Goal: Task Accomplishment & Management: Manage account settings

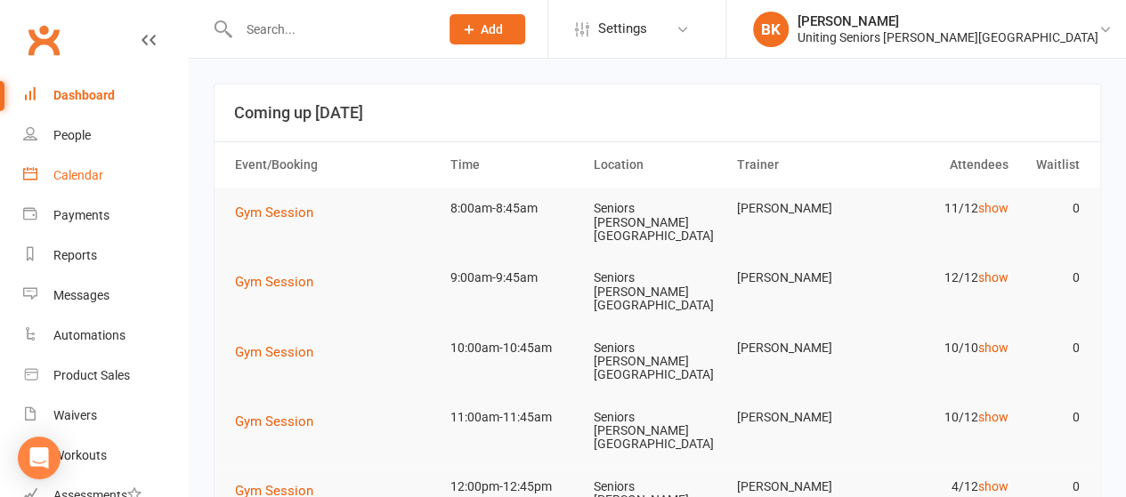
click at [126, 184] on link "Calendar" at bounding box center [105, 176] width 165 height 40
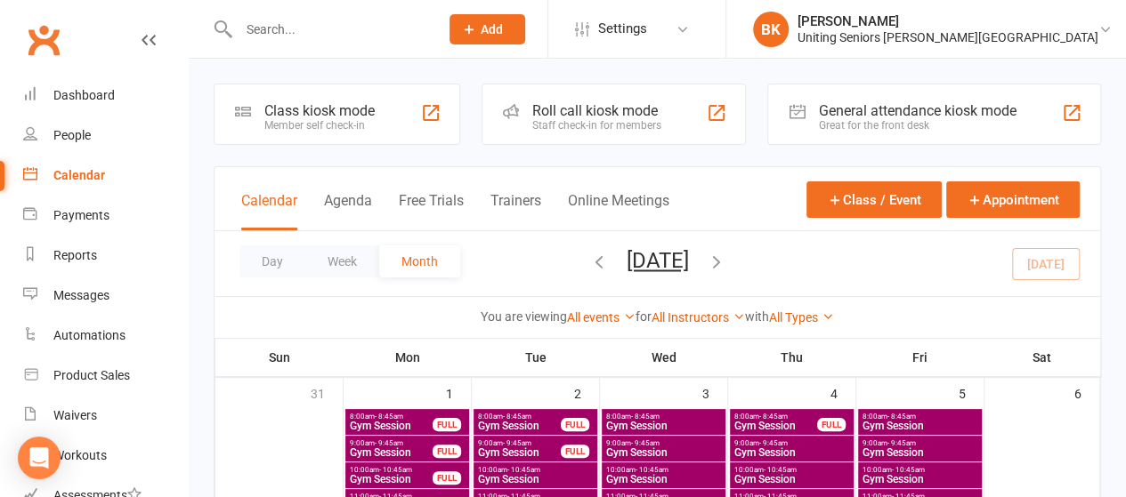
scroll to position [463, 0]
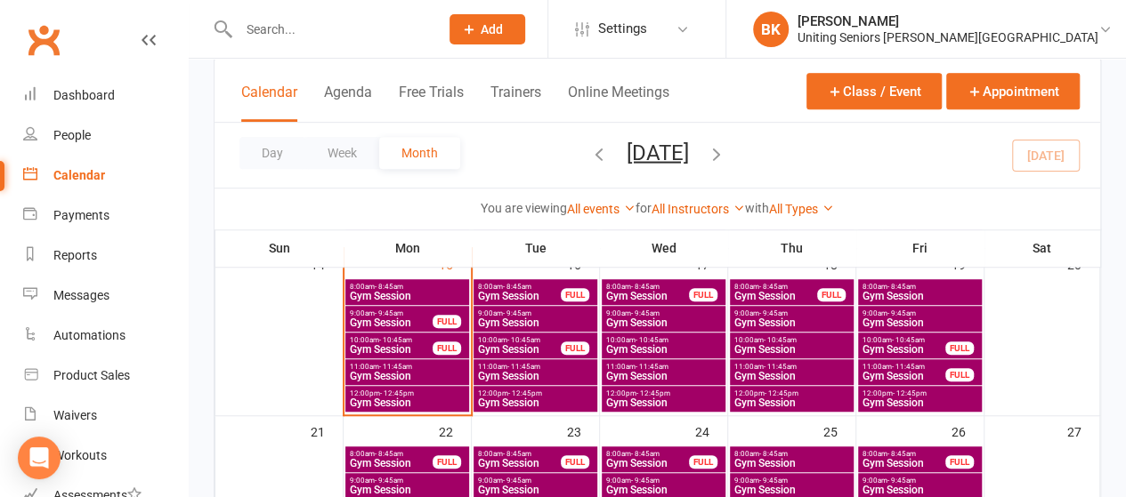
click at [428, 339] on span "10:00am - 10:45am" at bounding box center [391, 340] width 85 height 8
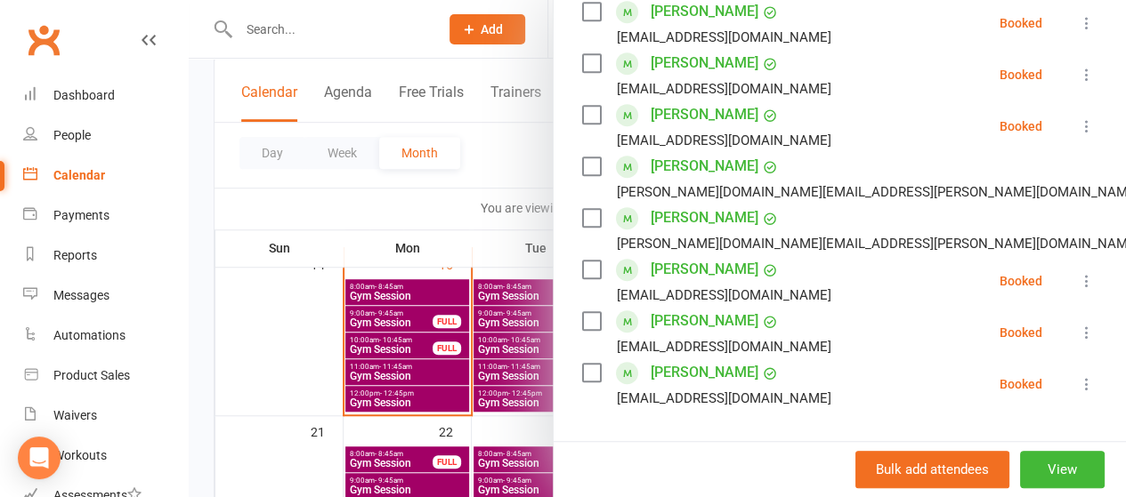
scroll to position [438, 0]
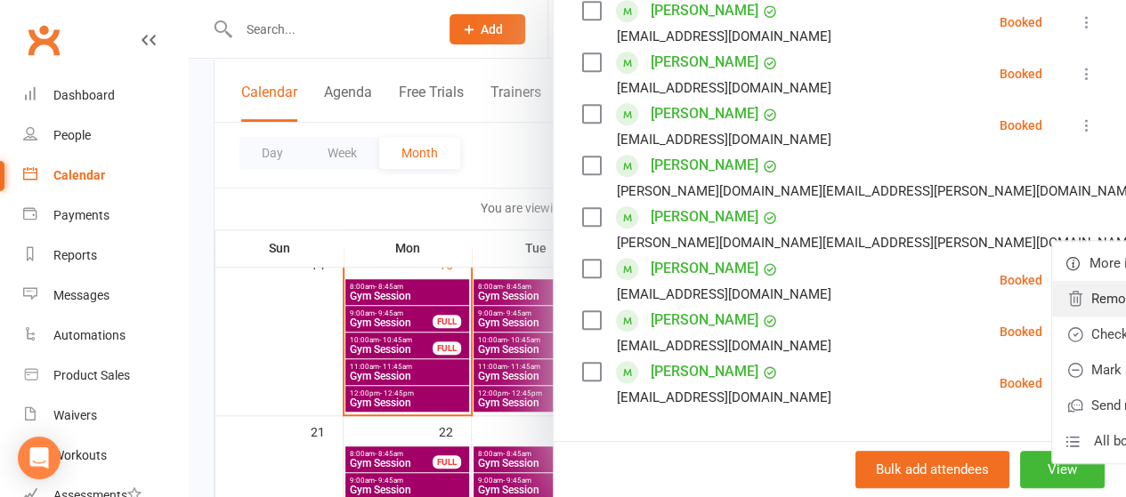
click at [1052, 292] on link "Remove" at bounding box center [1147, 299] width 191 height 36
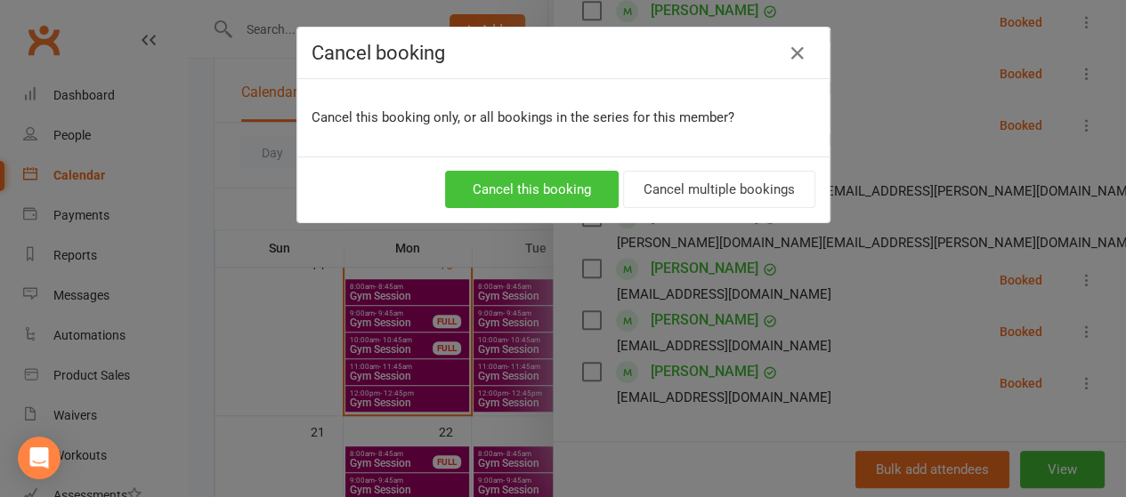
click at [502, 190] on button "Cancel this booking" at bounding box center [532, 189] width 174 height 37
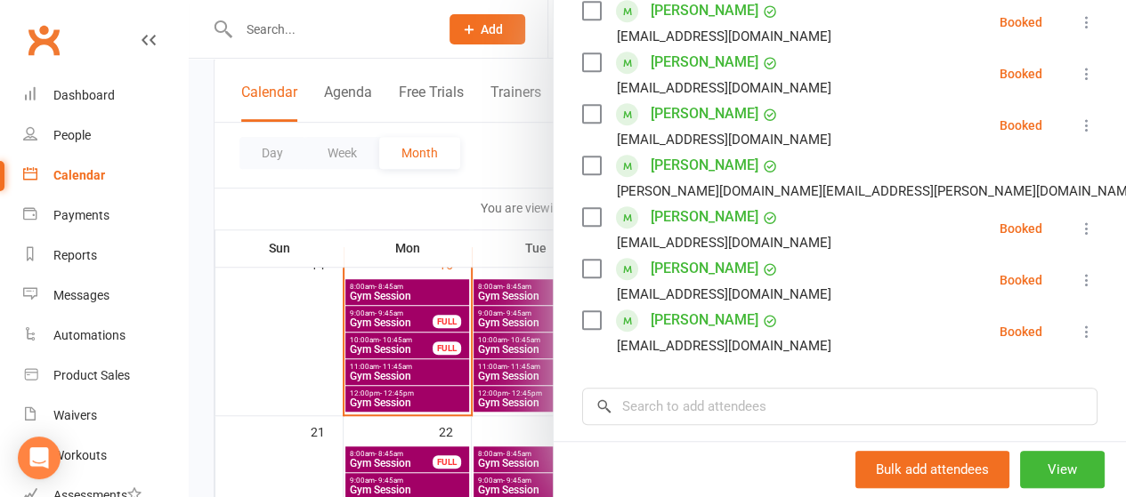
click at [474, 238] on div at bounding box center [657, 248] width 937 height 497
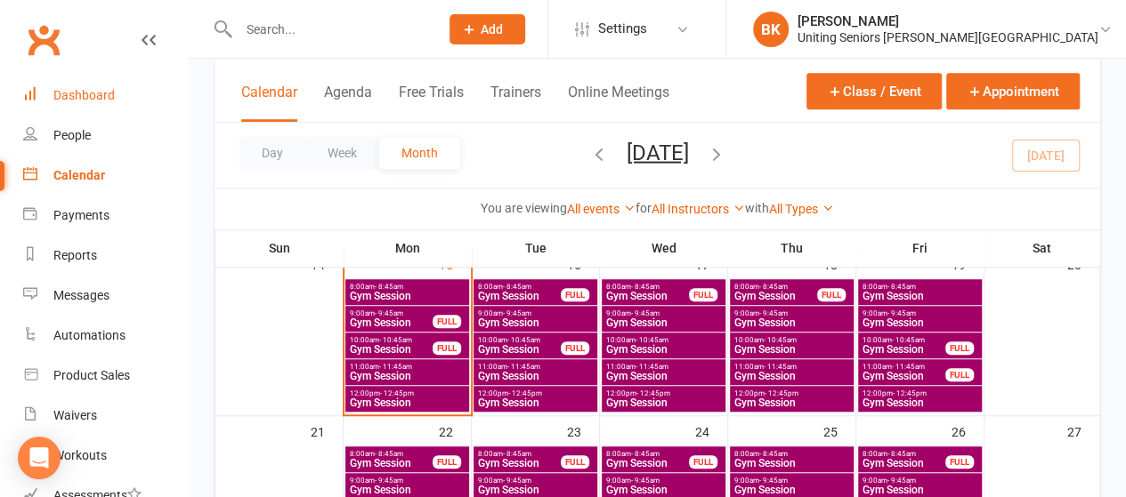
click at [74, 96] on div "Dashboard" at bounding box center [83, 95] width 61 height 14
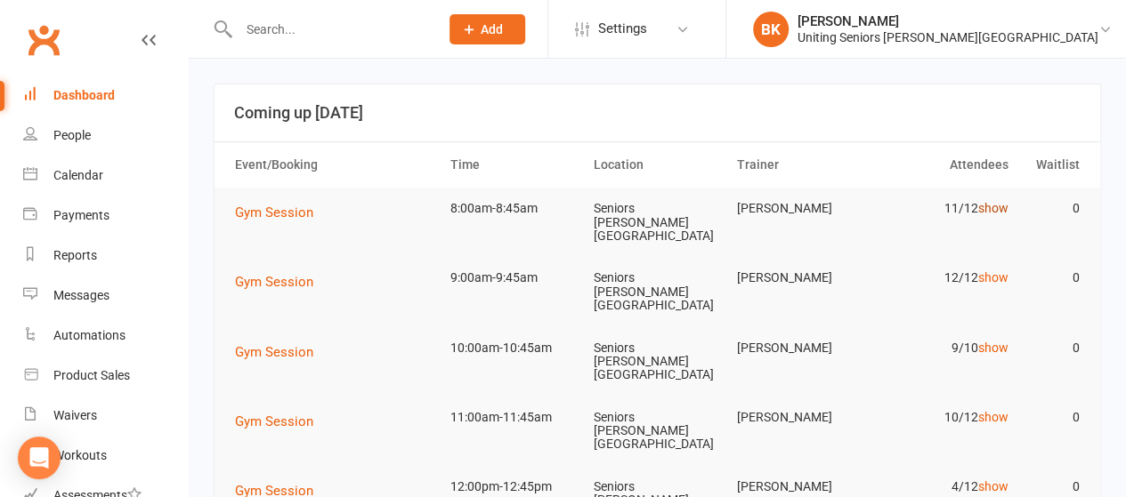
click at [1000, 212] on link "show" at bounding box center [992, 208] width 30 height 14
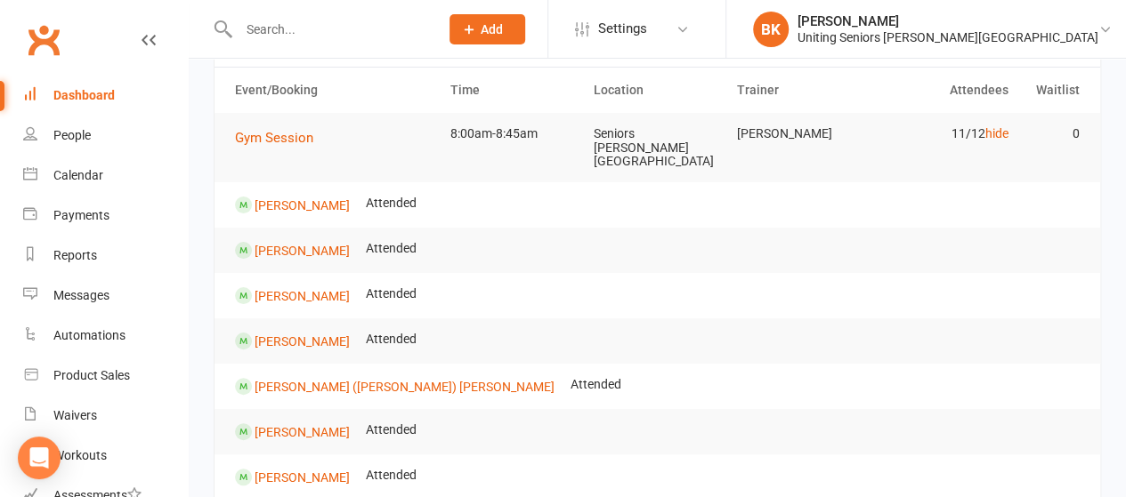
scroll to position [75, 0]
click at [990, 136] on link "hide" at bounding box center [995, 133] width 23 height 14
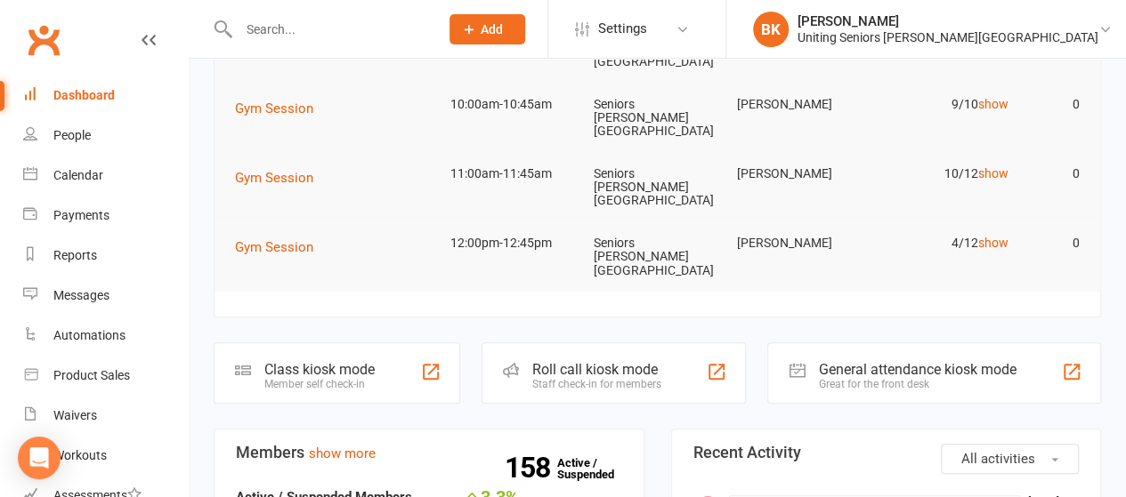
scroll to position [0, 0]
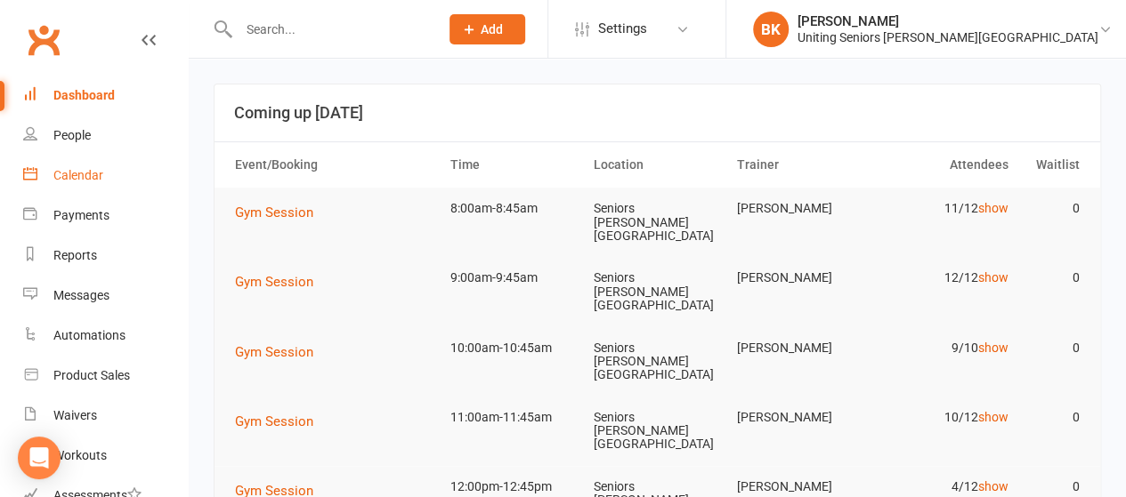
click at [105, 174] on link "Calendar" at bounding box center [105, 176] width 165 height 40
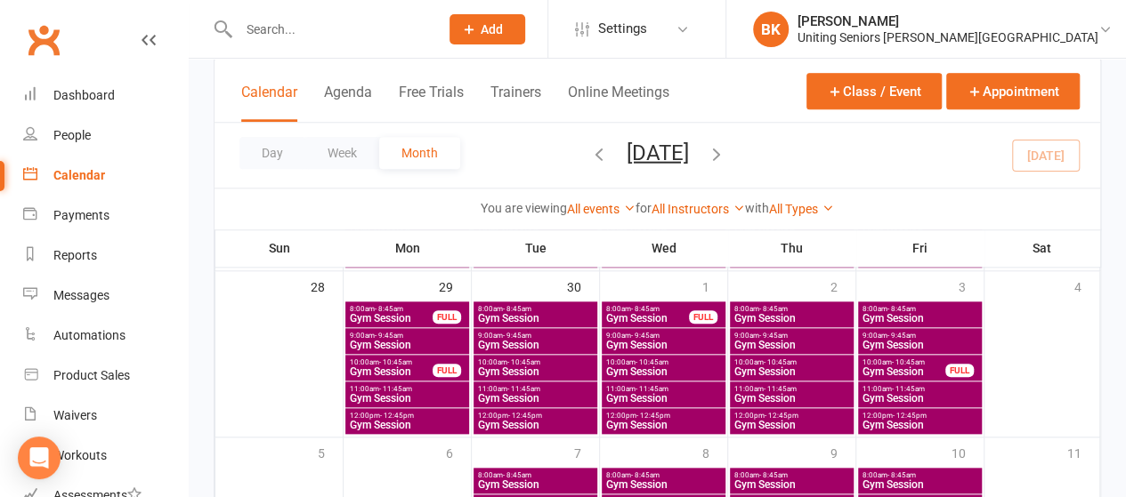
scroll to position [779, 0]
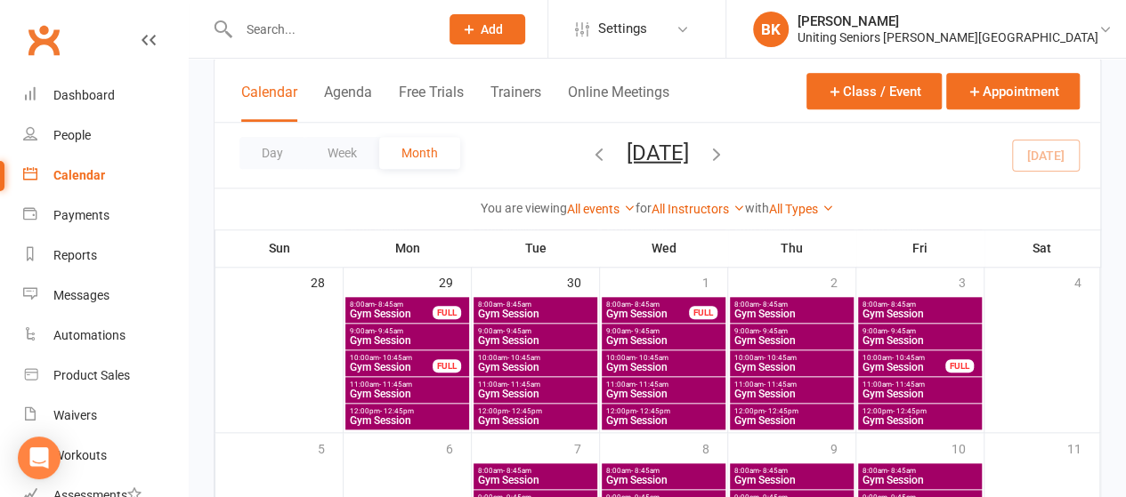
click at [896, 367] on span "Gym Session" at bounding box center [903, 367] width 85 height 11
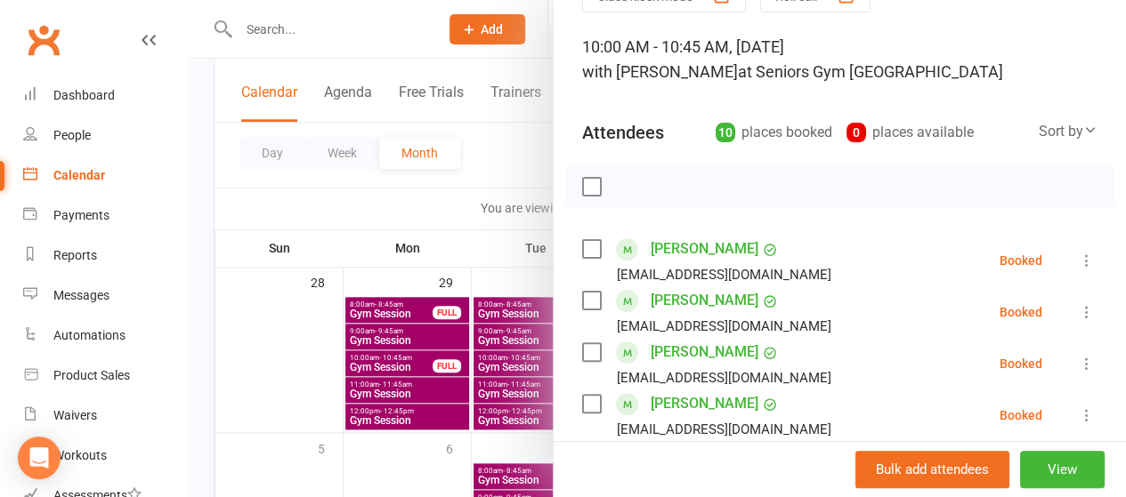
scroll to position [0, 0]
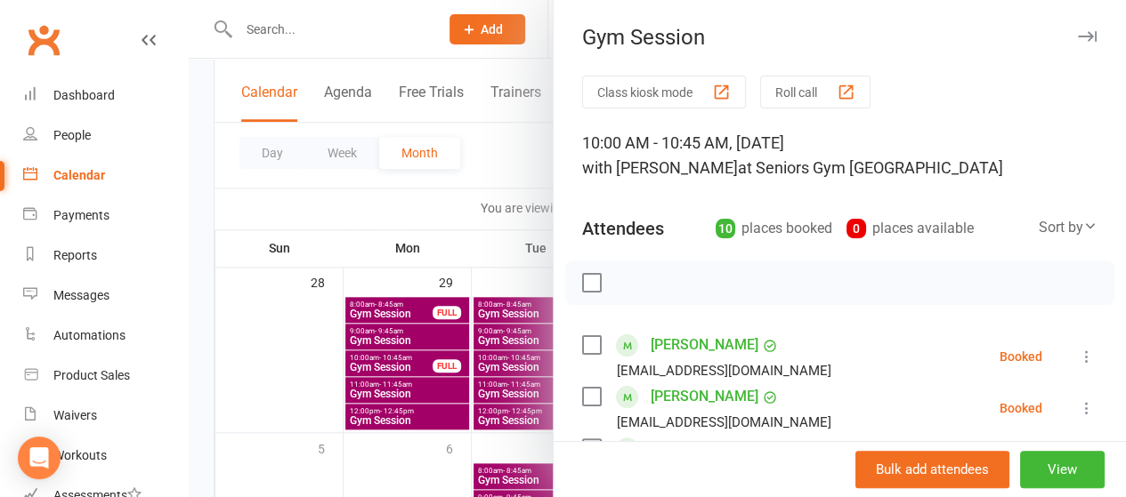
click at [513, 70] on div at bounding box center [657, 248] width 937 height 497
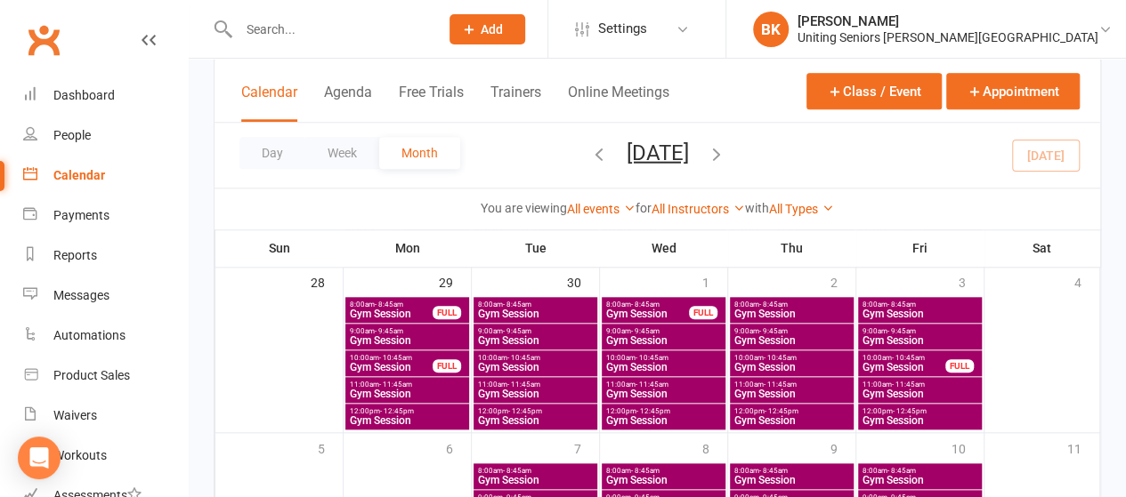
click at [774, 147] on div "Day Week Month [DATE] [DATE] Sun Mon Tue Wed Thu Fri Sat 31 01 02 03 04 05 06 0…" at bounding box center [657, 155] width 886 height 65
click at [726, 152] on icon "button" at bounding box center [717, 153] width 20 height 20
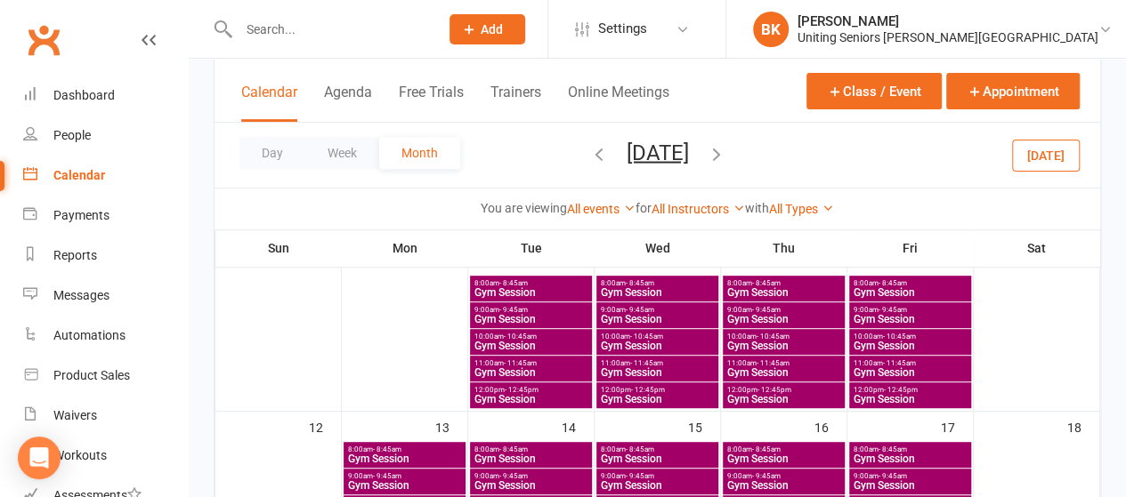
scroll to position [303, 0]
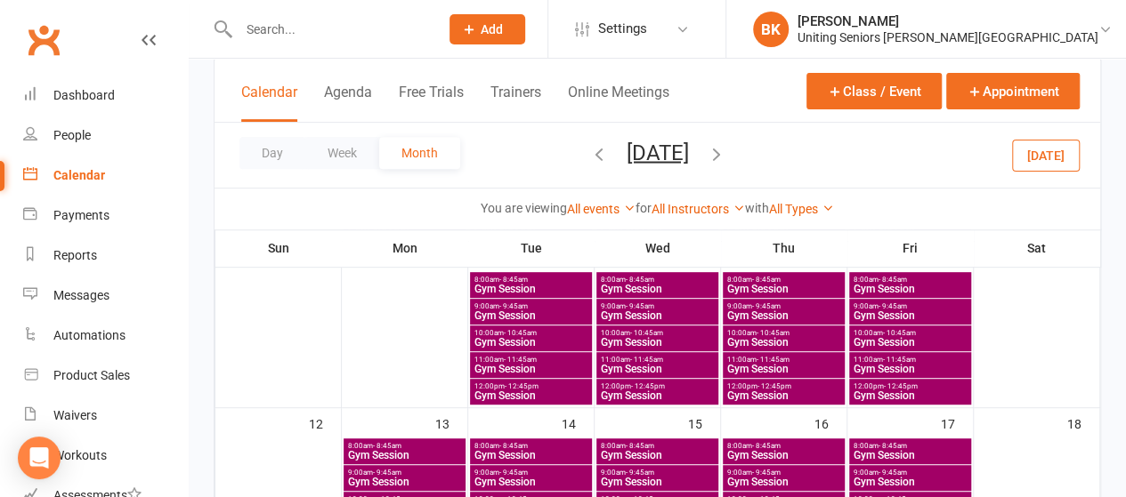
click at [530, 339] on span "Gym Session" at bounding box center [530, 342] width 115 height 11
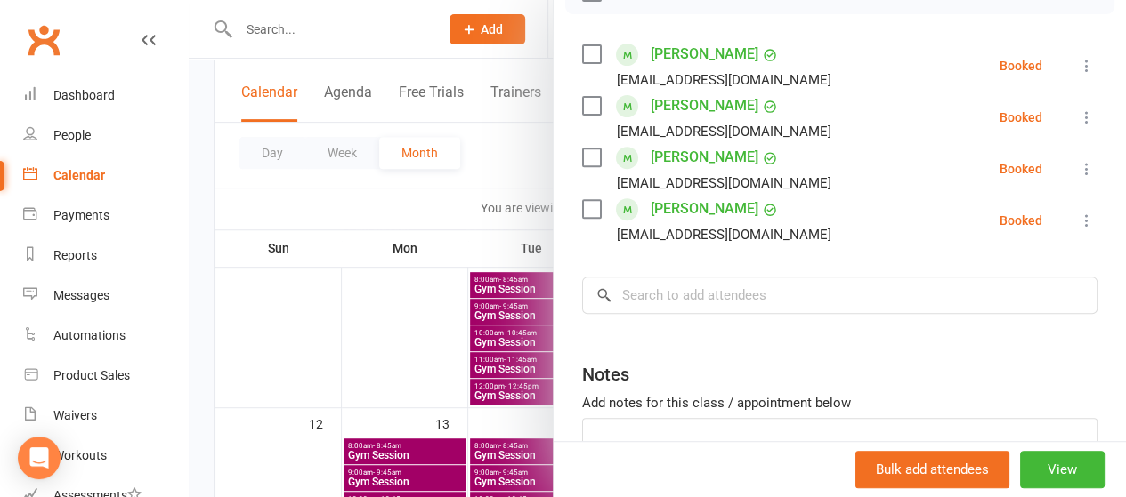
scroll to position [275, 0]
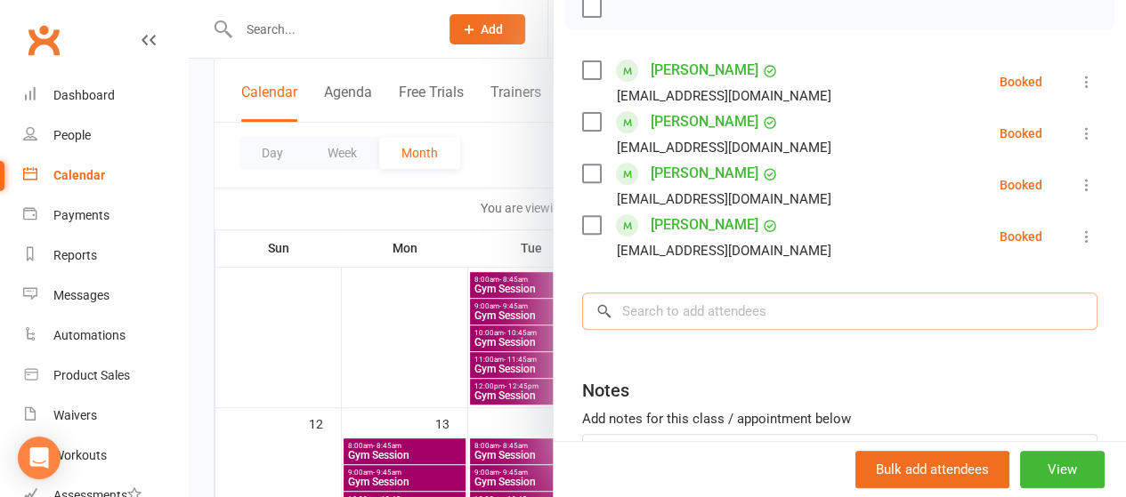
click at [695, 321] on input "search" at bounding box center [839, 311] width 515 height 37
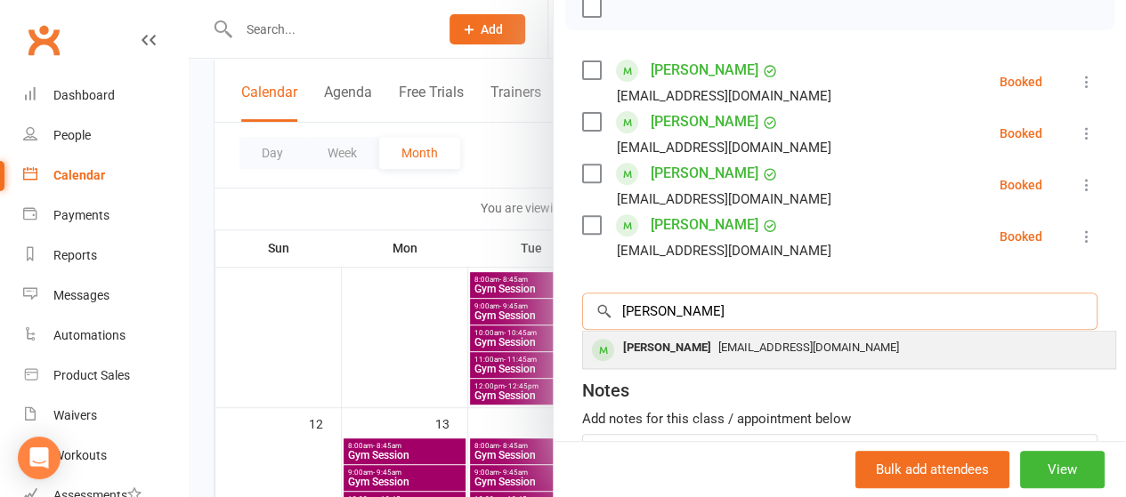
type input "[PERSON_NAME]"
click at [655, 353] on div "[PERSON_NAME]" at bounding box center [667, 349] width 102 height 26
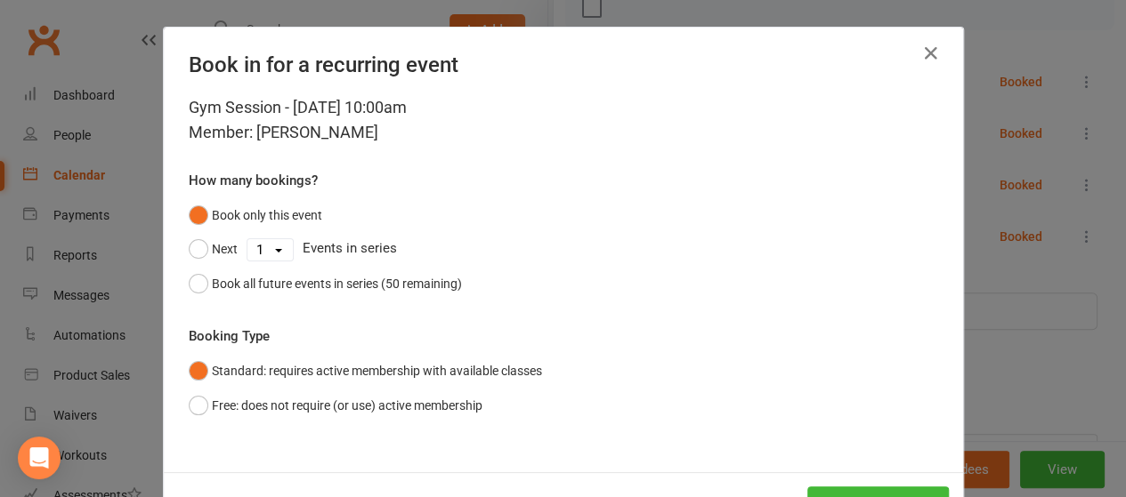
scroll to position [66, 0]
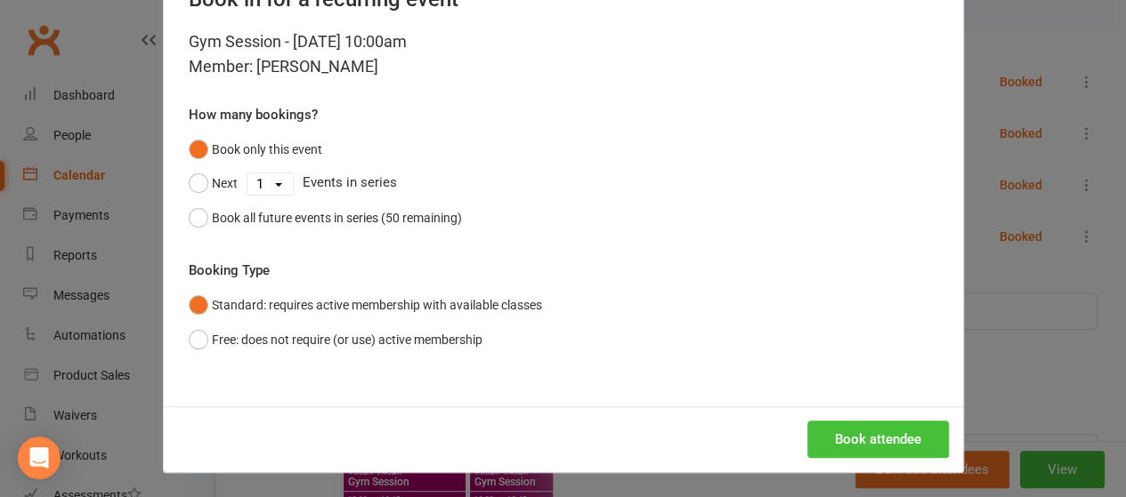
click at [863, 432] on button "Book attendee" at bounding box center [878, 439] width 142 height 37
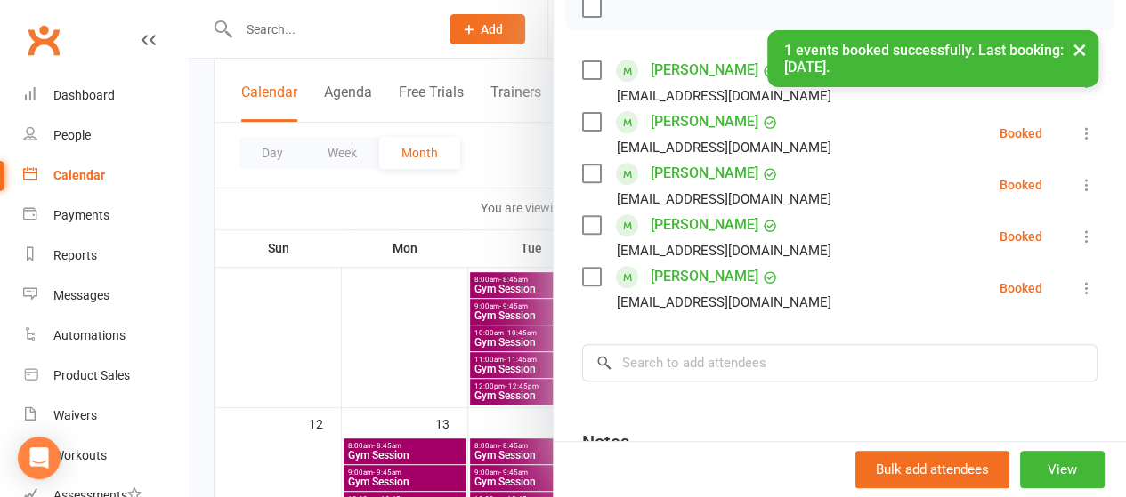
click at [487, 154] on div at bounding box center [657, 248] width 937 height 497
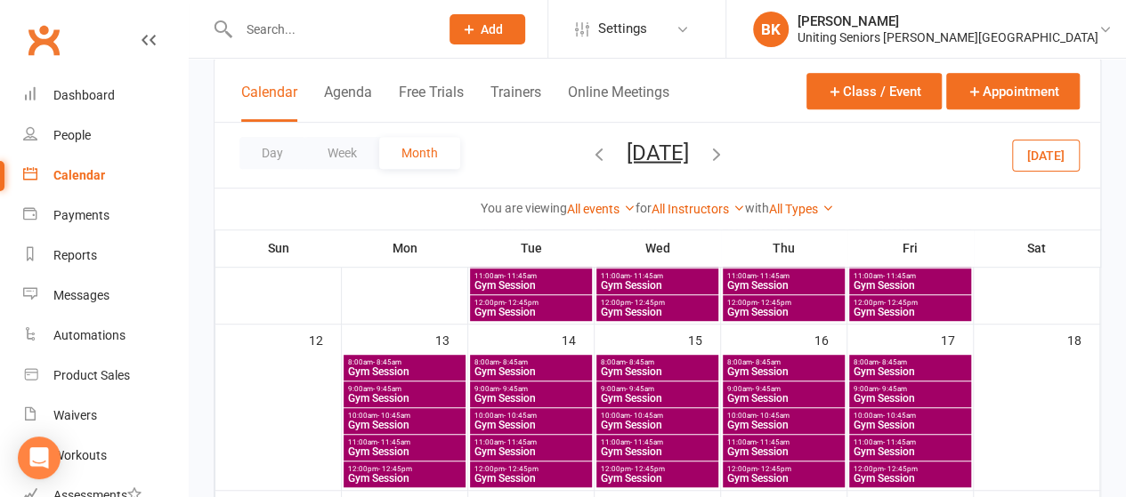
scroll to position [386, 0]
click at [511, 421] on span "Gym Session" at bounding box center [530, 425] width 115 height 11
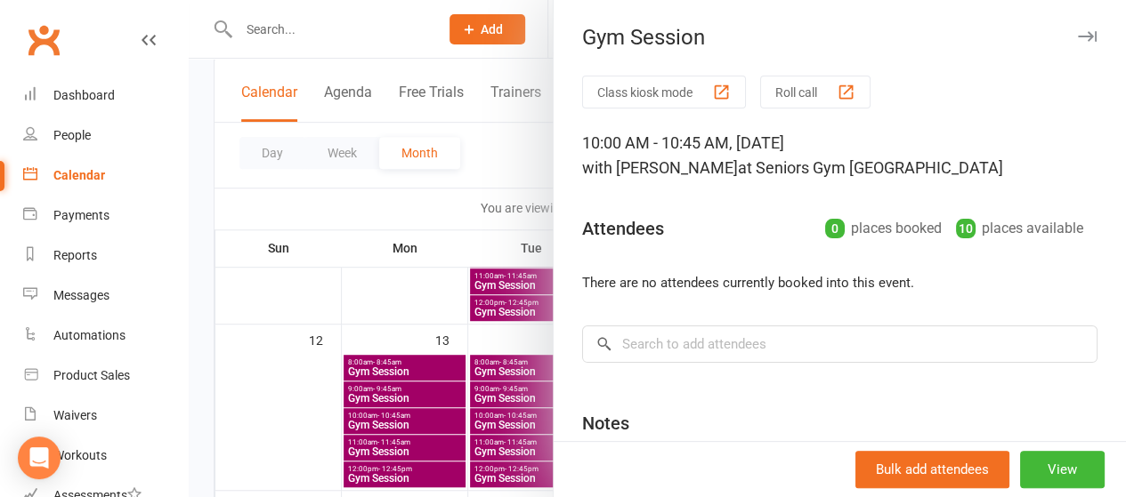
scroll to position [28, 0]
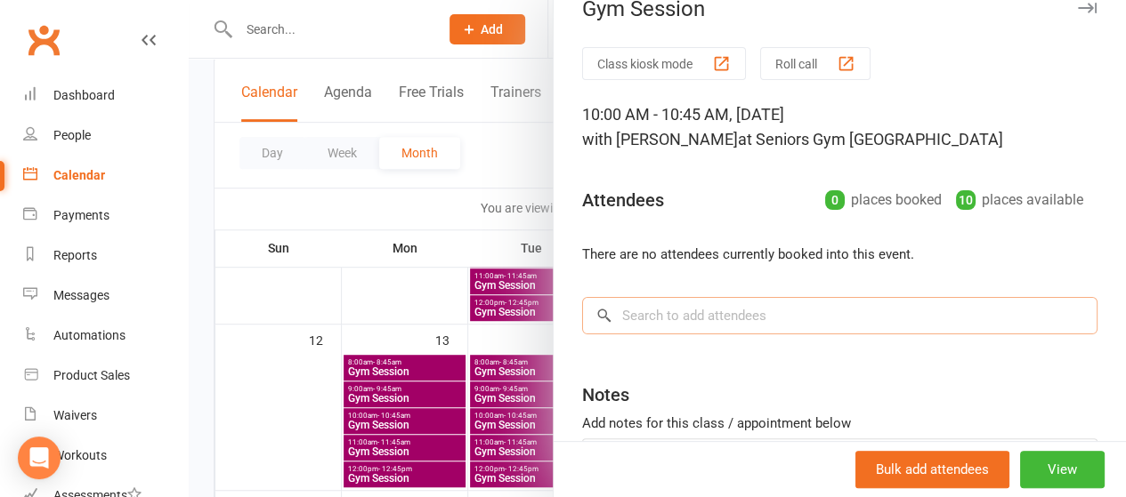
click at [713, 323] on input "search" at bounding box center [839, 315] width 515 height 37
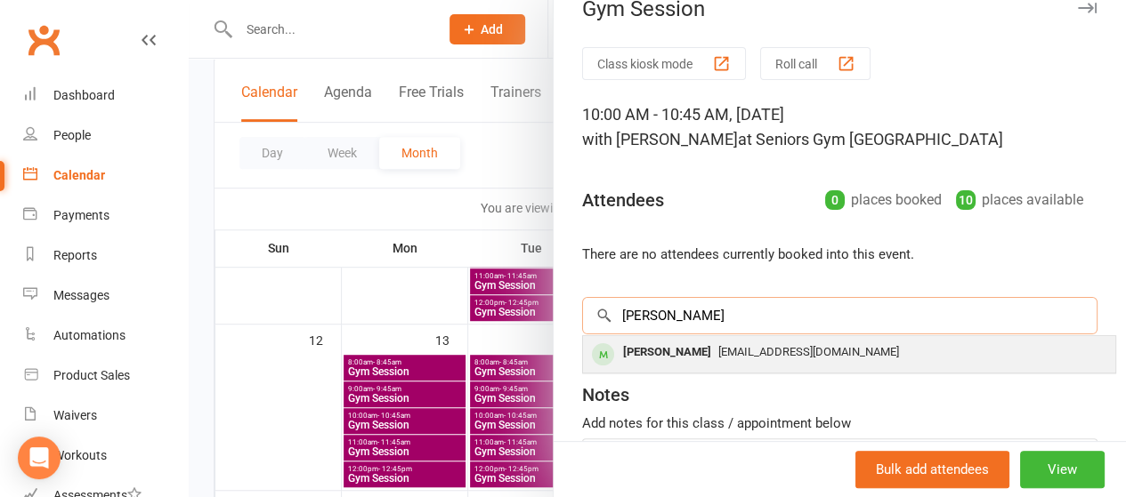
type input "[PERSON_NAME]"
click at [718, 345] on span "[EMAIL_ADDRESS][DOMAIN_NAME]" at bounding box center [808, 351] width 181 height 13
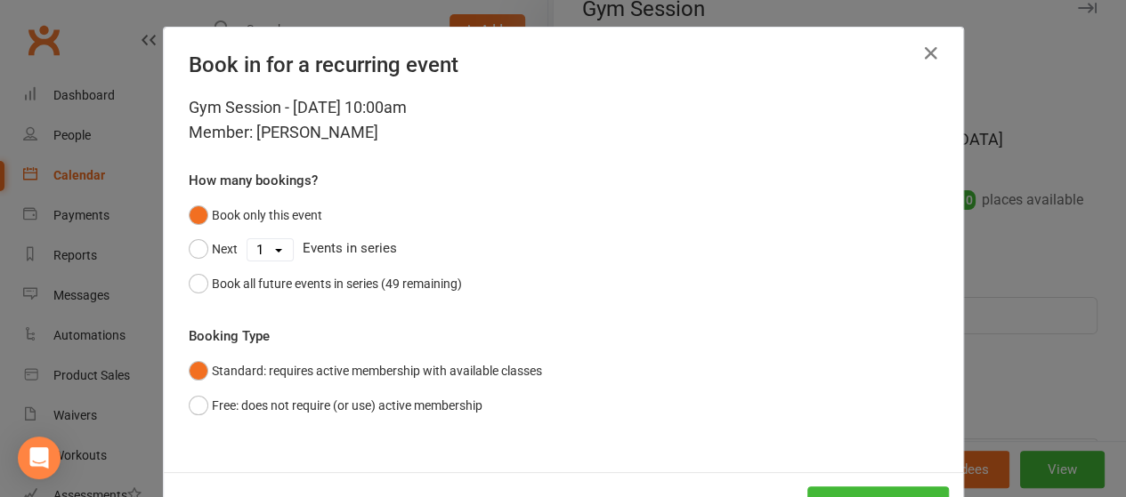
click at [602, 159] on div "Gym Session - [DATE] 10:00am Member: [PERSON_NAME] How many bookings? Book only…" at bounding box center [563, 283] width 799 height 377
click at [269, 249] on select "1 2 3 4 5 6 7 8 9 10 11 12 13 14 15 16 17 18 19 20 21 22 23 24 25 26 27 28 29 3…" at bounding box center [269, 249] width 45 height 21
select select "2"
click at [247, 239] on select "1 2 3 4 5 6 7 8 9 10 11 12 13 14 15 16 17 18 19 20 21 22 23 24 25 26 27 28 29 3…" at bounding box center [269, 249] width 45 height 21
click at [197, 256] on button "Next" at bounding box center [213, 249] width 49 height 34
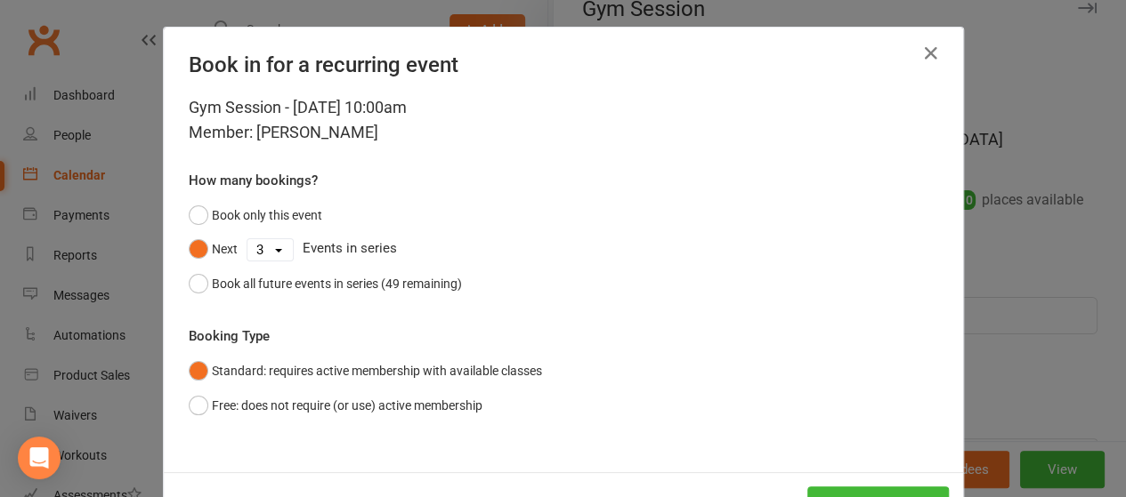
scroll to position [66, 0]
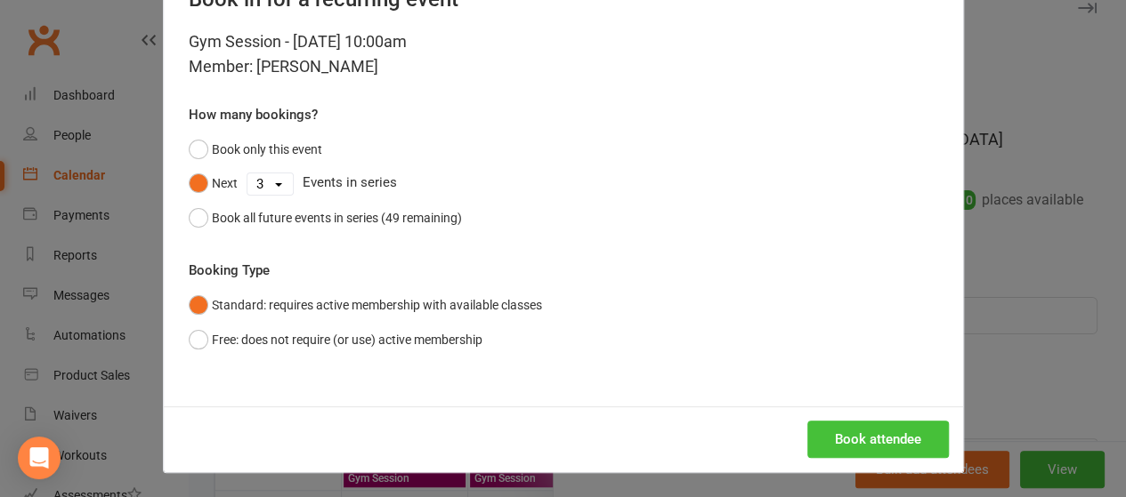
click at [869, 425] on button "Book attendee" at bounding box center [878, 439] width 142 height 37
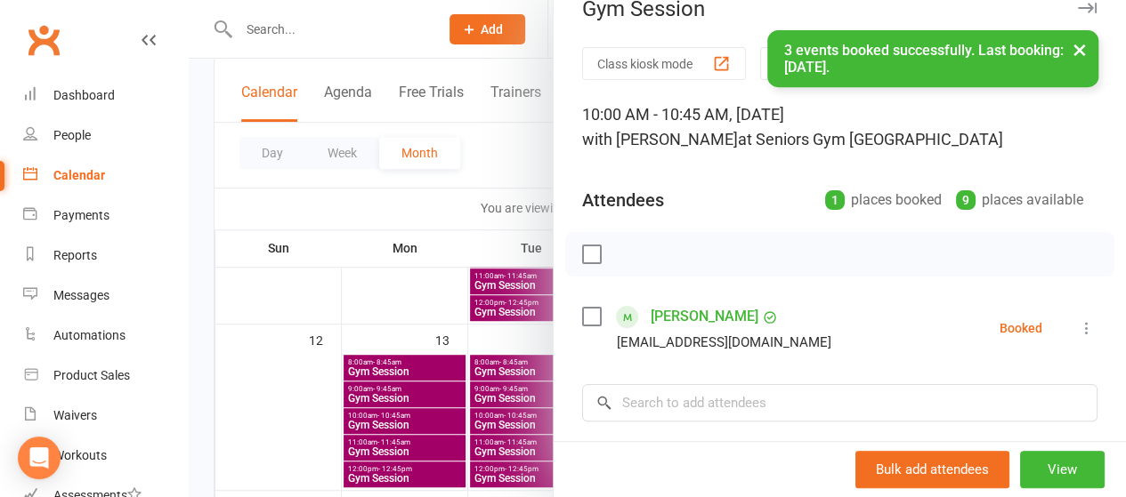
click at [456, 204] on div at bounding box center [657, 248] width 937 height 497
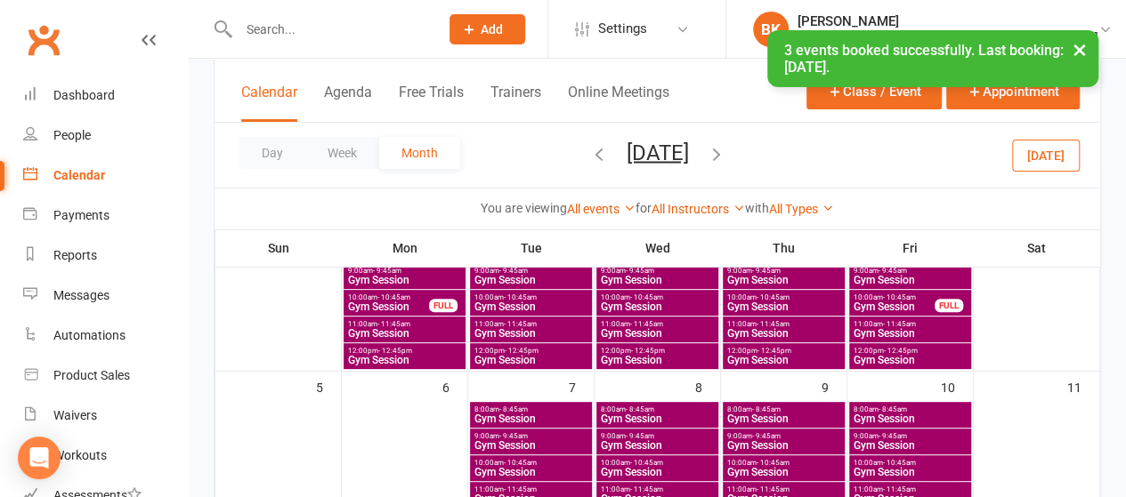
scroll to position [267, 0]
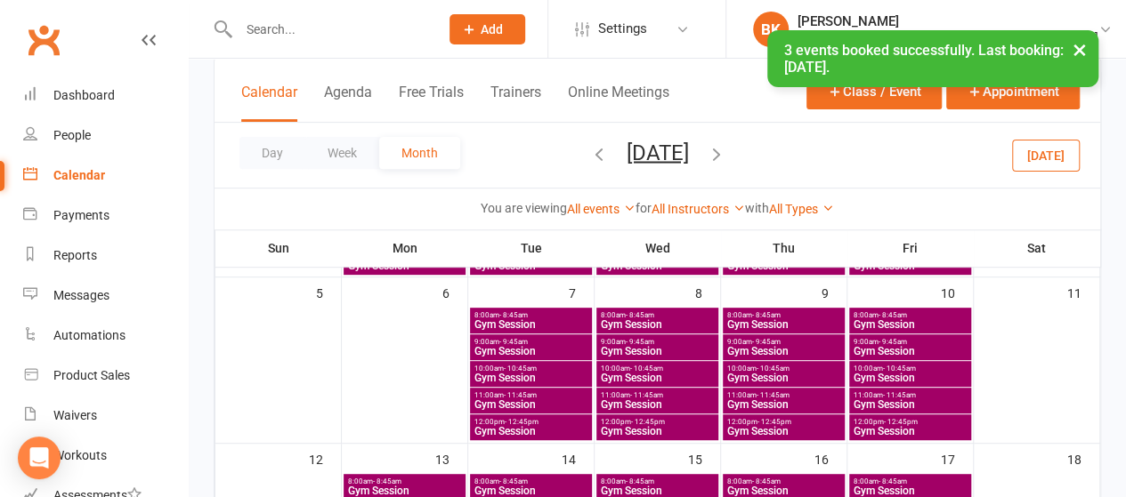
click at [643, 373] on span "Gym Session" at bounding box center [657, 378] width 115 height 11
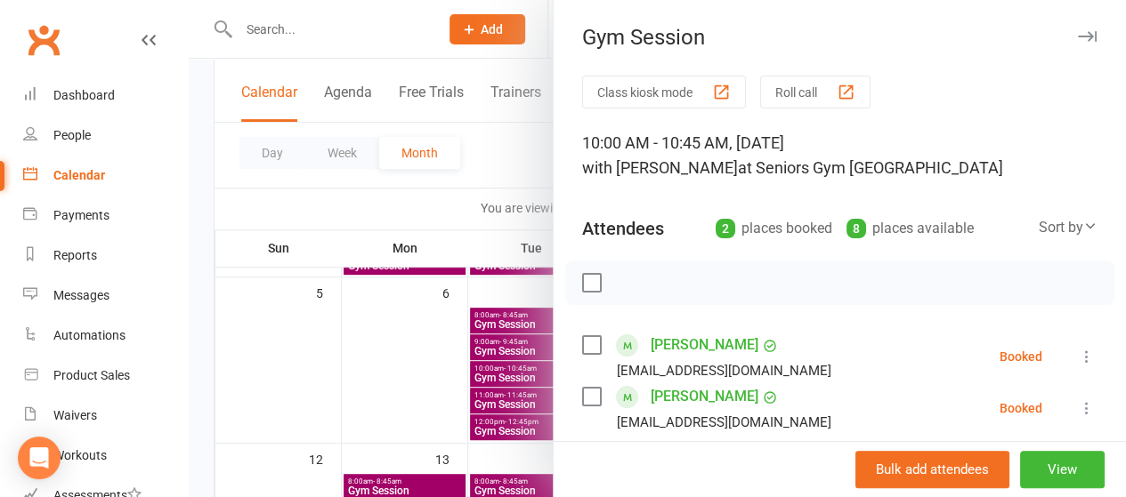
scroll to position [101, 0]
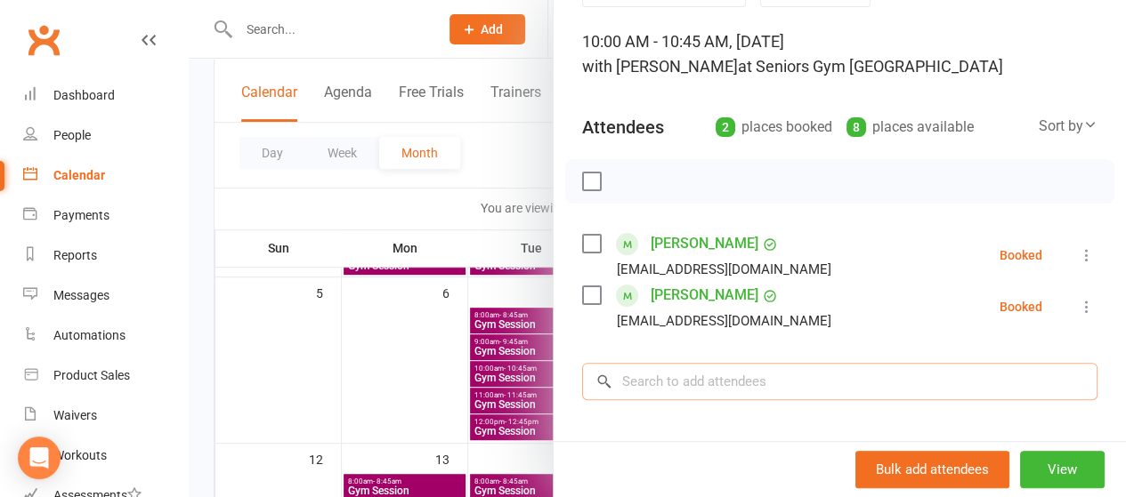
click at [646, 391] on input "search" at bounding box center [839, 381] width 515 height 37
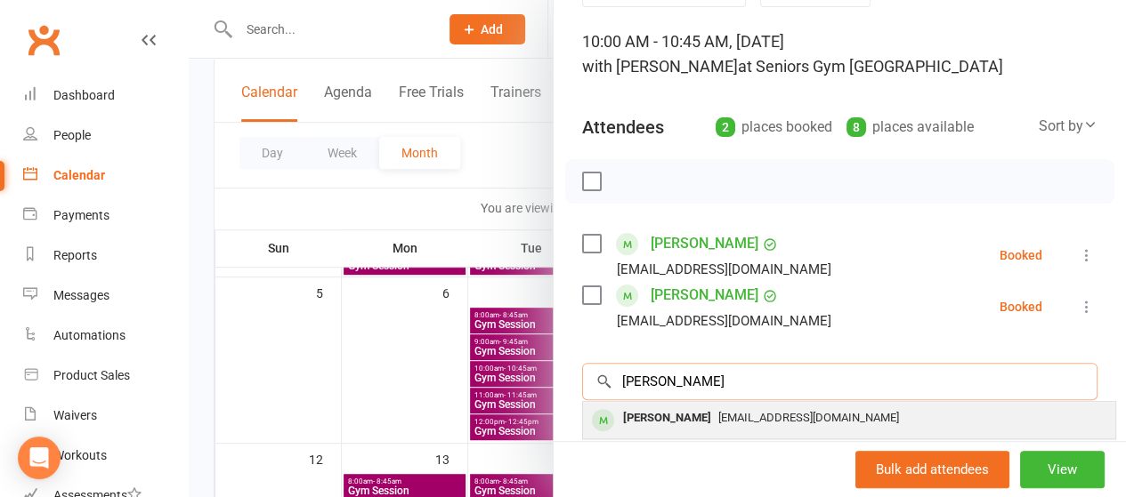
type input "[PERSON_NAME]"
click at [640, 413] on div "[PERSON_NAME]" at bounding box center [667, 419] width 102 height 26
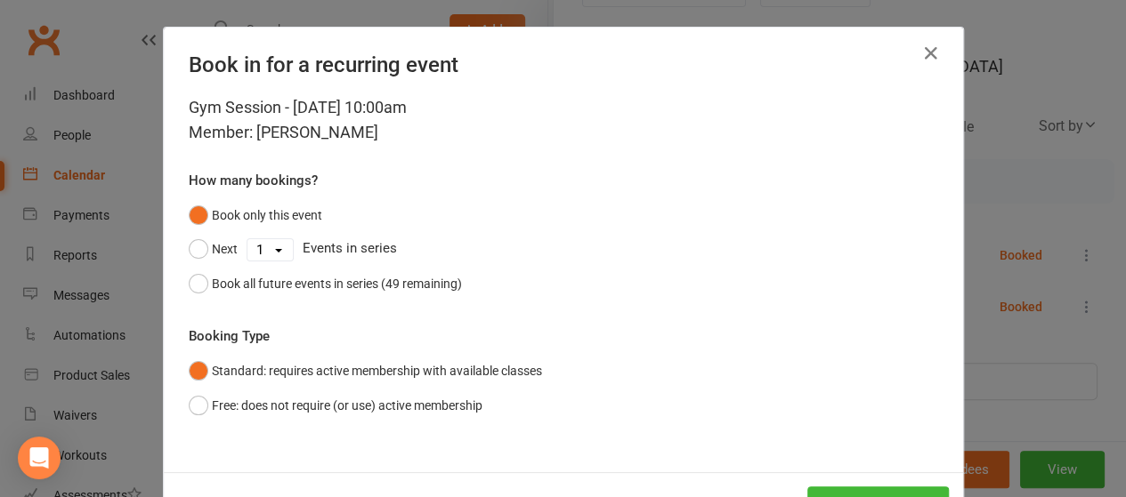
click at [267, 245] on select "1 2 3 4 5 6 7 8 9 10 11 12 13 14 15 16 17 18 19 20 21 22 23 24 25 26 27 28 29 3…" at bounding box center [269, 249] width 45 height 21
click at [547, 151] on div "Gym Session - [DATE] 10:00am Member: [PERSON_NAME] How many bookings? Book only…" at bounding box center [563, 283] width 799 height 377
click at [265, 247] on select "1 2 3 4 5 6 7 8 9 10 11 12 13 14 15 16 17 18 19 20 21 22 23 24 25 26 27 28 29 3…" at bounding box center [269, 249] width 45 height 21
click at [247, 239] on select "1 2 3 4 5 6 7 8 9 10 11 12 13 14 15 16 17 18 19 20 21 22 23 24 25 26 27 28 29 3…" at bounding box center [269, 249] width 45 height 21
click at [270, 247] on select "1 2 3 4 5 6 7 8 9 10 11 12 13 14 15 16 17 18 19 20 21 22 23 24 25 26 27 28 29 3…" at bounding box center [269, 249] width 45 height 21
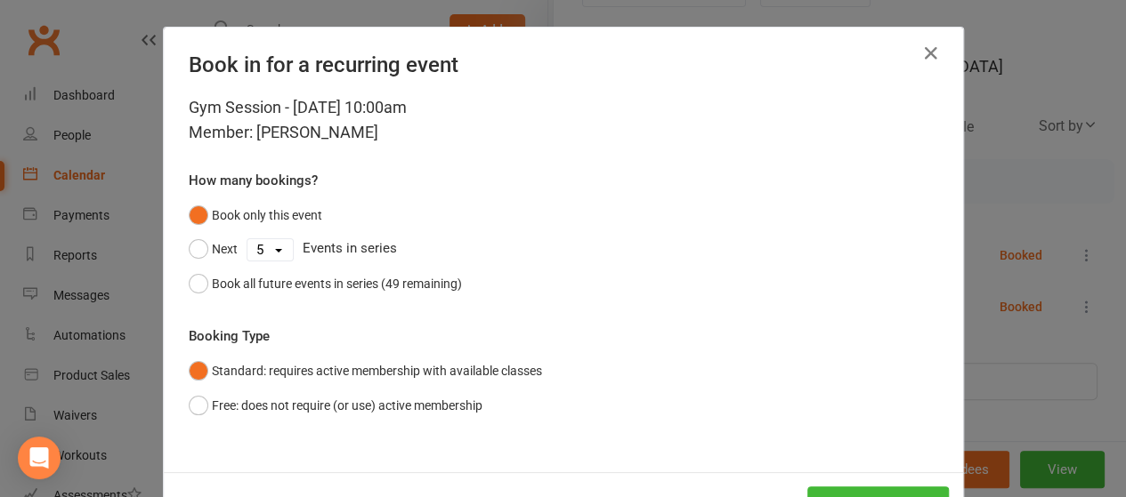
select select "3"
click at [247, 239] on select "1 2 3 4 5 6 7 8 9 10 11 12 13 14 15 16 17 18 19 20 21 22 23 24 25 26 27 28 29 3…" at bounding box center [269, 249] width 45 height 21
click at [189, 255] on button "Next" at bounding box center [213, 249] width 49 height 34
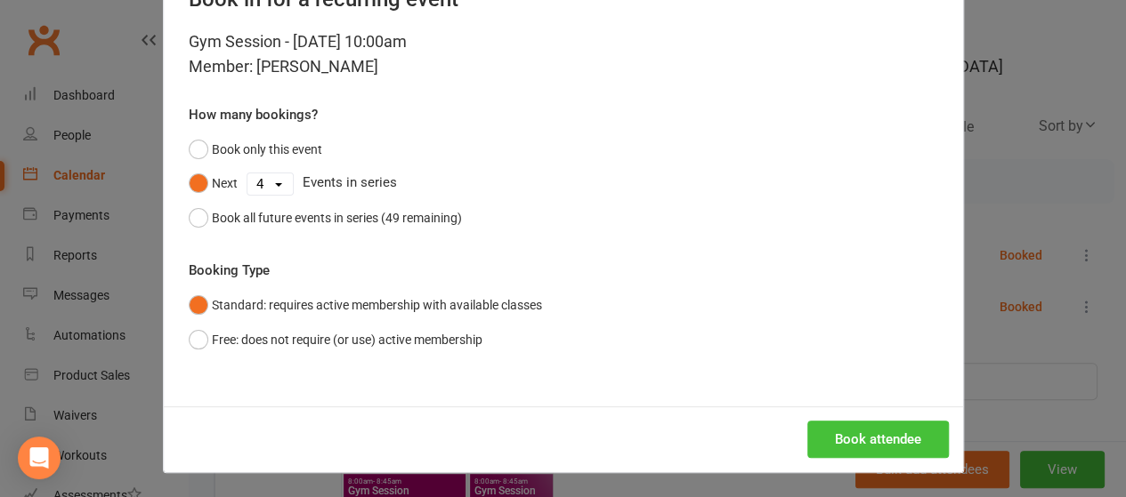
click at [819, 434] on button "Book attendee" at bounding box center [878, 439] width 142 height 37
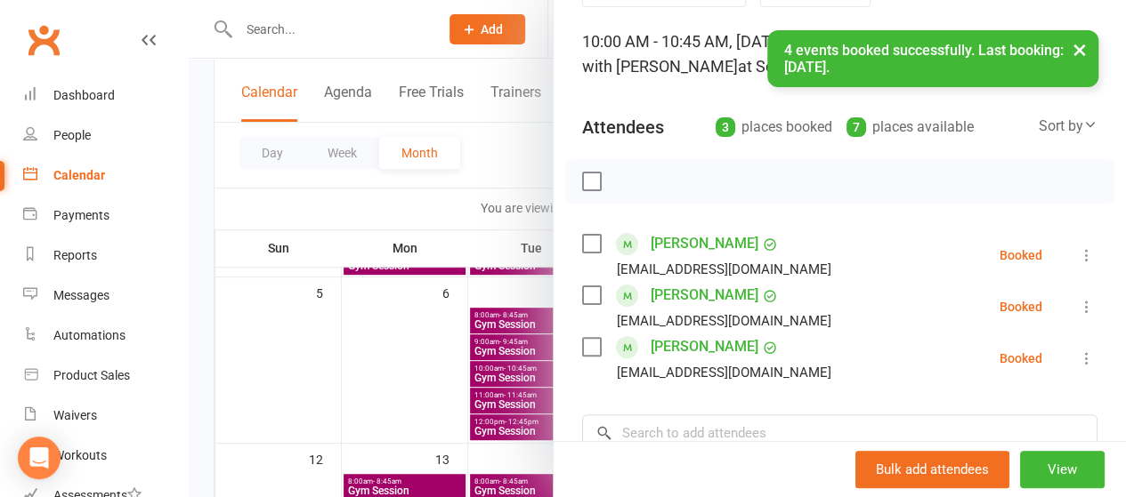
click at [425, 191] on div at bounding box center [657, 248] width 937 height 497
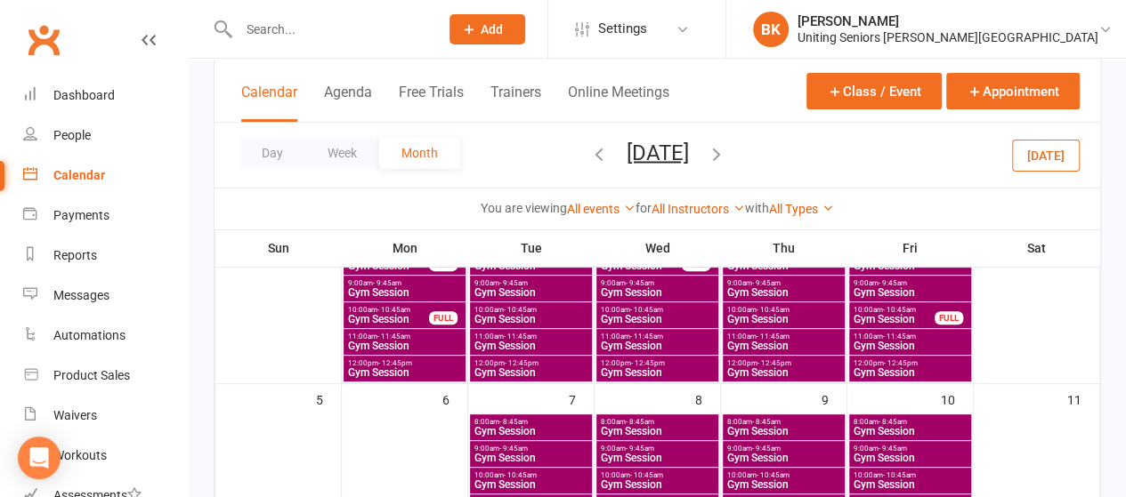
scroll to position [157, 0]
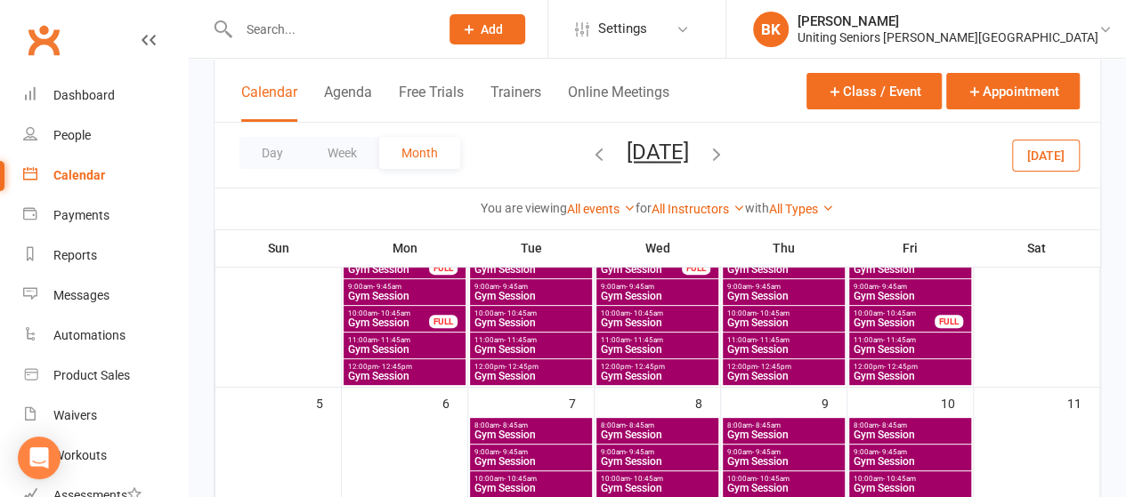
click at [772, 311] on span "- 10:45am" at bounding box center [772, 314] width 33 height 8
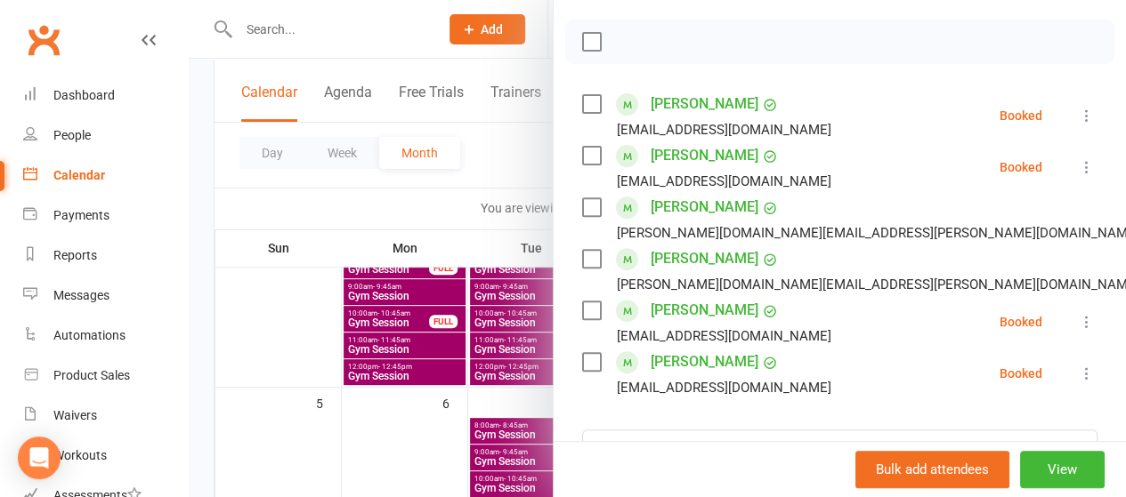
scroll to position [242, 0]
click at [497, 191] on div at bounding box center [657, 248] width 937 height 497
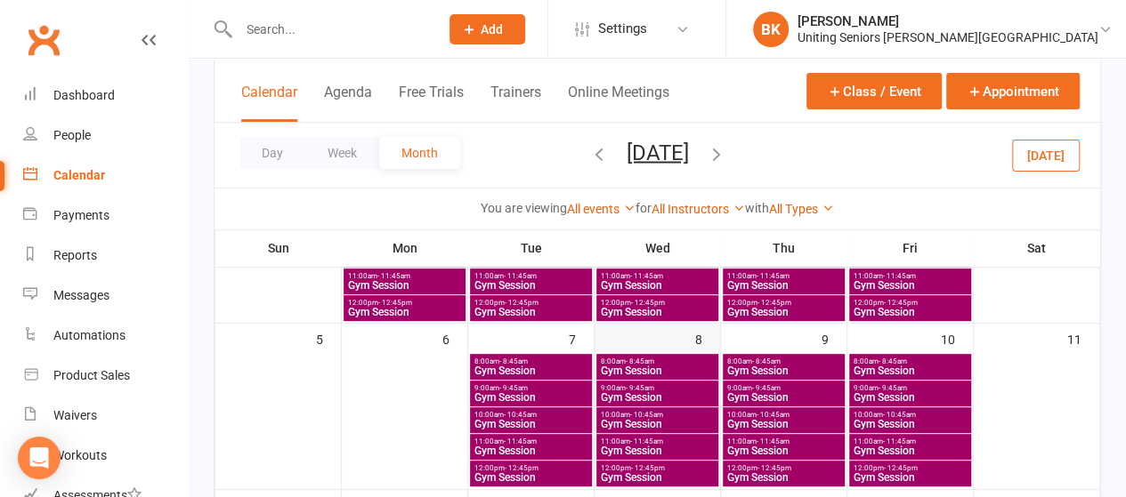
scroll to position [221, 0]
click at [626, 421] on span "Gym Session" at bounding box center [657, 424] width 115 height 11
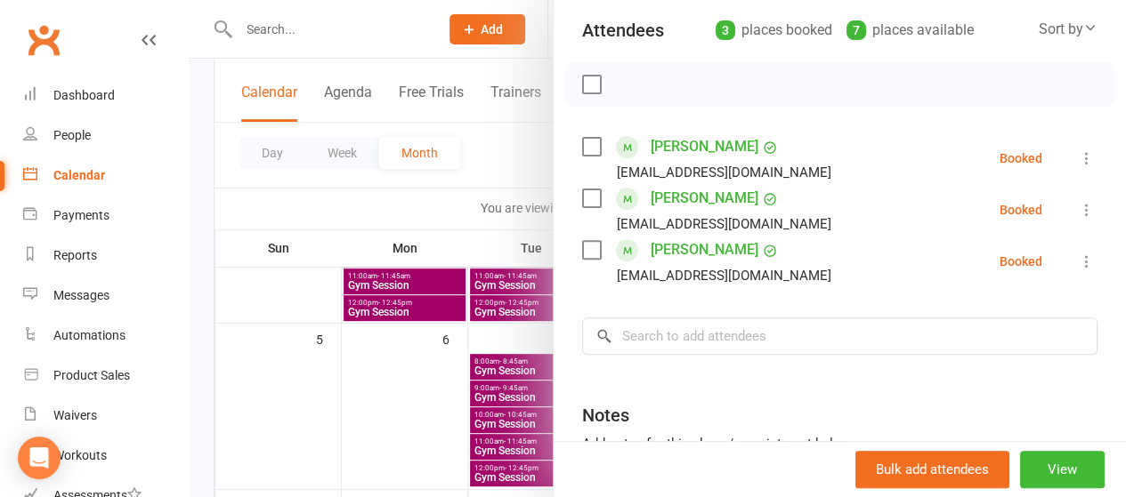
scroll to position [198, 0]
click at [708, 339] on input "search" at bounding box center [839, 337] width 515 height 37
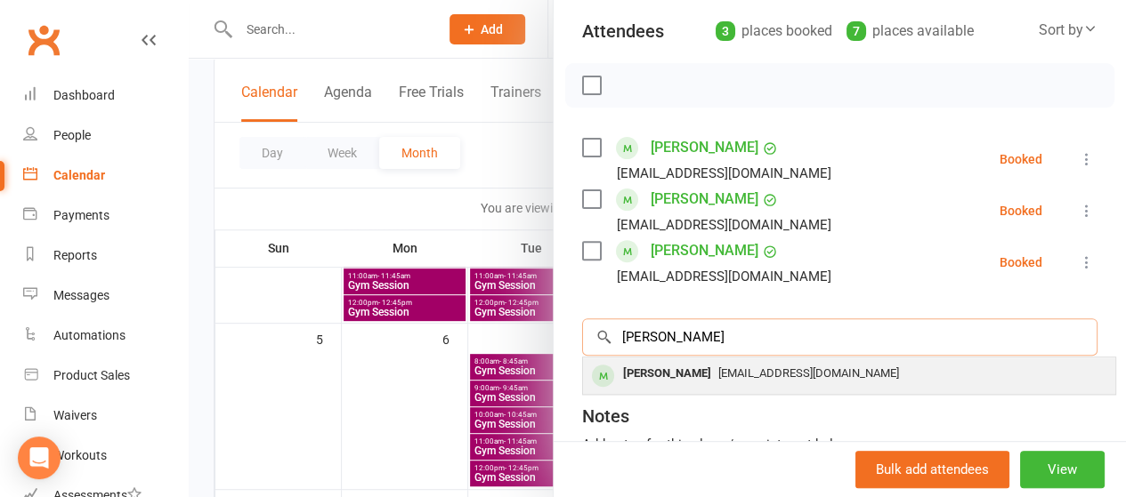
type input "[PERSON_NAME]"
click at [663, 384] on div "[PERSON_NAME]" at bounding box center [667, 374] width 102 height 26
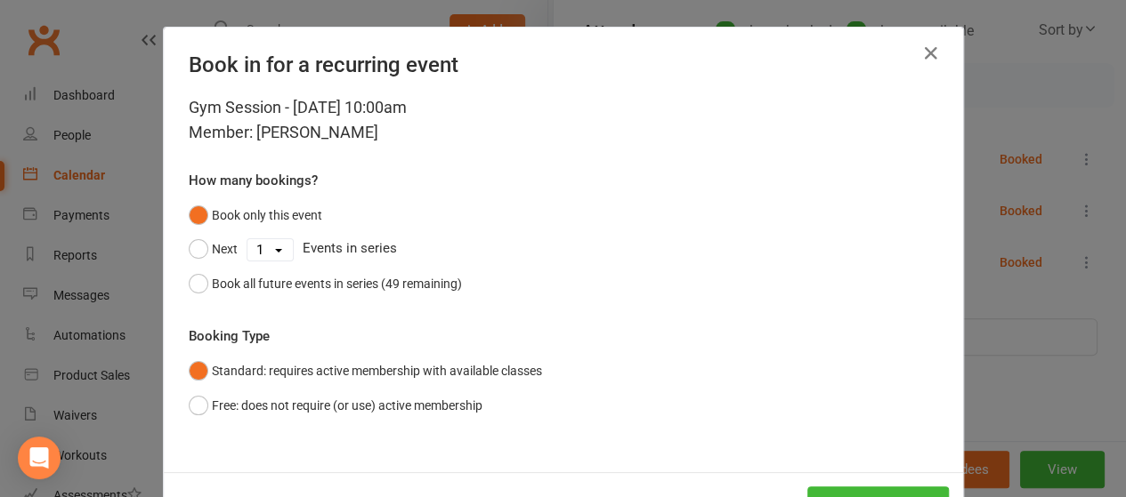
click at [272, 249] on select "1 2 3 4 5 6 7 8 9 10 11 12 13 14 15 16 17 18 19 20 21 22 23 24 25 26 27 28 29 3…" at bounding box center [269, 249] width 45 height 21
select select "3"
click at [247, 239] on select "1 2 3 4 5 6 7 8 9 10 11 12 13 14 15 16 17 18 19 20 21 22 23 24 25 26 27 28 29 3…" at bounding box center [269, 249] width 45 height 21
click at [208, 257] on button "Next" at bounding box center [213, 249] width 49 height 34
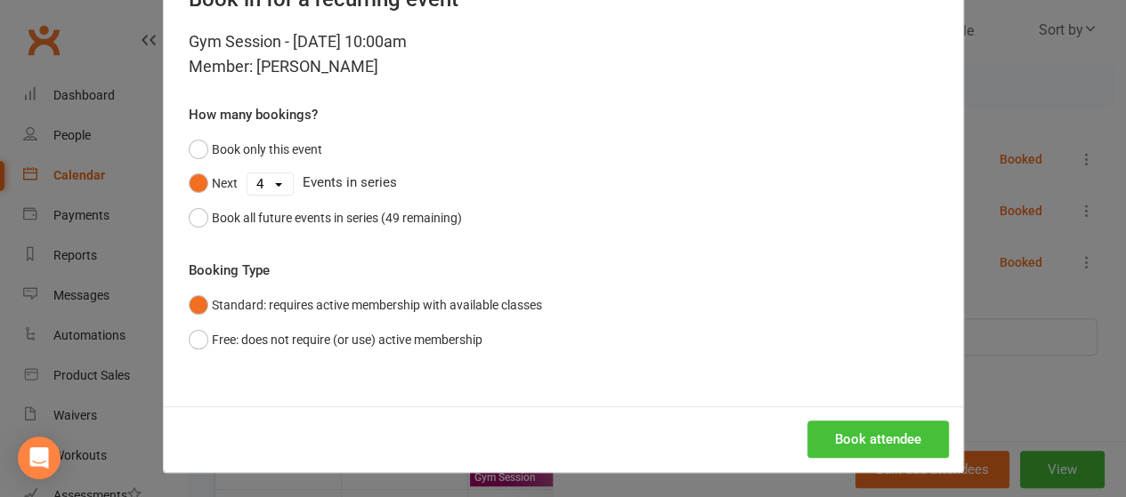
click at [838, 439] on button "Book attendee" at bounding box center [878, 439] width 142 height 37
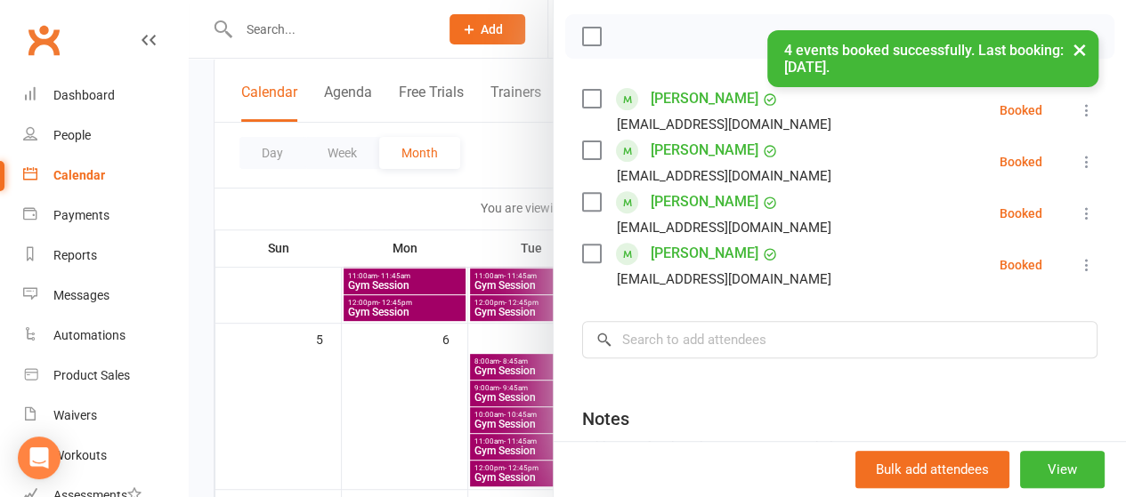
scroll to position [247, 0]
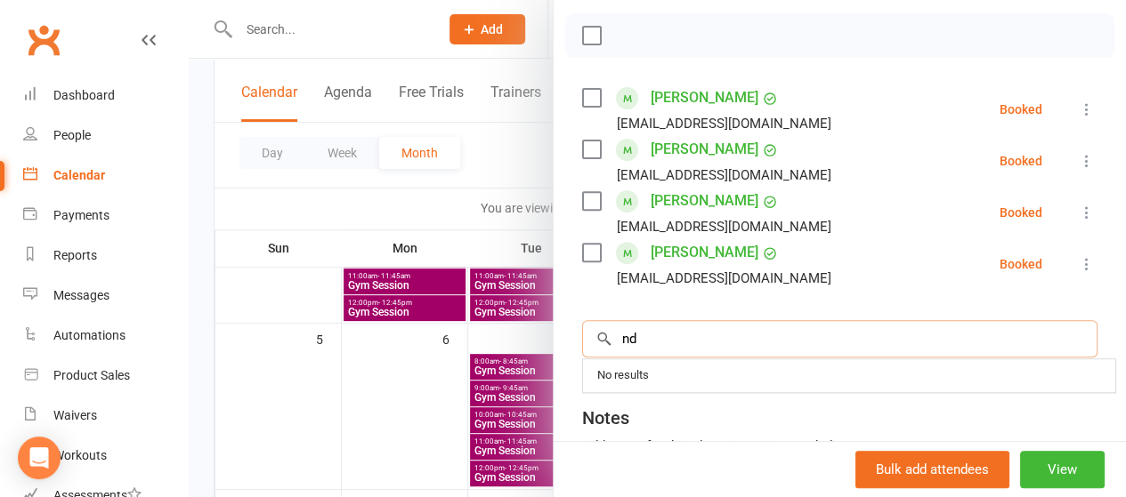
type input "n"
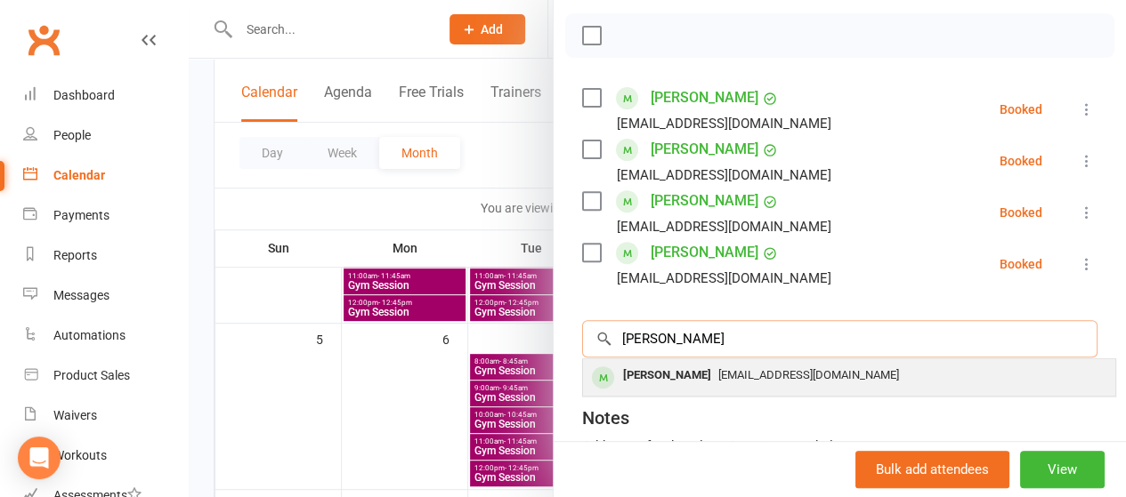
type input "[PERSON_NAME]"
click at [667, 384] on div "[PERSON_NAME]" at bounding box center [667, 376] width 102 height 26
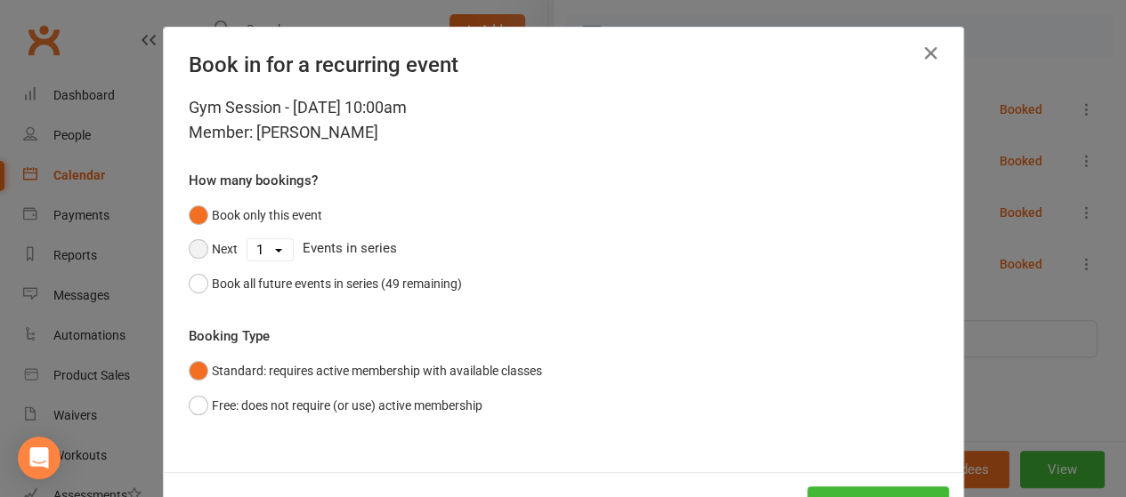
click at [192, 254] on button "Next" at bounding box center [213, 249] width 49 height 34
click at [285, 250] on select "1 2 3 4 5 6 7 8 9 10 11 12 13 14 15 16 17 18 19 20 21 22 23 24 25 26 27 28 29 3…" at bounding box center [269, 249] width 45 height 21
select select "3"
click at [247, 239] on select "1 2 3 4 5 6 7 8 9 10 11 12 13 14 15 16 17 18 19 20 21 22 23 24 25 26 27 28 29 3…" at bounding box center [269, 249] width 45 height 21
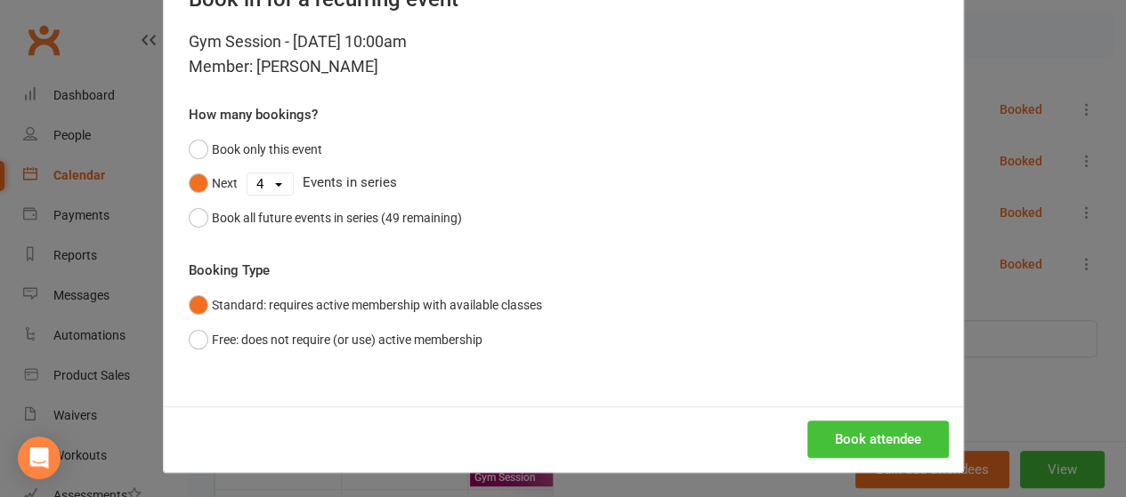
click at [877, 432] on button "Book attendee" at bounding box center [878, 439] width 142 height 37
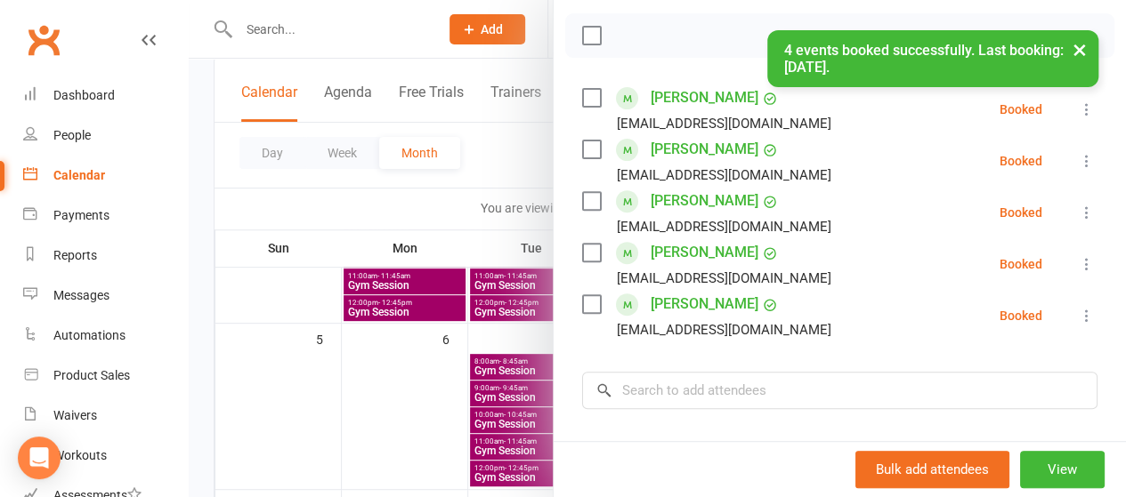
click at [497, 167] on div at bounding box center [657, 248] width 937 height 497
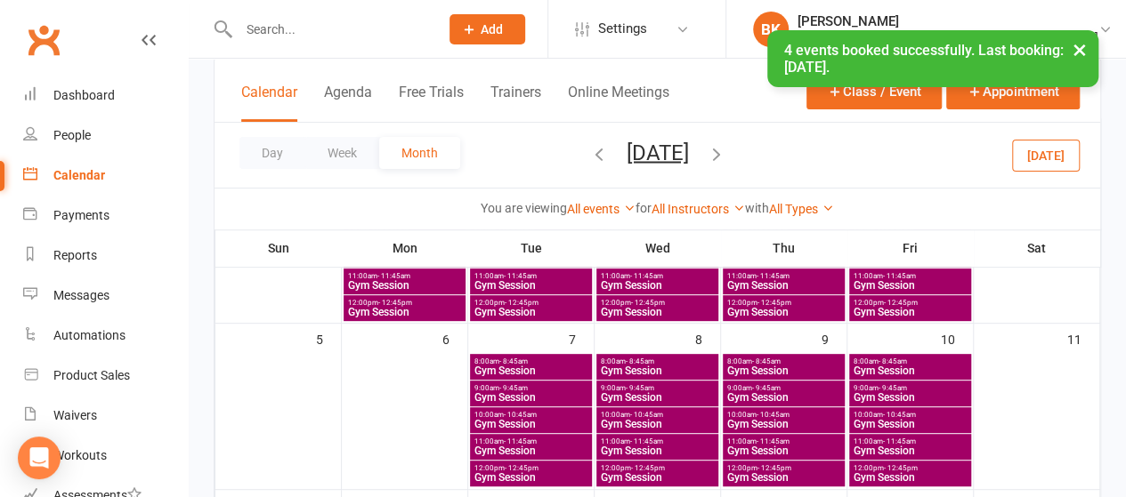
scroll to position [125, 0]
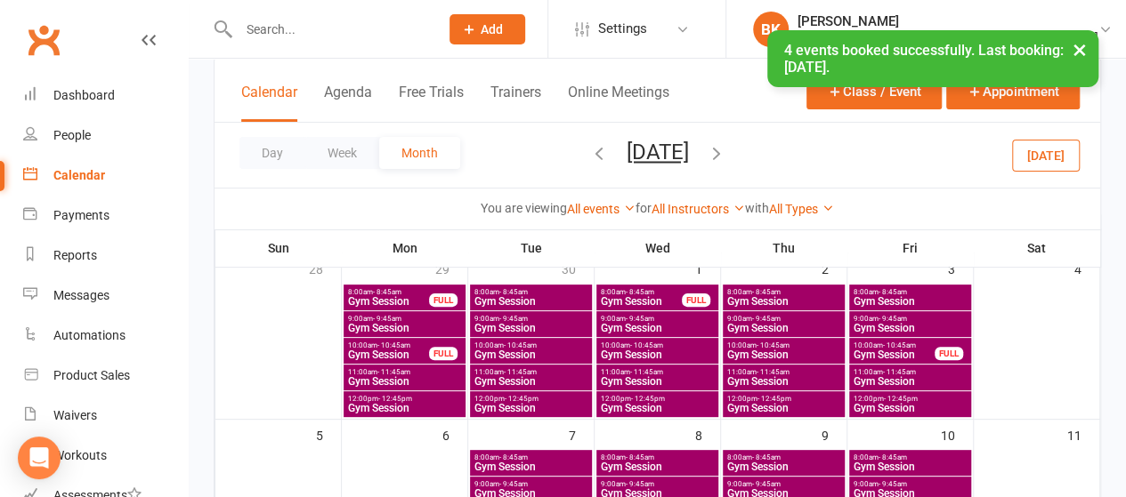
click at [774, 339] on div "10:00am - 10:45am Gym Session" at bounding box center [784, 351] width 122 height 26
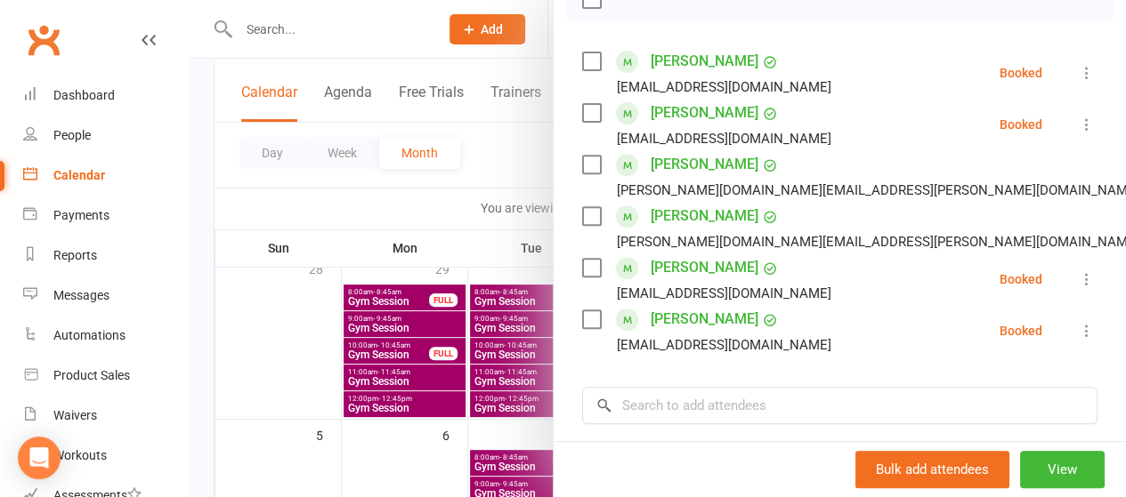
scroll to position [283, 0]
click at [507, 158] on div at bounding box center [657, 248] width 937 height 497
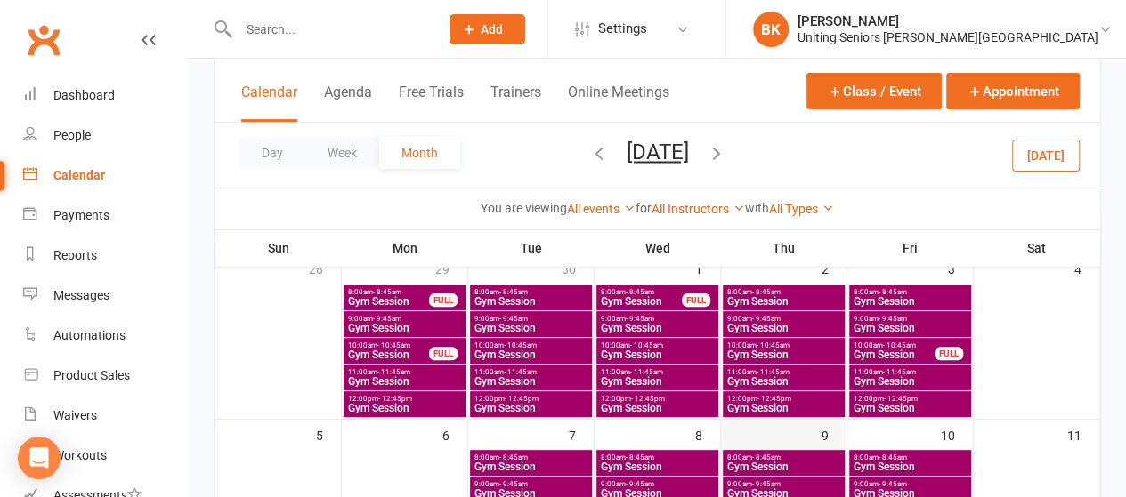
scroll to position [199, 0]
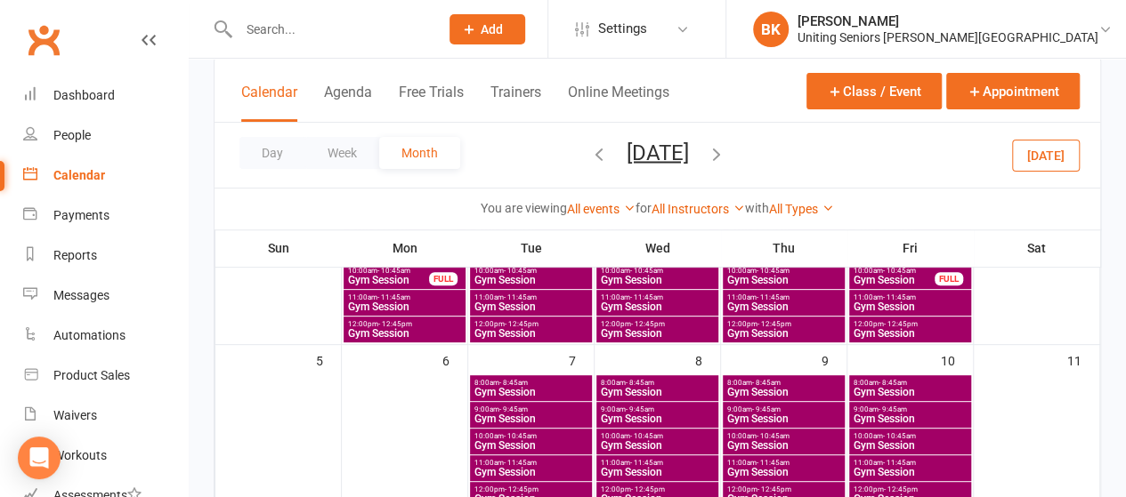
click at [744, 441] on span "Gym Session" at bounding box center [783, 446] width 115 height 11
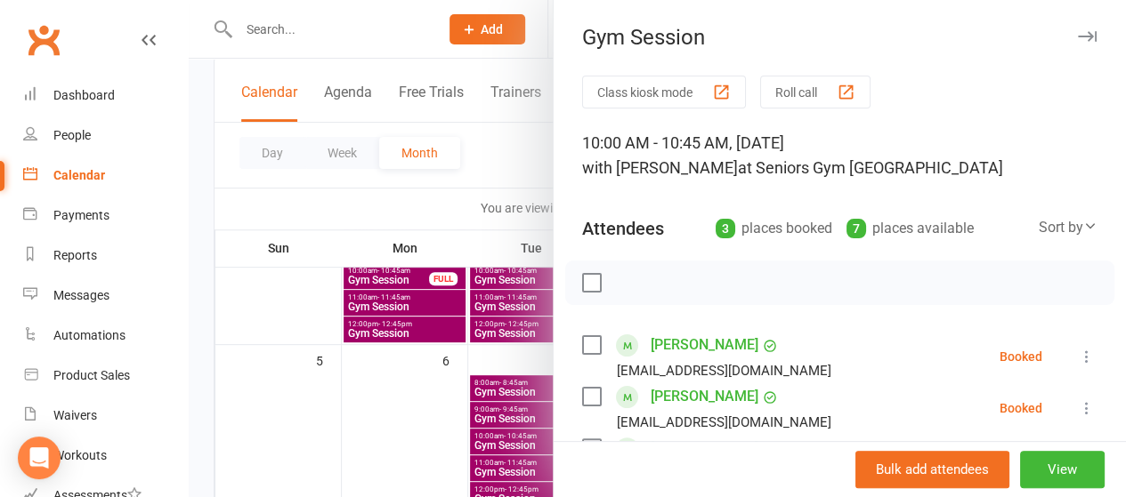
scroll to position [267, 0]
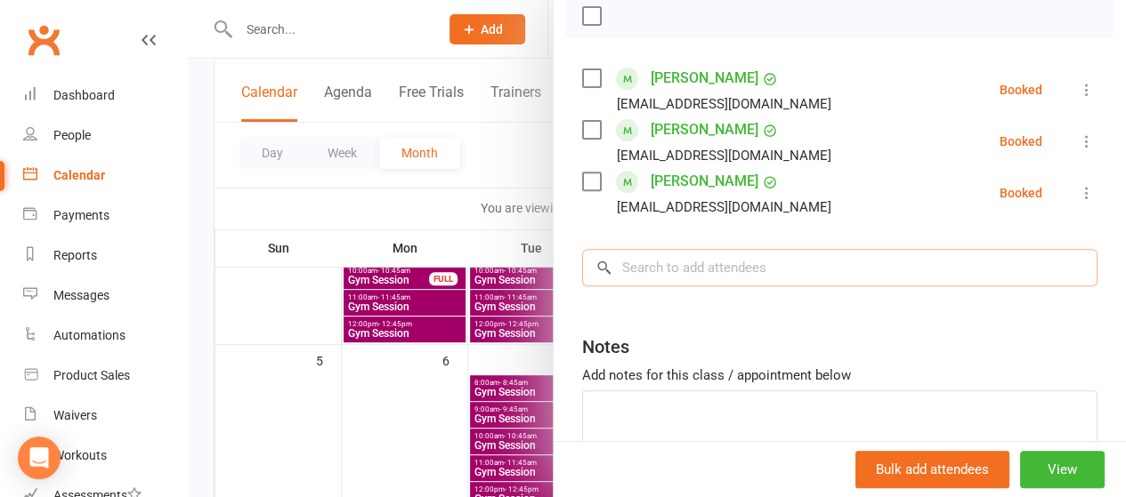
click at [683, 275] on input "search" at bounding box center [839, 267] width 515 height 37
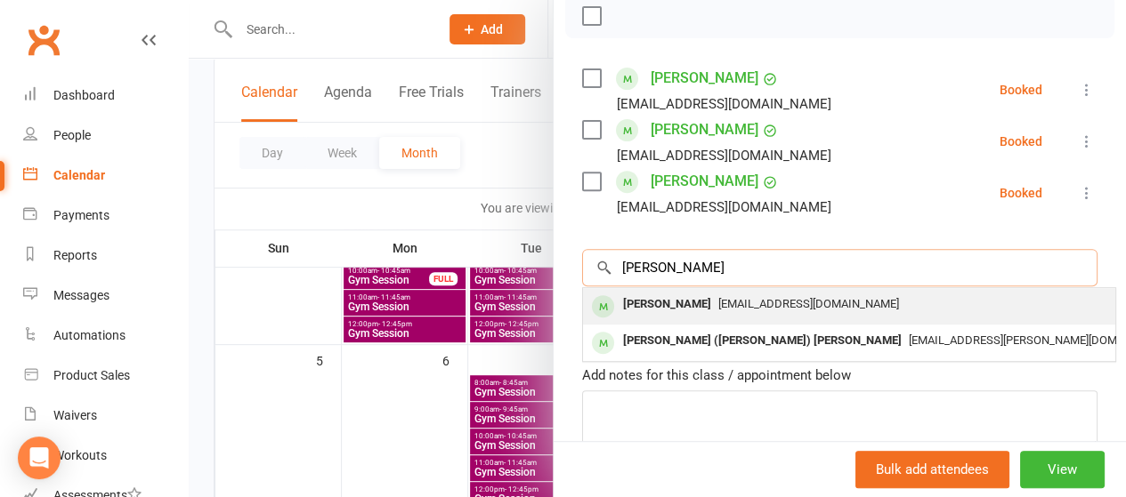
type input "[PERSON_NAME]"
click at [616, 305] on div "[PERSON_NAME]" at bounding box center [667, 305] width 102 height 26
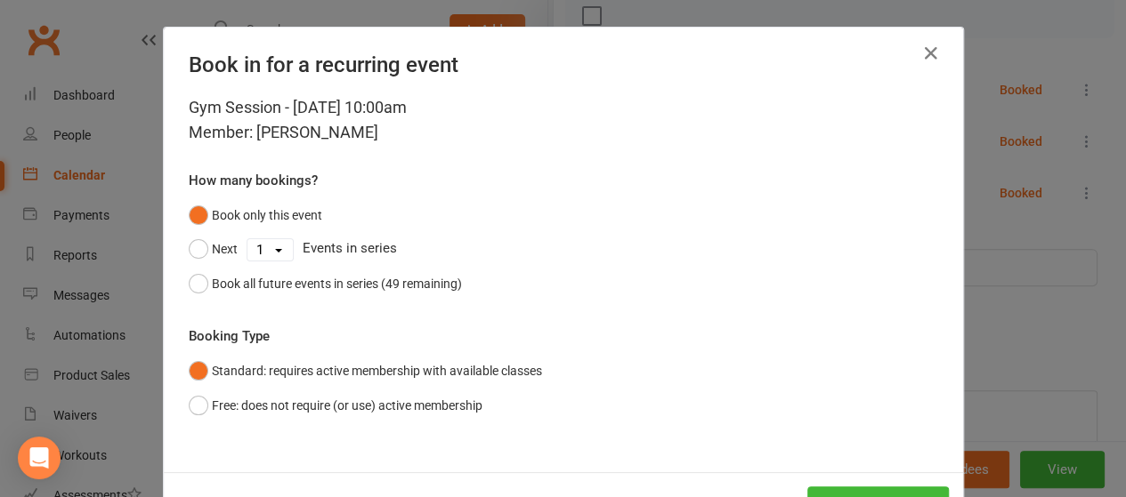
click at [256, 248] on select "1 2 3 4 5 6 7 8 9 10 11 12 13 14 15 16 17 18 19 20 21 22 23 24 25 26 27 28 29 3…" at bounding box center [269, 249] width 45 height 21
select select "3"
click at [247, 239] on select "1 2 3 4 5 6 7 8 9 10 11 12 13 14 15 16 17 18 19 20 21 22 23 24 25 26 27 28 29 3…" at bounding box center [269, 249] width 45 height 21
click at [193, 242] on button "Next" at bounding box center [213, 249] width 49 height 34
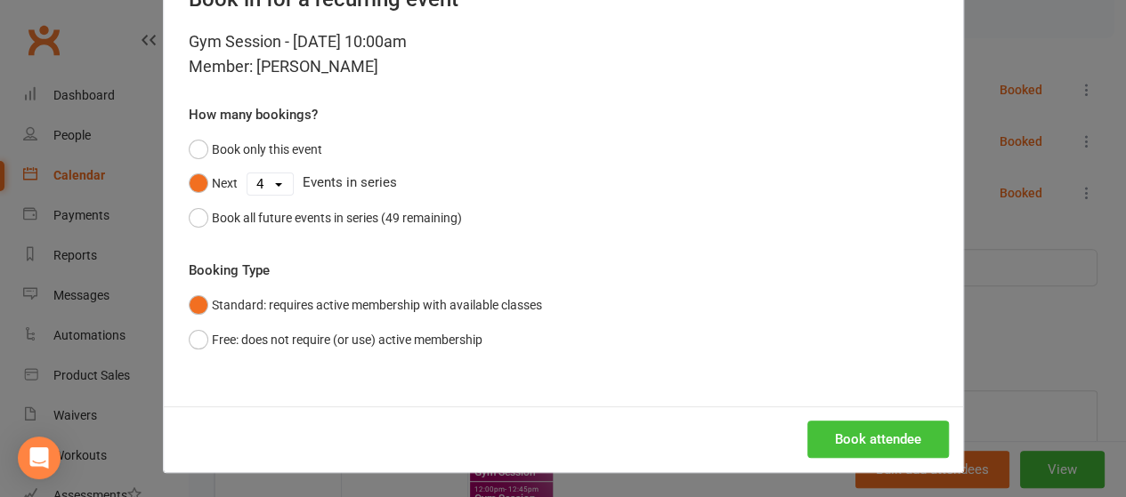
click at [876, 426] on button "Book attendee" at bounding box center [878, 439] width 142 height 37
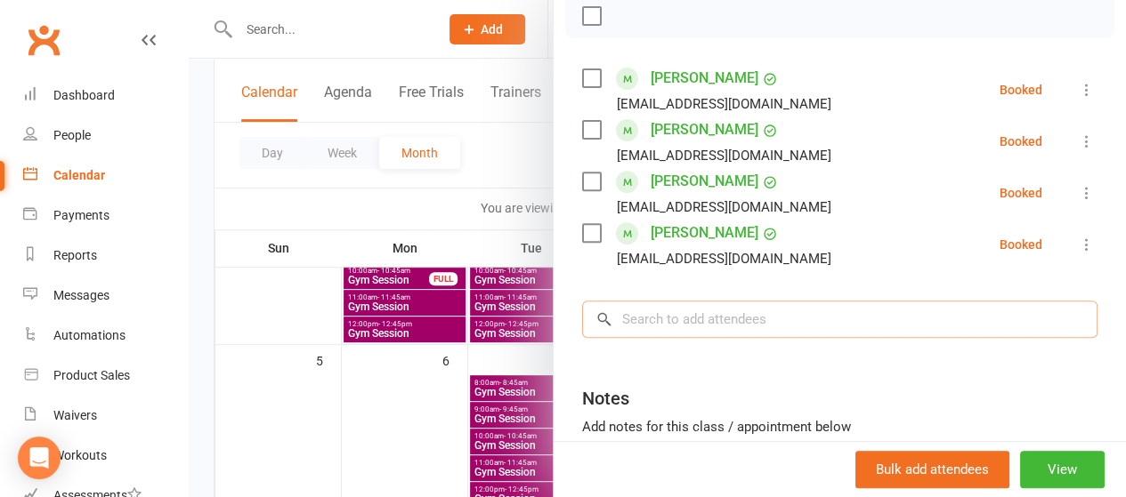
click at [672, 319] on input "search" at bounding box center [839, 319] width 515 height 37
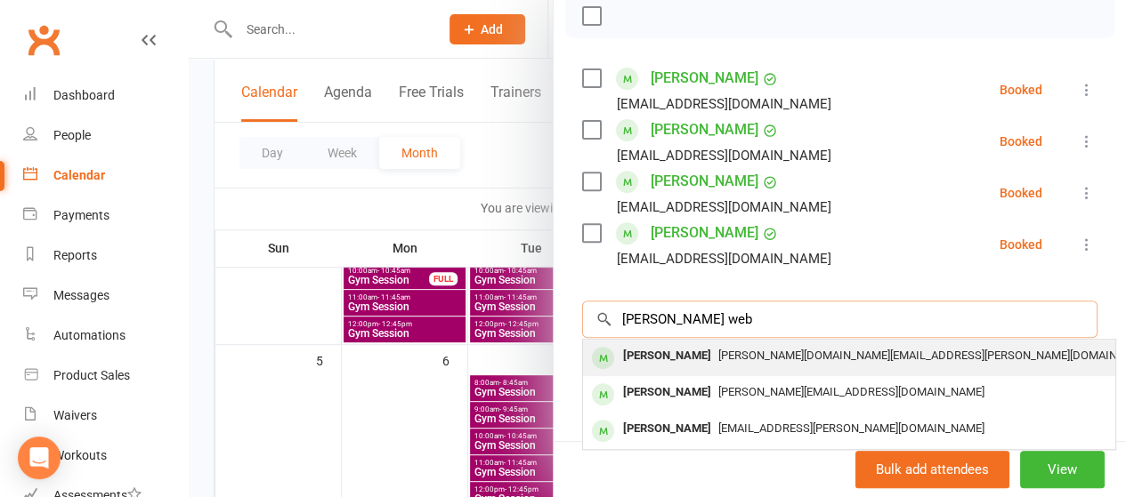
type input "[PERSON_NAME] web"
click at [653, 359] on div "[PERSON_NAME]" at bounding box center [667, 357] width 102 height 26
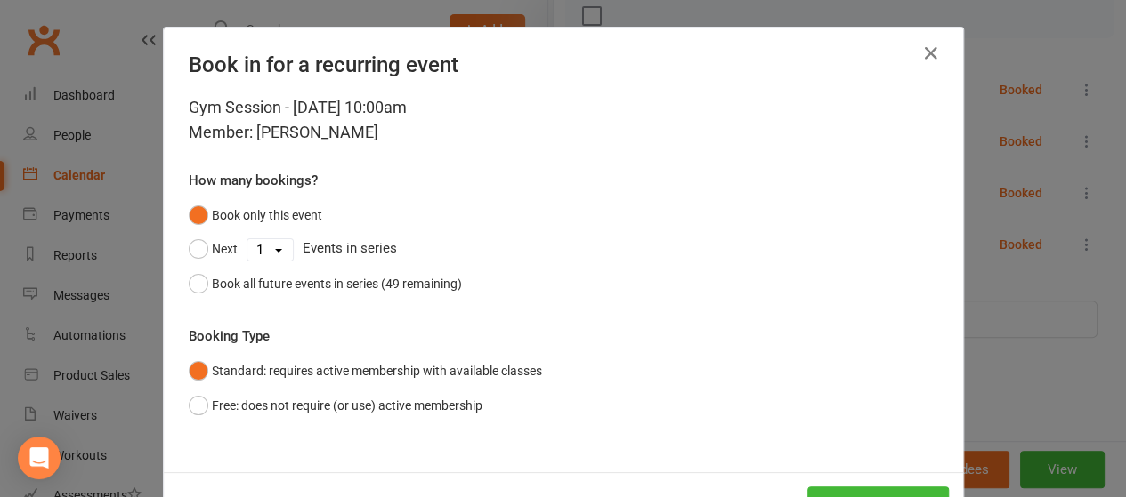
click at [260, 248] on select "1 2 3 4 5 6 7 8 9 10 11 12 13 14 15 16 17 18 19 20 21 22 23 24 25 26 27 28 29 3…" at bounding box center [269, 249] width 45 height 21
select select "3"
click at [247, 239] on select "1 2 3 4 5 6 7 8 9 10 11 12 13 14 15 16 17 18 19 20 21 22 23 24 25 26 27 28 29 3…" at bounding box center [269, 249] width 45 height 21
click at [206, 250] on button "Next" at bounding box center [213, 249] width 49 height 34
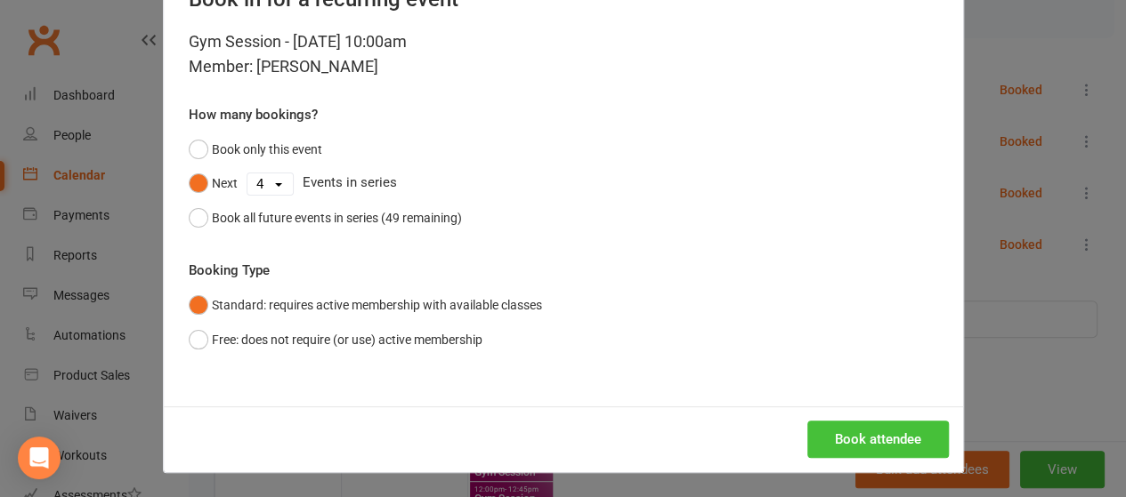
click at [821, 442] on button "Book attendee" at bounding box center [878, 439] width 142 height 37
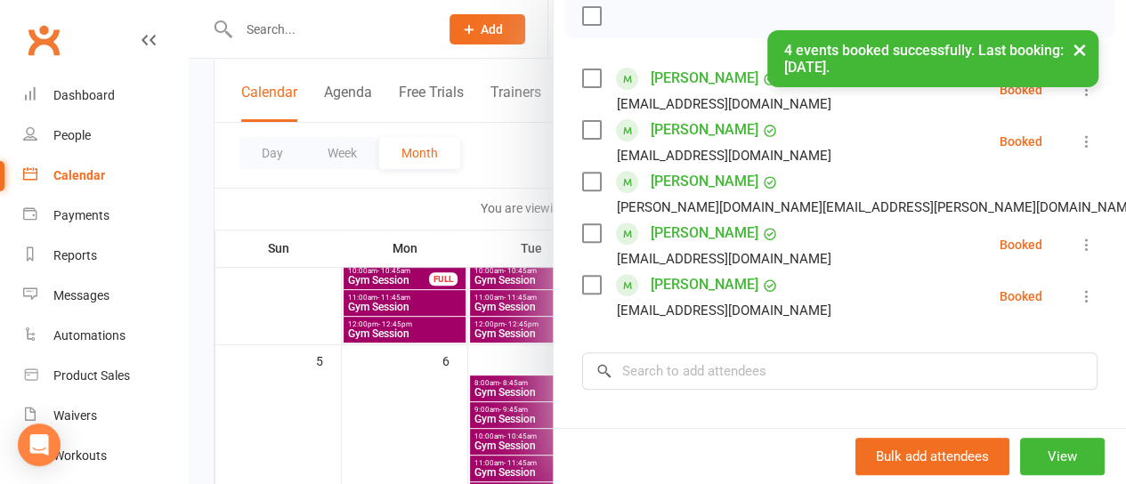
click at [496, 162] on div at bounding box center [657, 242] width 937 height 484
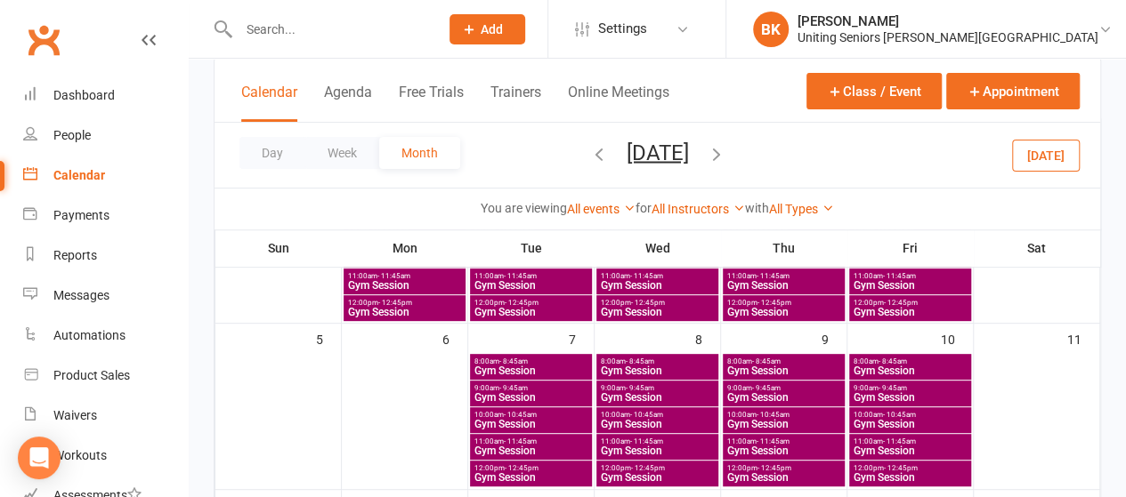
scroll to position [237, 0]
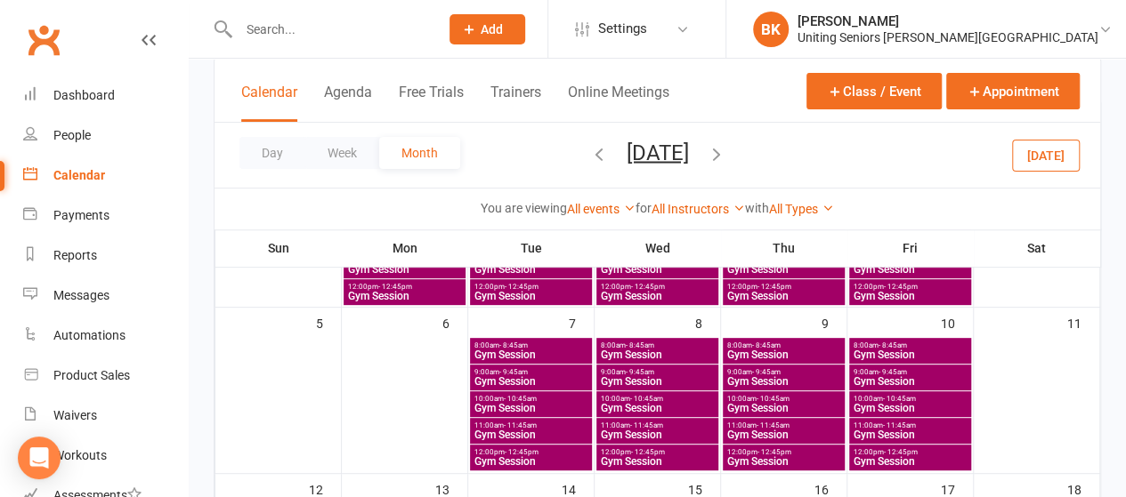
click at [877, 403] on span "Gym Session" at bounding box center [910, 408] width 115 height 11
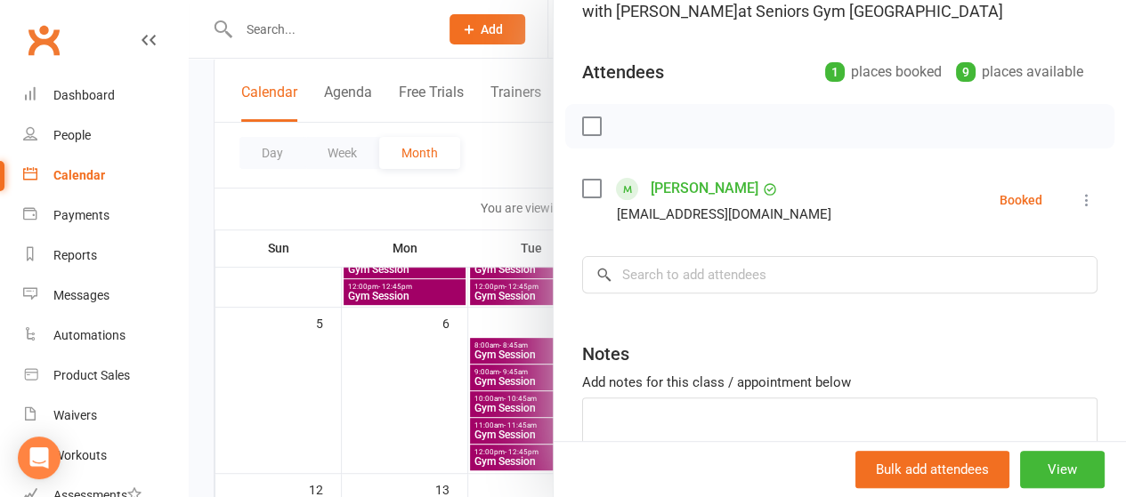
scroll to position [171, 0]
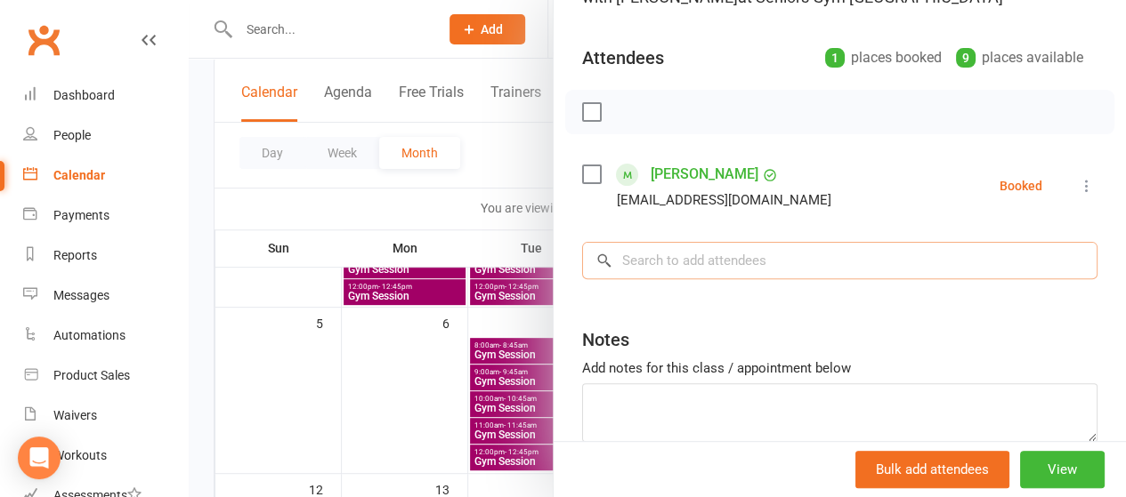
click at [704, 271] on input "search" at bounding box center [839, 260] width 515 height 37
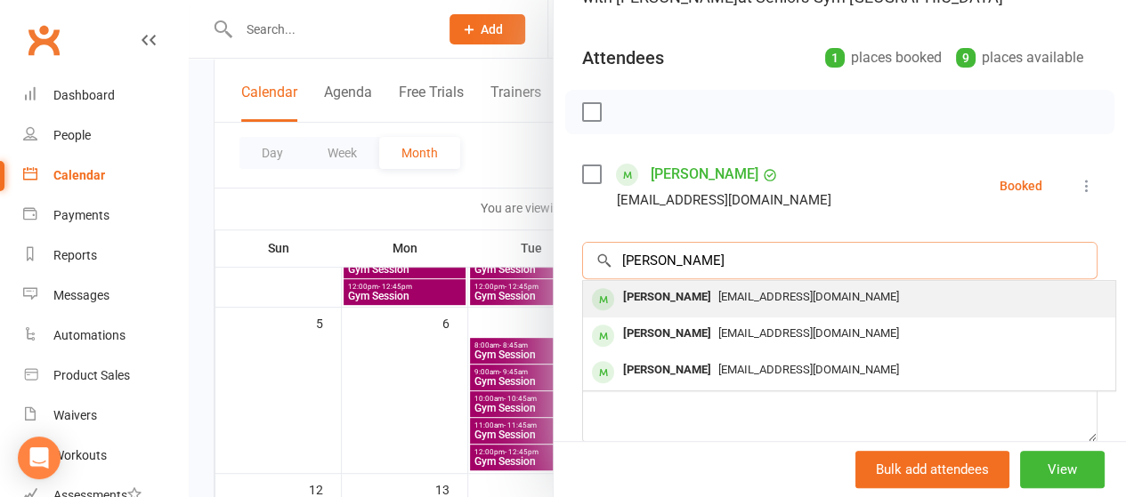
type input "[PERSON_NAME]"
click at [648, 309] on div "[PERSON_NAME] [PERSON_NAME][EMAIL_ADDRESS][DOMAIN_NAME]" at bounding box center [849, 299] width 532 height 36
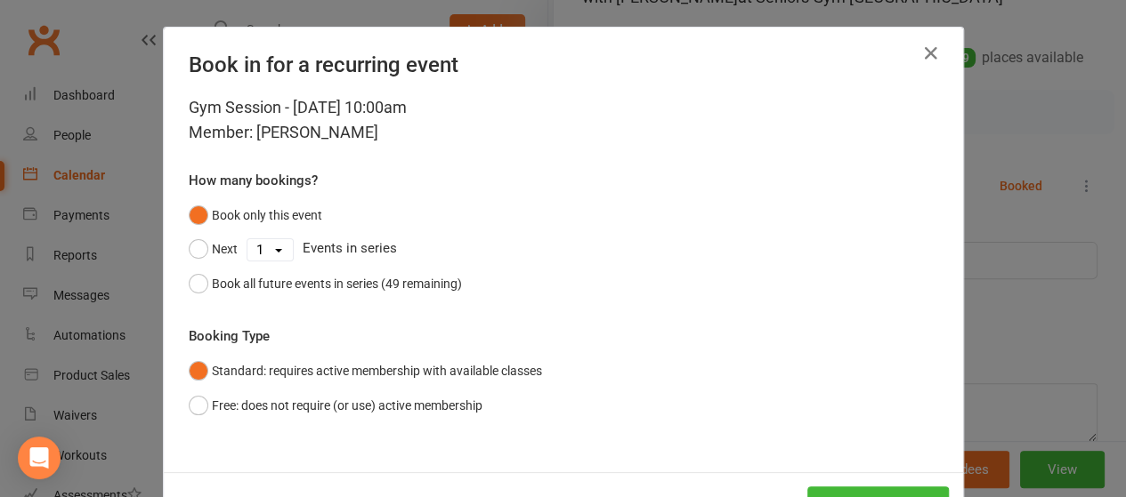
click at [265, 247] on select "1 2 3 4 5 6 7 8 9 10 11 12 13 14 15 16 17 18 19 20 21 22 23 24 25 26 27 28 29 3…" at bounding box center [269, 249] width 45 height 21
select select "3"
click at [247, 239] on select "1 2 3 4 5 6 7 8 9 10 11 12 13 14 15 16 17 18 19 20 21 22 23 24 25 26 27 28 29 3…" at bounding box center [269, 249] width 45 height 21
click at [208, 247] on button "Next" at bounding box center [213, 249] width 49 height 34
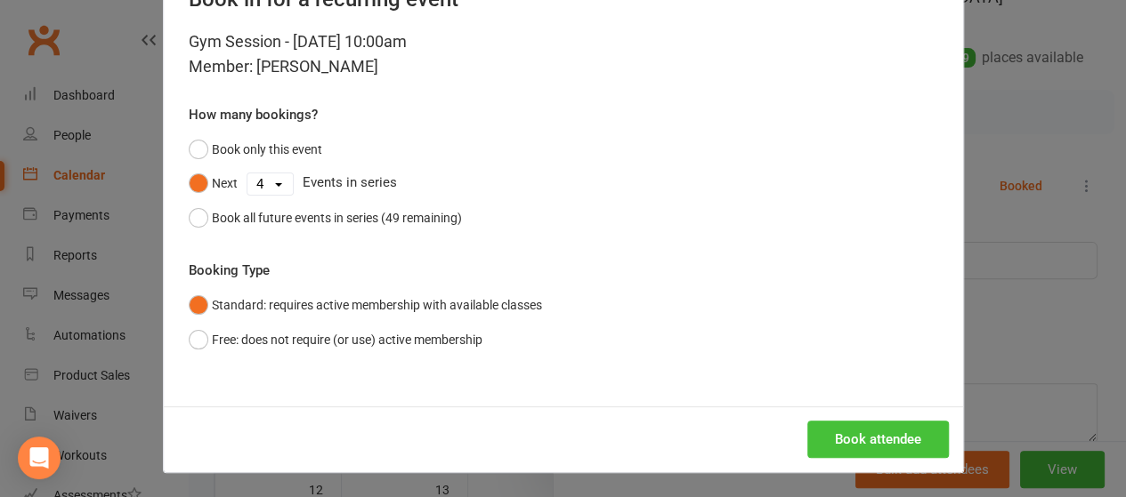
click at [845, 440] on button "Book attendee" at bounding box center [878, 439] width 142 height 37
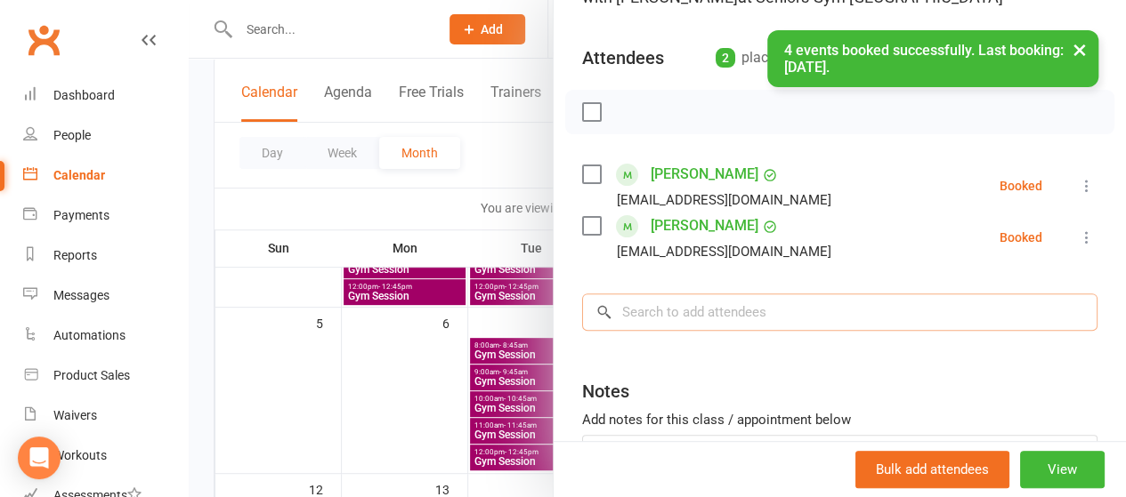
click at [673, 305] on input "search" at bounding box center [839, 312] width 515 height 37
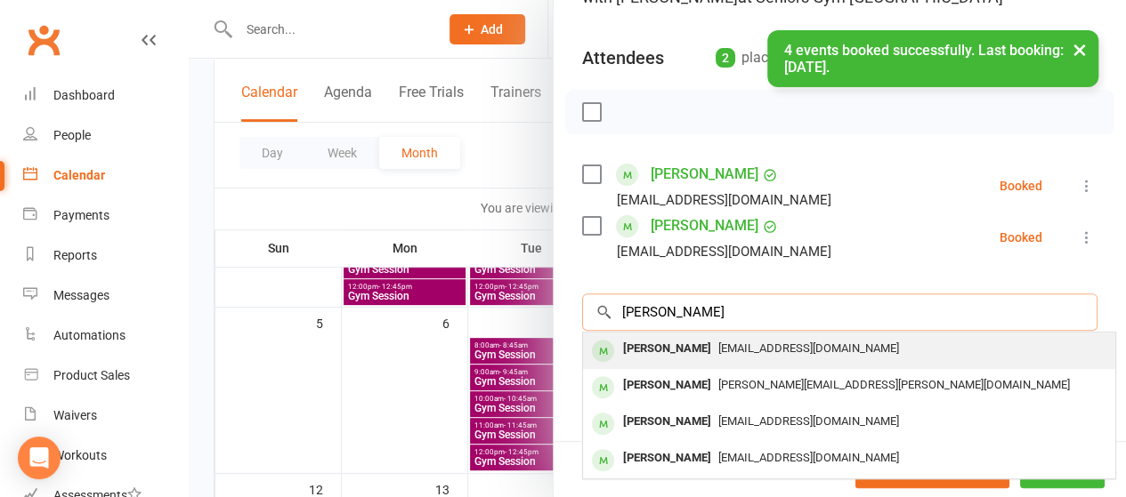
type input "[PERSON_NAME]"
click at [654, 344] on div "[PERSON_NAME]" at bounding box center [667, 349] width 102 height 26
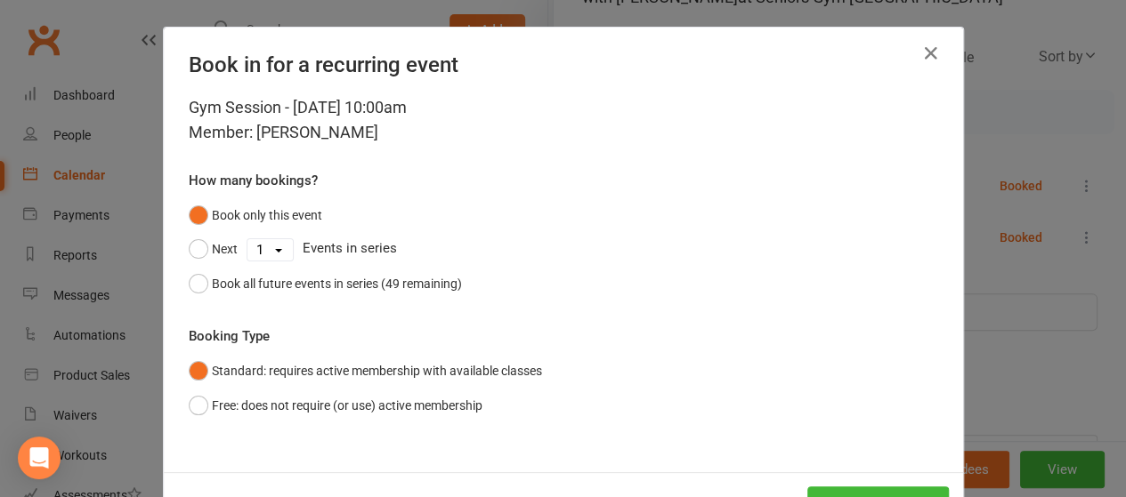
click at [258, 244] on select "1 2 3 4 5 6 7 8 9 10 11 12 13 14 15 16 17 18 19 20 21 22 23 24 25 26 27 28 29 3…" at bounding box center [269, 249] width 45 height 21
select select "3"
click at [247, 239] on select "1 2 3 4 5 6 7 8 9 10 11 12 13 14 15 16 17 18 19 20 21 22 23 24 25 26 27 28 29 3…" at bounding box center [269, 249] width 45 height 21
click at [212, 245] on button "Next" at bounding box center [213, 249] width 49 height 34
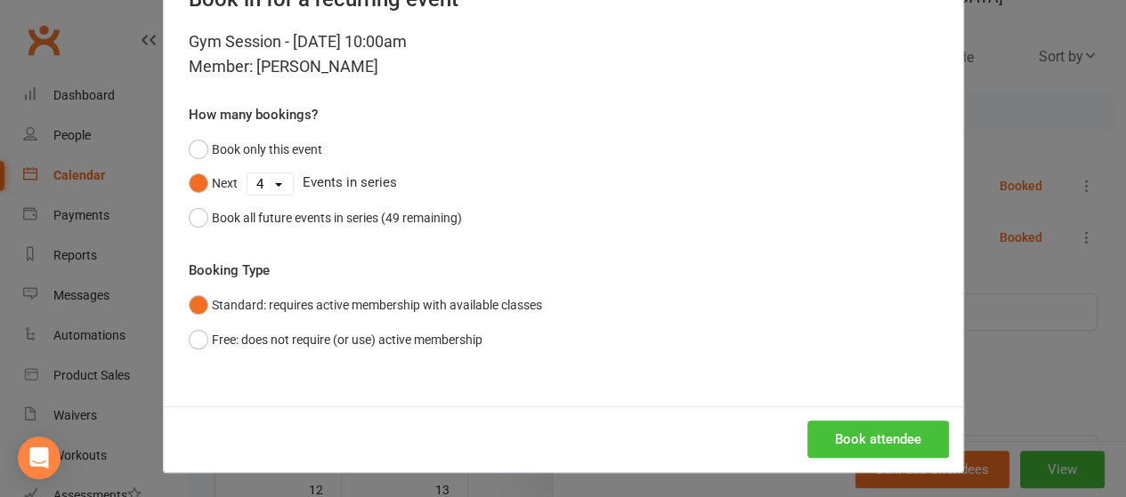
click at [877, 437] on button "Book attendee" at bounding box center [878, 439] width 142 height 37
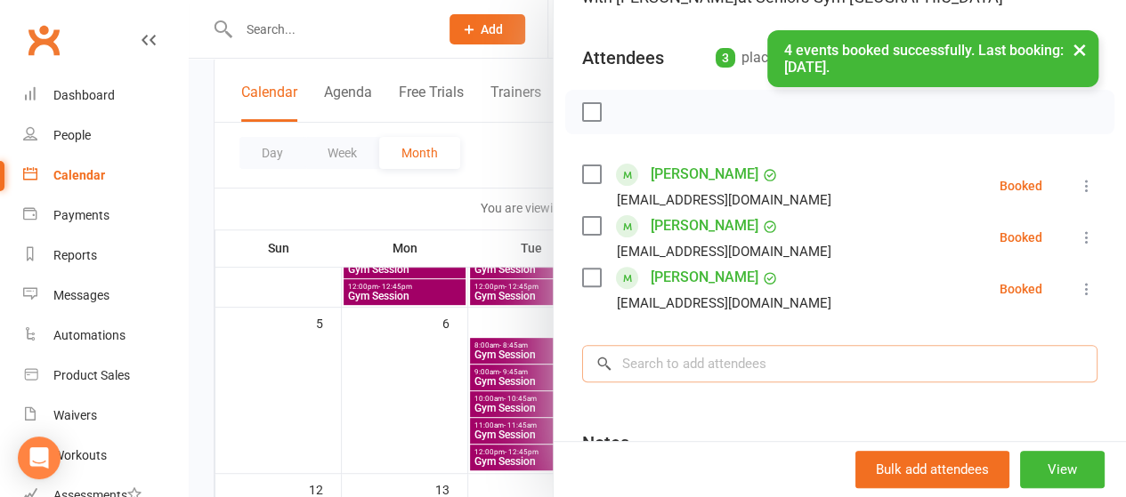
click at [708, 361] on input "search" at bounding box center [839, 363] width 515 height 37
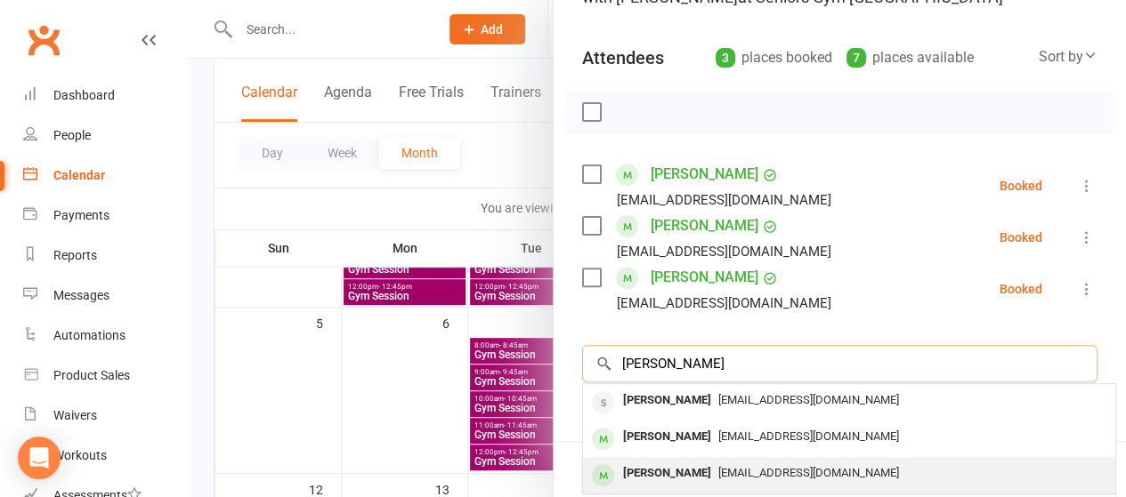
type input "[PERSON_NAME]"
click at [703, 463] on div "[PERSON_NAME]" at bounding box center [667, 474] width 102 height 26
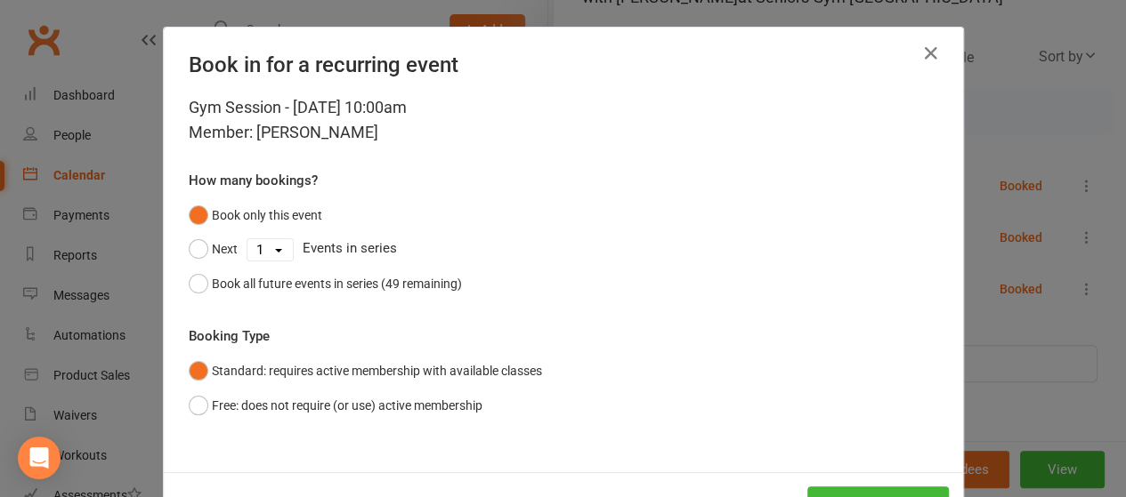
click at [276, 247] on select "1 2 3 4 5 6 7 8 9 10 11 12 13 14 15 16 17 18 19 20 21 22 23 24 25 26 27 28 29 3…" at bounding box center [269, 249] width 45 height 21
select select "3"
click at [247, 239] on select "1 2 3 4 5 6 7 8 9 10 11 12 13 14 15 16 17 18 19 20 21 22 23 24 25 26 27 28 29 3…" at bounding box center [269, 249] width 45 height 21
click at [198, 245] on button "Next" at bounding box center [213, 249] width 49 height 34
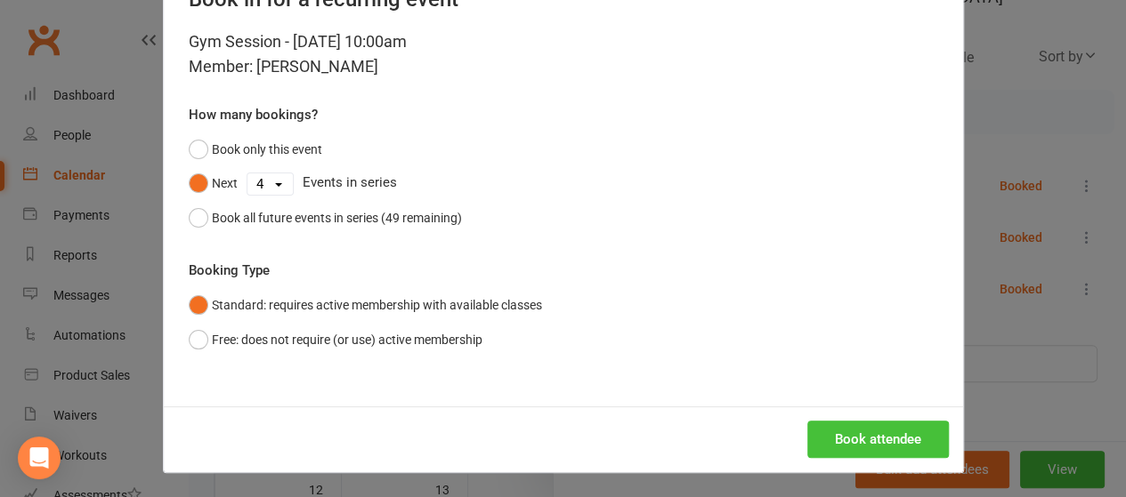
click at [883, 431] on button "Book attendee" at bounding box center [878, 439] width 142 height 37
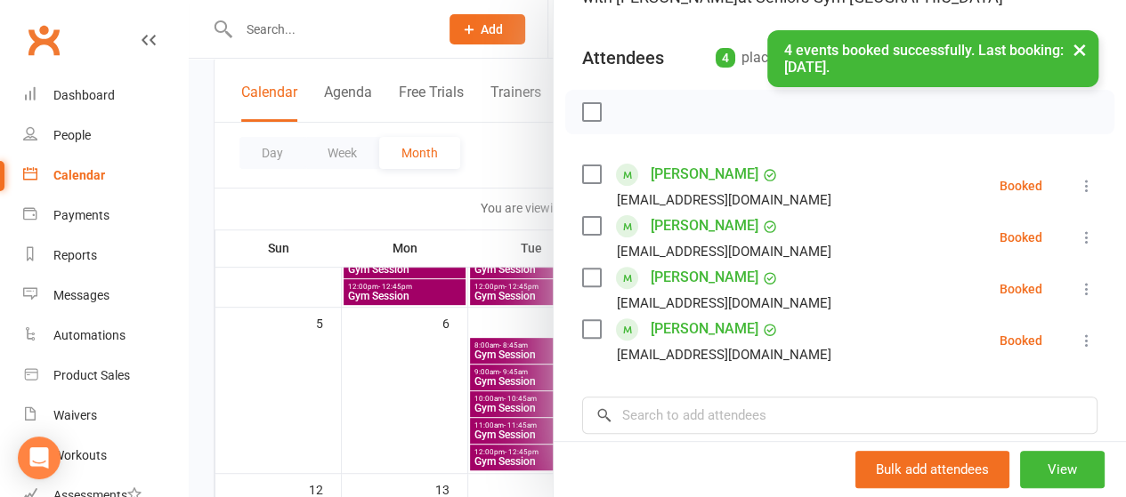
click at [457, 215] on div at bounding box center [657, 248] width 937 height 497
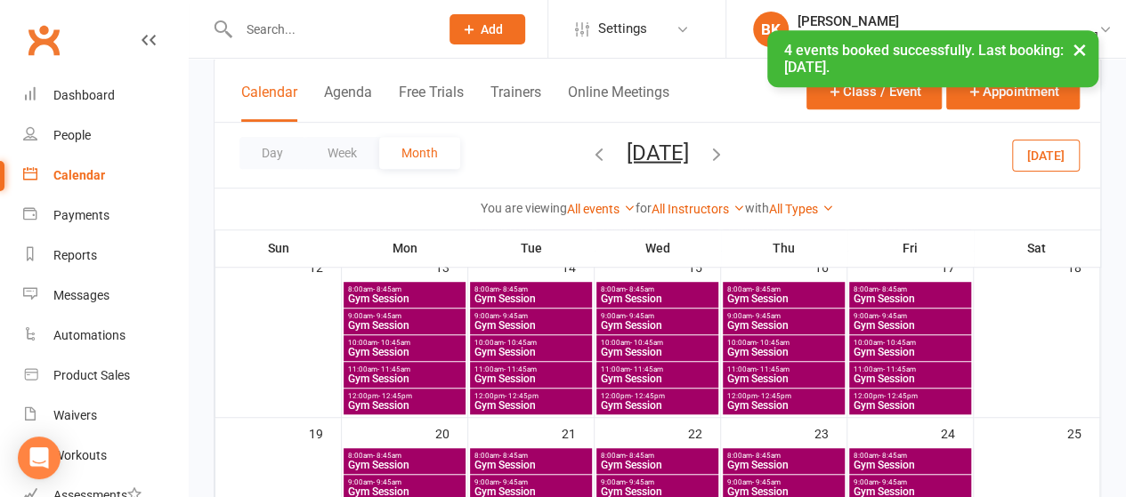
scroll to position [459, 0]
click at [381, 343] on span "- 10:45am" at bounding box center [393, 343] width 33 height 8
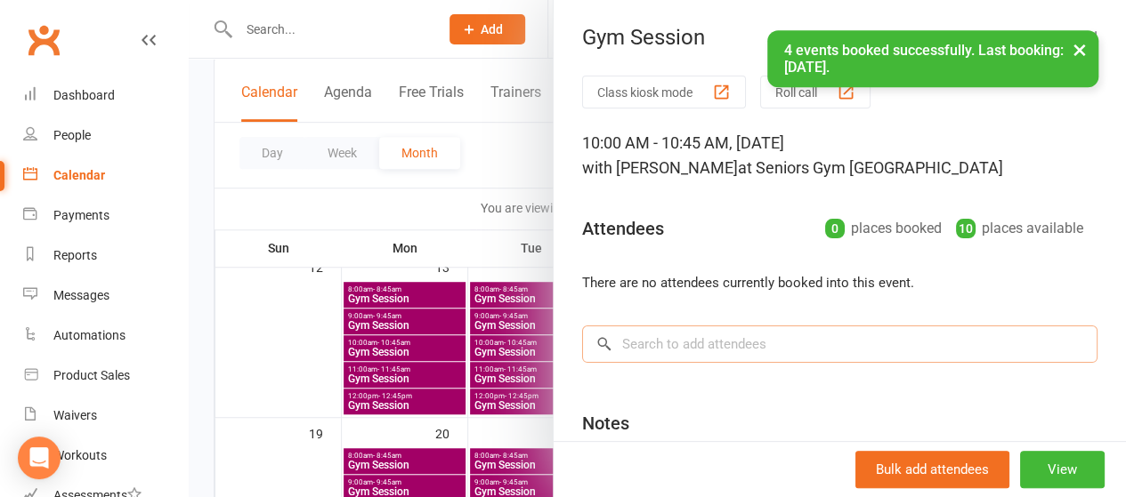
click at [652, 345] on input "search" at bounding box center [839, 344] width 515 height 37
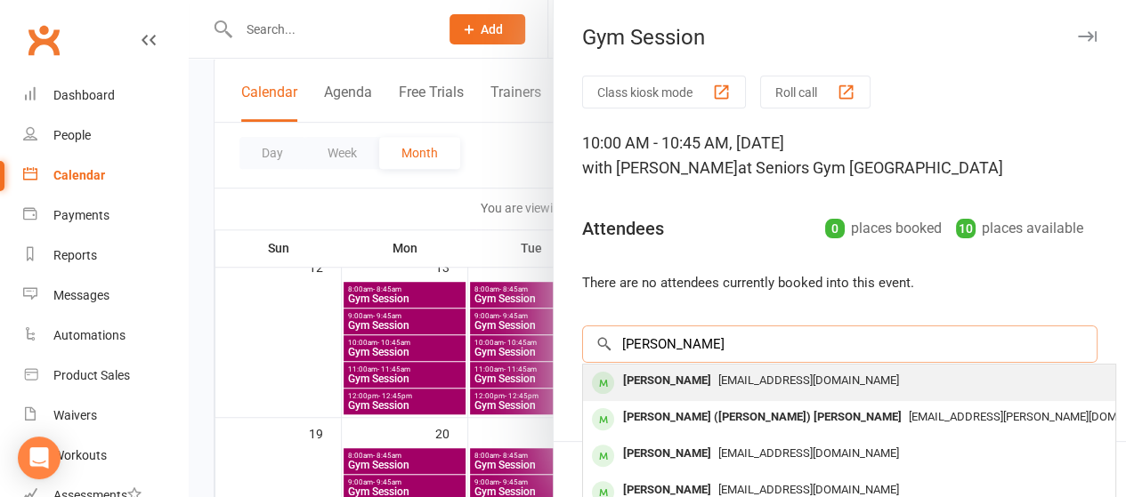
type input "[PERSON_NAME]"
click at [653, 381] on div "[PERSON_NAME]" at bounding box center [667, 381] width 102 height 26
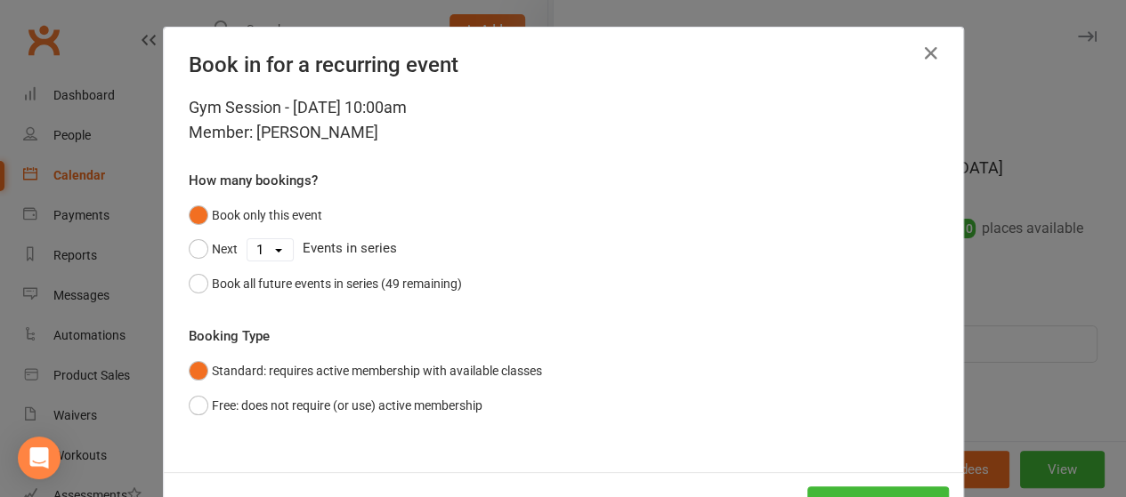
click at [271, 250] on select "1 2 3 4 5 6 7 8 9 10 11 12 13 14 15 16 17 18 19 20 21 22 23 24 25 26 27 28 29 3…" at bounding box center [269, 249] width 45 height 21
click at [247, 239] on select "1 2 3 4 5 6 7 8 9 10 11 12 13 14 15 16 17 18 19 20 21 22 23 24 25 26 27 28 29 3…" at bounding box center [269, 249] width 45 height 21
click at [264, 255] on select "1 2 3 4 5 6 7 8 9 10 11 12 13 14 15 16 17 18 19 20 21 22 23 24 25 26 27 28 29 3…" at bounding box center [269, 249] width 45 height 21
select select "2"
click at [247, 239] on select "1 2 3 4 5 6 7 8 9 10 11 12 13 14 15 16 17 18 19 20 21 22 23 24 25 26 27 28 29 3…" at bounding box center [269, 249] width 45 height 21
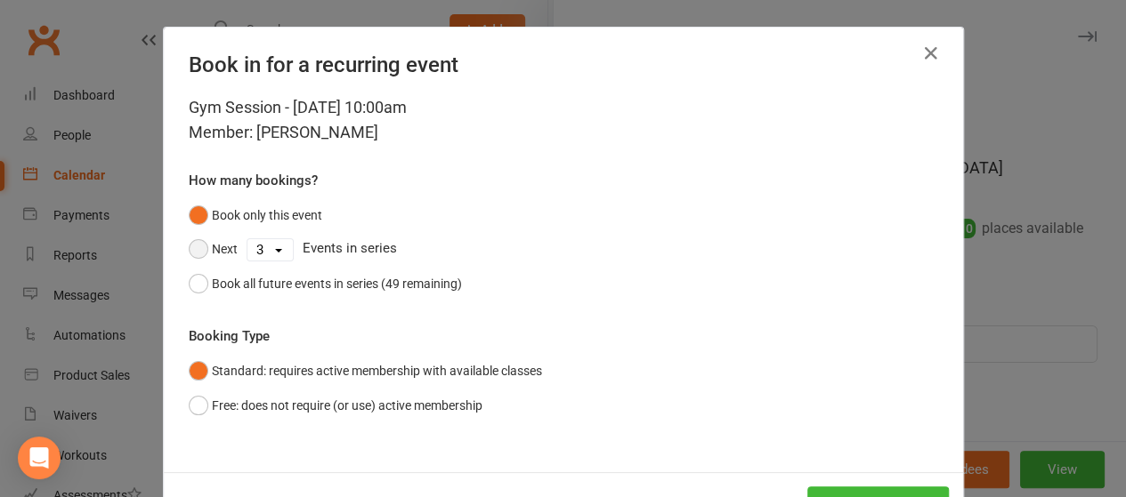
click at [214, 244] on button "Next" at bounding box center [213, 249] width 49 height 34
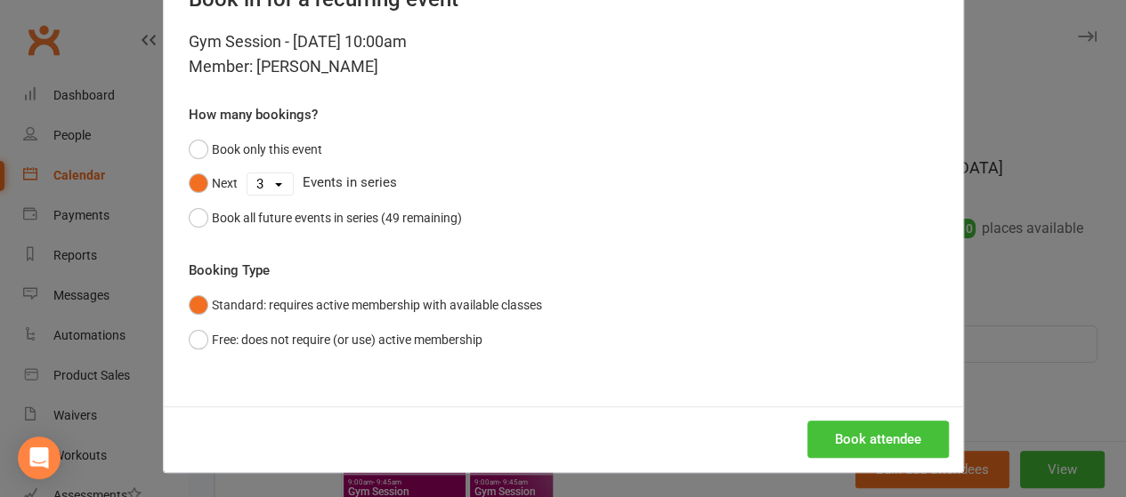
click at [926, 428] on button "Book attendee" at bounding box center [878, 439] width 142 height 37
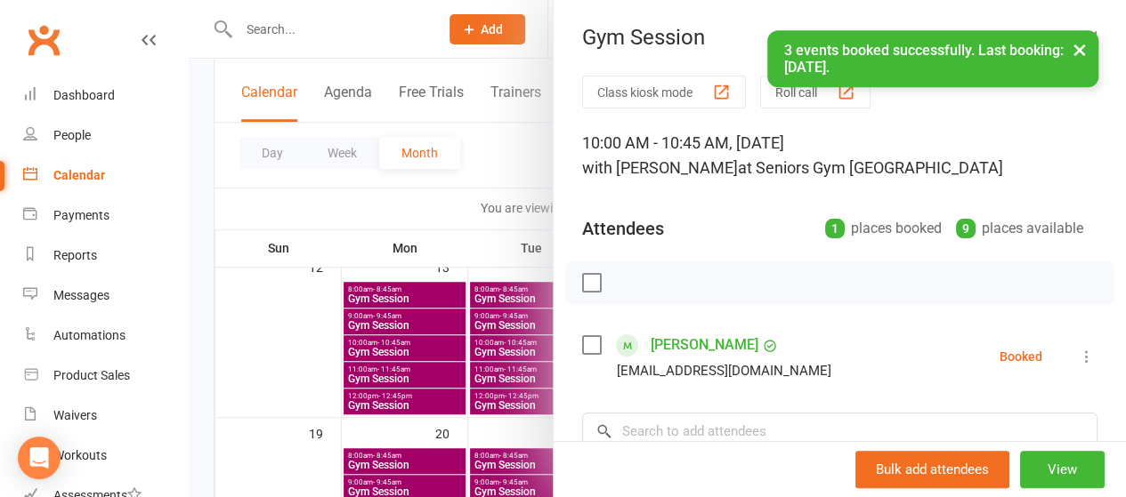
click at [425, 248] on div at bounding box center [657, 248] width 937 height 497
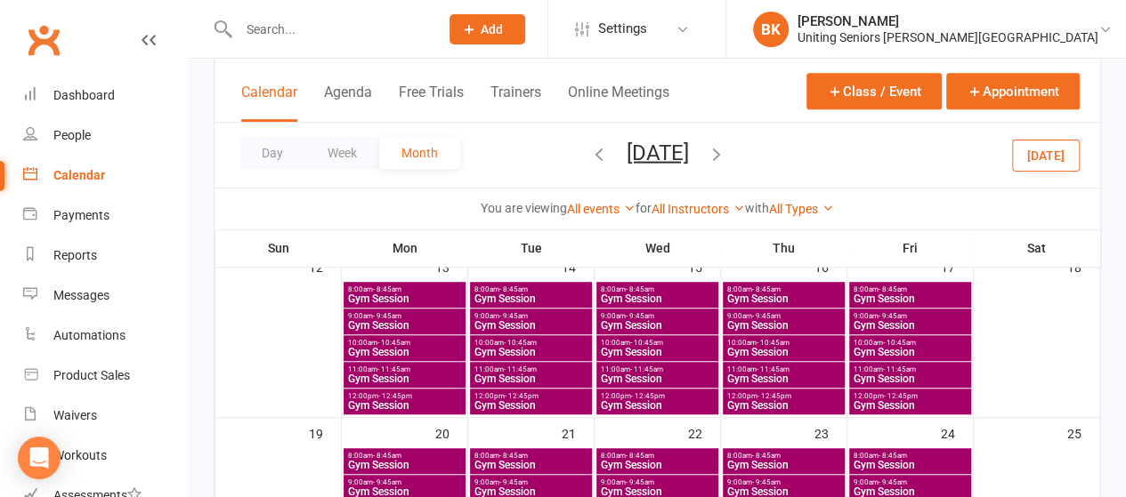
click at [721, 97] on div "Calendar Agenda Free Trials Trainers Online Meetings Class / Event Appointment" at bounding box center [657, 91] width 886 height 64
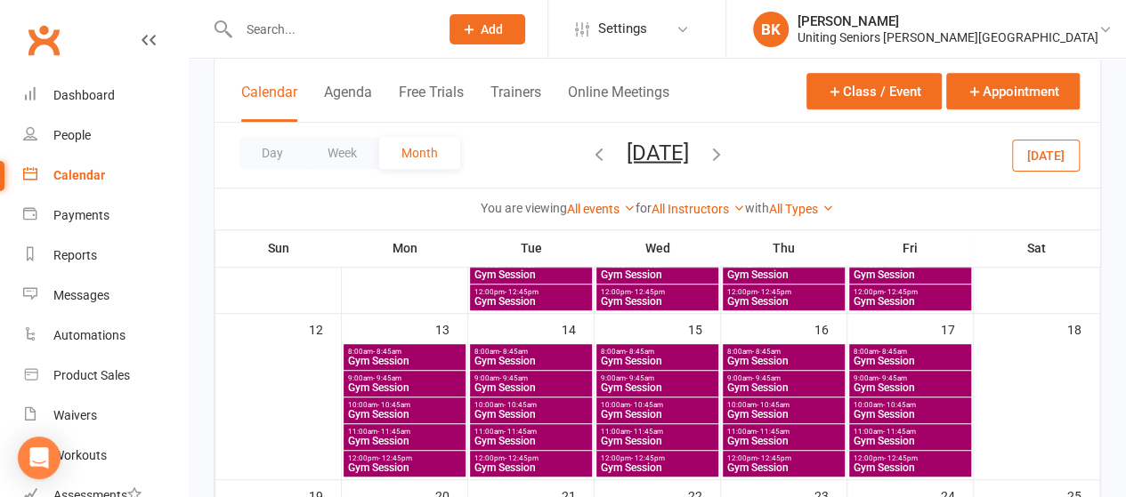
scroll to position [463, 0]
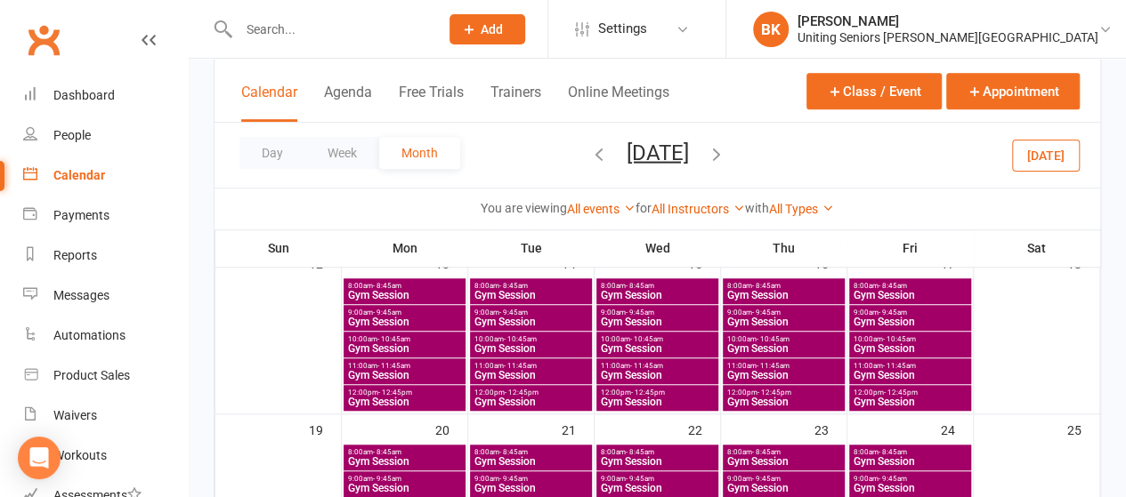
click at [404, 340] on span "- 10:45am" at bounding box center [393, 340] width 33 height 8
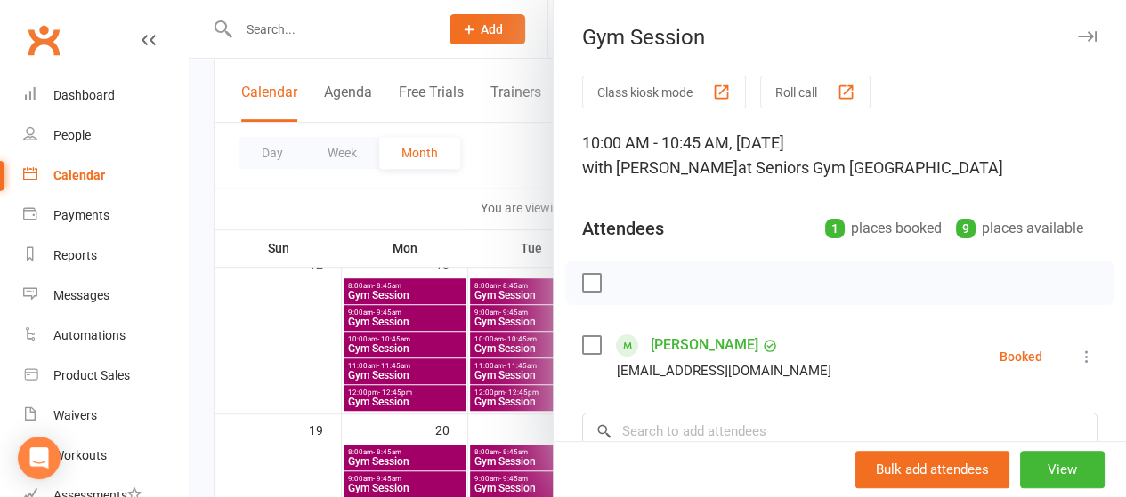
scroll to position [145, 0]
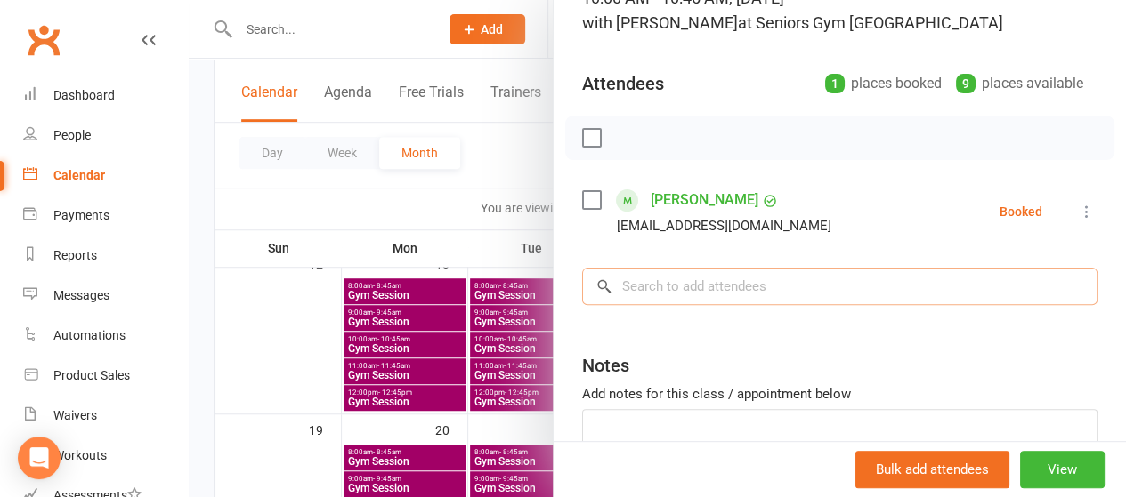
click at [674, 295] on input "search" at bounding box center [839, 286] width 515 height 37
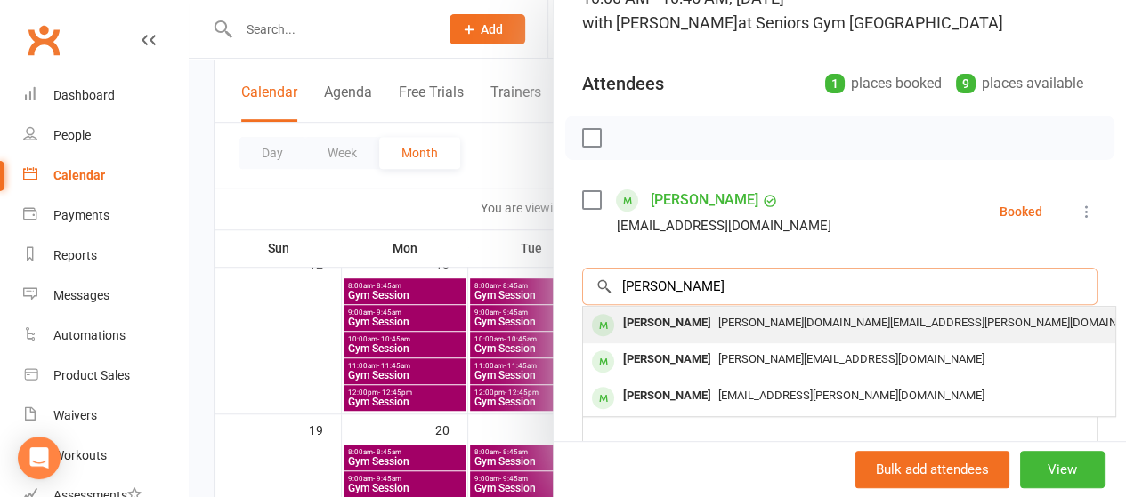
type input "[PERSON_NAME]"
click at [643, 332] on div "[PERSON_NAME]" at bounding box center [667, 324] width 102 height 26
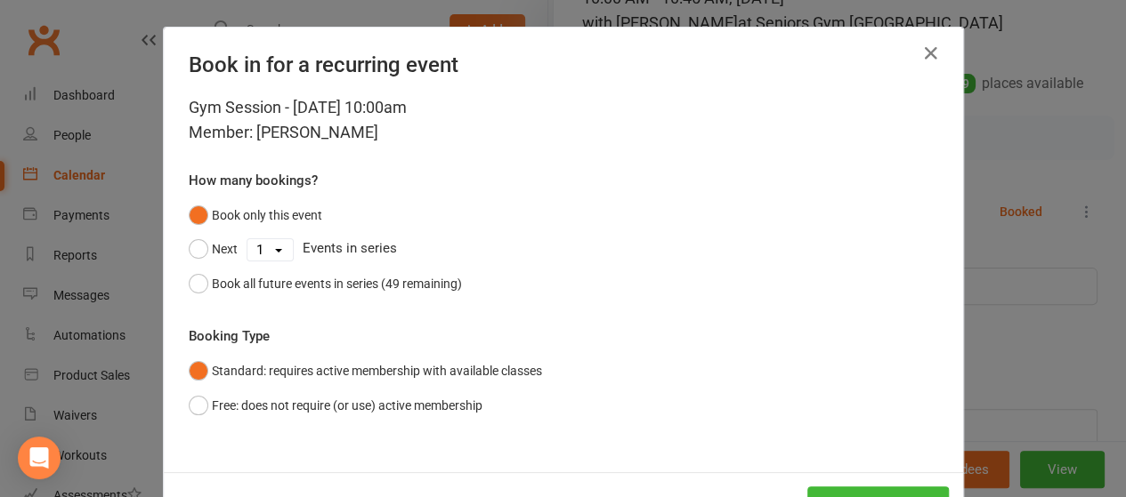
scroll to position [66, 0]
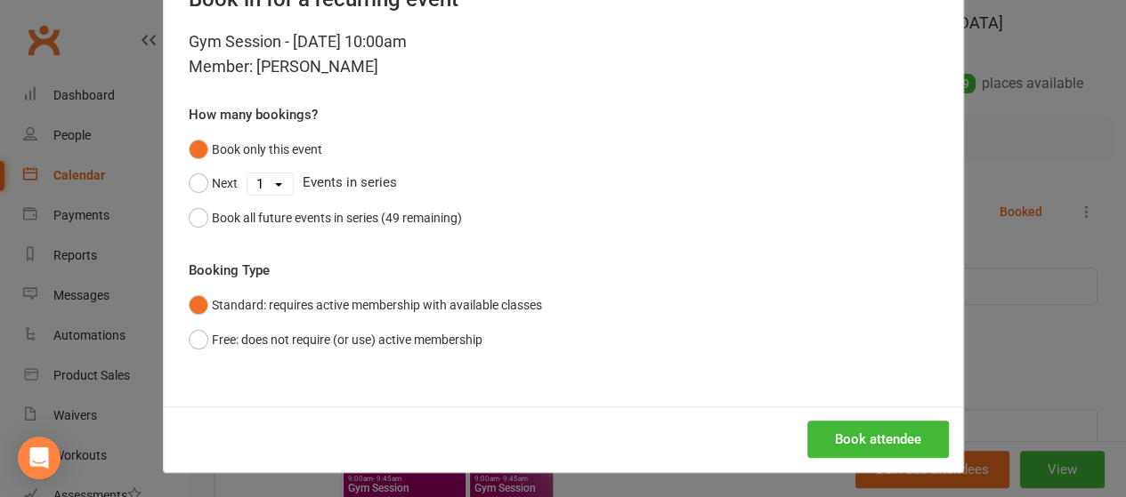
click at [253, 178] on select "1 2 3 4 5 6 7 8 9 10 11 12 13 14 15 16 17 18 19 20 21 22 23 24 25 26 27 28 29 3…" at bounding box center [269, 184] width 45 height 21
select select "2"
click at [247, 174] on select "1 2 3 4 5 6 7 8 9 10 11 12 13 14 15 16 17 18 19 20 21 22 23 24 25 26 27 28 29 3…" at bounding box center [269, 184] width 45 height 21
click at [196, 168] on button "Next" at bounding box center [213, 183] width 49 height 34
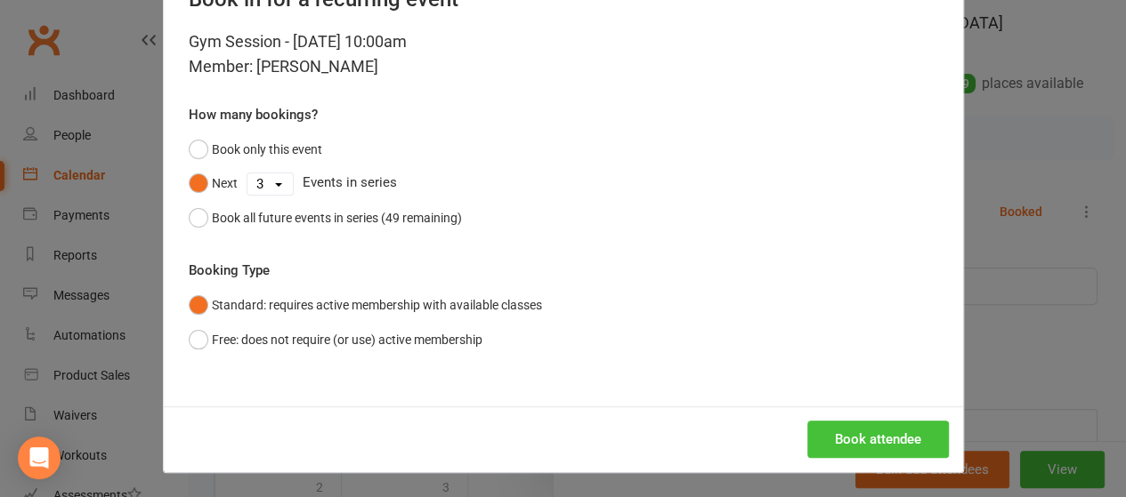
click at [836, 429] on button "Book attendee" at bounding box center [878, 439] width 142 height 37
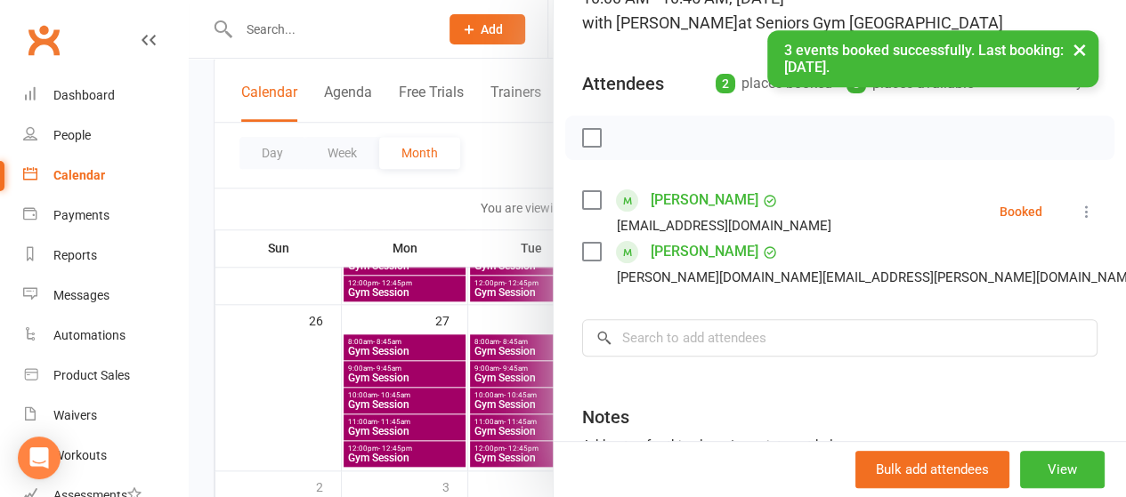
click at [443, 200] on div at bounding box center [657, 248] width 937 height 497
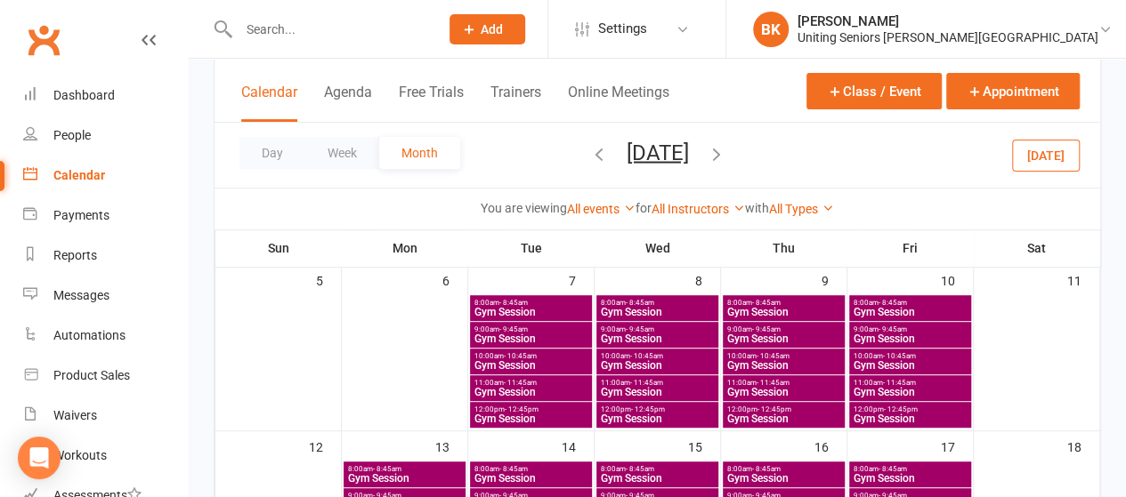
scroll to position [425, 0]
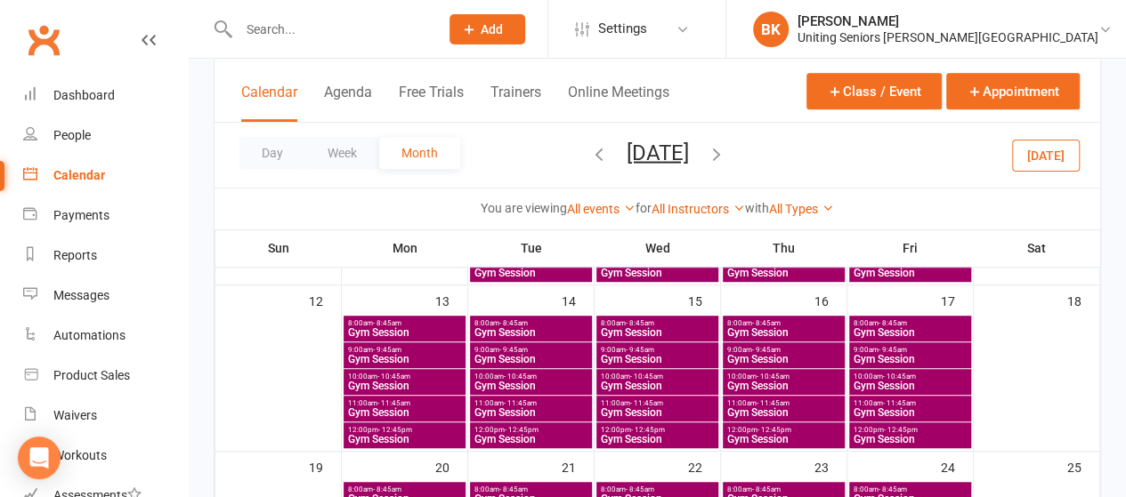
click at [439, 375] on span "10:00am - 10:45am" at bounding box center [404, 377] width 115 height 8
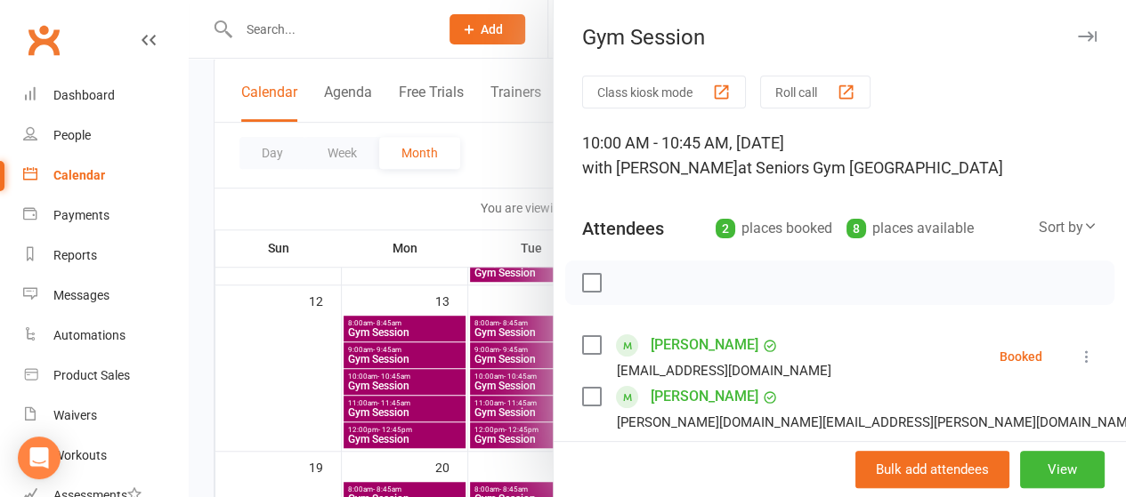
scroll to position [127, 0]
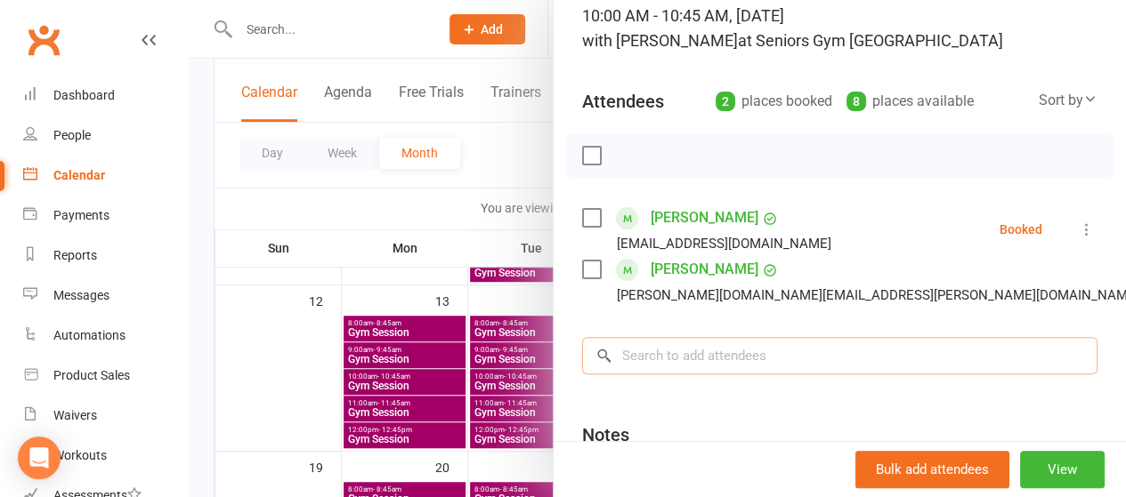
click at [722, 359] on input "search" at bounding box center [839, 355] width 515 height 37
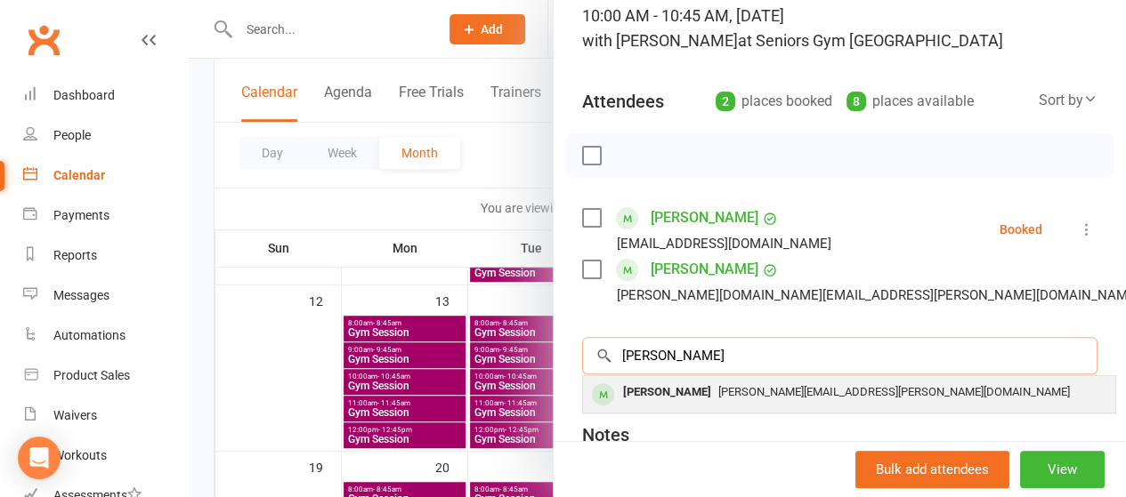
type input "[PERSON_NAME]"
click at [694, 389] on div "[PERSON_NAME]" at bounding box center [667, 393] width 102 height 26
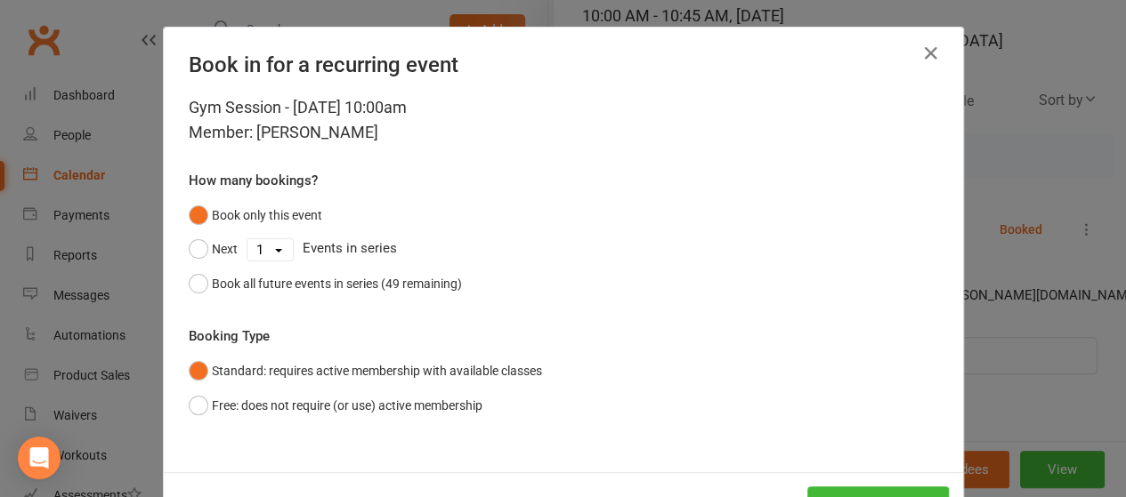
click at [262, 256] on select "1 2 3 4 5 6 7 8 9 10 11 12 13 14 15 16 17 18 19 20 21 22 23 24 25 26 27 28 29 3…" at bounding box center [269, 249] width 45 height 21
select select "2"
click at [247, 239] on select "1 2 3 4 5 6 7 8 9 10 11 12 13 14 15 16 17 18 19 20 21 22 23 24 25 26 27 28 29 3…" at bounding box center [269, 249] width 45 height 21
click at [215, 254] on button "Next" at bounding box center [213, 249] width 49 height 34
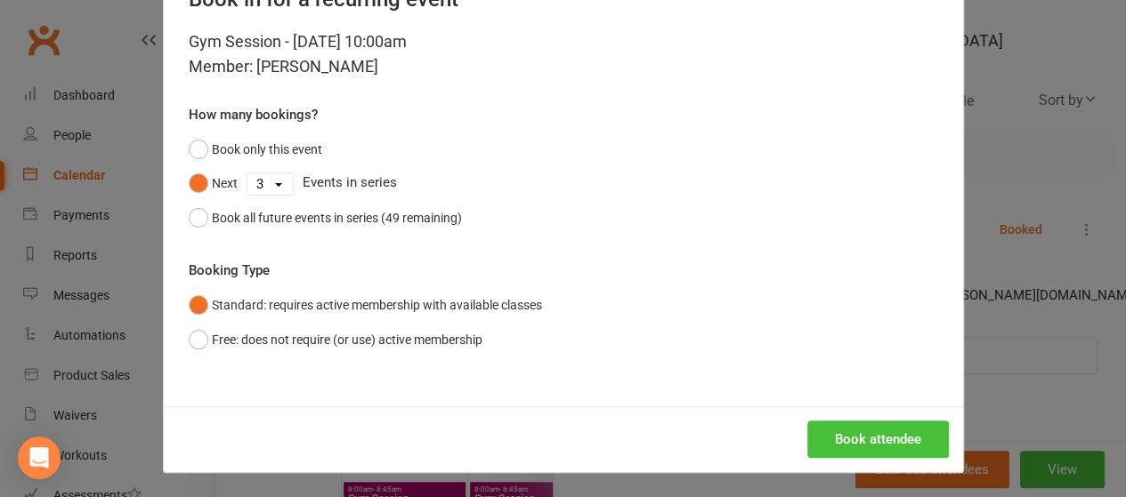
click at [875, 423] on button "Book attendee" at bounding box center [878, 439] width 142 height 37
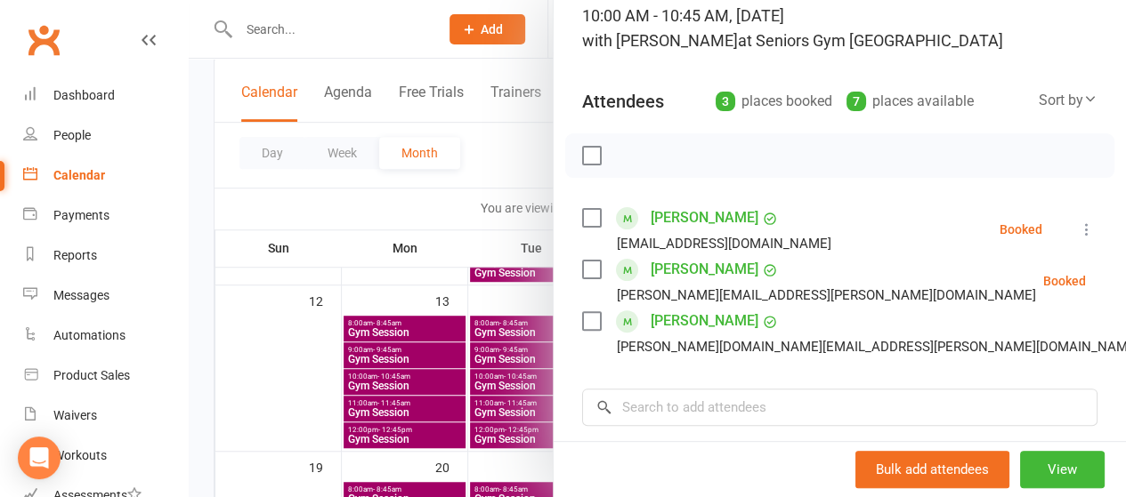
click at [384, 357] on div at bounding box center [657, 248] width 937 height 497
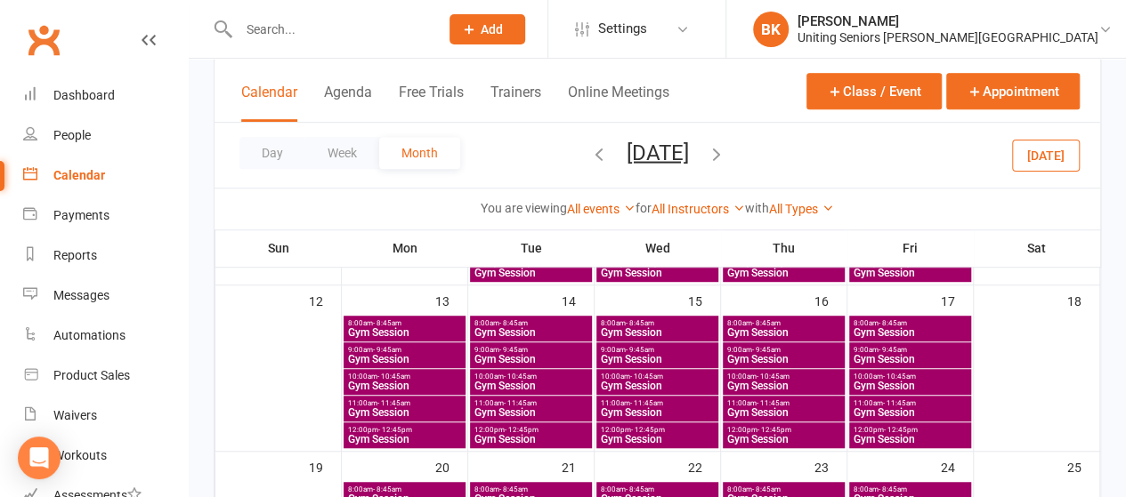
click at [360, 381] on span "Gym Session" at bounding box center [404, 386] width 115 height 11
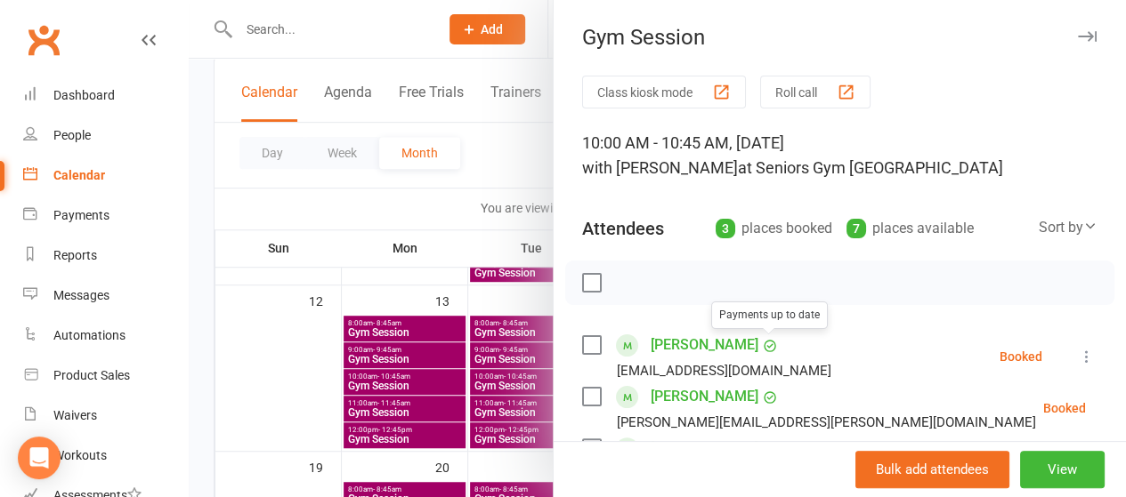
scroll to position [150, 0]
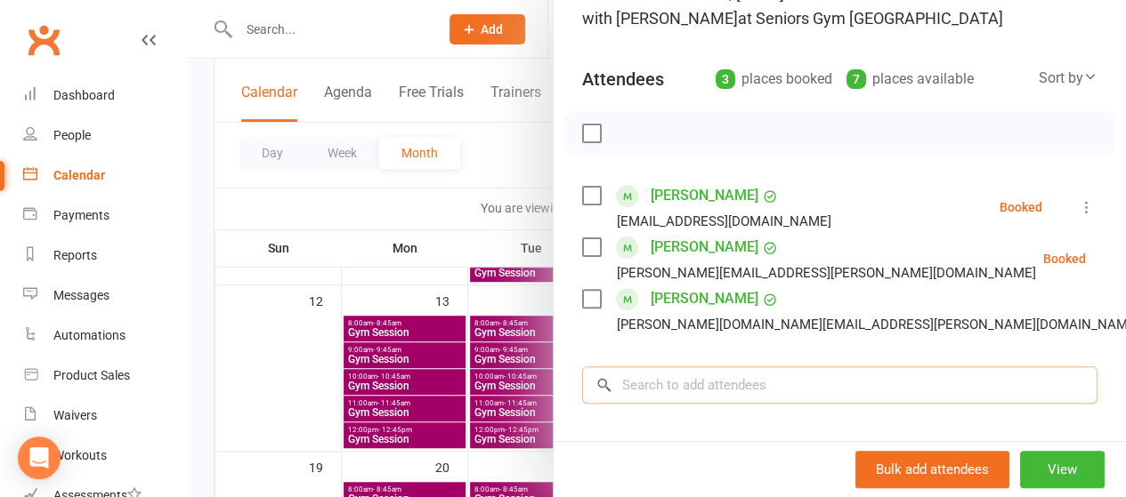
click at [656, 375] on input "search" at bounding box center [839, 385] width 515 height 37
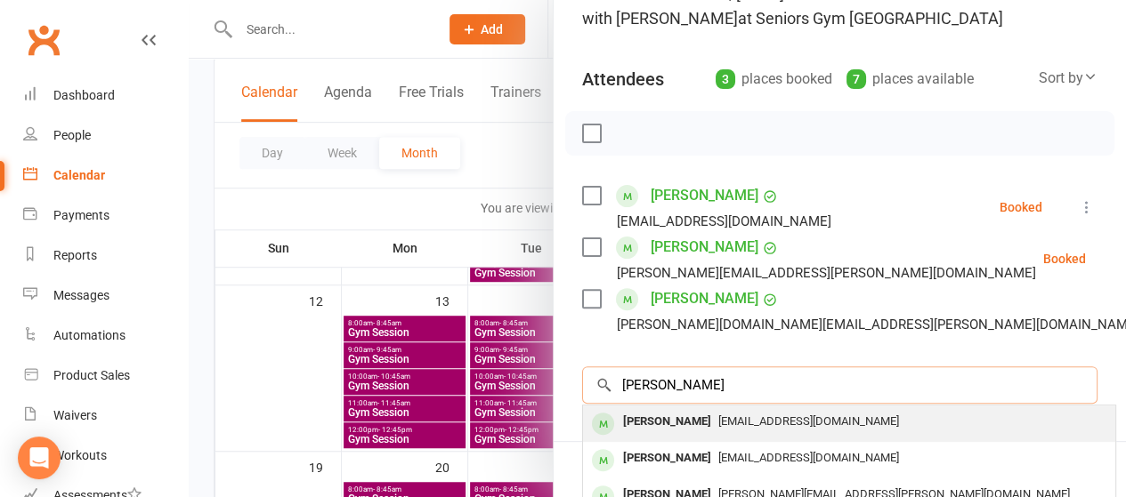
type input "[PERSON_NAME]"
click at [664, 416] on div "[PERSON_NAME]" at bounding box center [667, 422] width 102 height 26
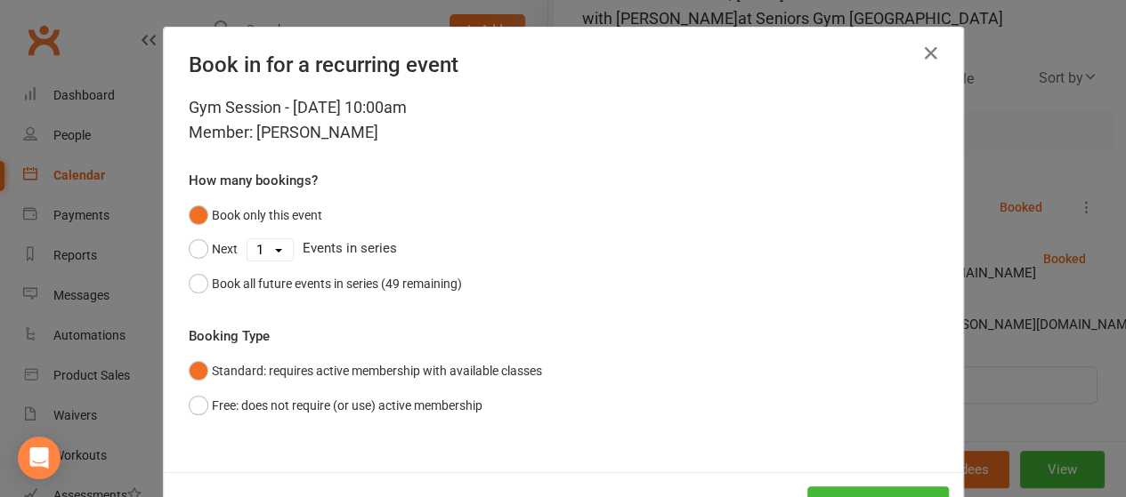
click at [265, 245] on select "1 2 3 4 5 6 7 8 9 10 11 12 13 14 15 16 17 18 19 20 21 22 23 24 25 26 27 28 29 3…" at bounding box center [269, 249] width 45 height 21
select select "2"
click at [247, 239] on select "1 2 3 4 5 6 7 8 9 10 11 12 13 14 15 16 17 18 19 20 21 22 23 24 25 26 27 28 29 3…" at bounding box center [269, 249] width 45 height 21
click at [204, 247] on button "Next" at bounding box center [213, 249] width 49 height 34
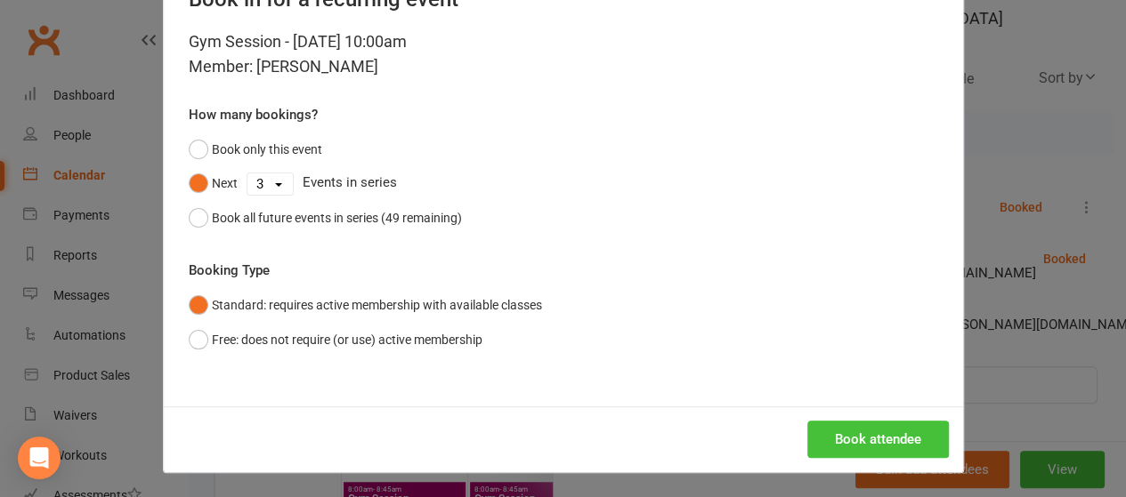
click at [876, 441] on button "Book attendee" at bounding box center [878, 439] width 142 height 37
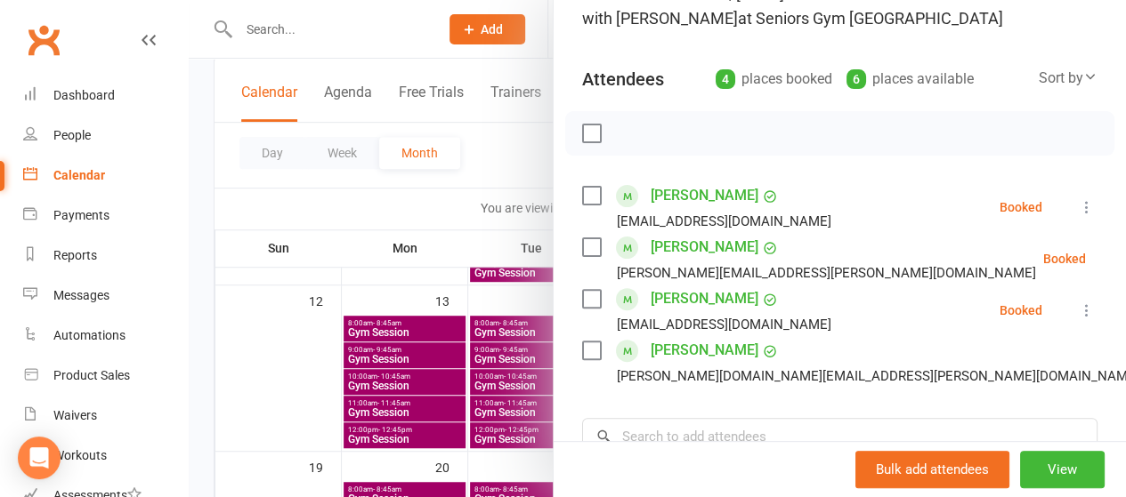
click at [466, 186] on div at bounding box center [657, 248] width 937 height 497
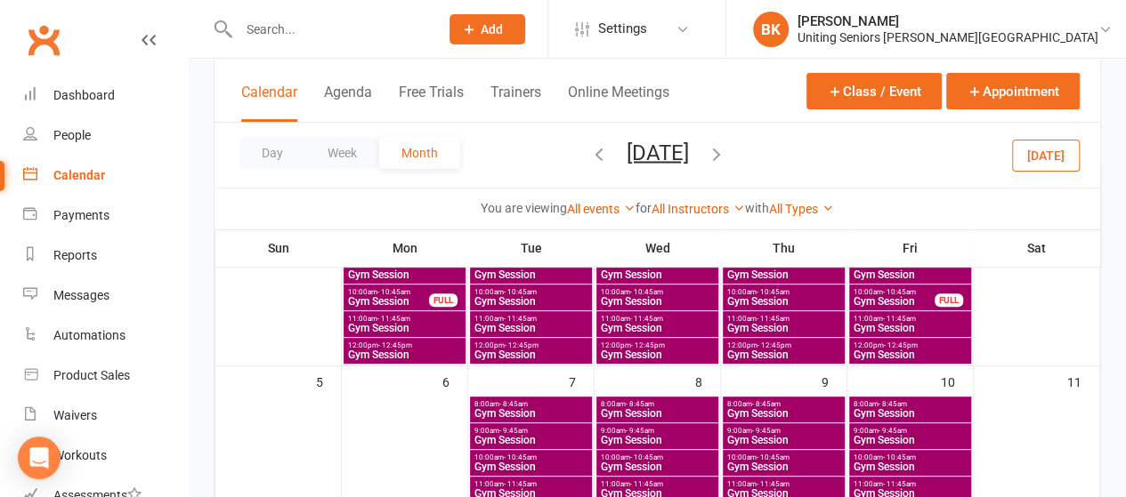
scroll to position [158, 0]
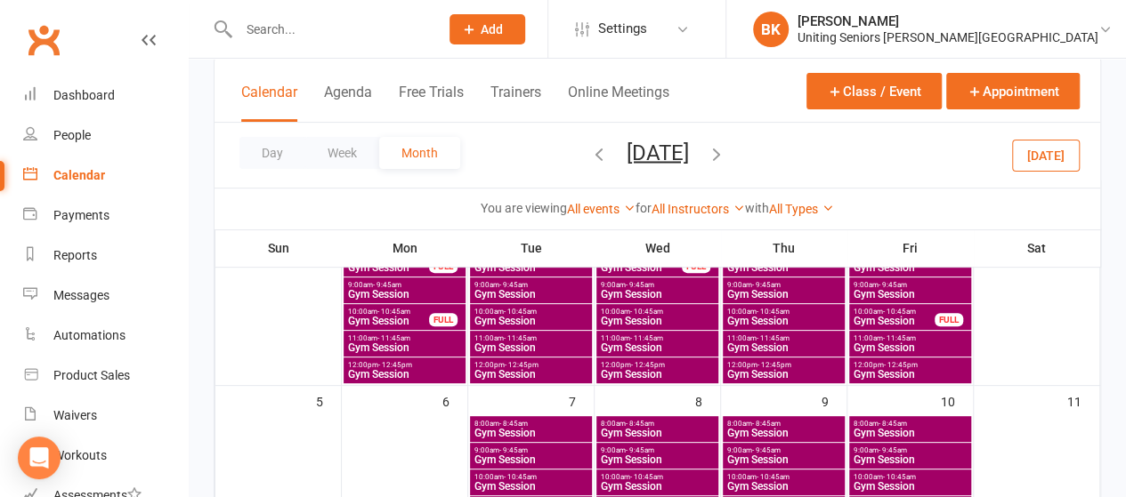
click at [797, 339] on span "11:00am - 11:45am" at bounding box center [783, 339] width 115 height 8
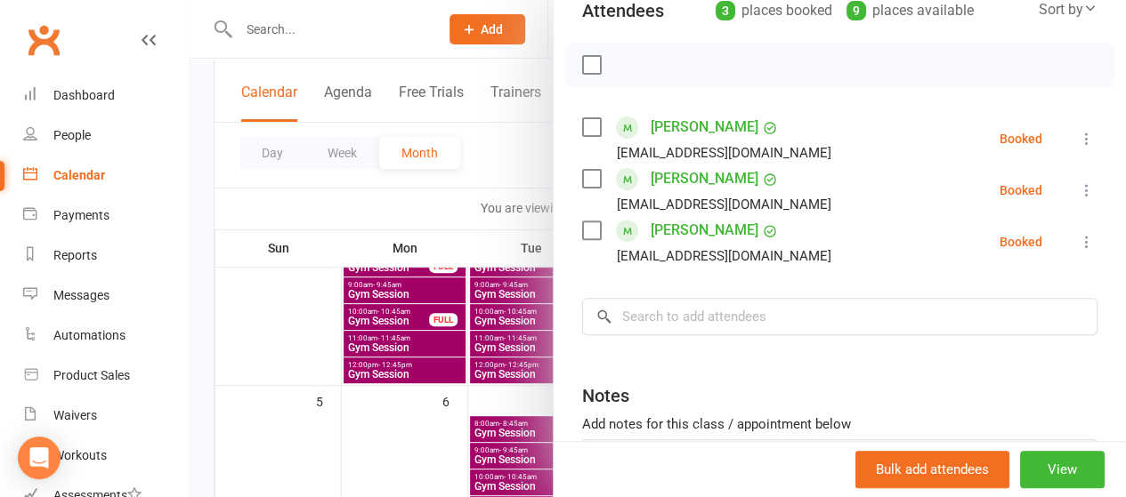
scroll to position [219, 0]
click at [505, 170] on div at bounding box center [657, 248] width 937 height 497
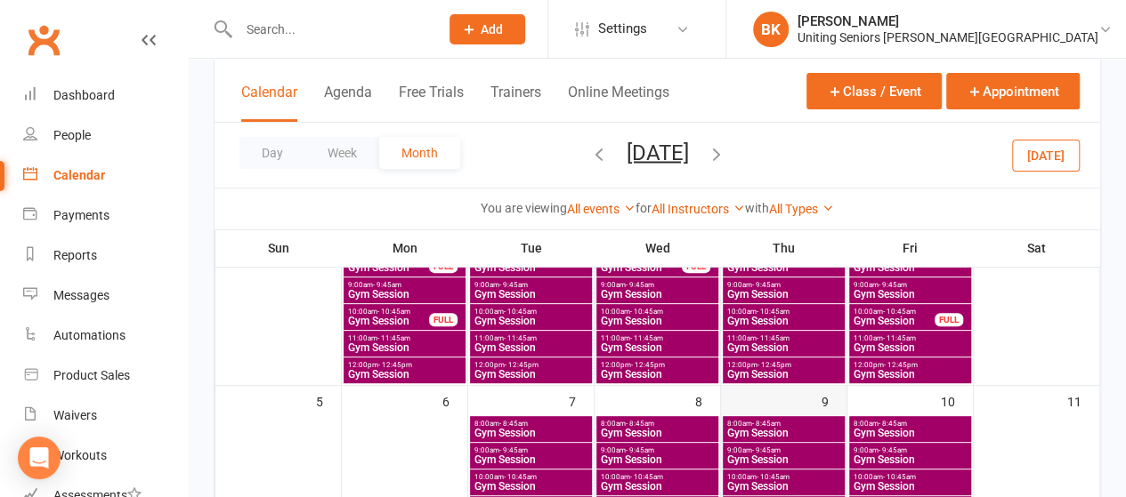
scroll to position [246, 0]
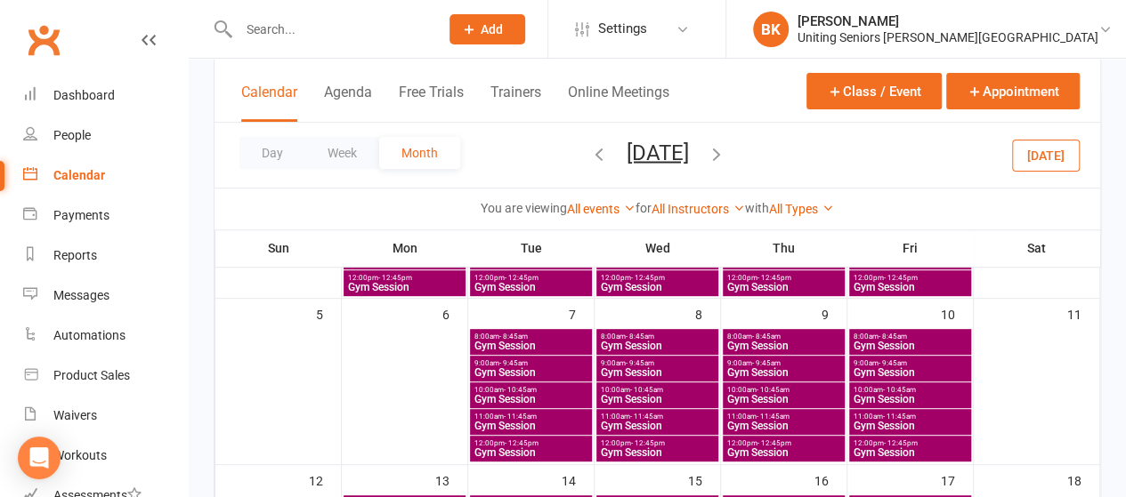
click at [758, 421] on span "Gym Session" at bounding box center [783, 426] width 115 height 11
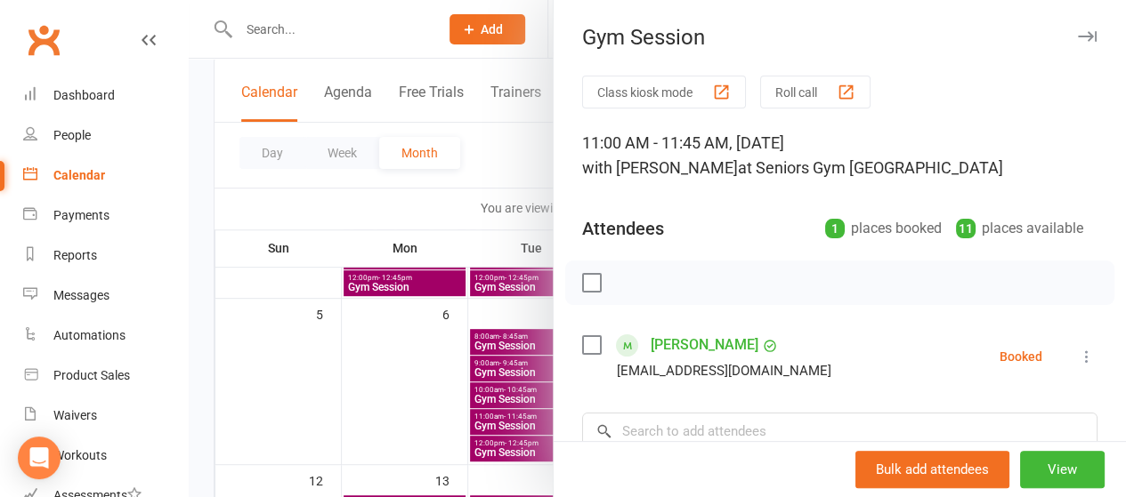
scroll to position [142, 0]
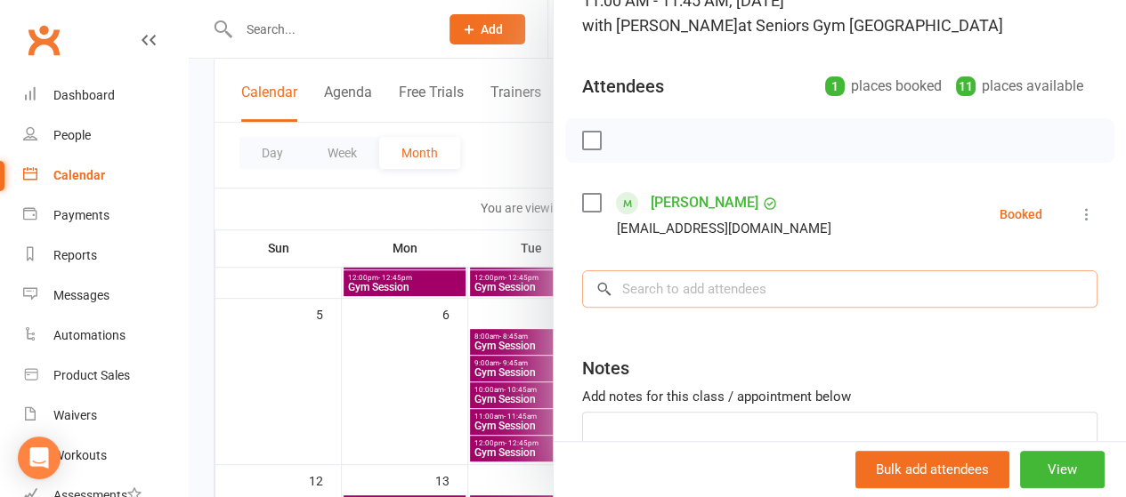
click at [665, 295] on input "search" at bounding box center [839, 289] width 515 height 37
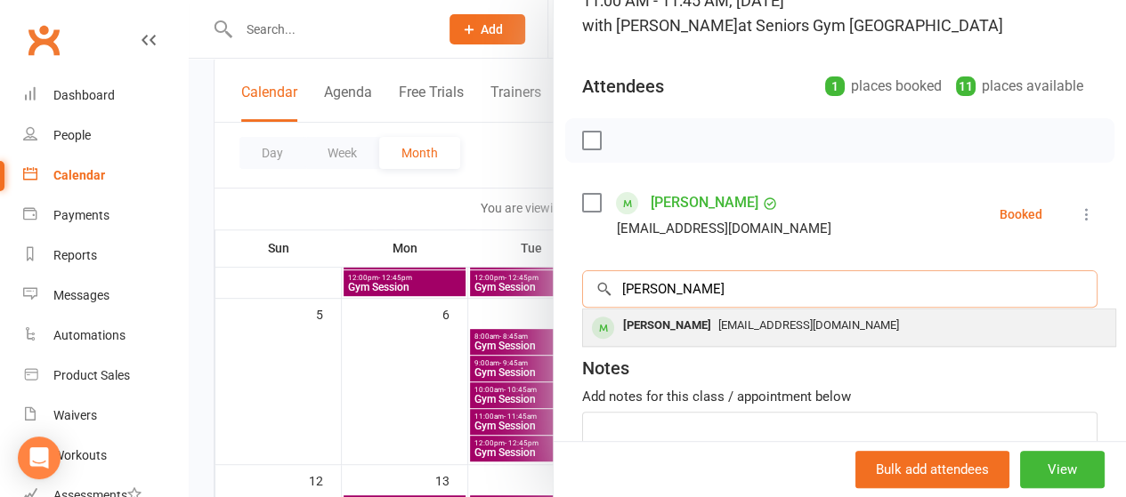
type input "[PERSON_NAME]"
click at [637, 327] on div "[PERSON_NAME]" at bounding box center [667, 326] width 102 height 26
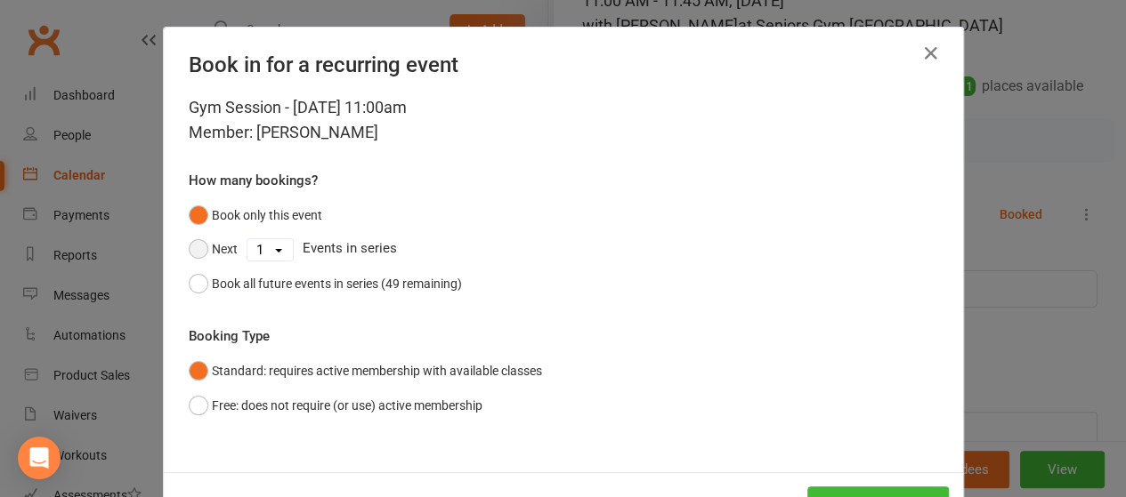
click at [189, 251] on button "Next" at bounding box center [213, 249] width 49 height 34
click at [258, 249] on select "1 2 3 4 5 6 7 8 9 10 11 12 13 14 15 16 17 18 19 20 21 22 23 24 25 26 27 28 29 3…" at bounding box center [269, 249] width 45 height 21
select select "3"
click at [247, 239] on select "1 2 3 4 5 6 7 8 9 10 11 12 13 14 15 16 17 18 19 20 21 22 23 24 25 26 27 28 29 3…" at bounding box center [269, 249] width 45 height 21
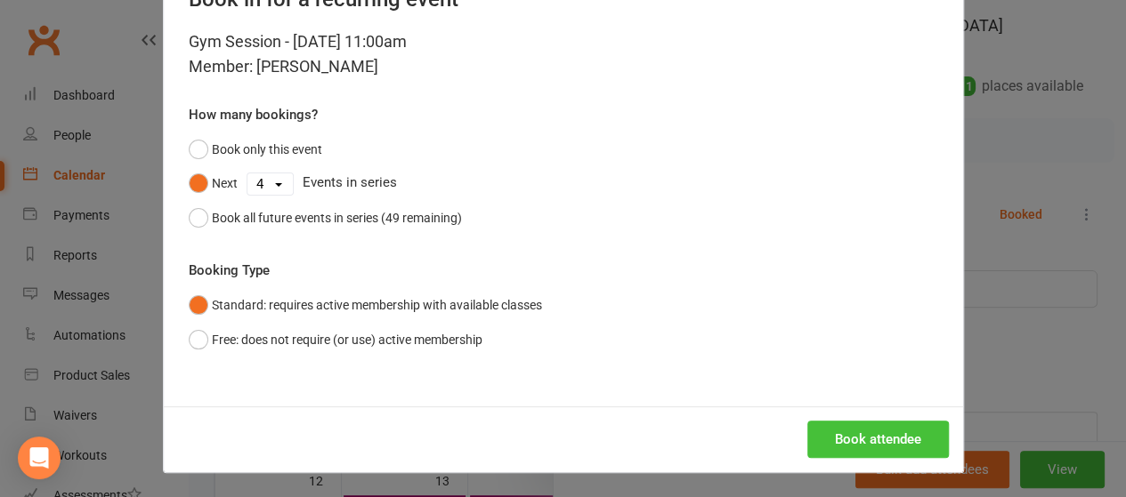
click at [865, 448] on button "Book attendee" at bounding box center [878, 439] width 142 height 37
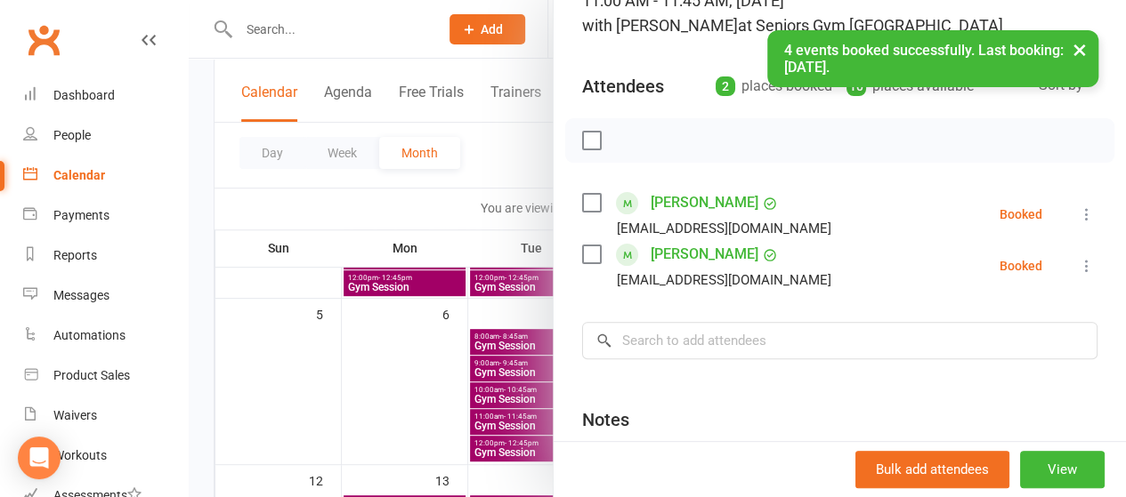
click at [495, 187] on div at bounding box center [657, 248] width 937 height 497
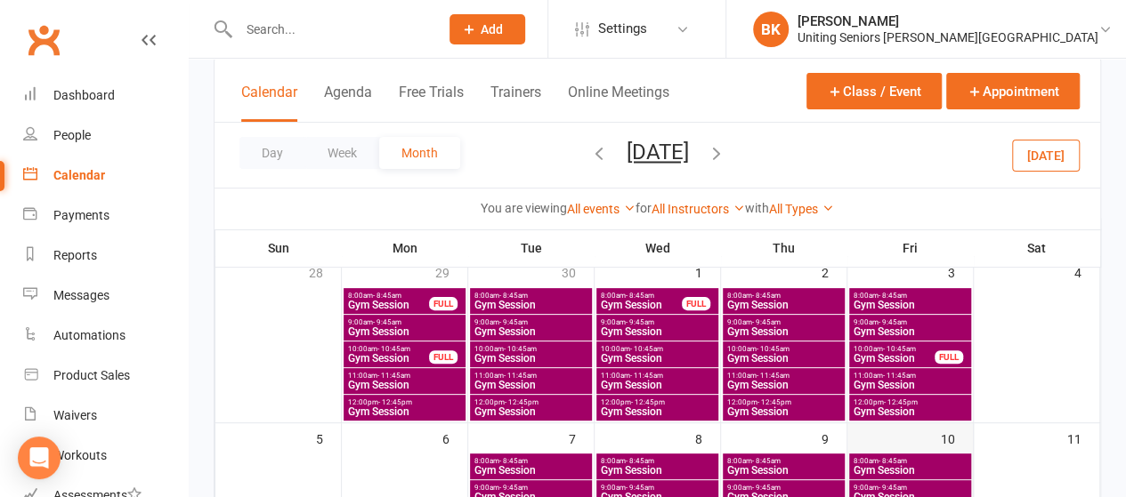
scroll to position [119, 0]
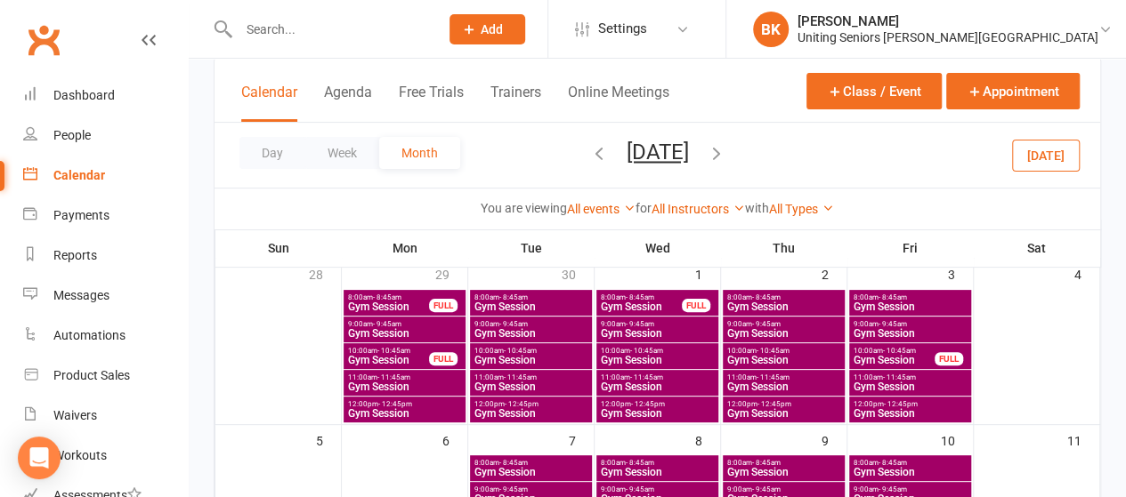
click at [889, 389] on span "Gym Session" at bounding box center [910, 387] width 115 height 11
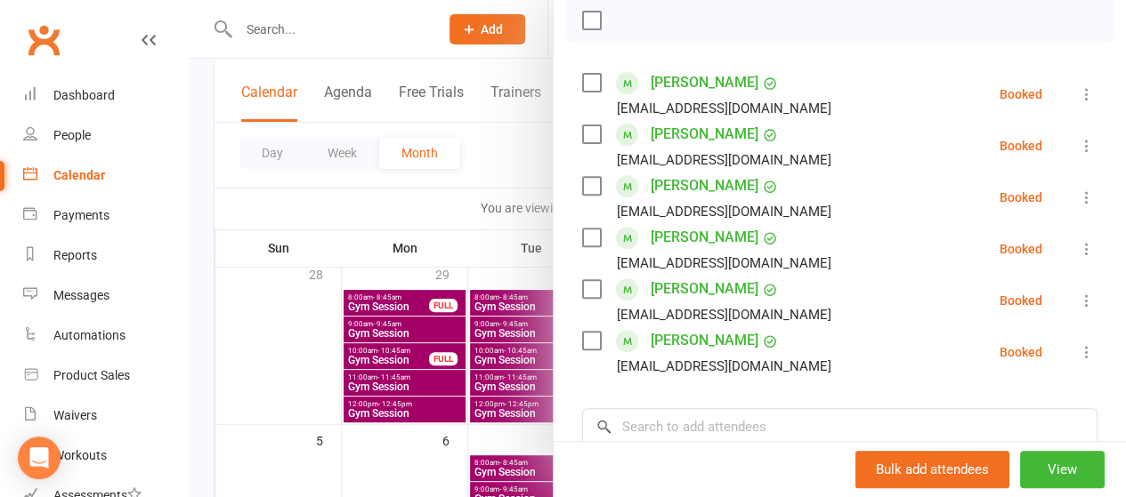
scroll to position [263, 0]
click at [491, 181] on div at bounding box center [657, 248] width 937 height 497
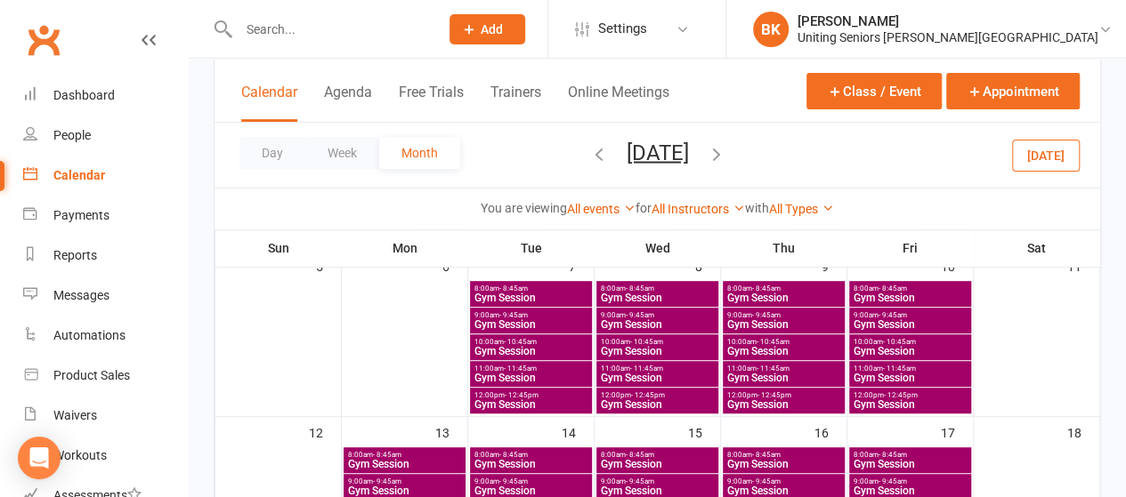
scroll to position [292, 0]
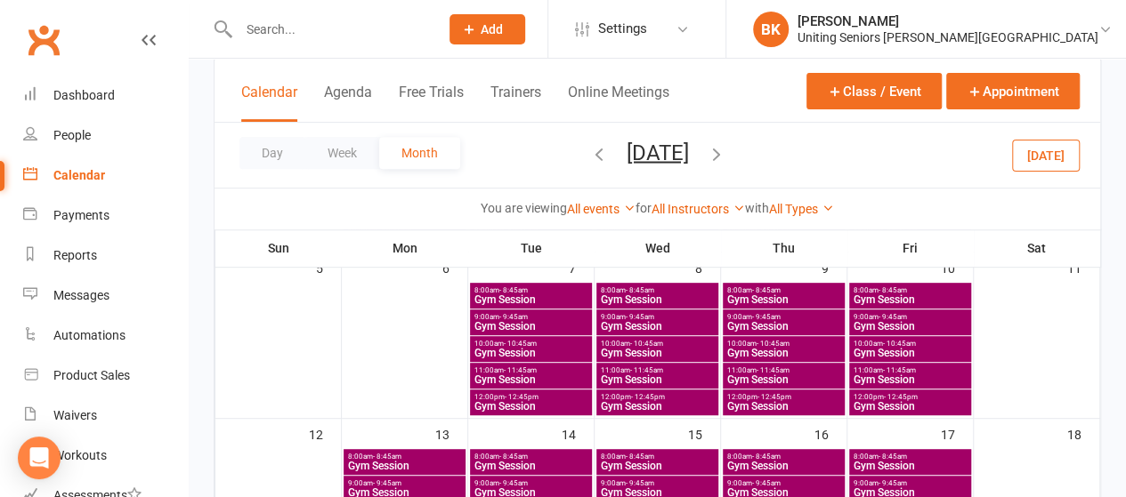
click at [877, 375] on span "Gym Session" at bounding box center [910, 380] width 115 height 11
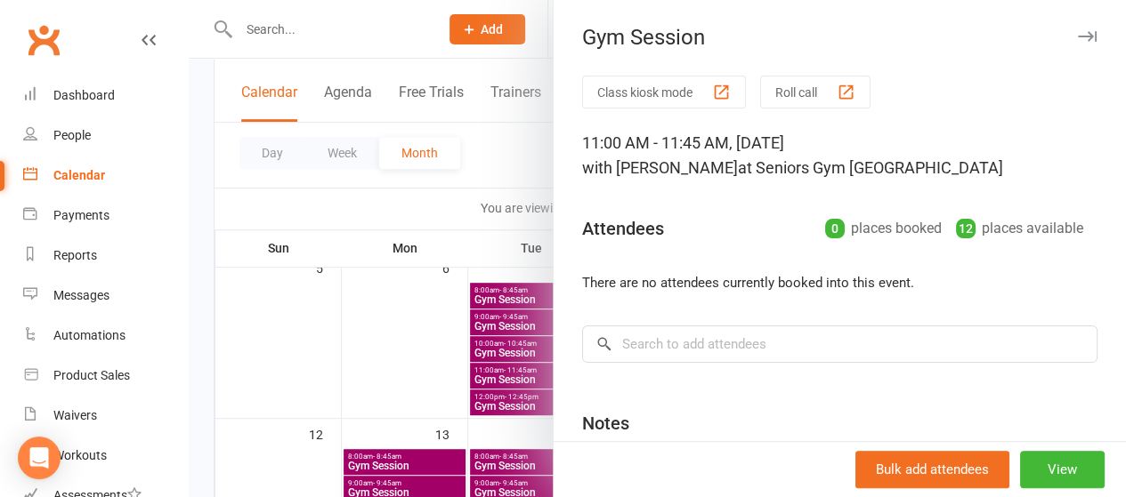
scroll to position [171, 0]
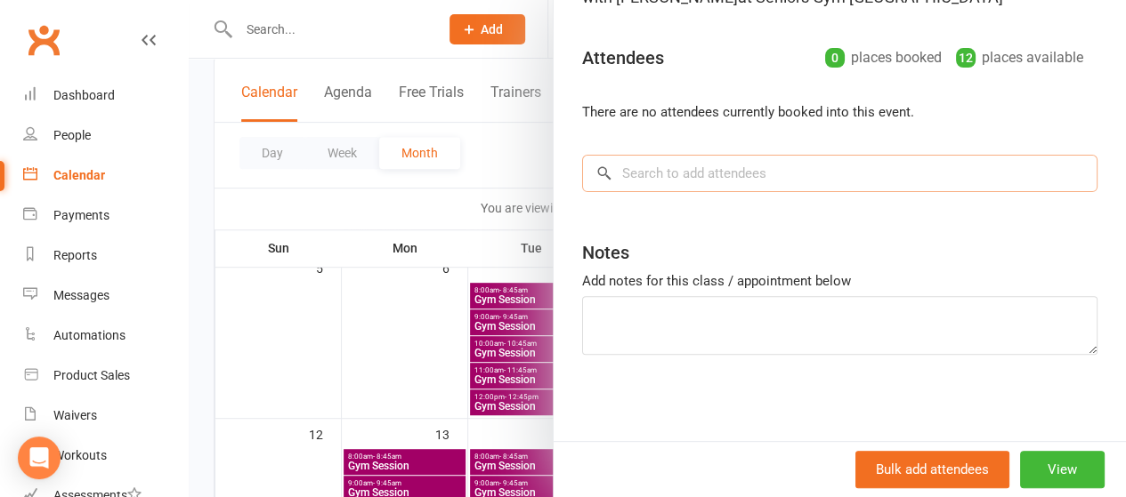
click at [693, 176] on input "search" at bounding box center [839, 173] width 515 height 37
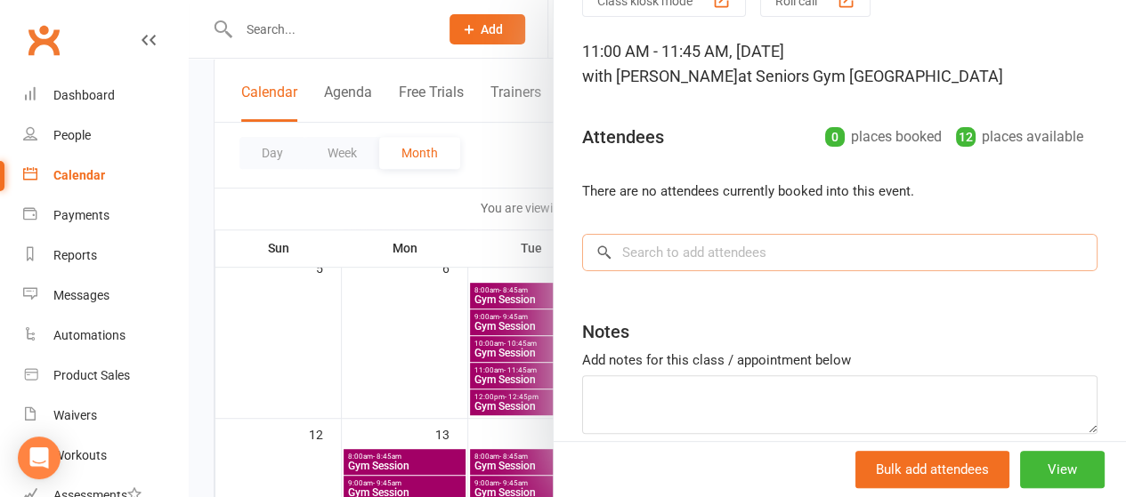
scroll to position [91, 0]
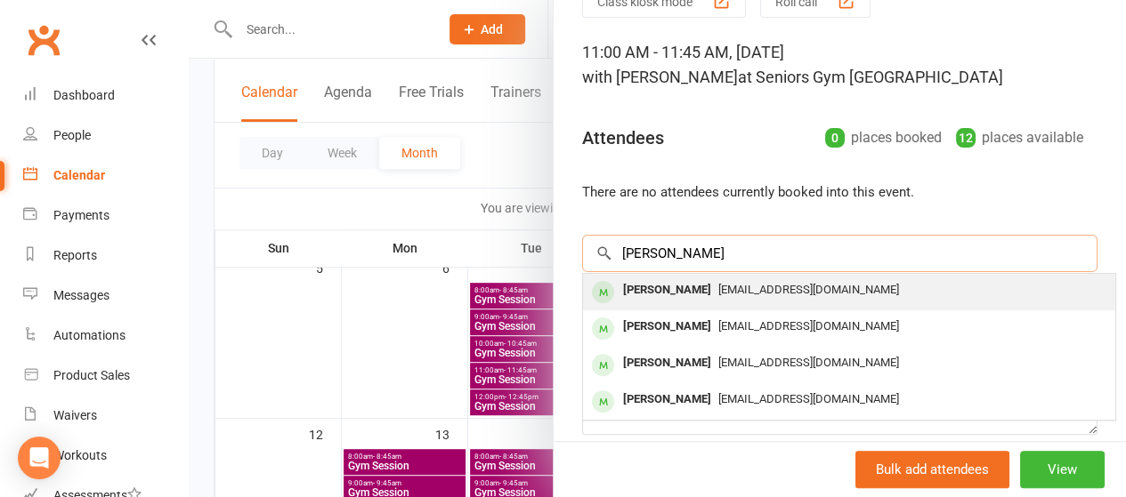
type input "[PERSON_NAME]"
click at [643, 288] on div "[PERSON_NAME]" at bounding box center [667, 291] width 102 height 26
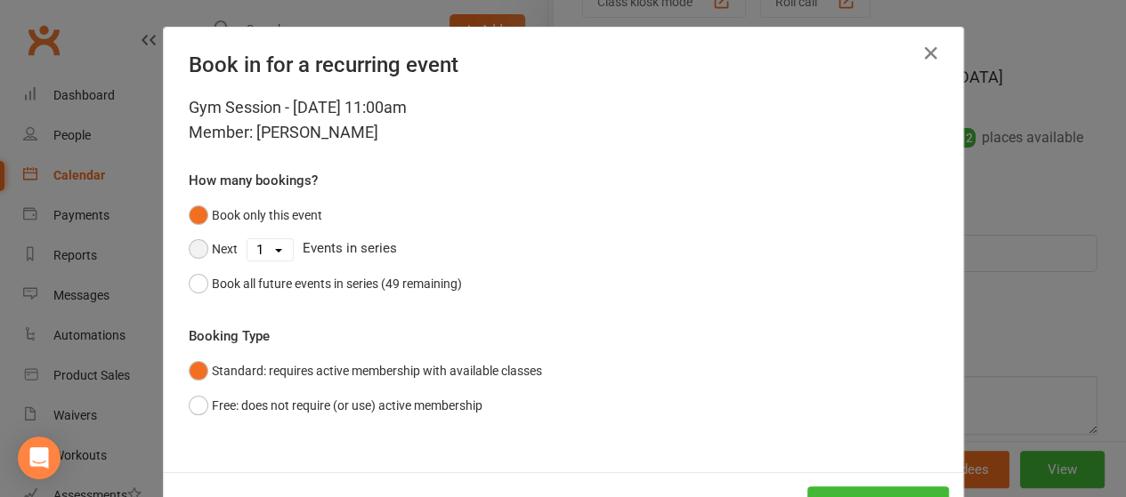
click at [204, 252] on button "Next" at bounding box center [213, 249] width 49 height 34
click at [260, 252] on select "1 2 3 4 5 6 7 8 9 10 11 12 13 14 15 16 17 18 19 20 21 22 23 24 25 26 27 28 29 3…" at bounding box center [269, 249] width 45 height 21
click at [247, 239] on select "1 2 3 4 5 6 7 8 9 10 11 12 13 14 15 16 17 18 19 20 21 22 23 24 25 26 27 28 29 3…" at bounding box center [269, 249] width 45 height 21
click at [279, 249] on select "1 2 3 4 5 6 7 8 9 10 11 12 13 14 15 16 17 18 19 20 21 22 23 24 25 26 27 28 29 3…" at bounding box center [269, 249] width 45 height 21
select select "3"
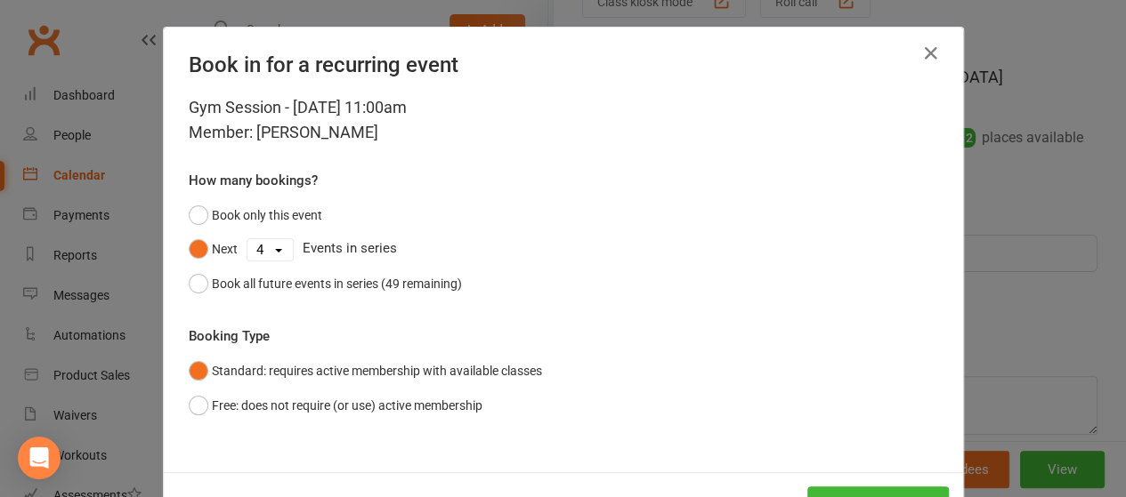
click at [247, 239] on select "1 2 3 4 5 6 7 8 9 10 11 12 13 14 15 16 17 18 19 20 21 22 23 24 25 26 27 28 29 3…" at bounding box center [269, 249] width 45 height 21
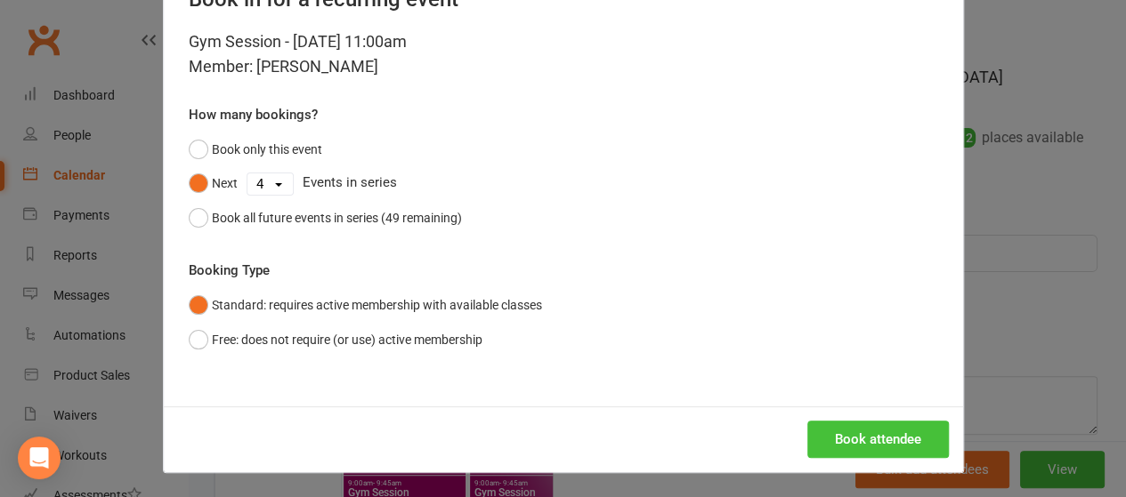
click at [877, 433] on button "Book attendee" at bounding box center [878, 439] width 142 height 37
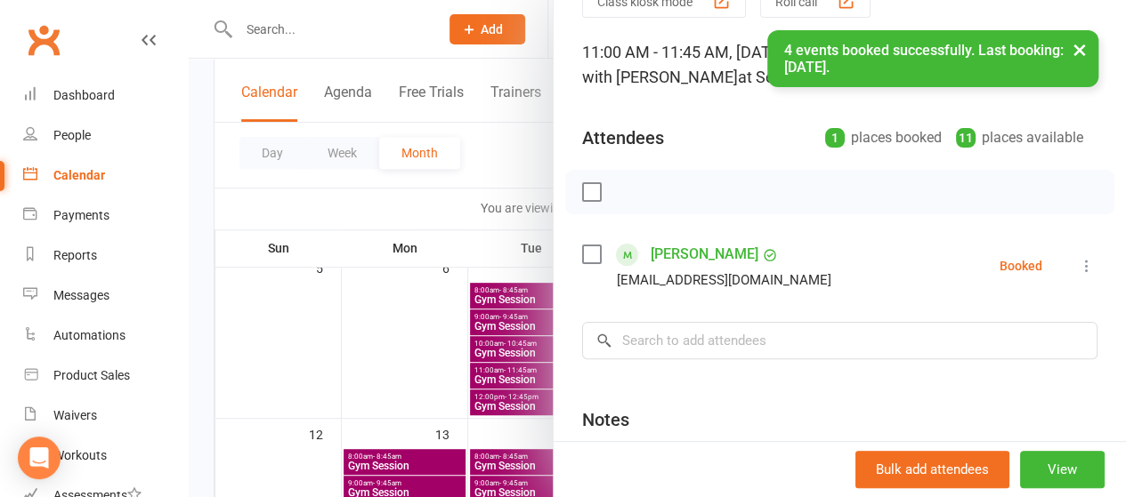
click at [358, 395] on div at bounding box center [657, 248] width 937 height 497
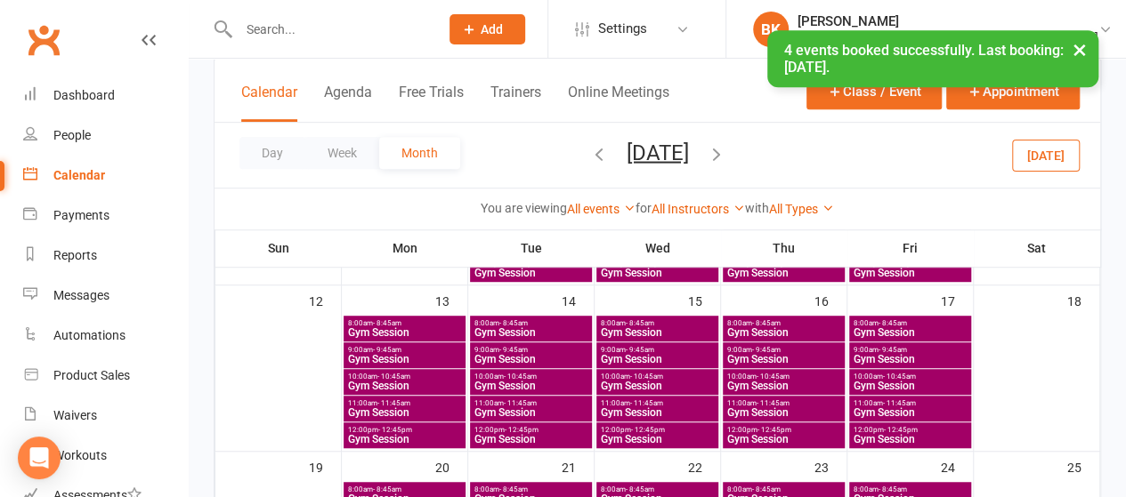
scroll to position [429, 0]
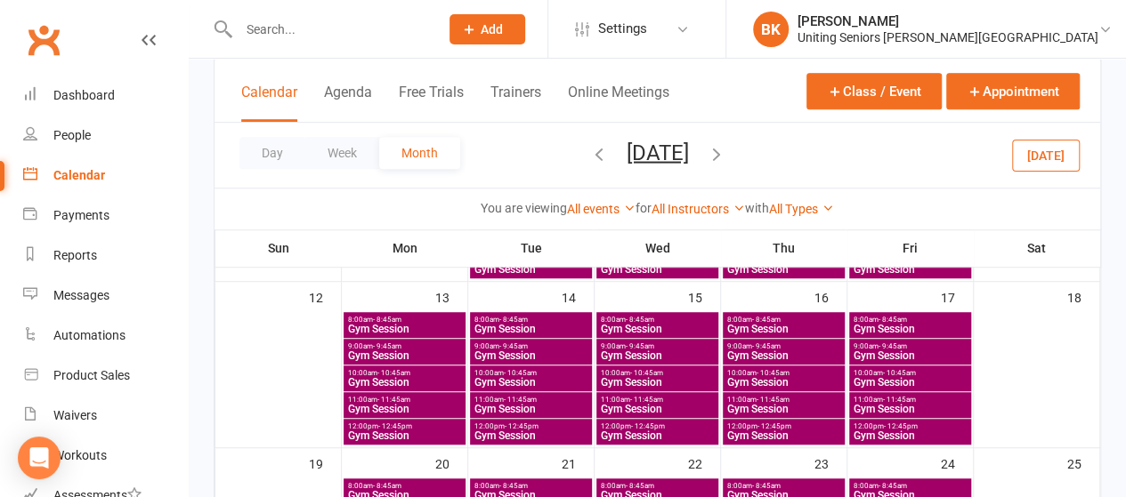
click at [422, 352] on span "Gym Session" at bounding box center [404, 356] width 115 height 11
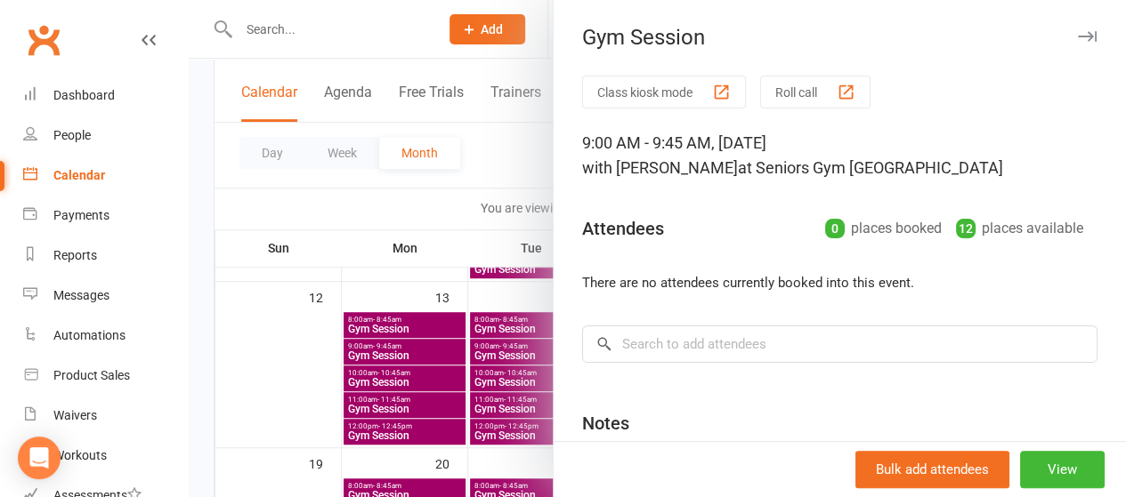
scroll to position [160, 0]
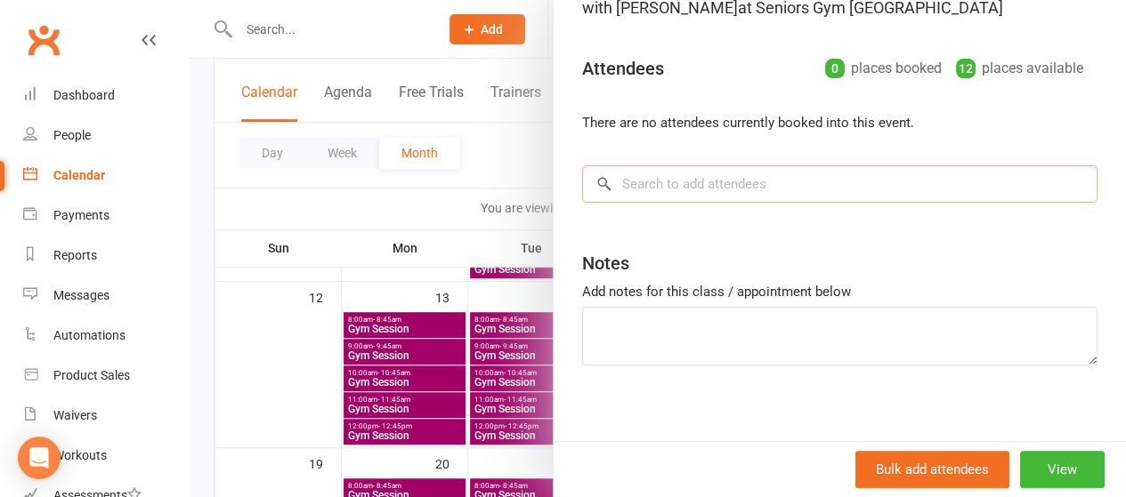
click at [671, 180] on input "search" at bounding box center [839, 184] width 515 height 37
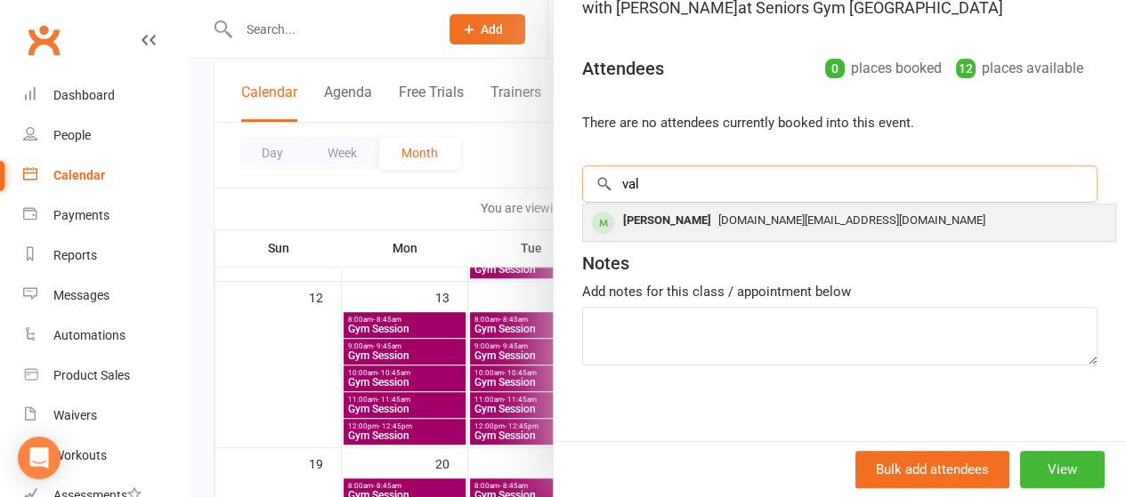
type input "val"
click at [718, 223] on span "[DOMAIN_NAME][EMAIL_ADDRESS][DOMAIN_NAME]" at bounding box center [851, 220] width 267 height 13
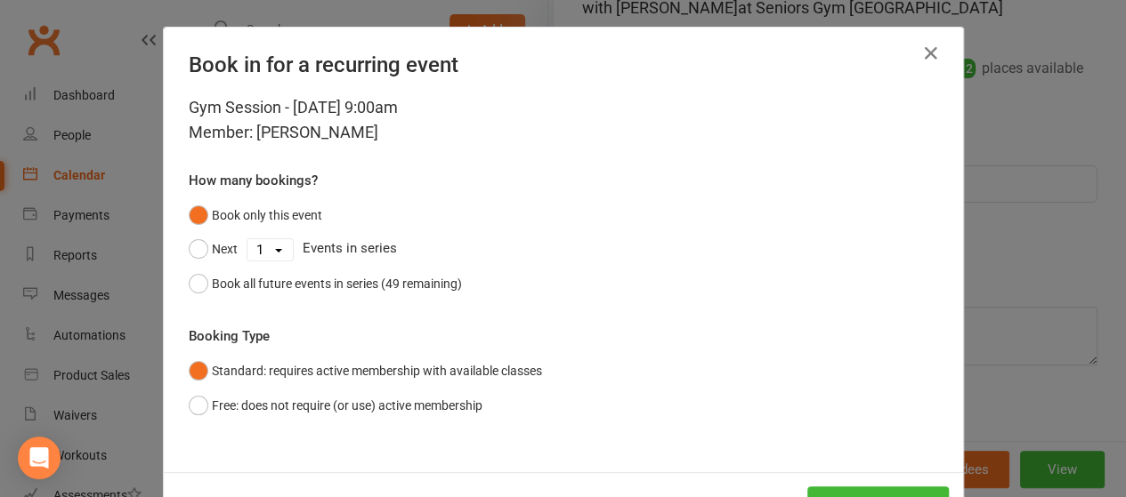
click at [267, 249] on select "1 2 3 4 5 6 7 8 9 10 11 12 13 14 15 16 17 18 19 20 21 22 23 24 25 26 27 28 29 3…" at bounding box center [269, 249] width 45 height 21
select select "2"
click at [247, 239] on select "1 2 3 4 5 6 7 8 9 10 11 12 13 14 15 16 17 18 19 20 21 22 23 24 25 26 27 28 29 3…" at bounding box center [269, 249] width 45 height 21
click at [205, 234] on button "Next" at bounding box center [213, 249] width 49 height 34
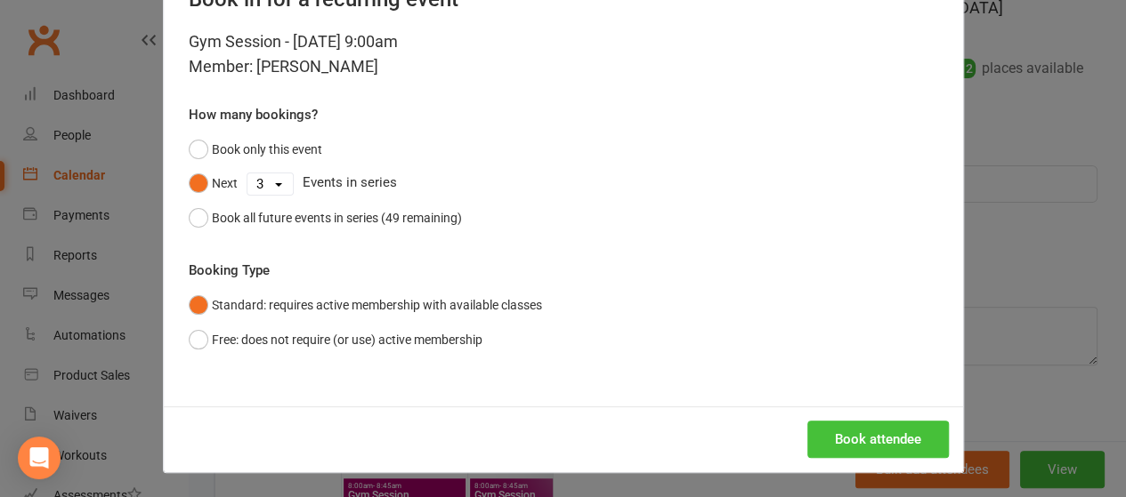
click at [881, 439] on button "Book attendee" at bounding box center [878, 439] width 142 height 37
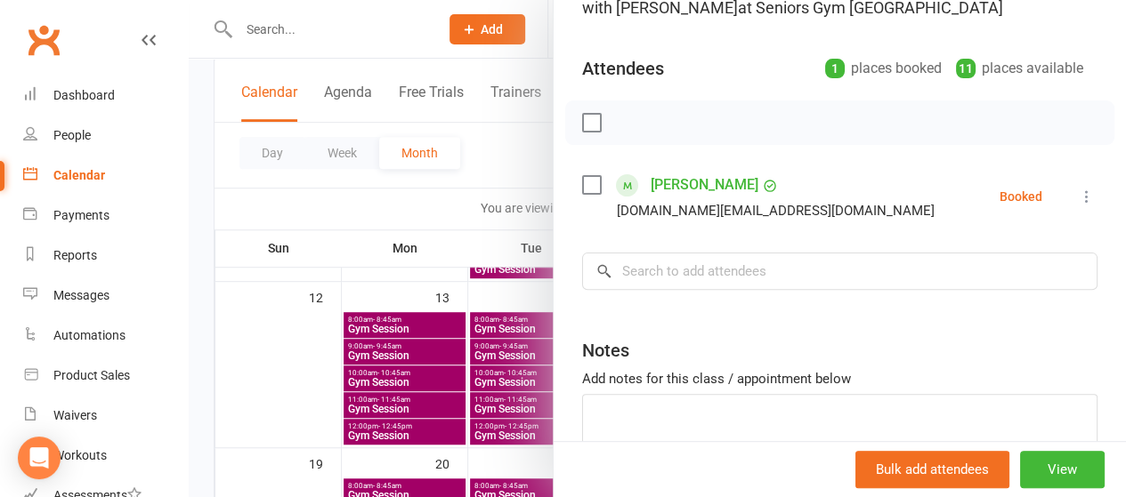
click at [331, 236] on div at bounding box center [657, 248] width 937 height 497
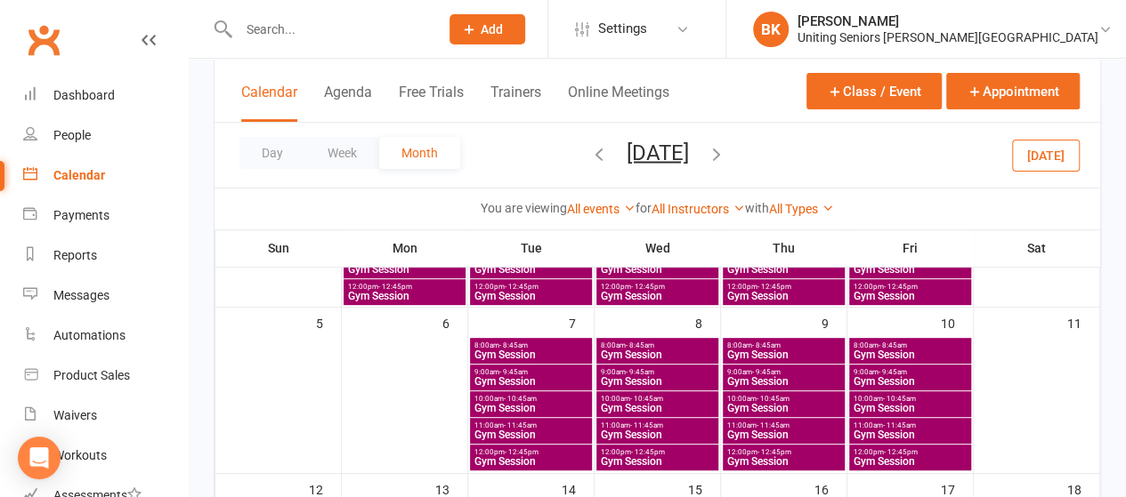
scroll to position [278, 0]
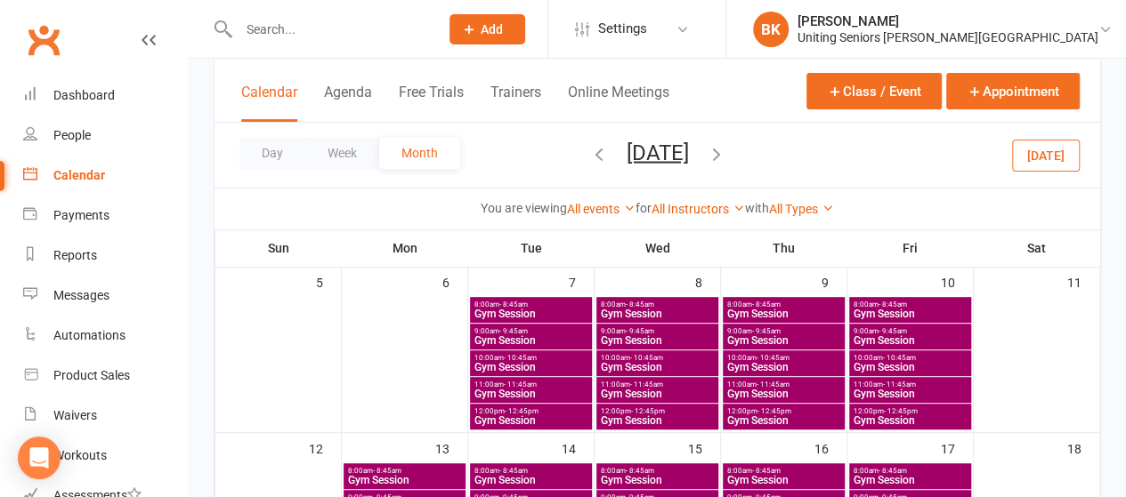
click at [528, 381] on span "- 11:45am" at bounding box center [520, 385] width 33 height 8
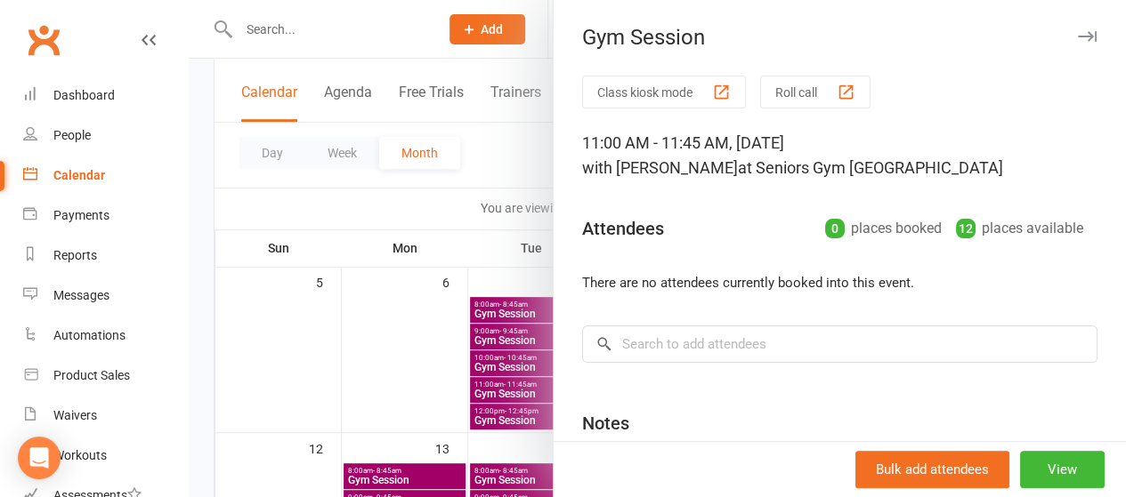
scroll to position [171, 0]
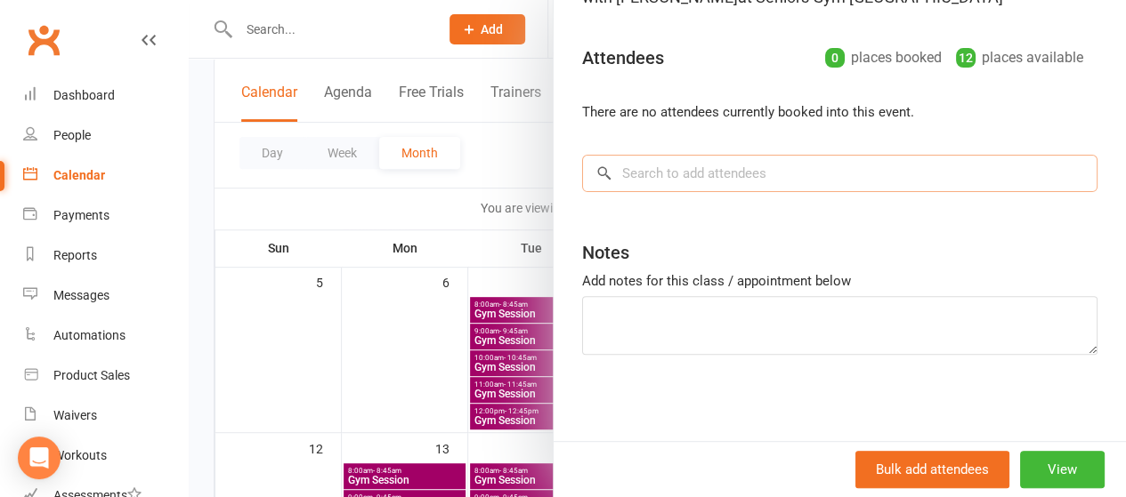
click at [643, 164] on input "search" at bounding box center [839, 173] width 515 height 37
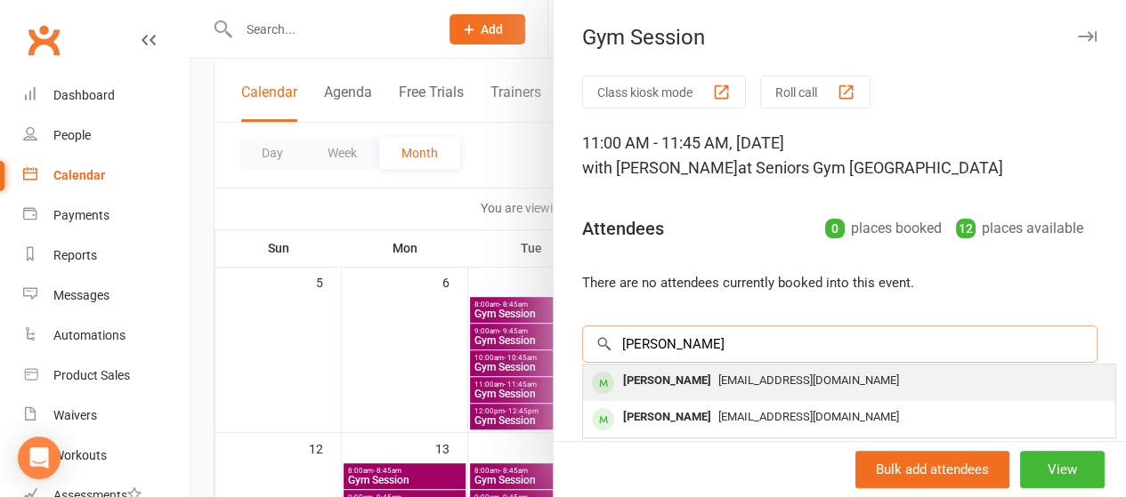
type input "[PERSON_NAME]"
click at [657, 381] on div "[PERSON_NAME]" at bounding box center [667, 381] width 102 height 26
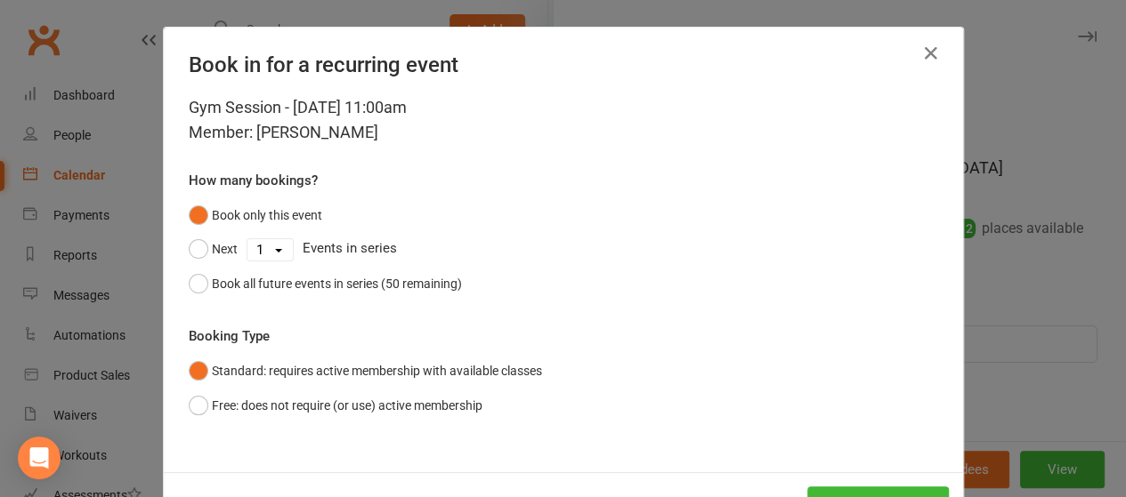
click at [274, 248] on select "1 2 3 4 5 6 7 8 9 10 11 12 13 14 15 16 17 18 19 20 21 22 23 24 25 26 27 28 29 3…" at bounding box center [269, 249] width 45 height 21
select select "3"
click at [247, 239] on select "1 2 3 4 5 6 7 8 9 10 11 12 13 14 15 16 17 18 19 20 21 22 23 24 25 26 27 28 29 3…" at bounding box center [269, 249] width 45 height 21
click at [209, 246] on button "Next" at bounding box center [213, 249] width 49 height 34
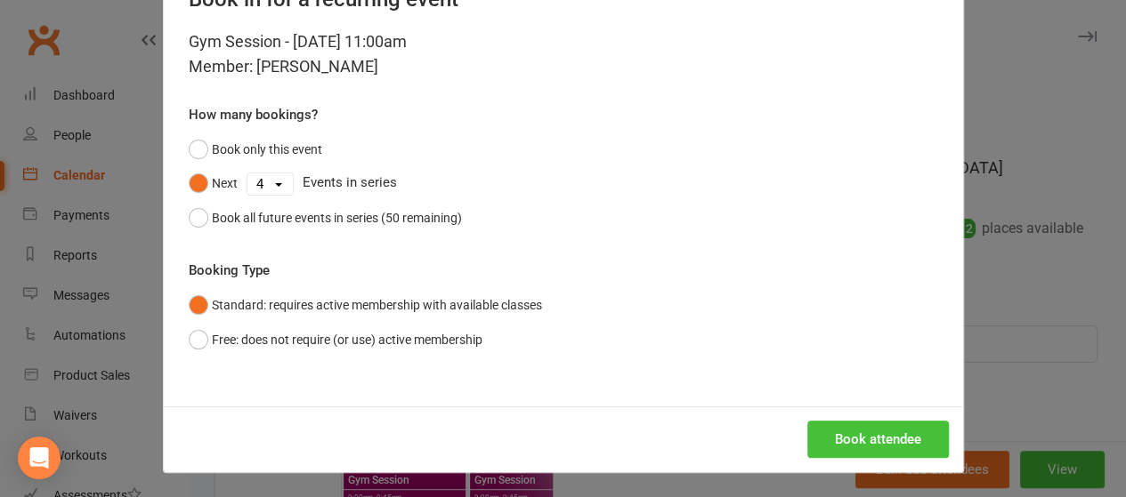
click at [877, 433] on button "Book attendee" at bounding box center [878, 439] width 142 height 37
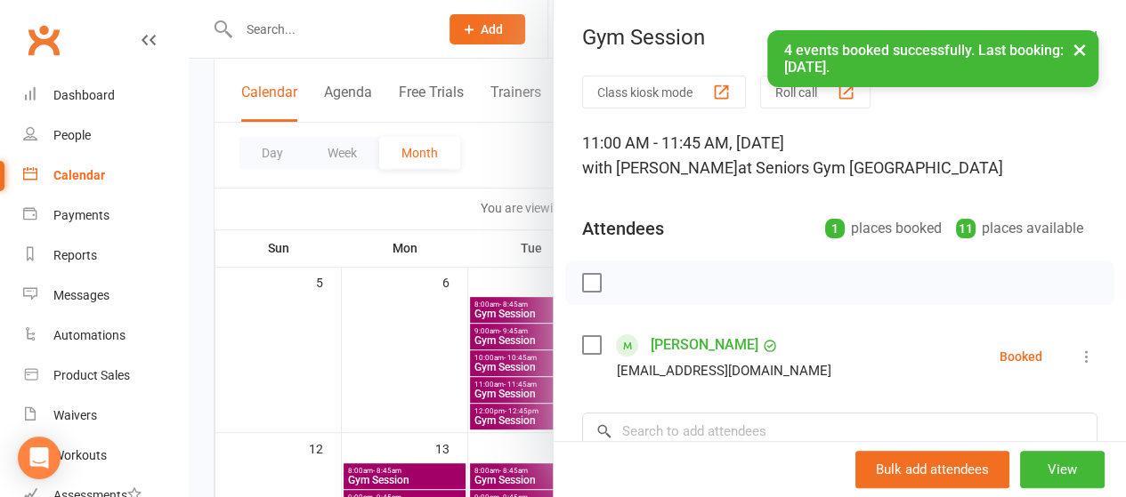
click at [473, 213] on div at bounding box center [657, 248] width 937 height 497
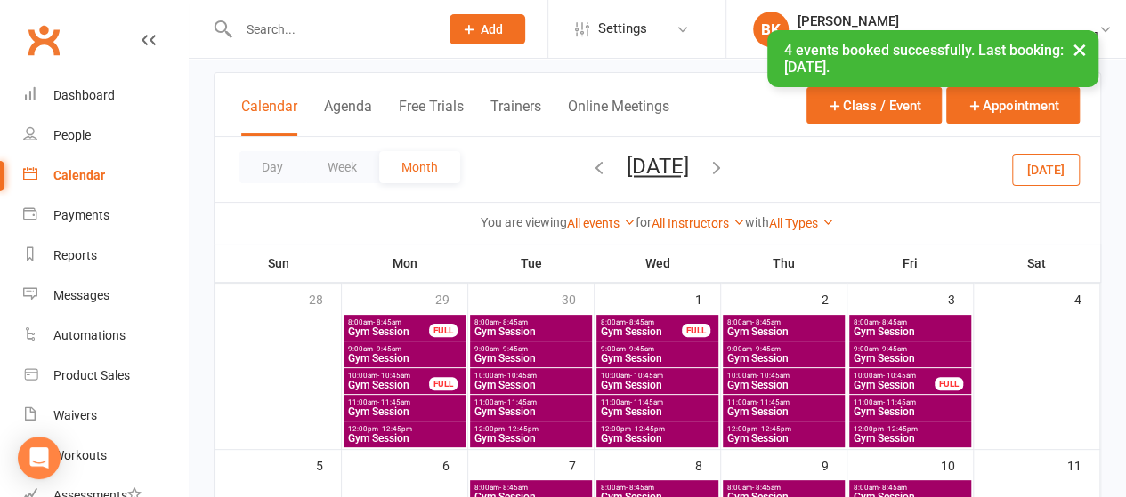
scroll to position [84, 0]
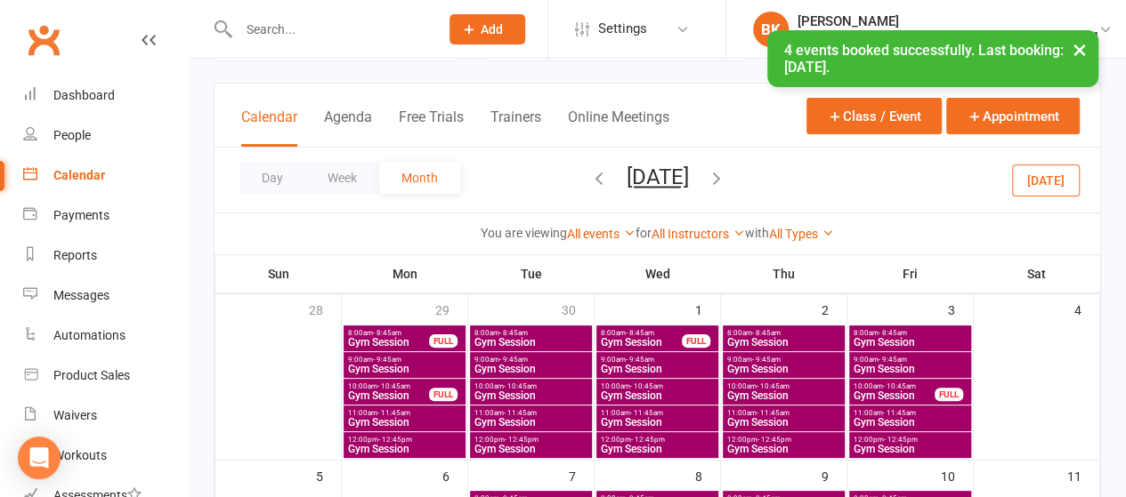
click at [555, 413] on span "11:00am - 11:45am" at bounding box center [530, 413] width 115 height 8
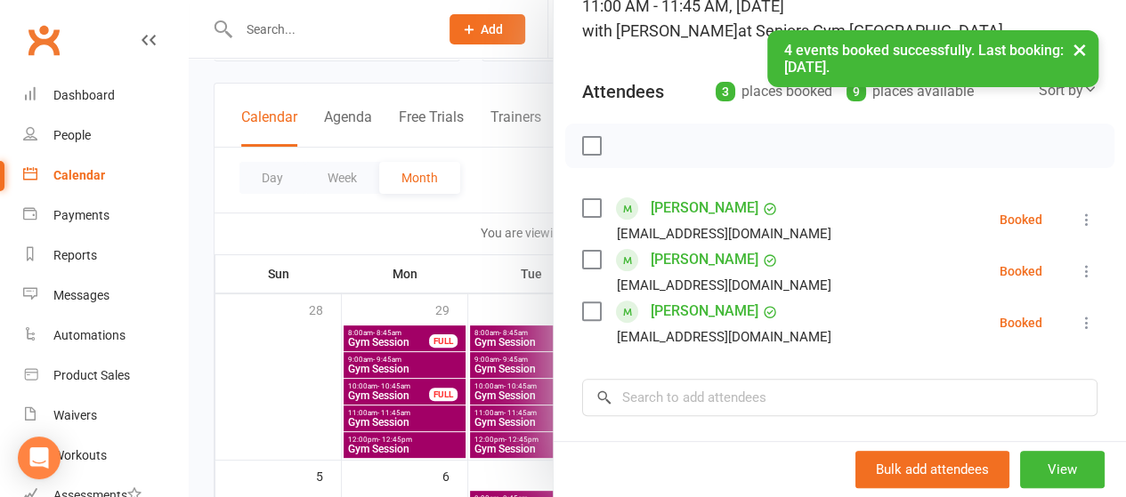
scroll to position [138, 0]
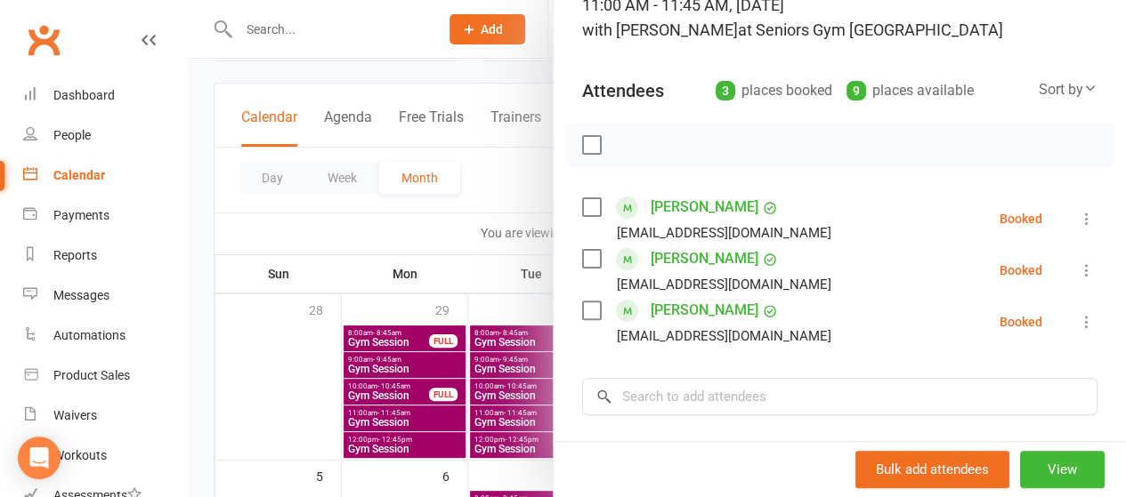
click at [497, 189] on div at bounding box center [657, 248] width 937 height 497
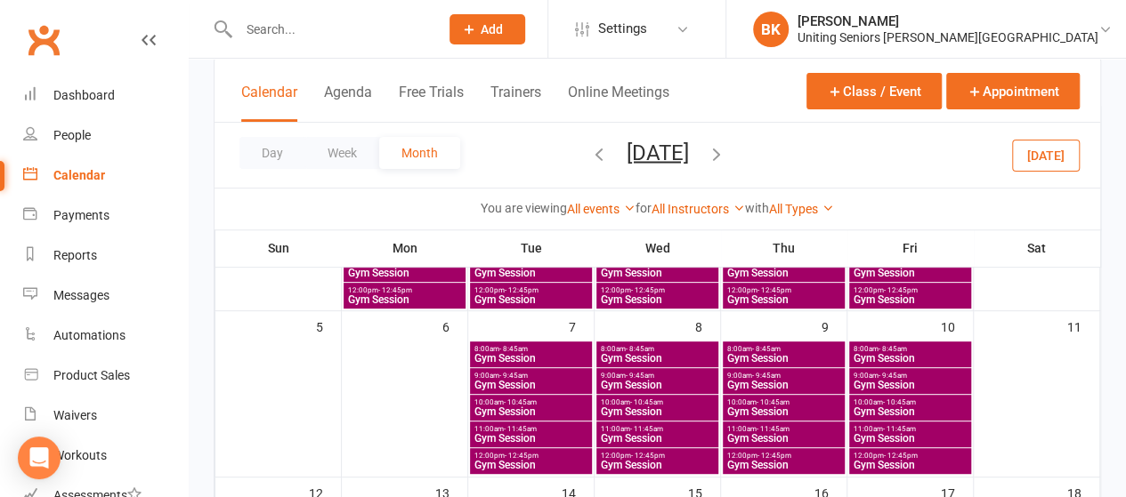
scroll to position [242, 0]
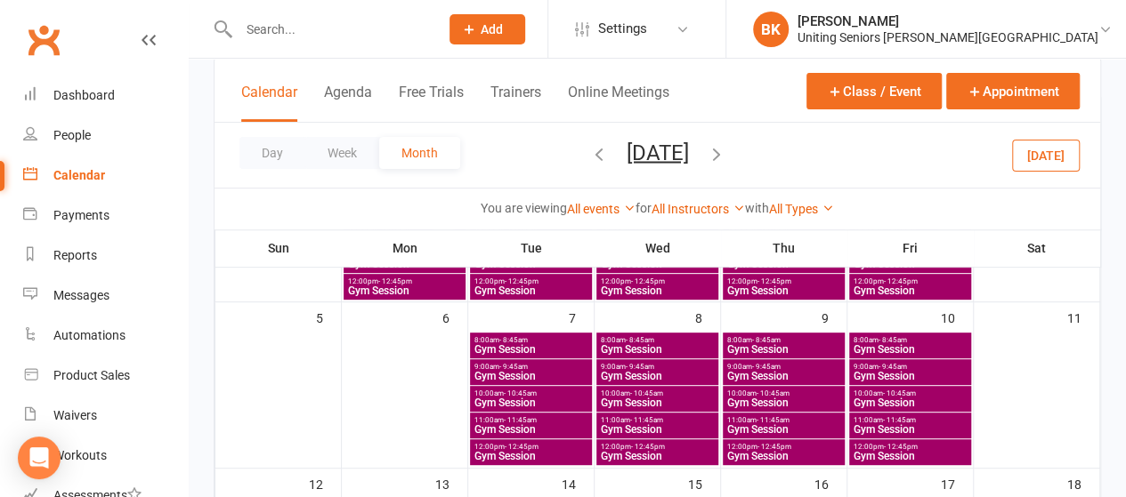
click at [897, 425] on span "Gym Session" at bounding box center [910, 430] width 115 height 11
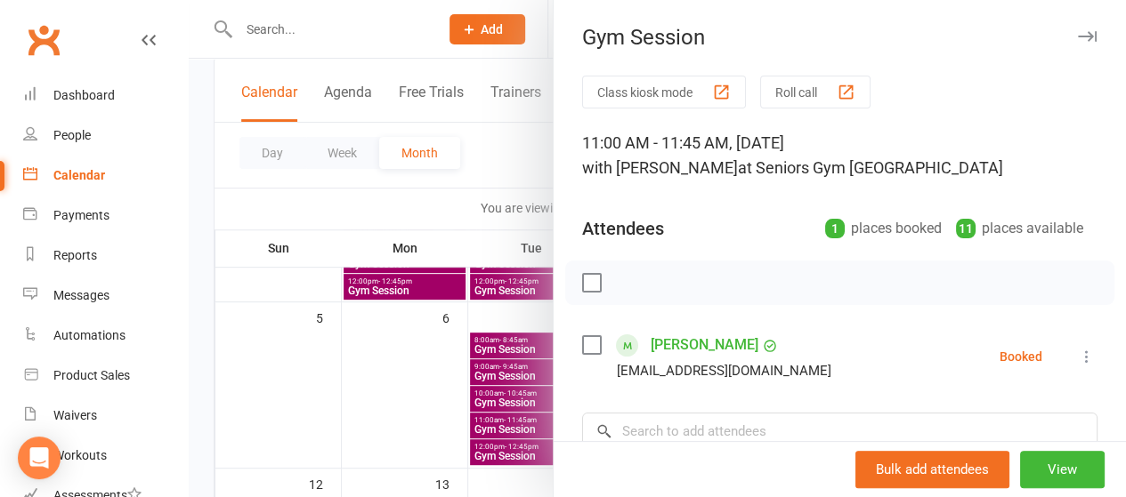
scroll to position [125, 0]
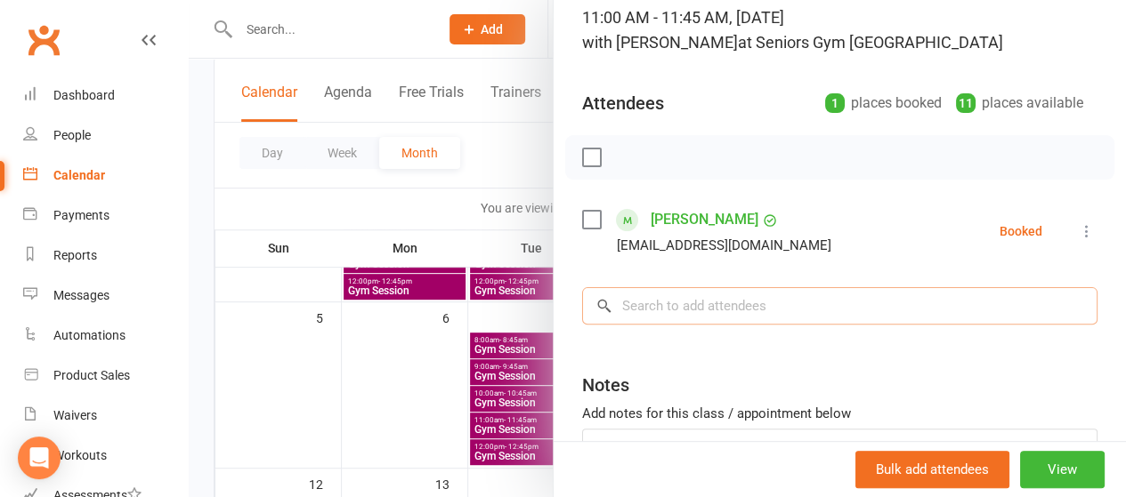
click at [656, 296] on input "search" at bounding box center [839, 305] width 515 height 37
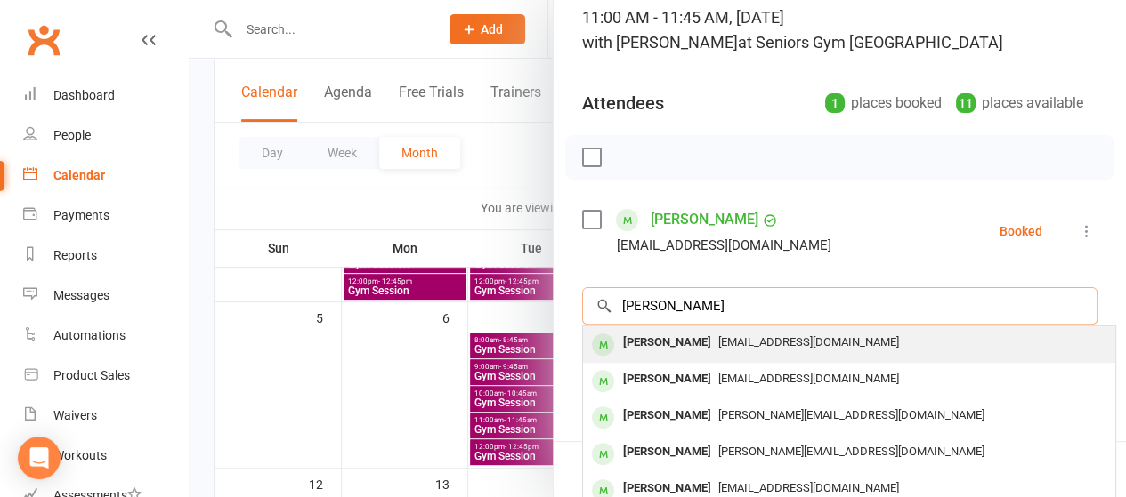
type input "[PERSON_NAME]"
click at [648, 348] on div "[PERSON_NAME]" at bounding box center [667, 343] width 102 height 26
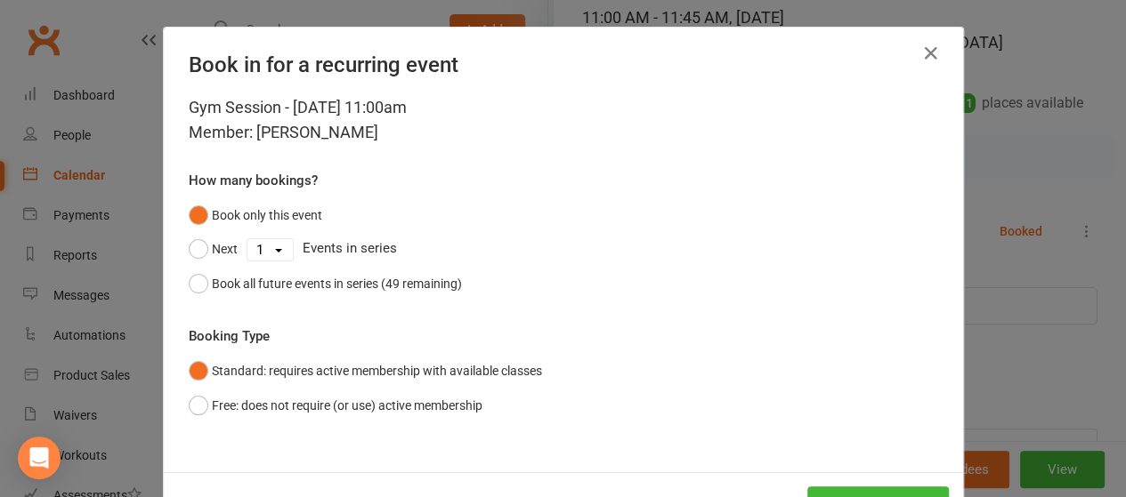
click at [264, 254] on select "1 2 3 4 5 6 7 8 9 10 11 12 13 14 15 16 17 18 19 20 21 22 23 24 25 26 27 28 29 3…" at bounding box center [269, 249] width 45 height 21
select select "3"
click at [247, 239] on select "1 2 3 4 5 6 7 8 9 10 11 12 13 14 15 16 17 18 19 20 21 22 23 24 25 26 27 28 29 3…" at bounding box center [269, 249] width 45 height 21
click at [207, 239] on button "Next" at bounding box center [213, 249] width 49 height 34
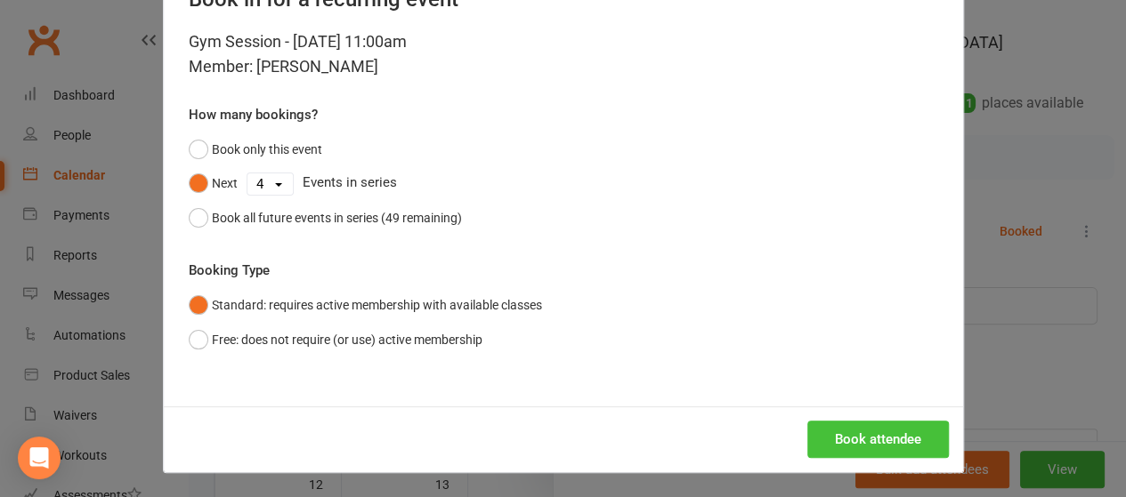
click at [886, 442] on button "Book attendee" at bounding box center [878, 439] width 142 height 37
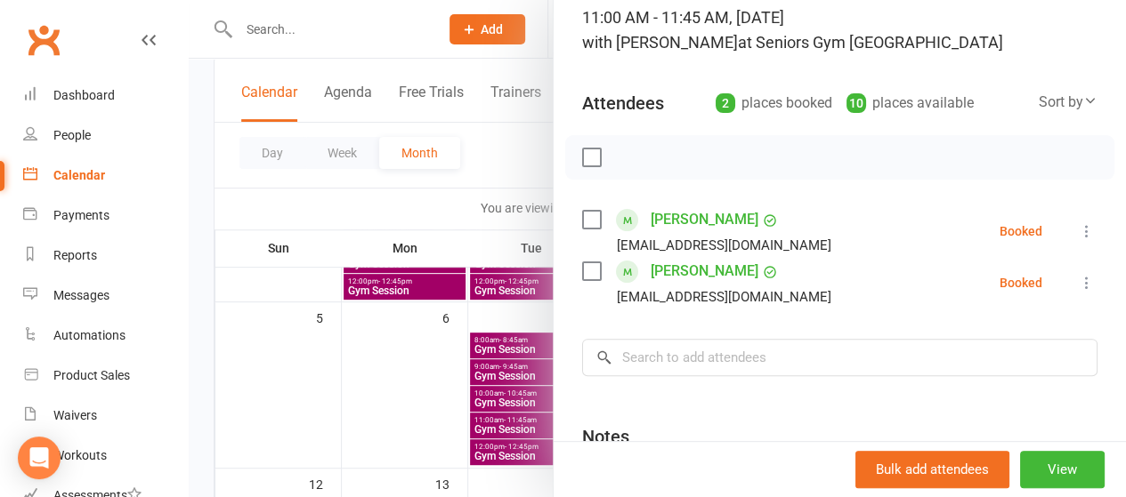
click at [384, 183] on div at bounding box center [657, 248] width 937 height 497
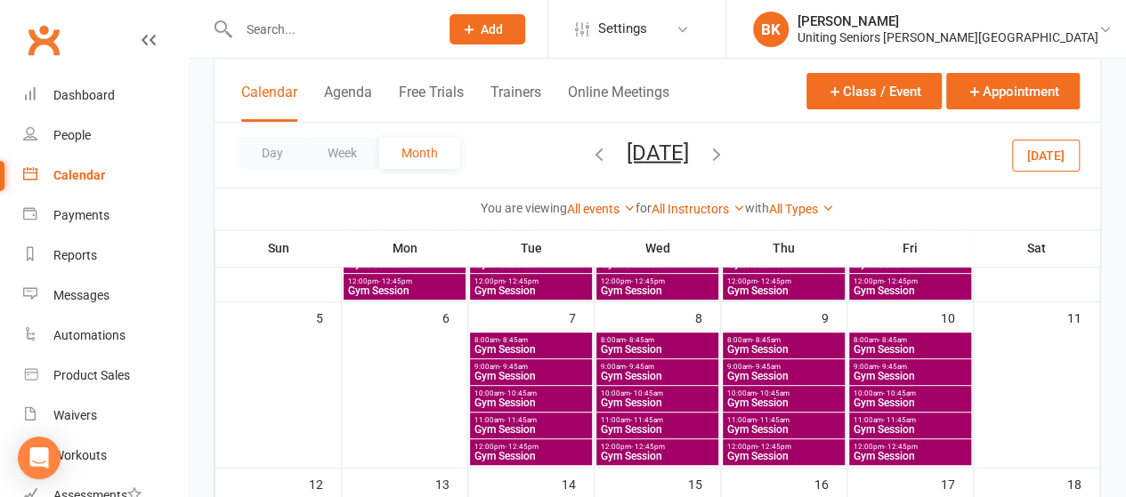
click at [528, 394] on span "- 10:45am" at bounding box center [520, 394] width 33 height 8
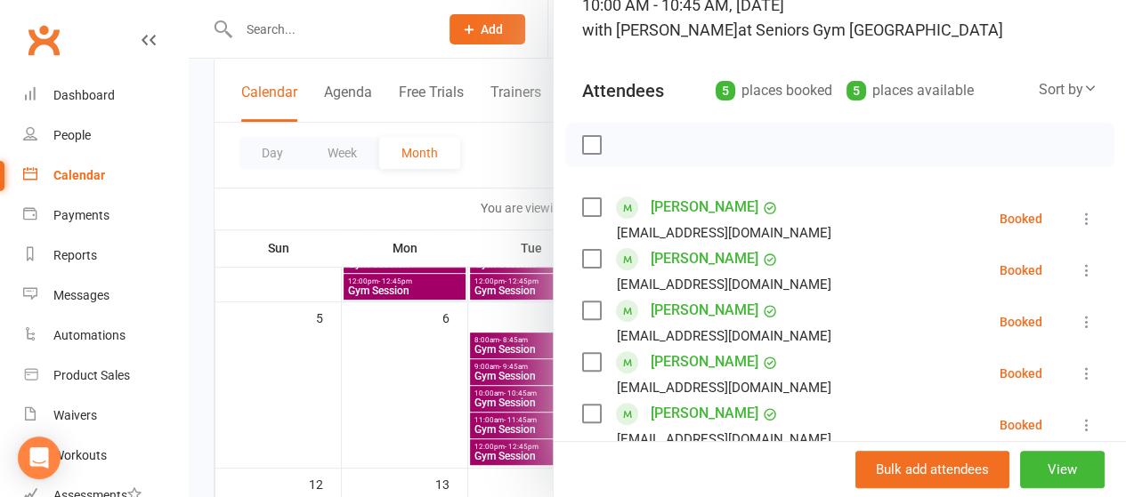
scroll to position [397, 0]
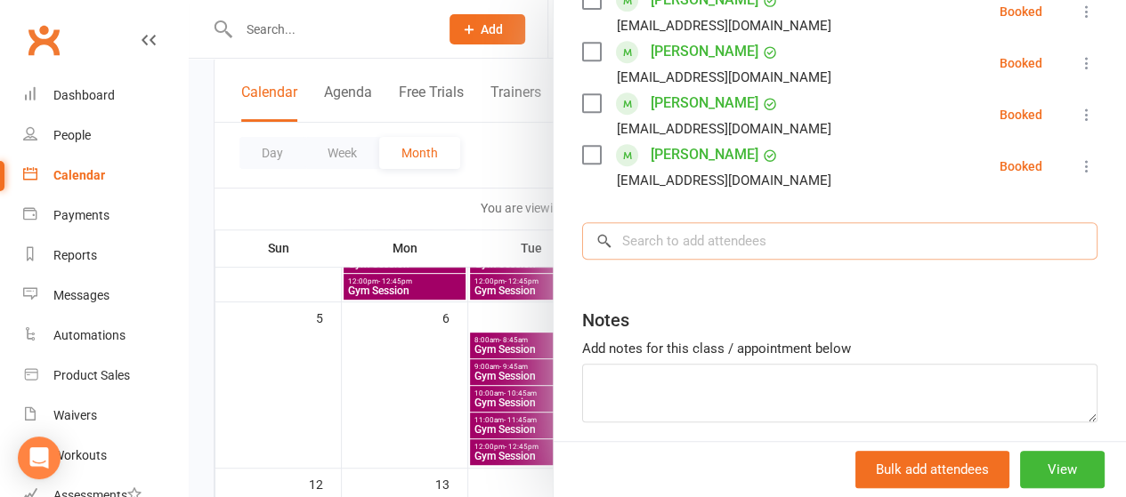
click at [634, 241] on input "search" at bounding box center [839, 240] width 515 height 37
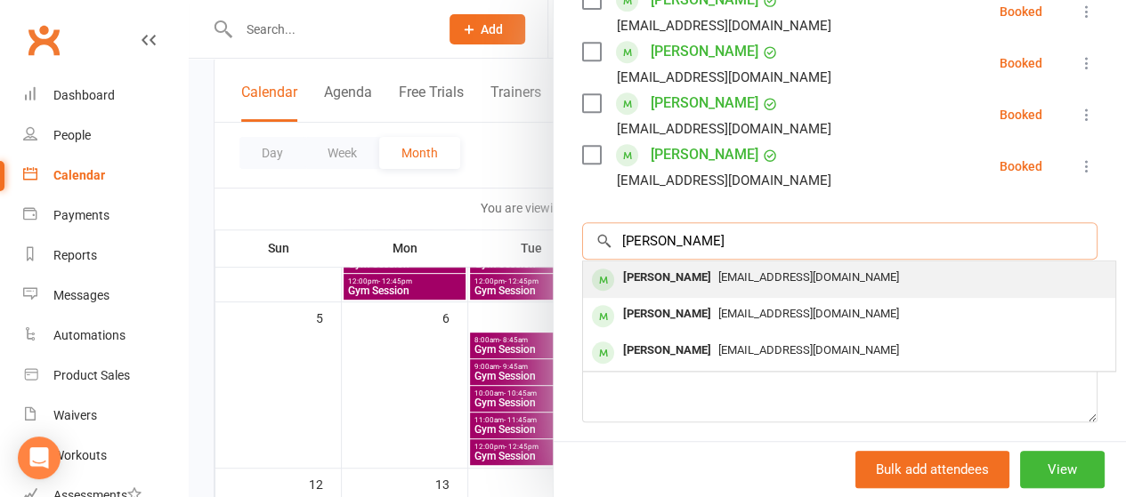
type input "[PERSON_NAME]"
click at [627, 282] on div "[PERSON_NAME]" at bounding box center [667, 278] width 102 height 26
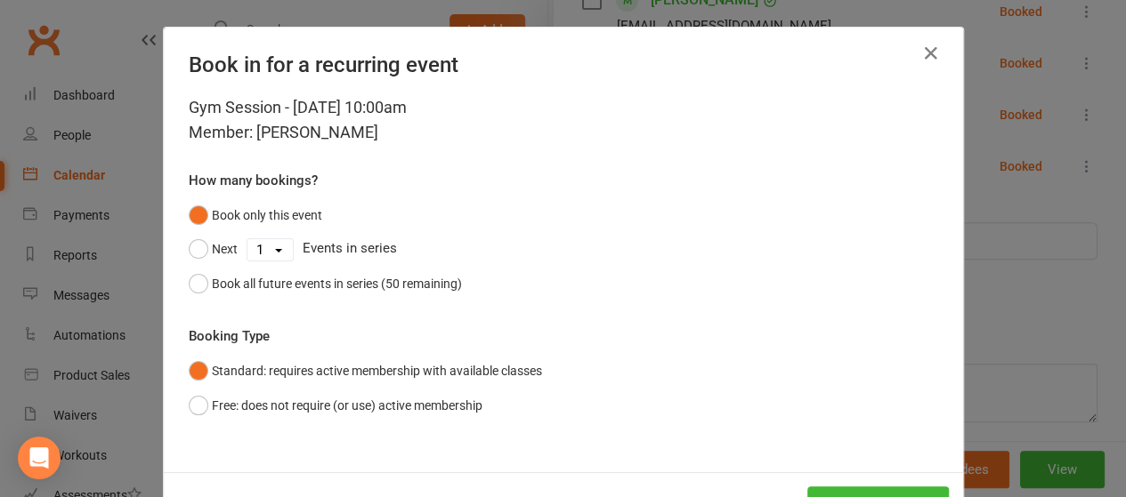
click at [274, 247] on select "1 2 3 4 5 6 7 8 9 10 11 12 13 14 15 16 17 18 19 20 21 22 23 24 25 26 27 28 29 3…" at bounding box center [269, 249] width 45 height 21
select select "3"
click at [247, 239] on select "1 2 3 4 5 6 7 8 9 10 11 12 13 14 15 16 17 18 19 20 21 22 23 24 25 26 27 28 29 3…" at bounding box center [269, 249] width 45 height 21
click at [192, 249] on button "Next" at bounding box center [213, 249] width 49 height 34
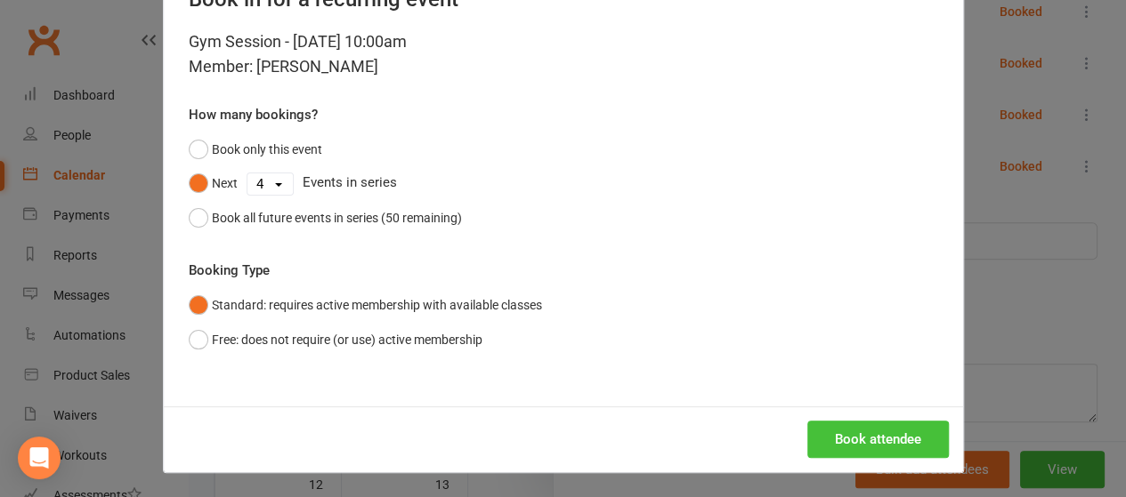
click at [859, 437] on button "Book attendee" at bounding box center [878, 439] width 142 height 37
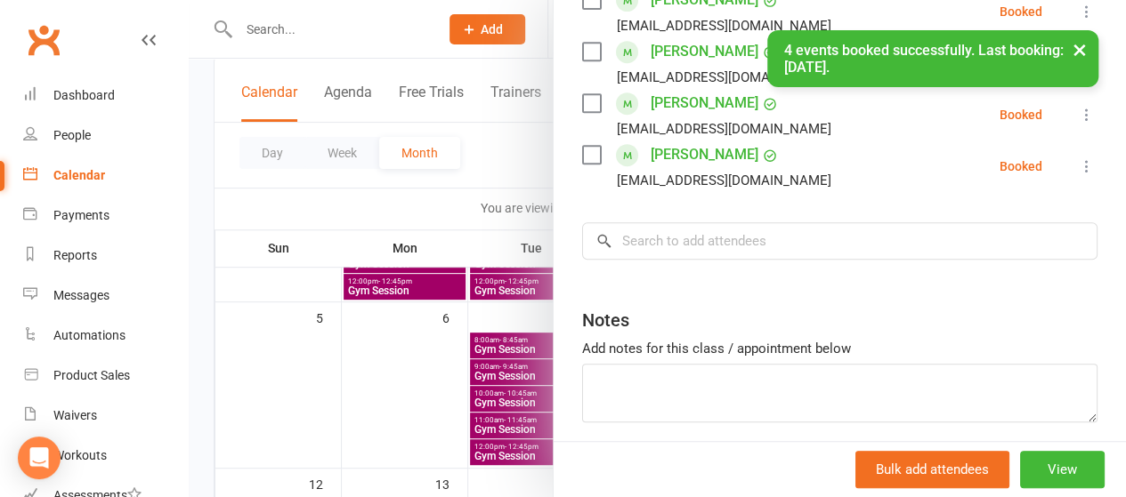
scroll to position [449, 0]
click at [471, 206] on div at bounding box center [657, 248] width 937 height 497
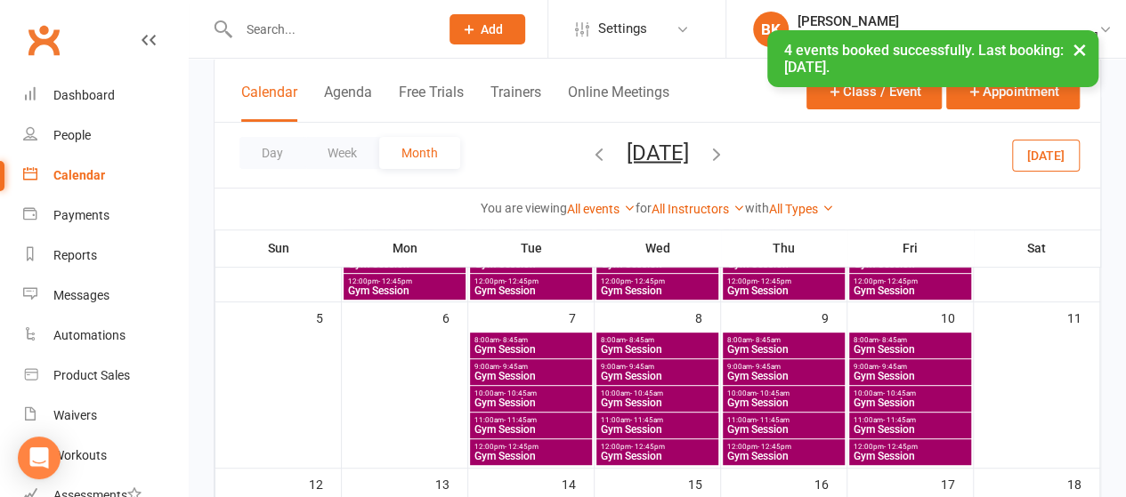
click at [917, 398] on span "Gym Session" at bounding box center [910, 403] width 115 height 11
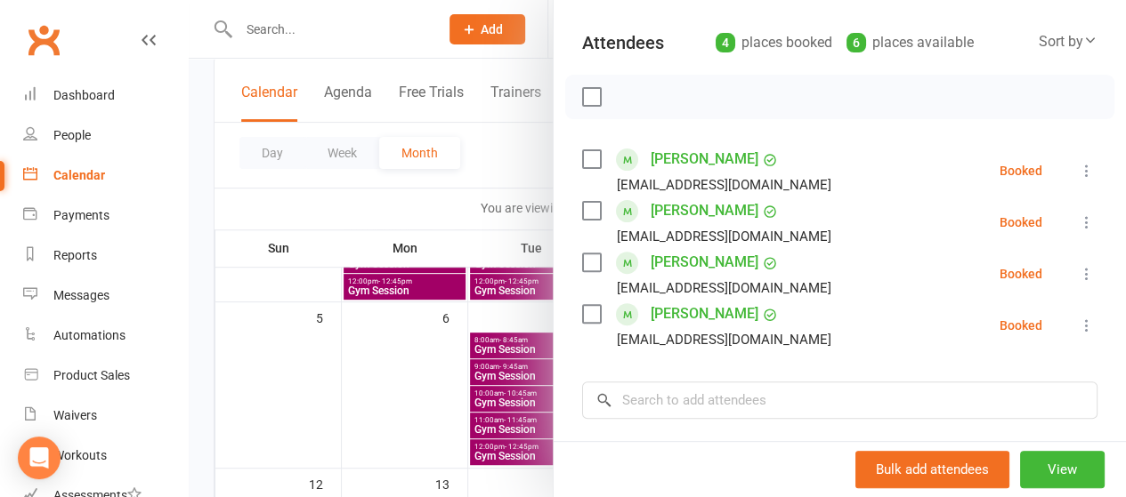
scroll to position [187, 0]
click at [691, 408] on input "search" at bounding box center [839, 399] width 515 height 37
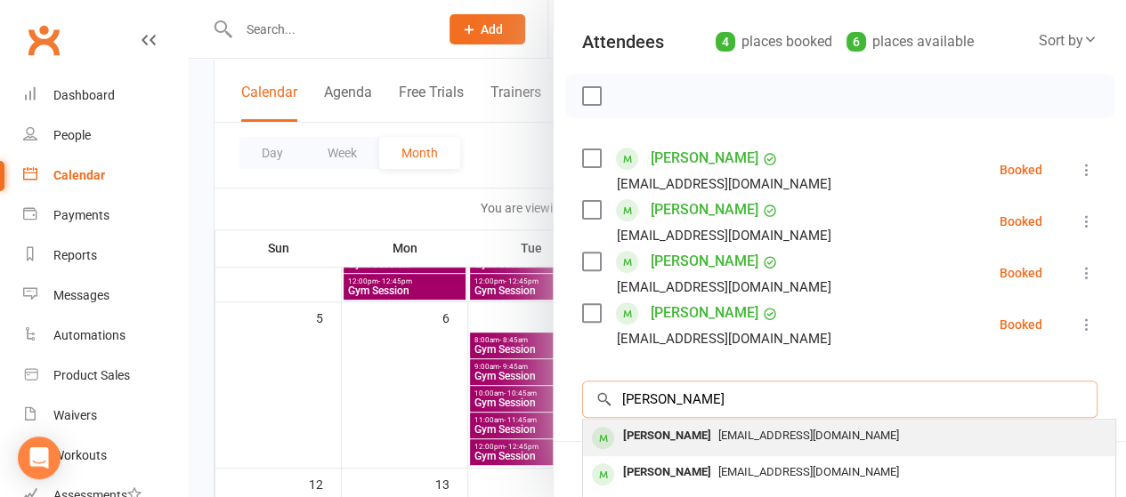
type input "[PERSON_NAME]"
click at [649, 441] on div "[PERSON_NAME]" at bounding box center [667, 437] width 102 height 26
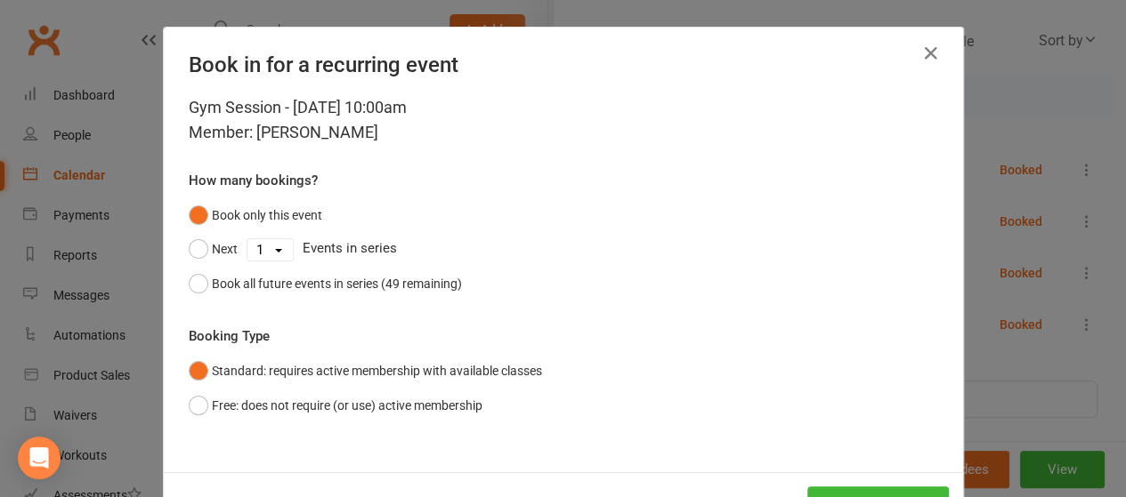
click at [269, 251] on select "1 2 3 4 5 6 7 8 9 10 11 12 13 14 15 16 17 18 19 20 21 22 23 24 25 26 27 28 29 3…" at bounding box center [269, 249] width 45 height 21
select select "3"
click at [247, 239] on select "1 2 3 4 5 6 7 8 9 10 11 12 13 14 15 16 17 18 19 20 21 22 23 24 25 26 27 28 29 3…" at bounding box center [269, 249] width 45 height 21
click at [211, 250] on button "Next" at bounding box center [213, 249] width 49 height 34
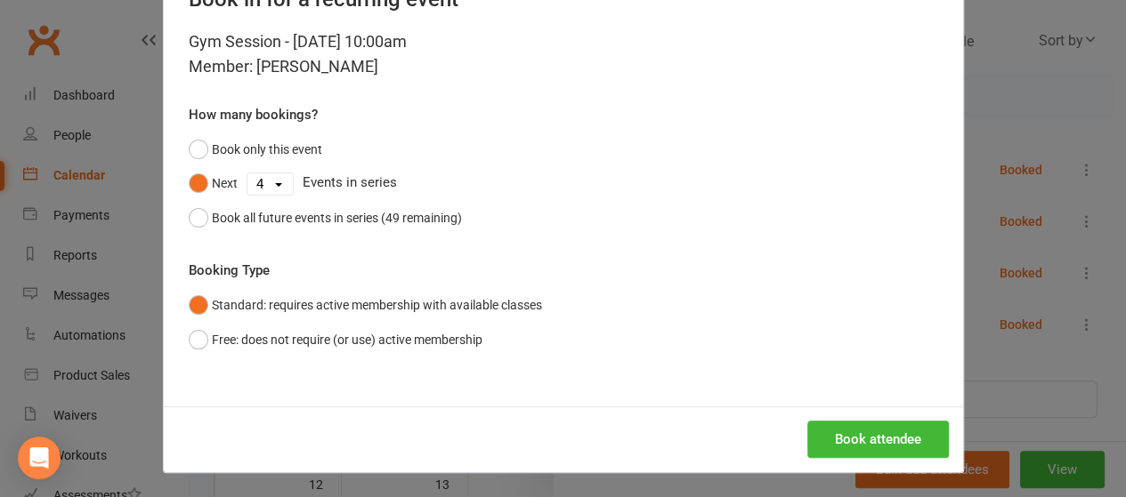
scroll to position [66, 0]
click at [897, 444] on button "Book attendee" at bounding box center [878, 439] width 142 height 37
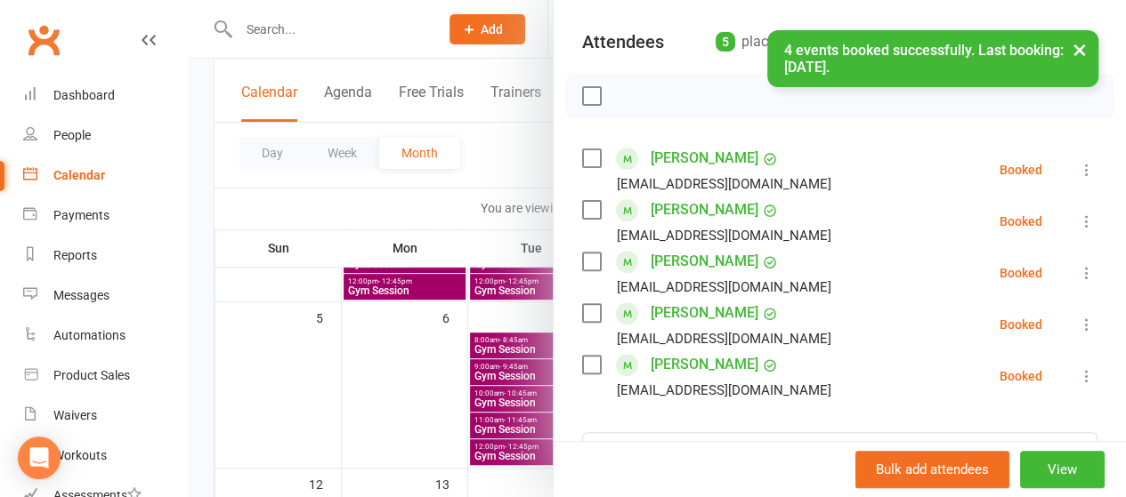
click at [505, 173] on div at bounding box center [657, 248] width 937 height 497
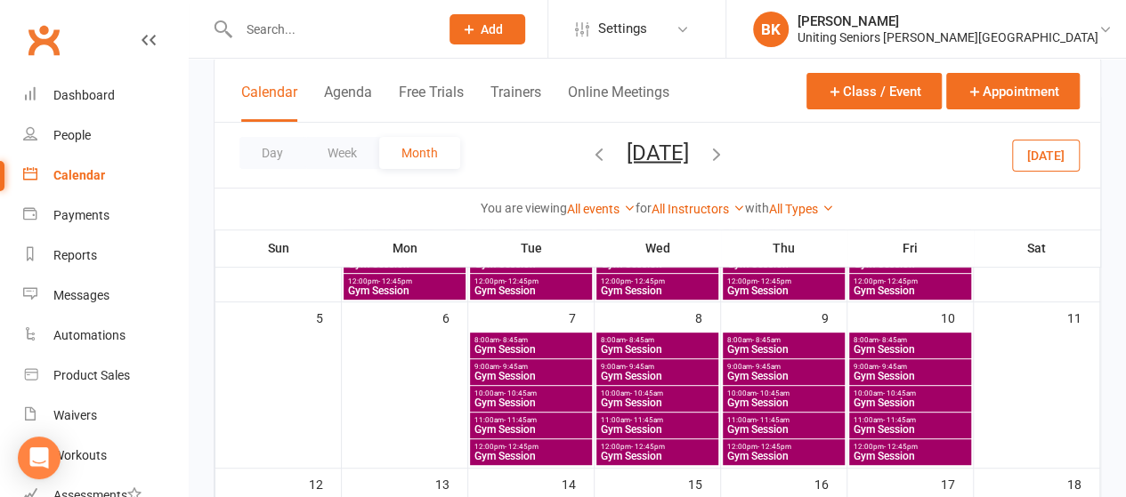
click at [646, 371] on span "Gym Session" at bounding box center [657, 376] width 115 height 11
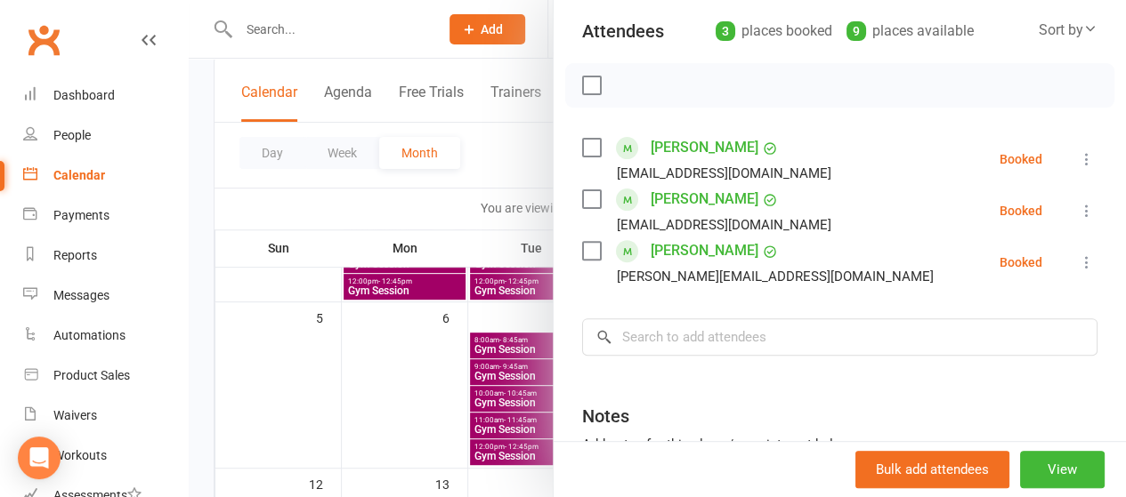
scroll to position [224, 0]
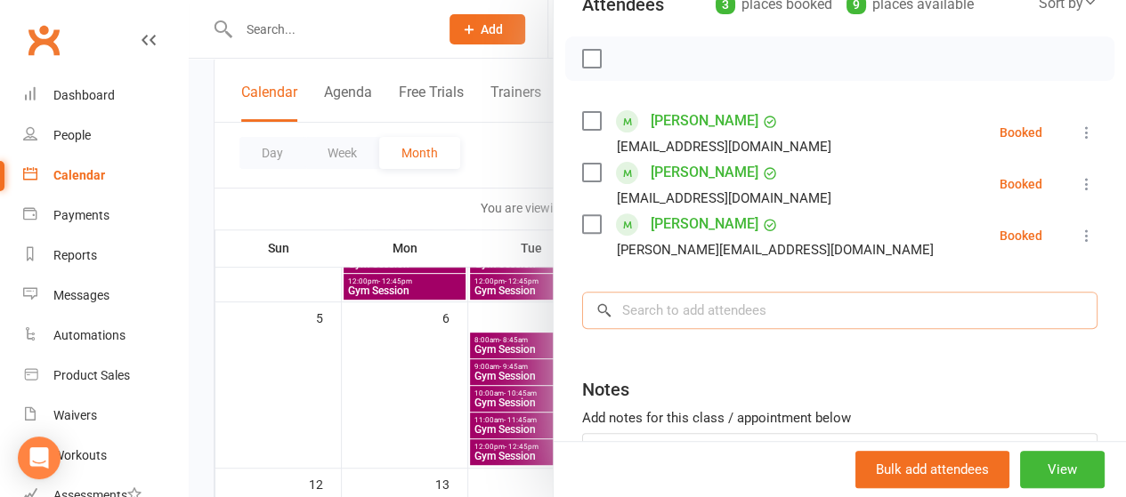
click at [710, 309] on input "search" at bounding box center [839, 310] width 515 height 37
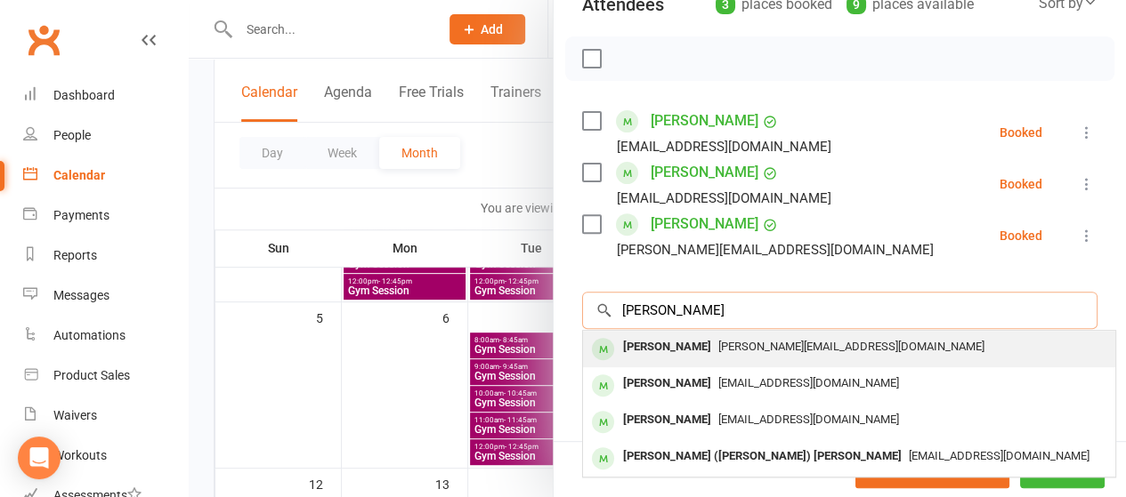
type input "[PERSON_NAME]"
click at [699, 348] on div "[PERSON_NAME]" at bounding box center [667, 348] width 102 height 26
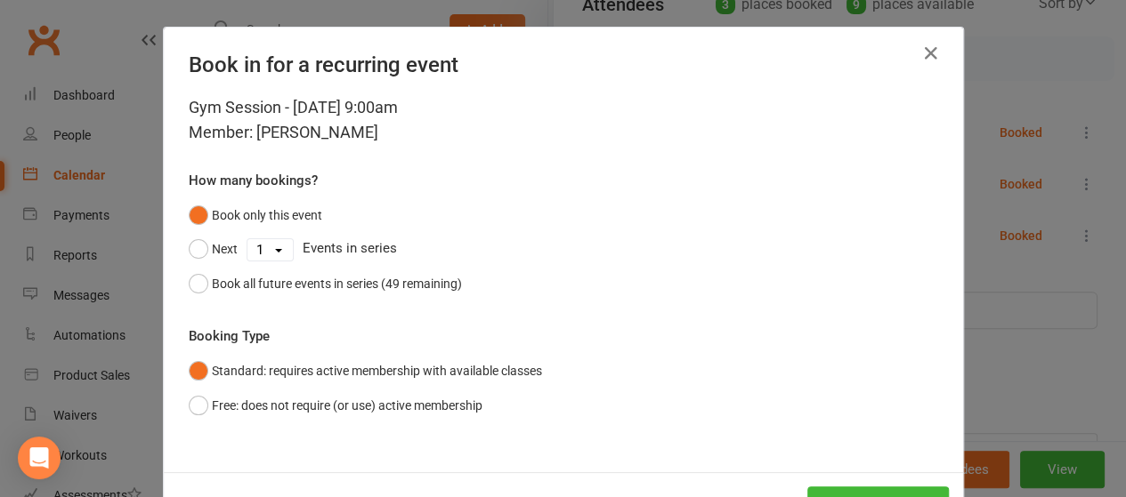
click at [274, 248] on select "1 2 3 4 5 6 7 8 9 10 11 12 13 14 15 16 17 18 19 20 21 22 23 24 25 26 27 28 29 3…" at bounding box center [269, 249] width 45 height 21
select select "3"
click at [247, 239] on select "1 2 3 4 5 6 7 8 9 10 11 12 13 14 15 16 17 18 19 20 21 22 23 24 25 26 27 28 29 3…" at bounding box center [269, 249] width 45 height 21
click at [201, 243] on button "Next" at bounding box center [213, 249] width 49 height 34
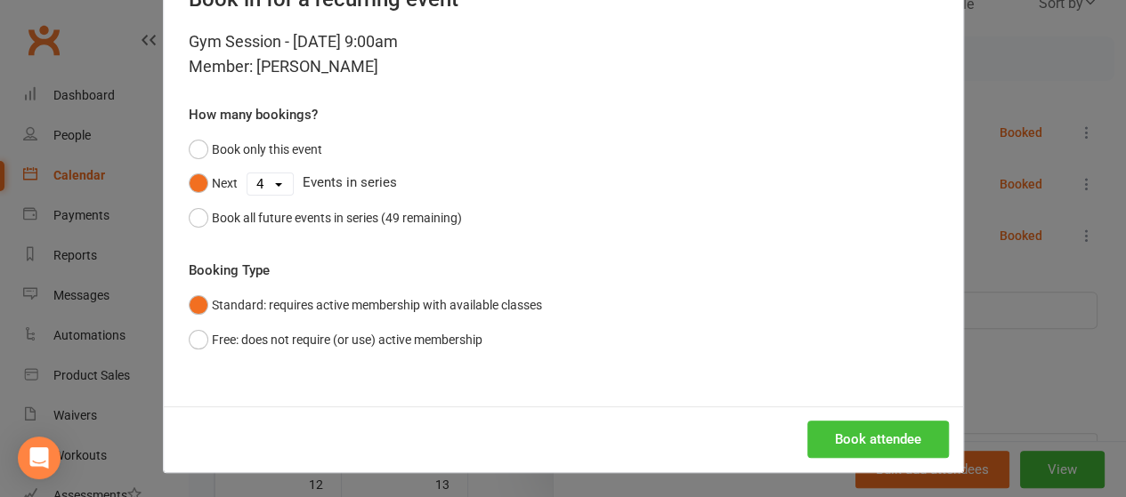
click at [833, 436] on button "Book attendee" at bounding box center [878, 439] width 142 height 37
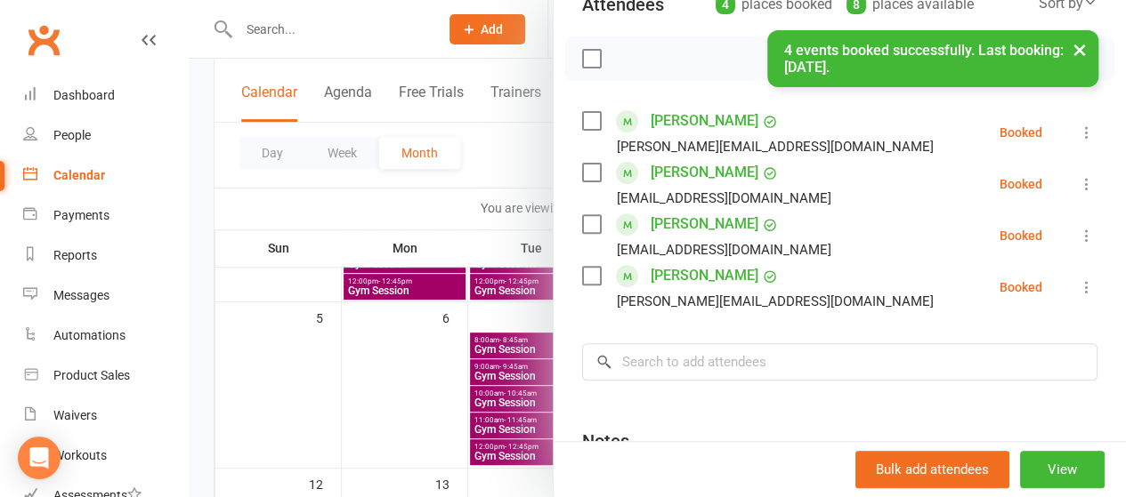
click at [488, 209] on div at bounding box center [657, 248] width 937 height 497
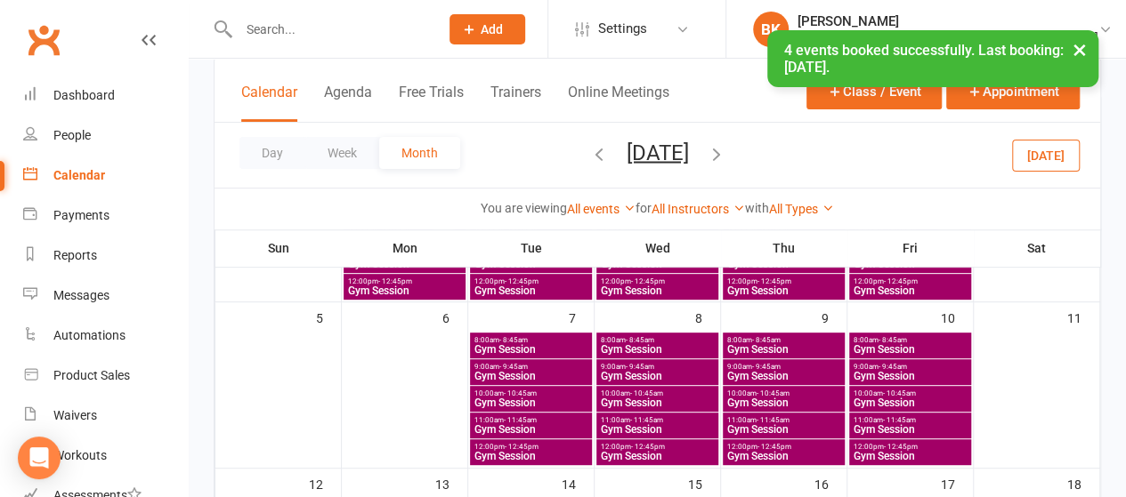
click at [920, 374] on span "Gym Session" at bounding box center [910, 376] width 115 height 11
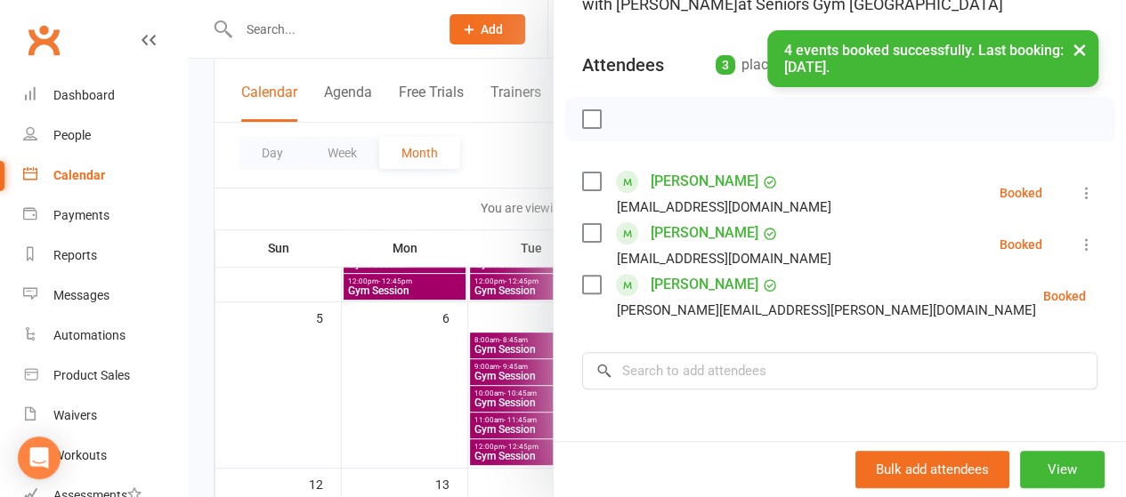
scroll to position [165, 0]
click at [646, 366] on input "search" at bounding box center [839, 370] width 515 height 37
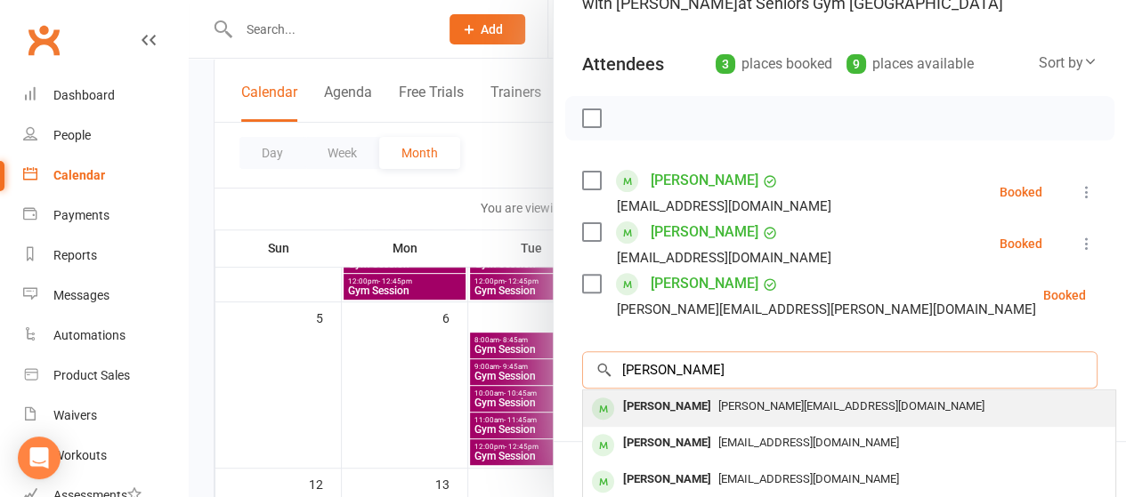
type input "[PERSON_NAME]"
click at [643, 412] on div "[PERSON_NAME]" at bounding box center [667, 407] width 102 height 26
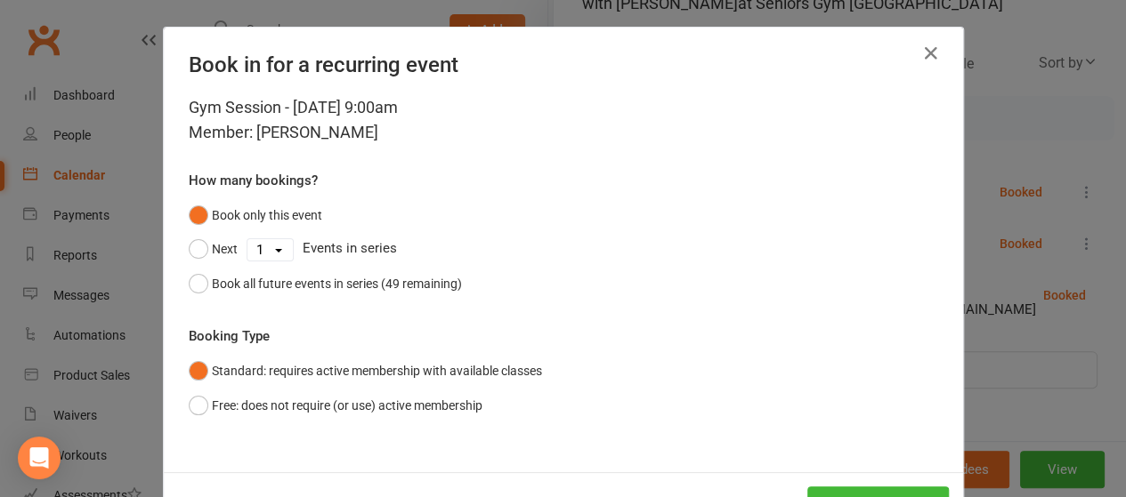
click at [247, 257] on select "1 2 3 4 5 6 7 8 9 10 11 12 13 14 15 16 17 18 19 20 21 22 23 24 25 26 27 28 29 3…" at bounding box center [269, 249] width 45 height 21
select select "3"
click at [247, 239] on select "1 2 3 4 5 6 7 8 9 10 11 12 13 14 15 16 17 18 19 20 21 22 23 24 25 26 27 28 29 3…" at bounding box center [269, 249] width 45 height 21
click at [196, 250] on button "Next" at bounding box center [213, 249] width 49 height 34
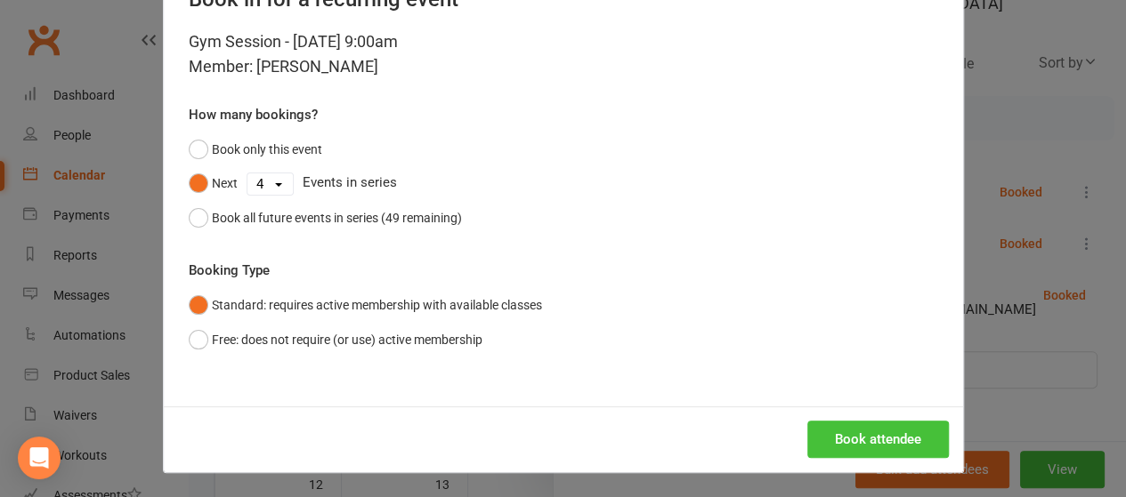
click at [831, 437] on button "Book attendee" at bounding box center [878, 439] width 142 height 37
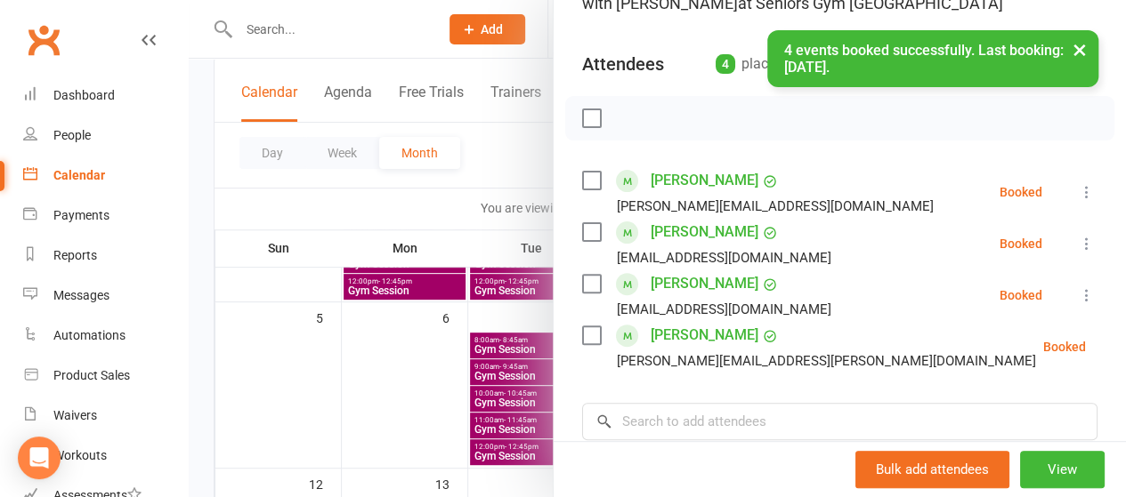
click at [495, 270] on div at bounding box center [657, 248] width 937 height 497
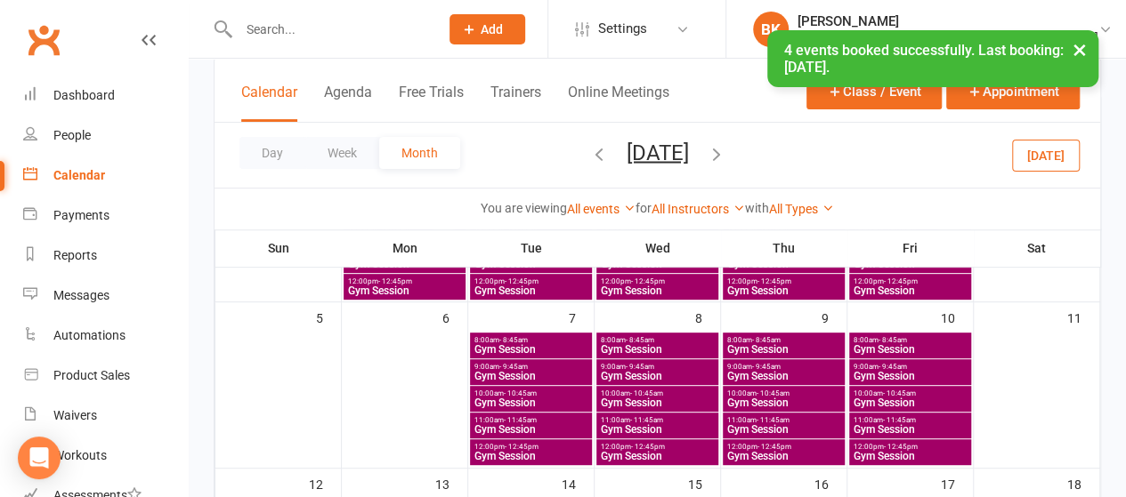
scroll to position [406, 0]
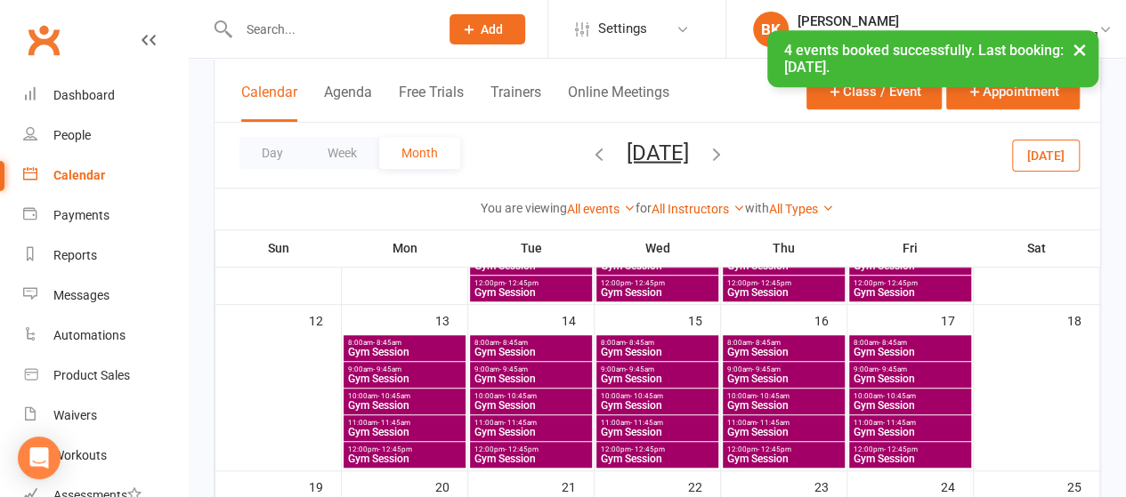
click at [399, 370] on span "- 9:45am" at bounding box center [387, 370] width 28 height 8
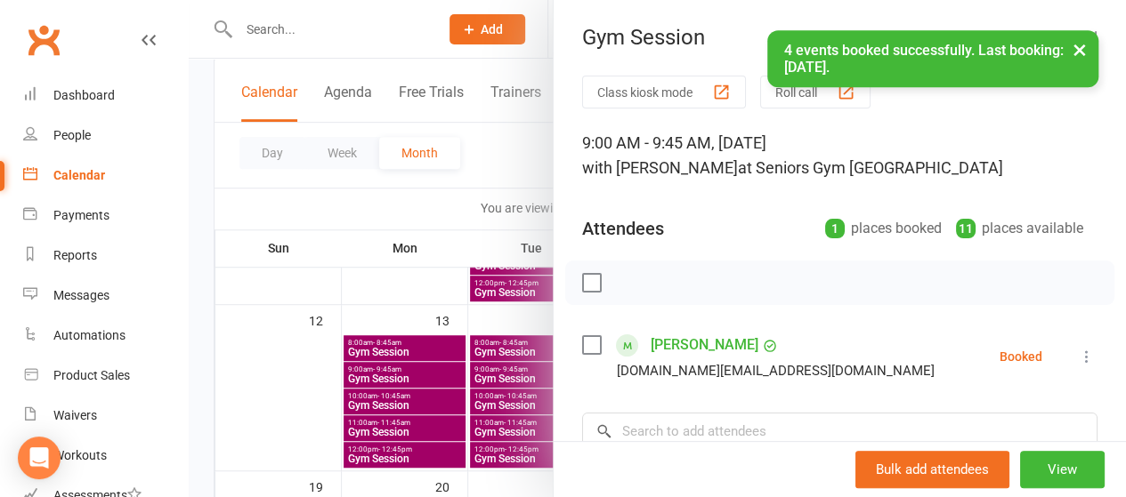
scroll to position [116, 0]
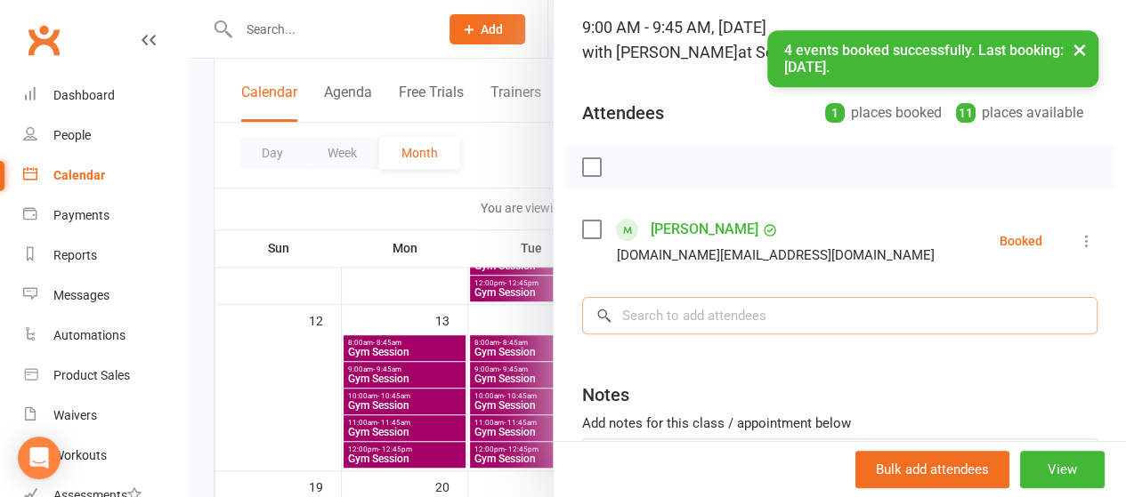
click at [630, 327] on input "search" at bounding box center [839, 315] width 515 height 37
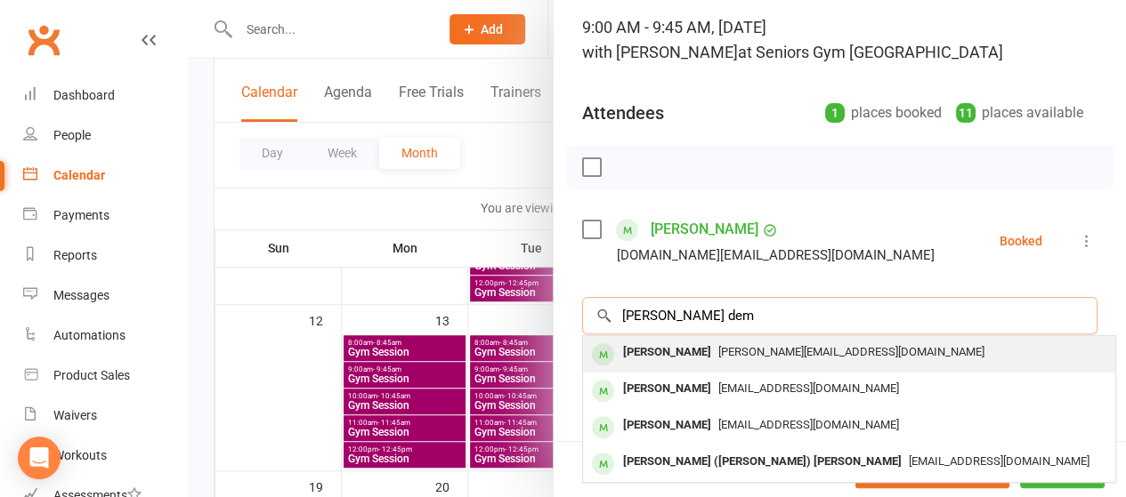
type input "[PERSON_NAME] dem"
click at [651, 355] on div "[PERSON_NAME]" at bounding box center [667, 353] width 102 height 26
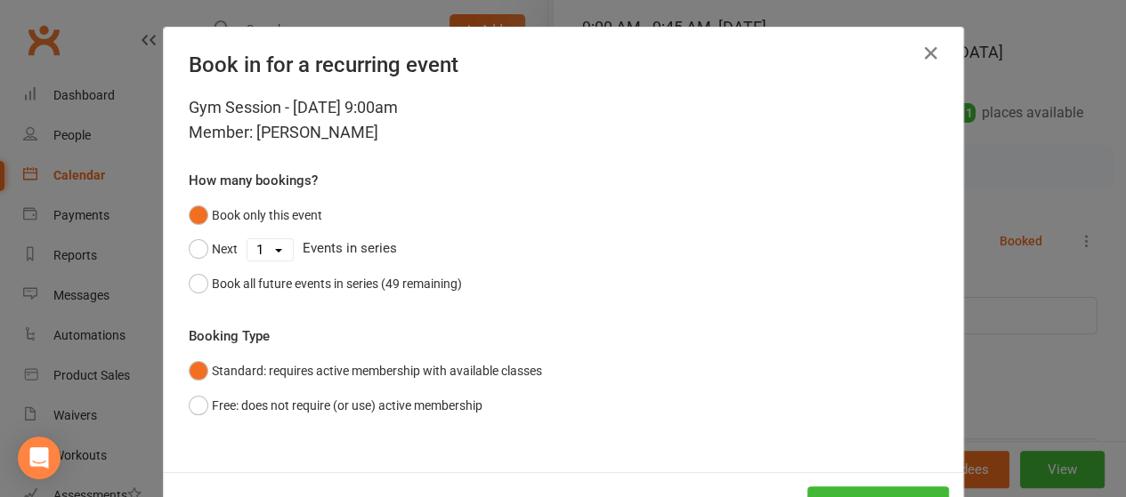
click at [277, 248] on select "1 2 3 4 5 6 7 8 9 10 11 12 13 14 15 16 17 18 19 20 21 22 23 24 25 26 27 28 29 3…" at bounding box center [269, 249] width 45 height 21
select select "2"
click at [247, 239] on select "1 2 3 4 5 6 7 8 9 10 11 12 13 14 15 16 17 18 19 20 21 22 23 24 25 26 27 28 29 3…" at bounding box center [269, 249] width 45 height 21
click at [196, 255] on button "Next" at bounding box center [213, 249] width 49 height 34
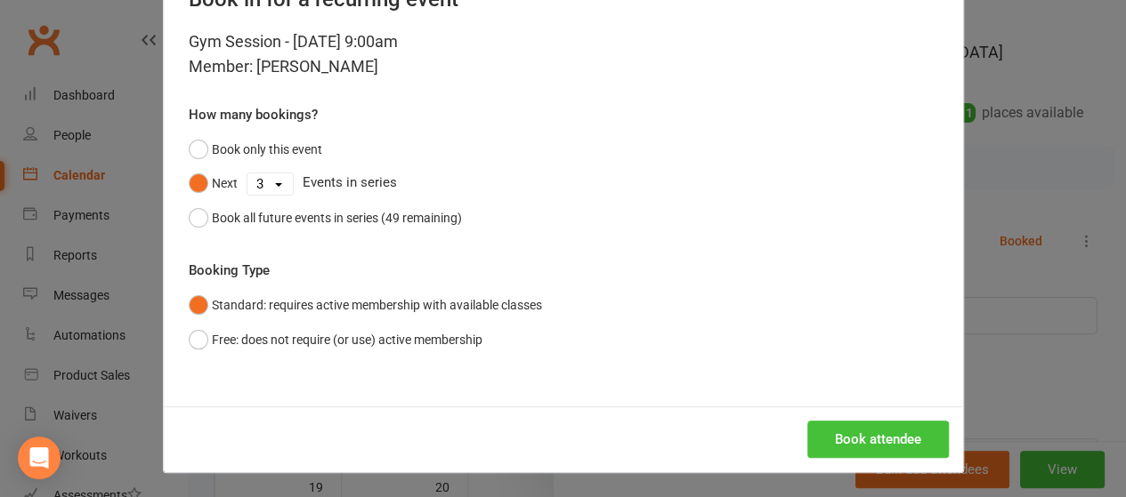
click at [829, 426] on button "Book attendee" at bounding box center [878, 439] width 142 height 37
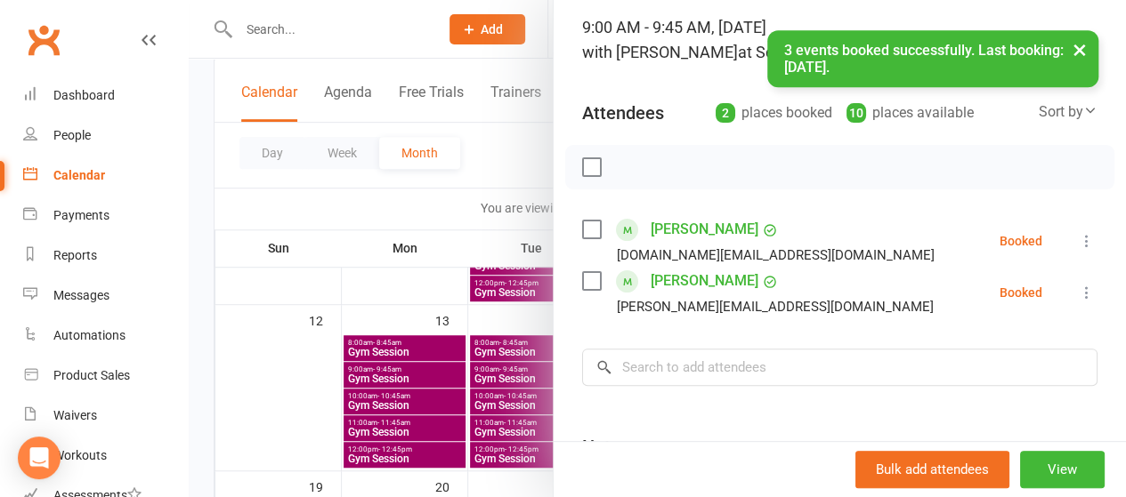
click at [383, 360] on div at bounding box center [657, 248] width 937 height 497
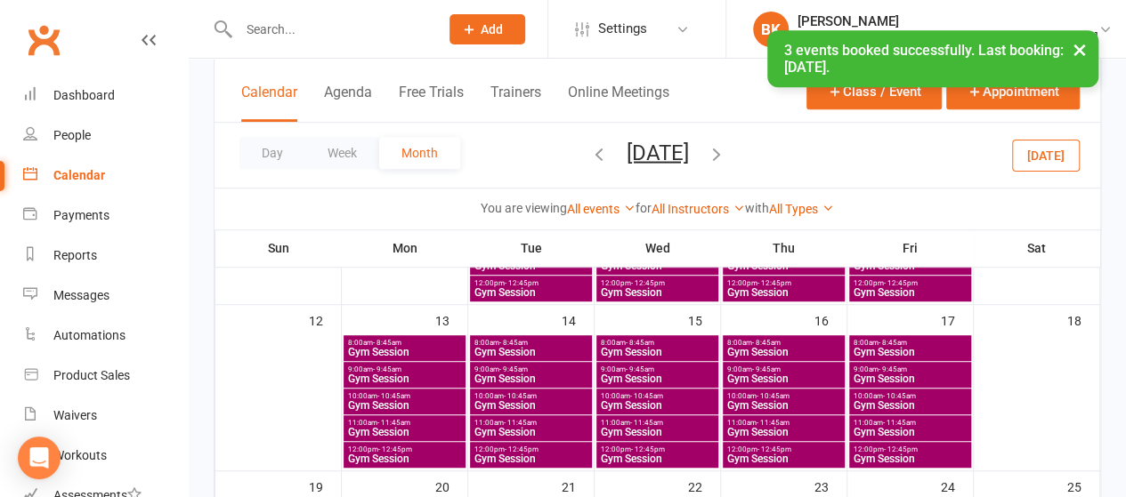
click at [362, 400] on span "Gym Session" at bounding box center [404, 405] width 115 height 11
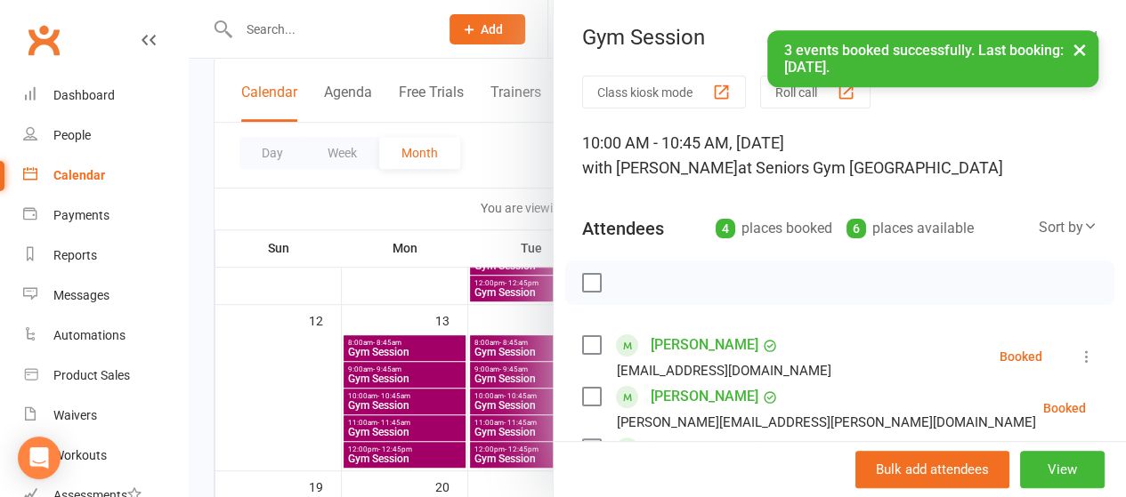
scroll to position [217, 0]
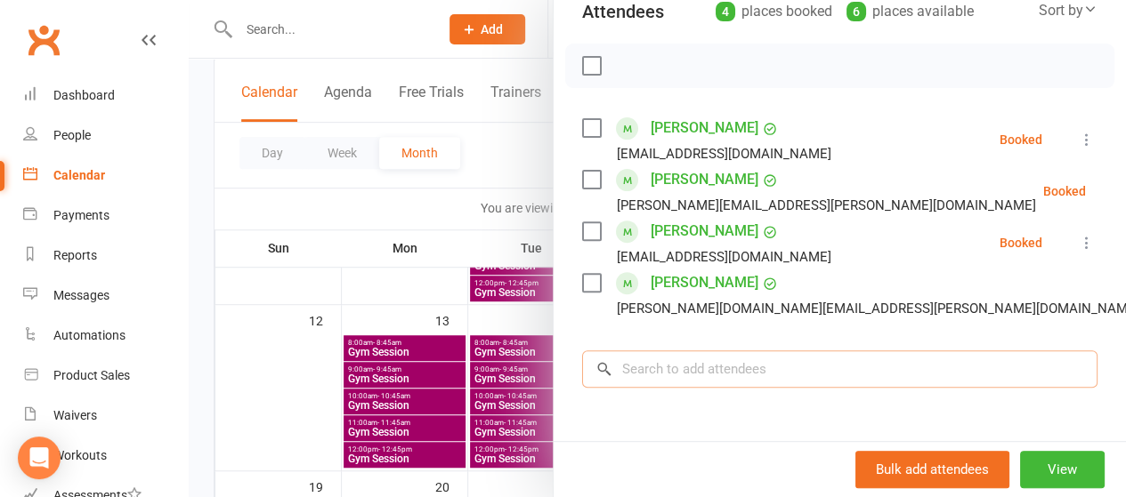
click at [683, 368] on input "search" at bounding box center [839, 369] width 515 height 37
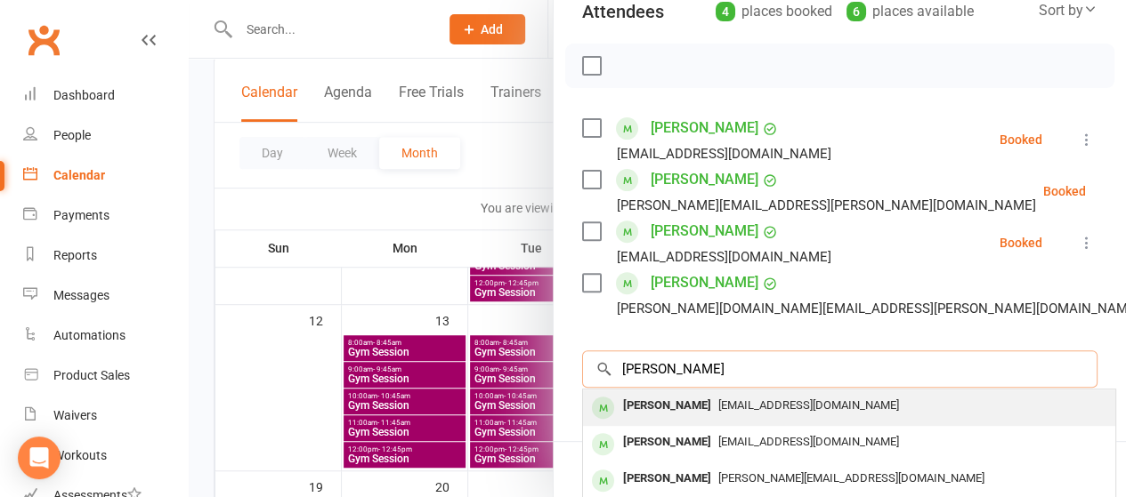
type input "[PERSON_NAME]"
click at [718, 406] on span "[EMAIL_ADDRESS][DOMAIN_NAME]" at bounding box center [808, 405] width 181 height 13
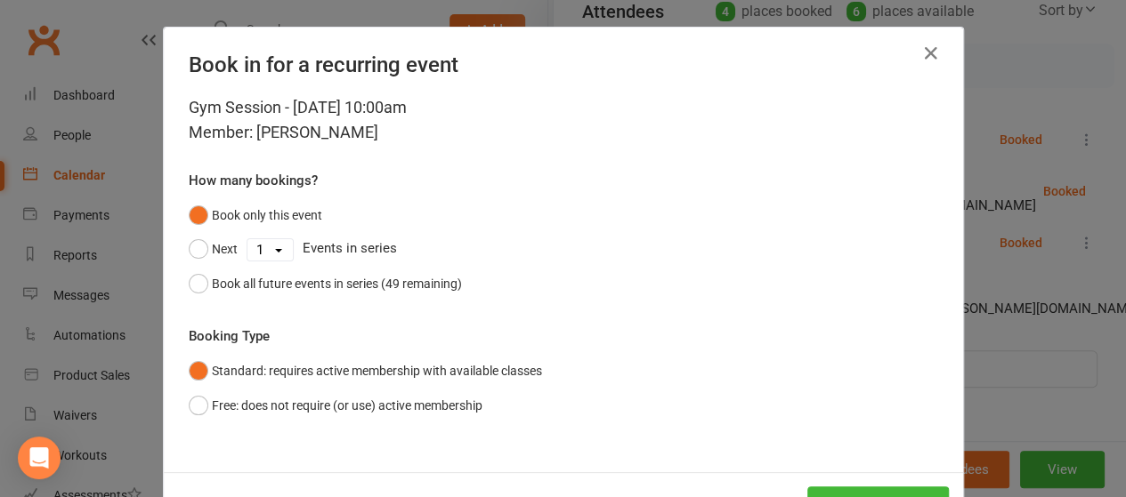
click at [270, 243] on select "1 2 3 4 5 6 7 8 9 10 11 12 13 14 15 16 17 18 19 20 21 22 23 24 25 26 27 28 29 3…" at bounding box center [269, 249] width 45 height 21
select select "2"
click at [247, 239] on select "1 2 3 4 5 6 7 8 9 10 11 12 13 14 15 16 17 18 19 20 21 22 23 24 25 26 27 28 29 3…" at bounding box center [269, 249] width 45 height 21
click at [202, 262] on button "Next" at bounding box center [213, 249] width 49 height 34
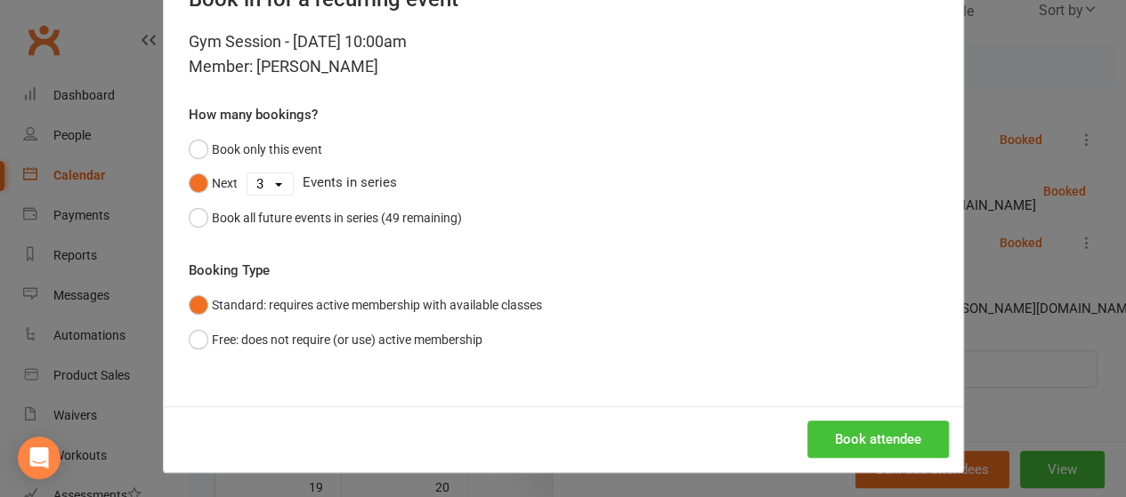
click at [832, 425] on button "Book attendee" at bounding box center [878, 439] width 142 height 37
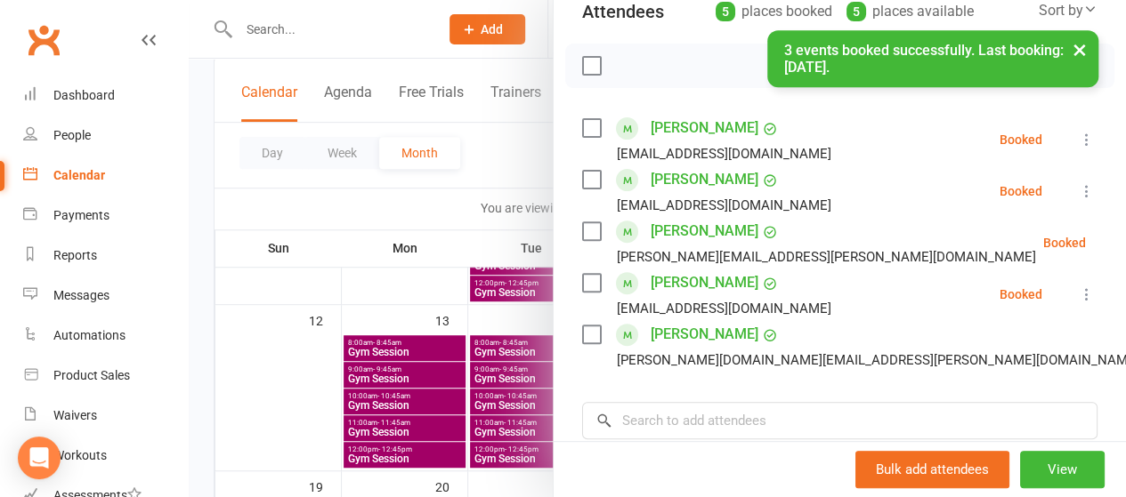
click at [372, 348] on div at bounding box center [657, 248] width 937 height 497
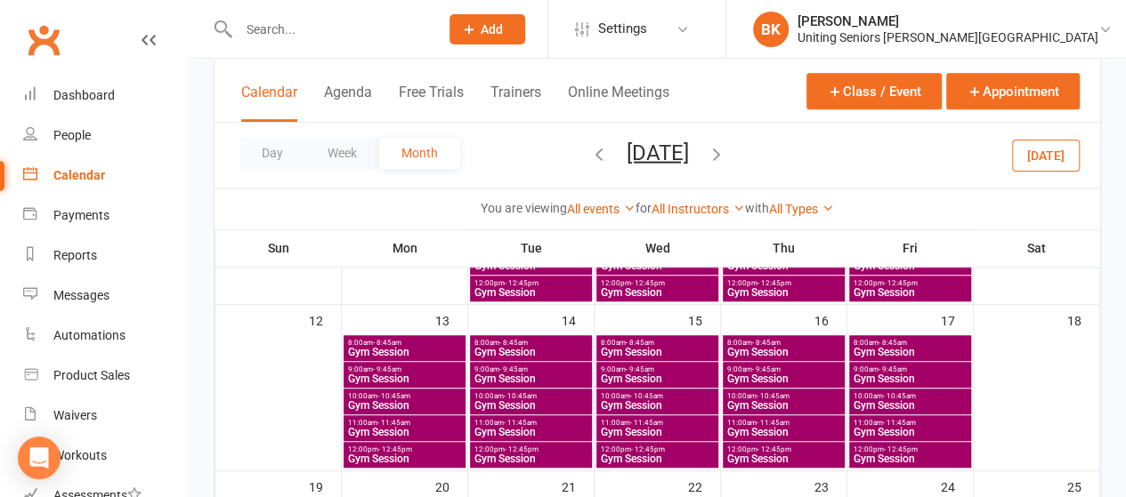
click at [361, 401] on span "Gym Session" at bounding box center [404, 405] width 115 height 11
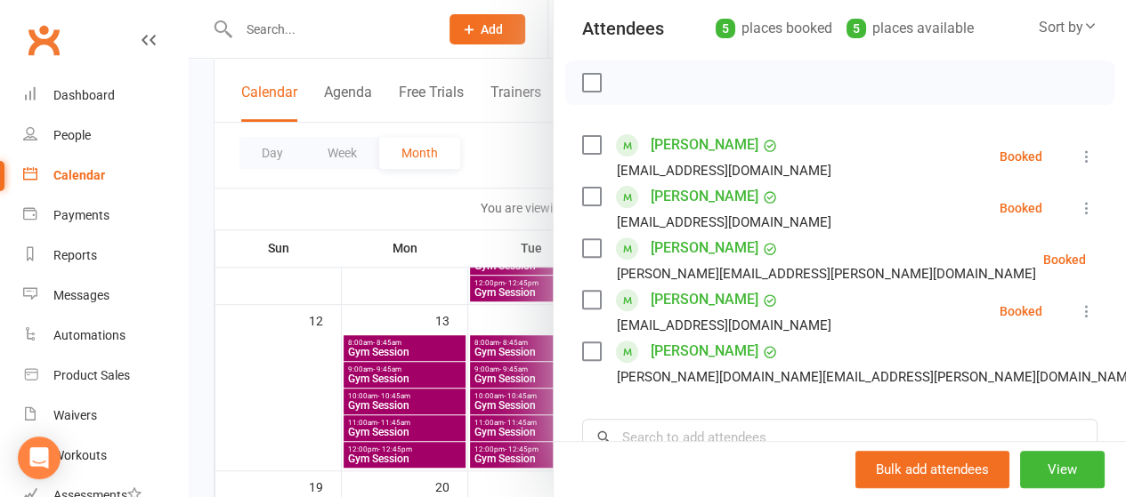
scroll to position [203, 0]
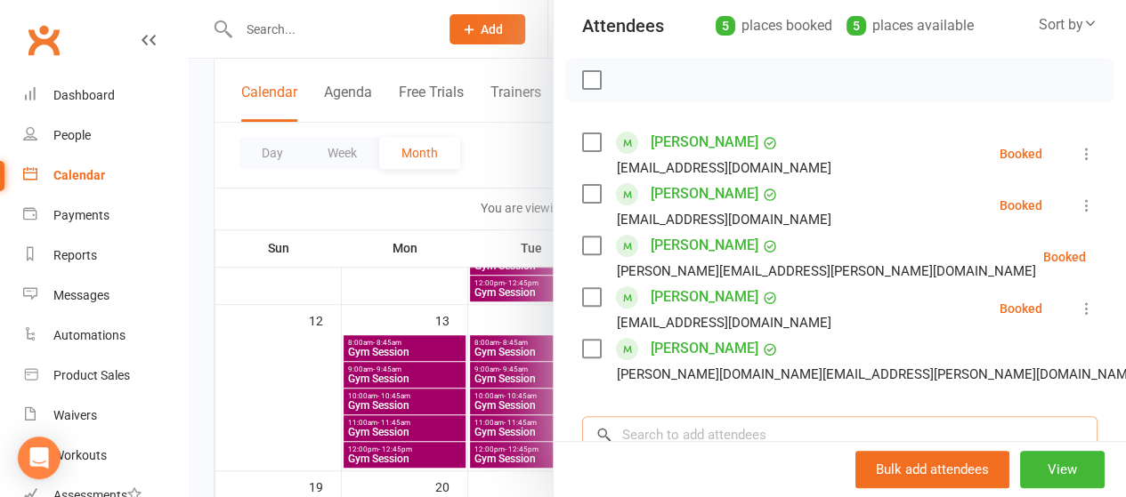
click at [667, 425] on input "search" at bounding box center [839, 434] width 515 height 37
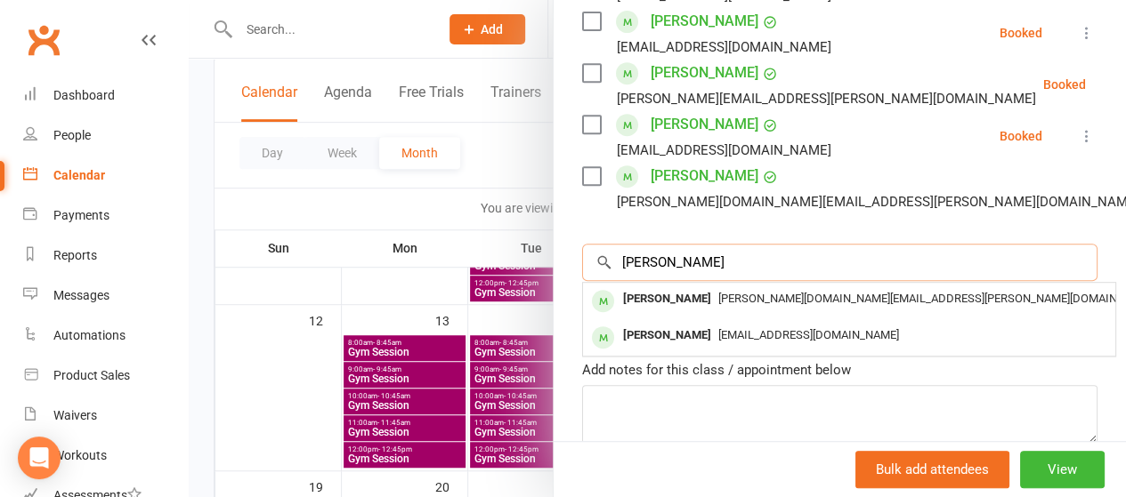
scroll to position [377, 0]
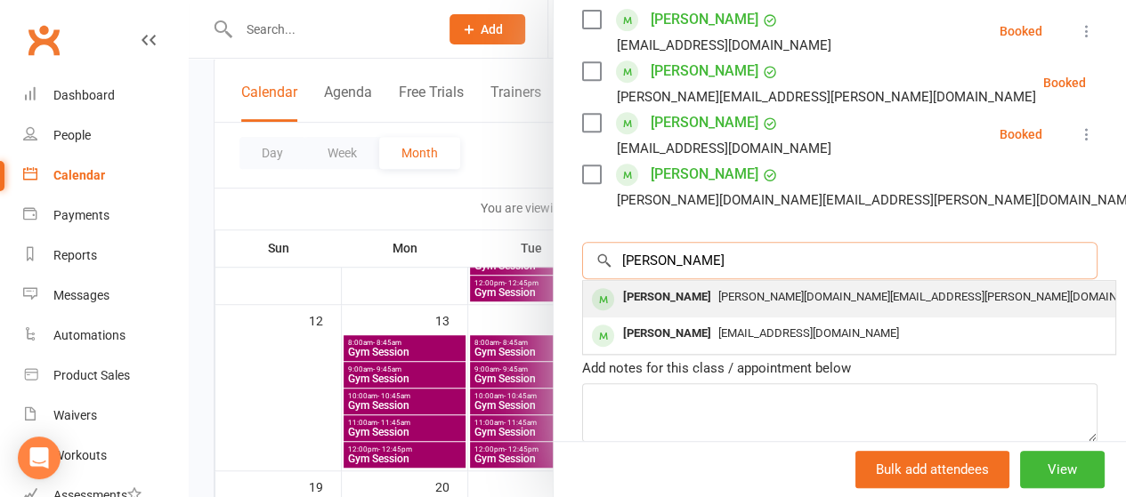
type input "[PERSON_NAME]"
click at [674, 294] on div "[PERSON_NAME]" at bounding box center [667, 298] width 102 height 26
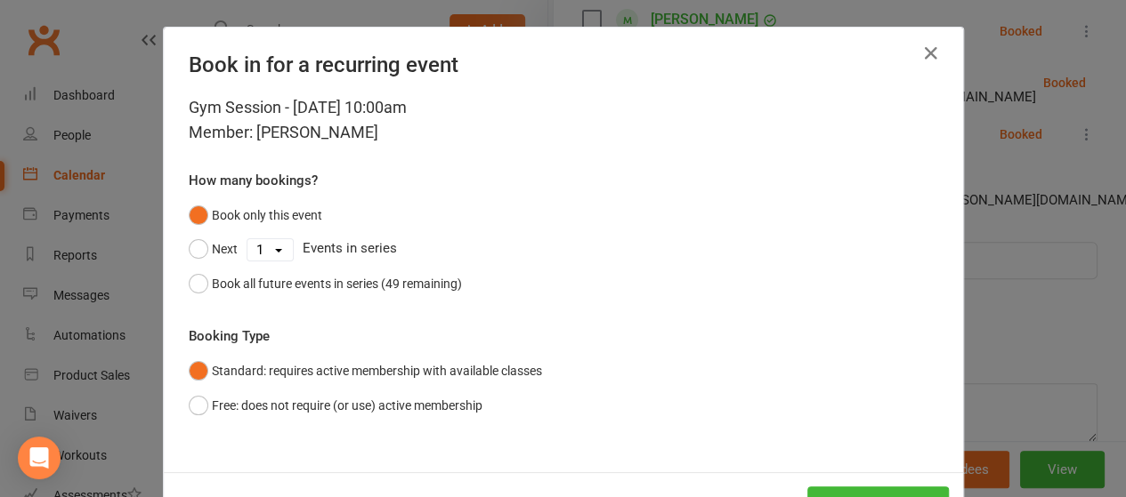
click at [271, 249] on select "1 2 3 4 5 6 7 8 9 10 11 12 13 14 15 16 17 18 19 20 21 22 23 24 25 26 27 28 29 3…" at bounding box center [269, 249] width 45 height 21
select select "2"
click at [247, 239] on select "1 2 3 4 5 6 7 8 9 10 11 12 13 14 15 16 17 18 19 20 21 22 23 24 25 26 27 28 29 3…" at bounding box center [269, 249] width 45 height 21
click at [196, 250] on button "Next" at bounding box center [213, 249] width 49 height 34
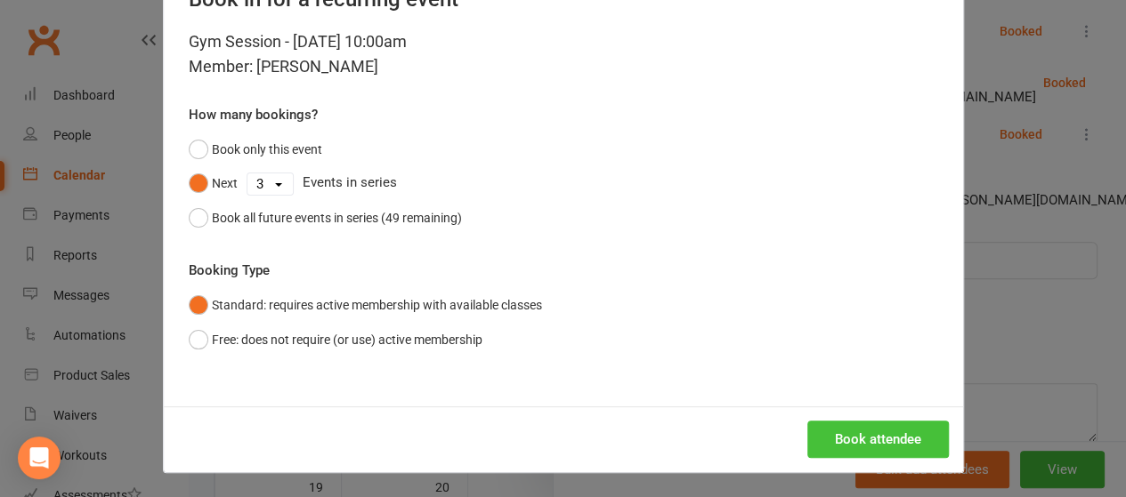
click at [838, 430] on button "Book attendee" at bounding box center [878, 439] width 142 height 37
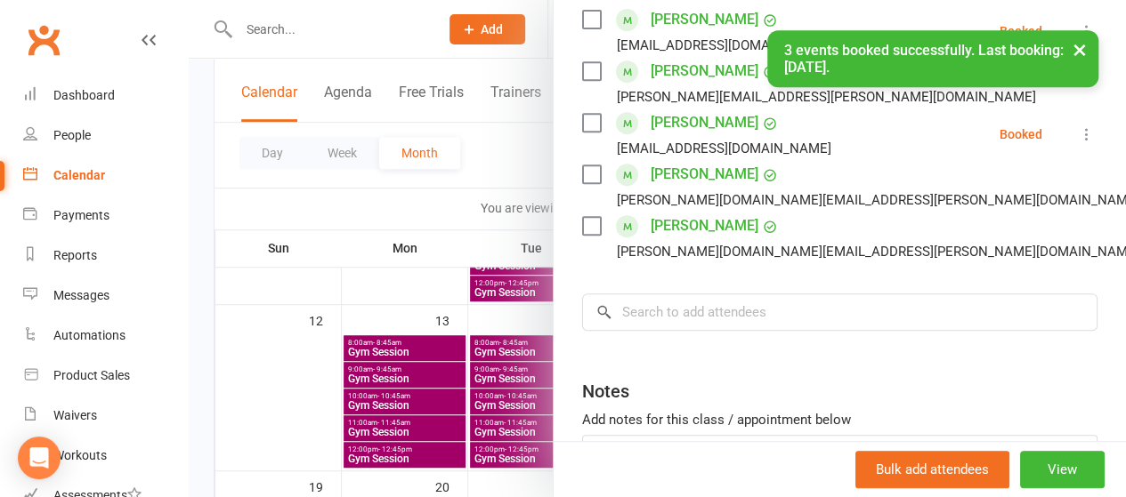
click at [398, 239] on div at bounding box center [657, 248] width 937 height 497
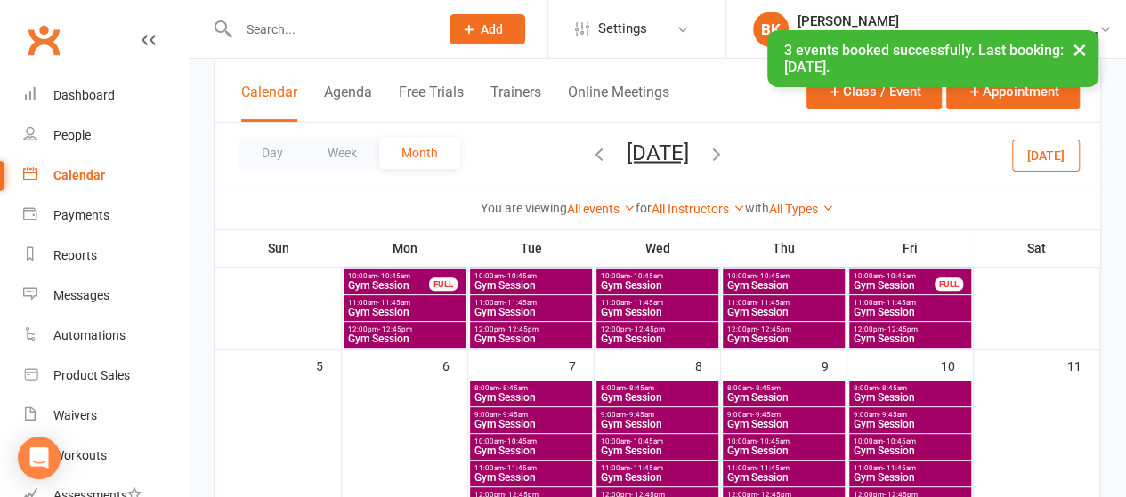
scroll to position [196, 0]
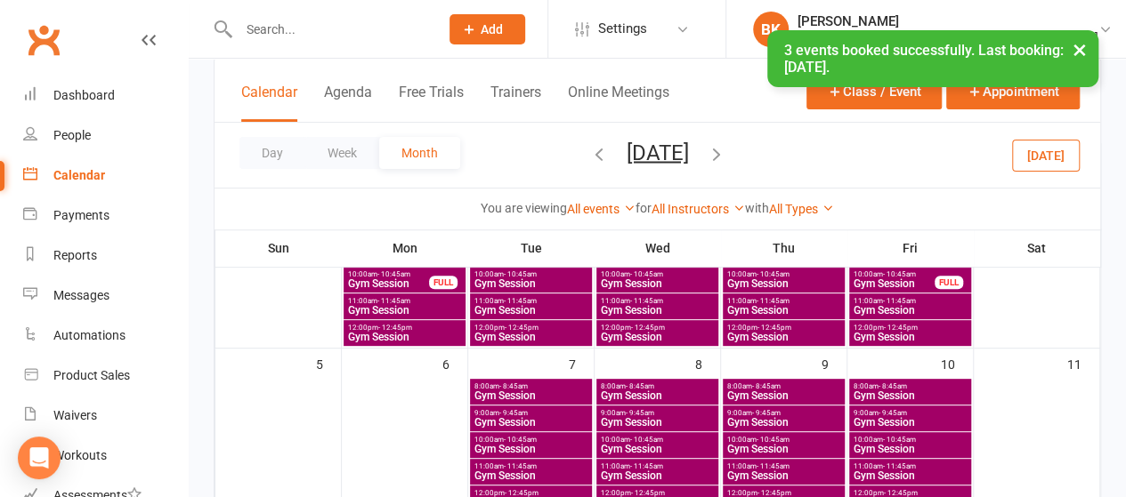
click at [750, 444] on span "Gym Session" at bounding box center [783, 449] width 115 height 11
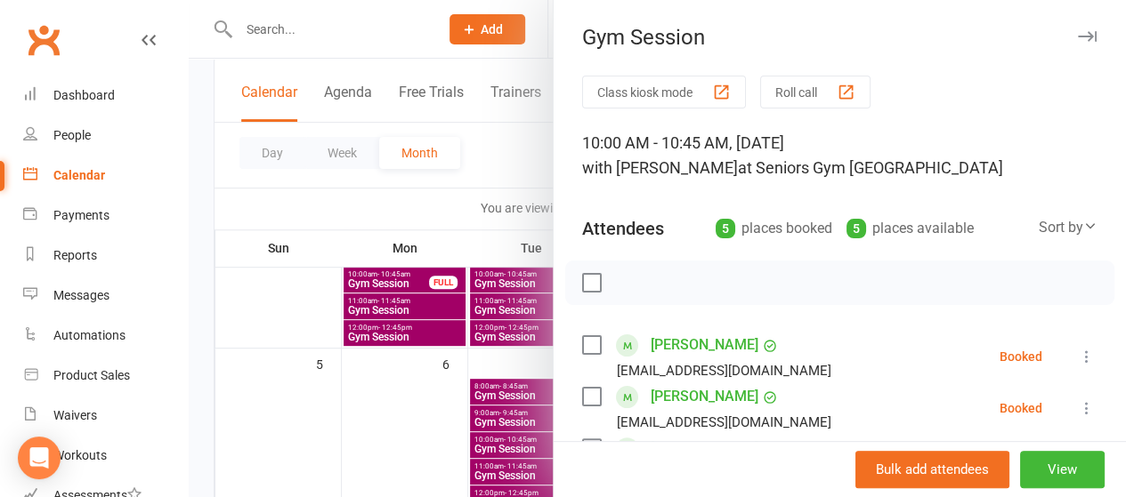
scroll to position [209, 0]
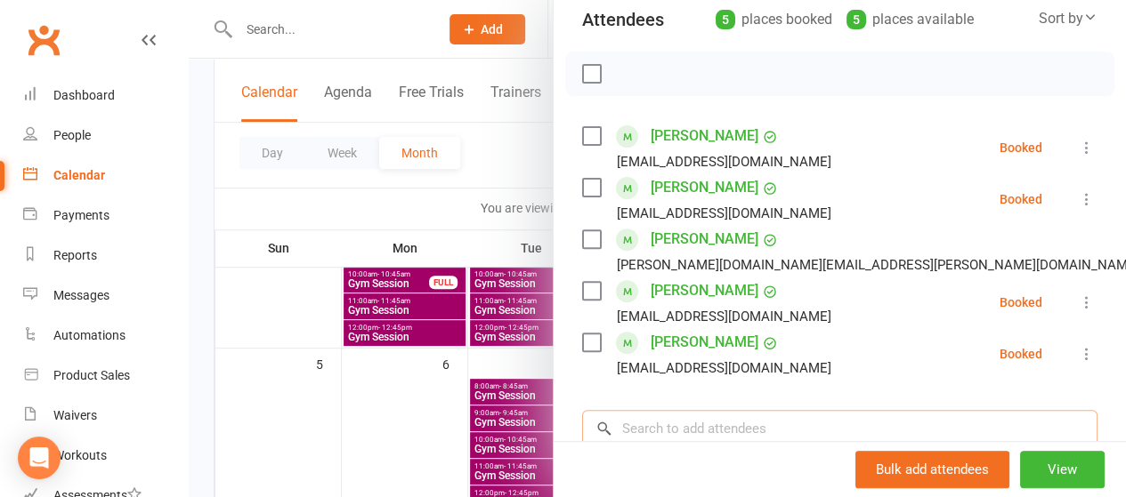
click at [695, 421] on input "search" at bounding box center [839, 428] width 515 height 37
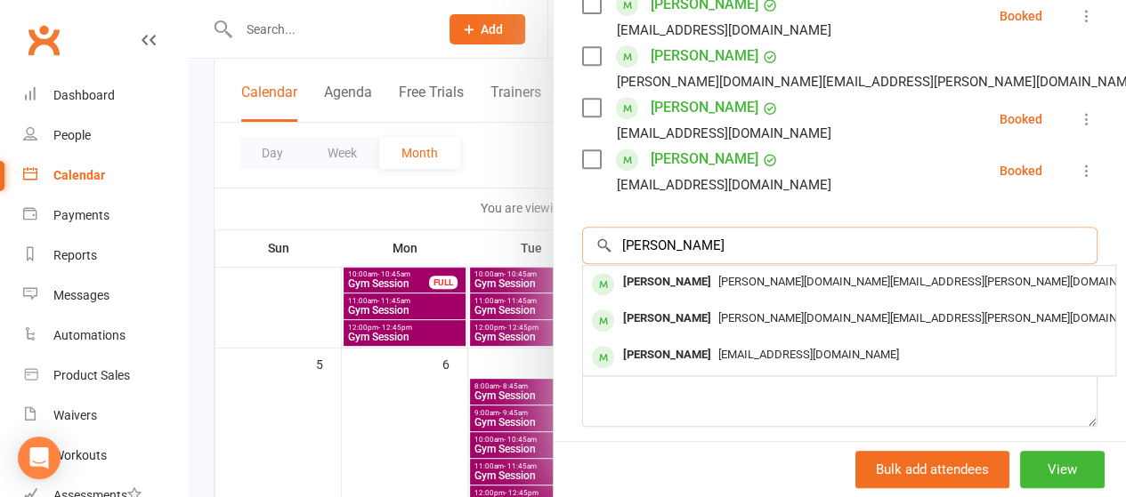
scroll to position [400, 0]
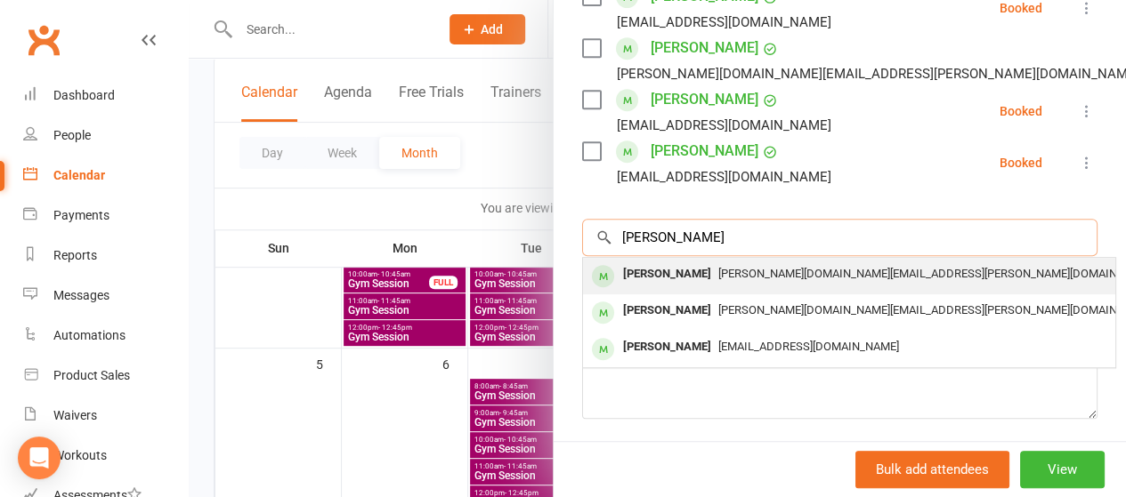
type input "[PERSON_NAME]"
click at [625, 266] on div "[PERSON_NAME]" at bounding box center [667, 275] width 102 height 26
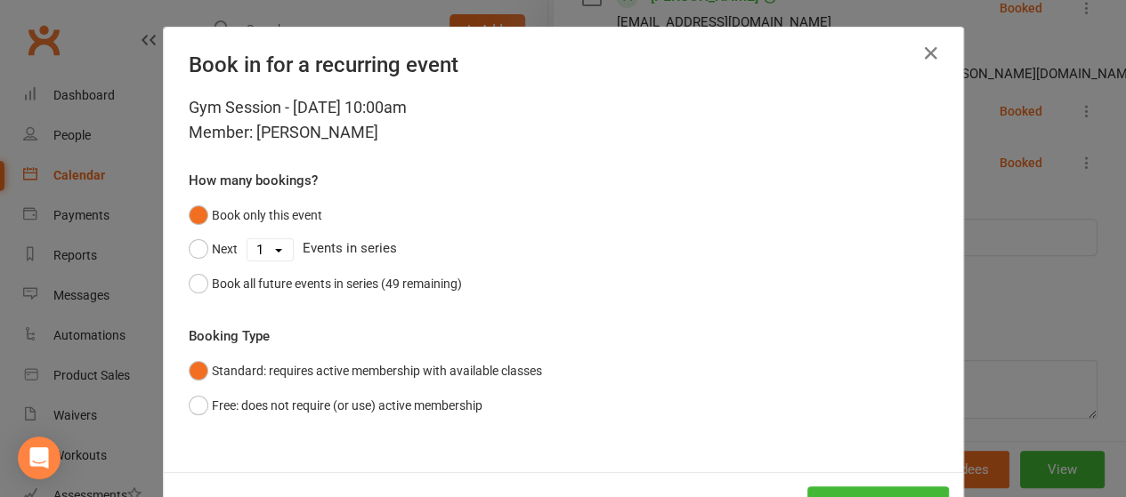
click at [258, 248] on select "1 2 3 4 5 6 7 8 9 10 11 12 13 14 15 16 17 18 19 20 21 22 23 24 25 26 27 28 29 3…" at bounding box center [269, 249] width 45 height 21
select select "3"
click at [247, 239] on select "1 2 3 4 5 6 7 8 9 10 11 12 13 14 15 16 17 18 19 20 21 22 23 24 25 26 27 28 29 3…" at bounding box center [269, 249] width 45 height 21
click at [195, 244] on button "Next" at bounding box center [213, 249] width 49 height 34
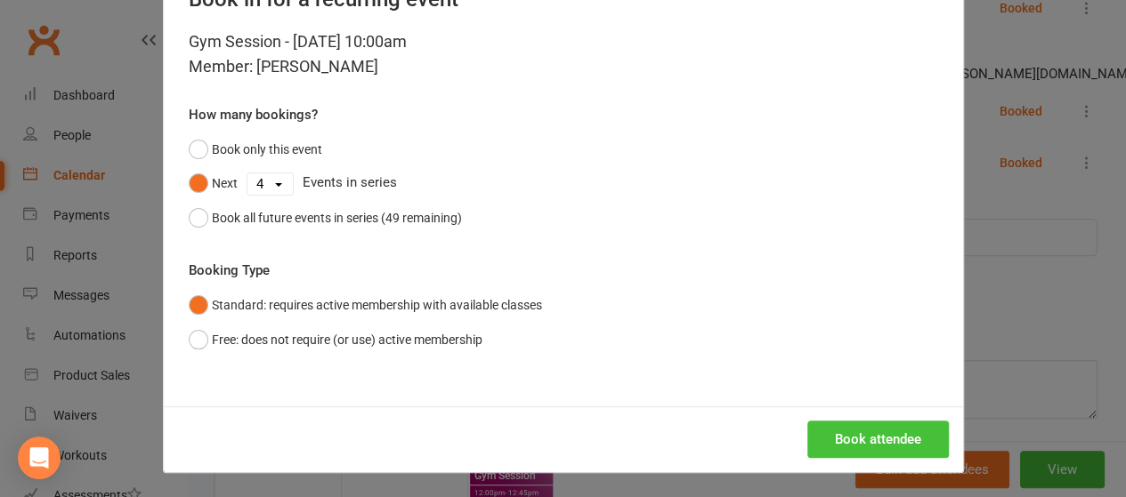
click at [840, 435] on button "Book attendee" at bounding box center [878, 439] width 142 height 37
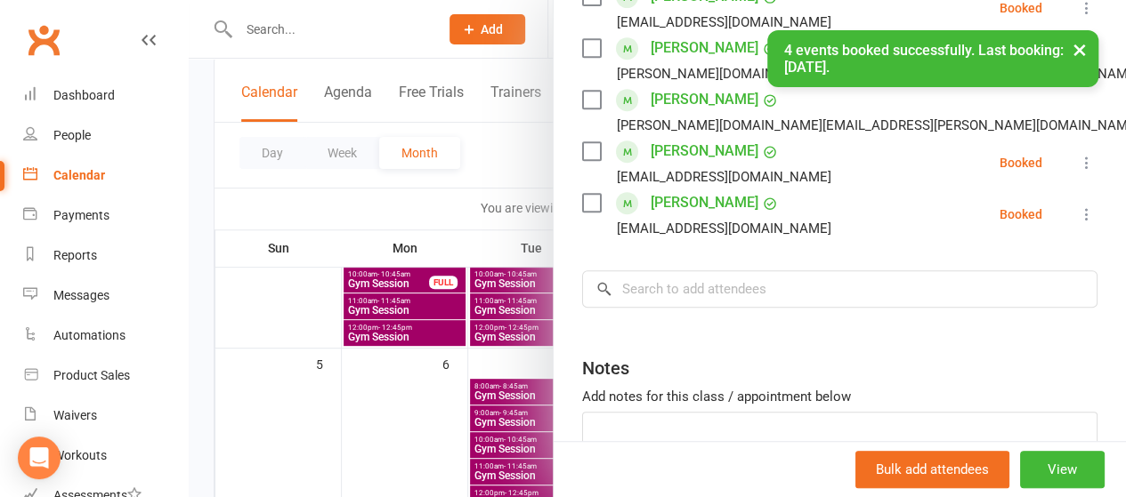
click at [497, 159] on div at bounding box center [657, 248] width 937 height 497
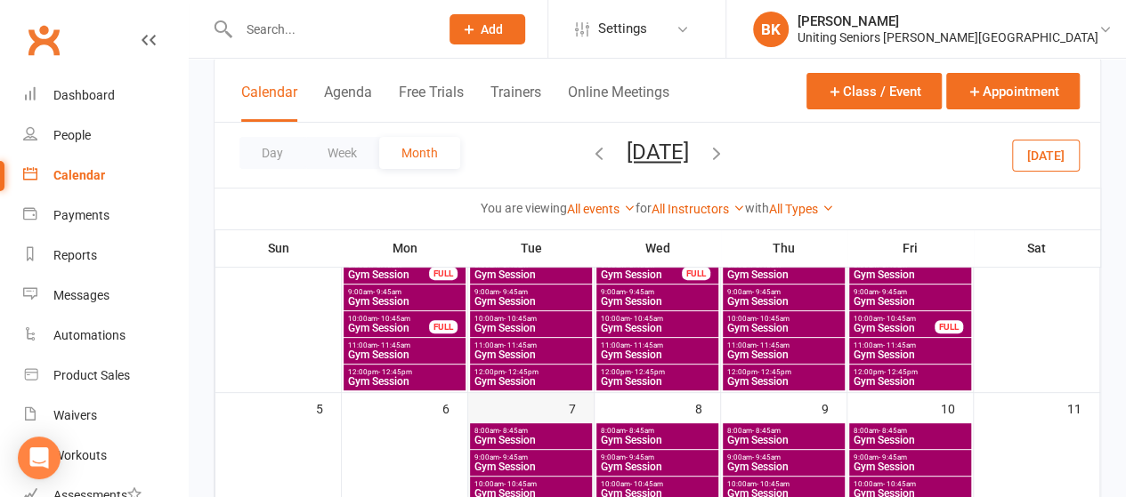
scroll to position [153, 0]
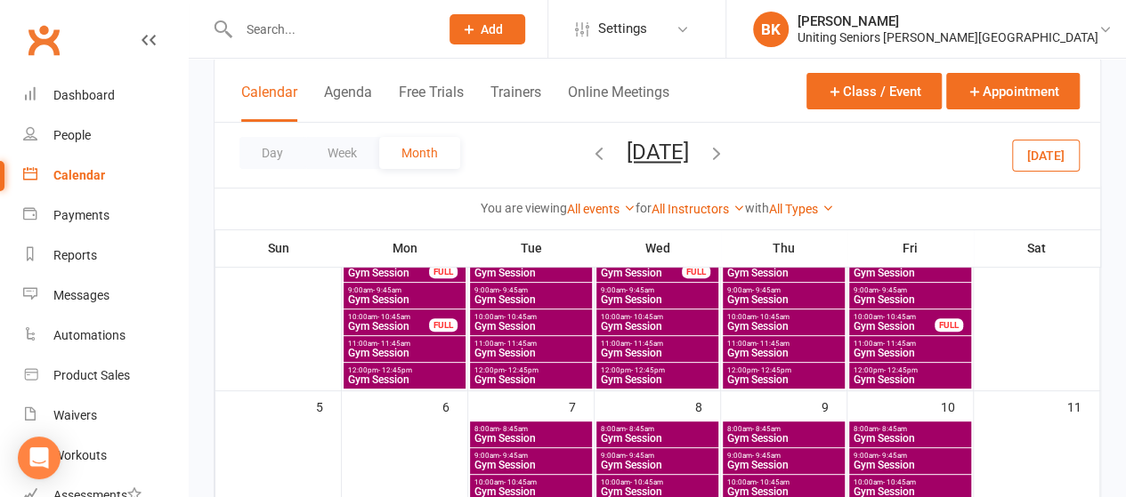
click at [662, 316] on span "10:00am - 10:45am" at bounding box center [657, 317] width 115 height 8
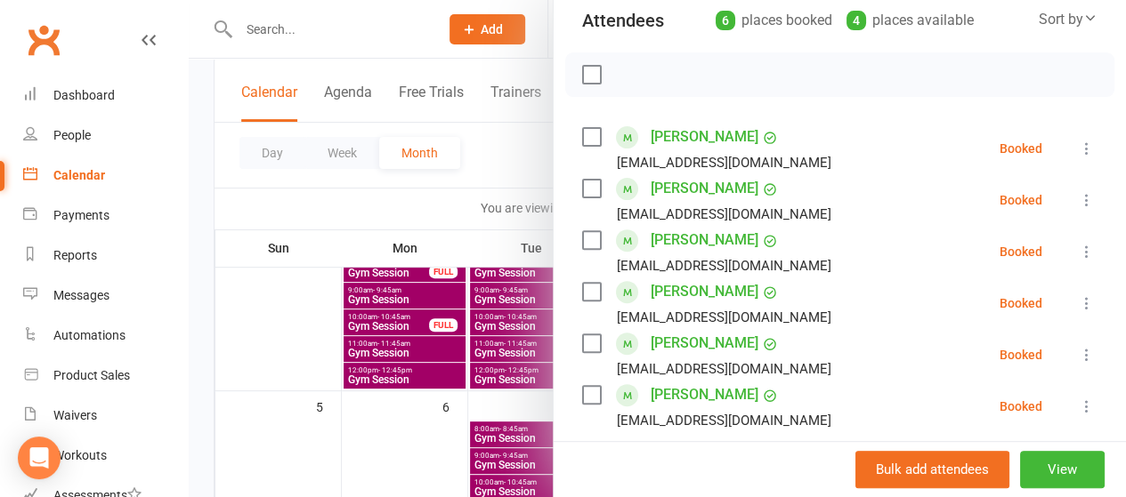
scroll to position [133, 0]
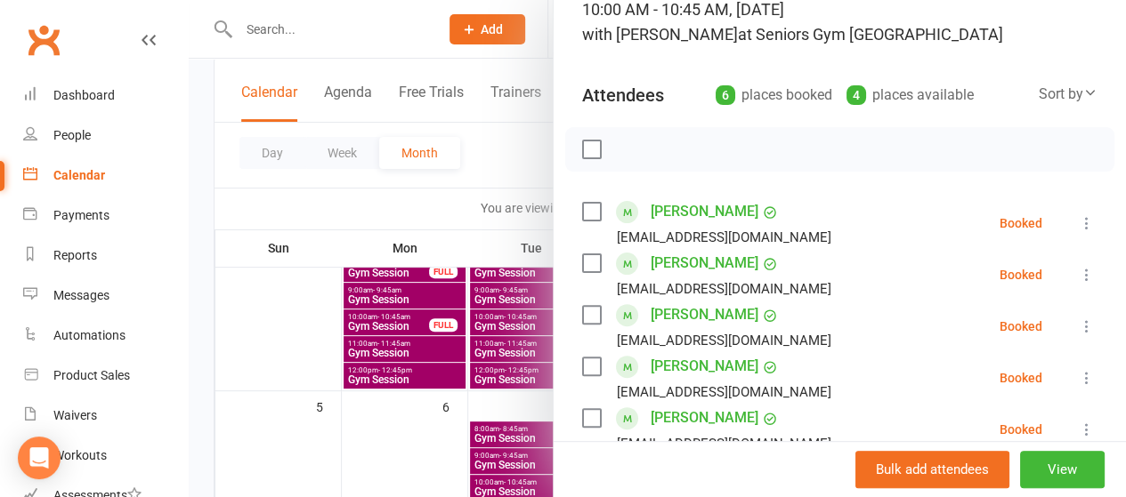
click at [463, 174] on div at bounding box center [657, 248] width 937 height 497
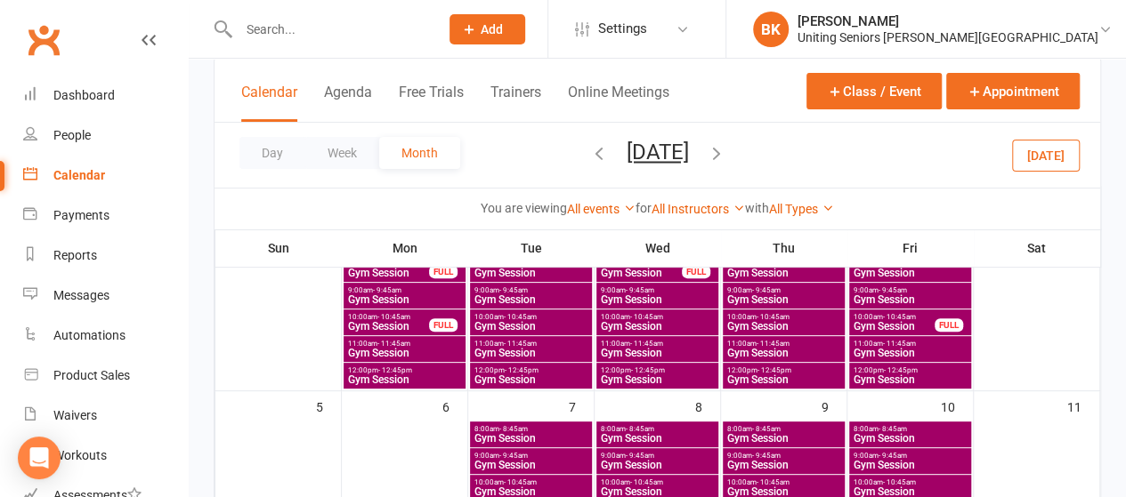
scroll to position [242, 0]
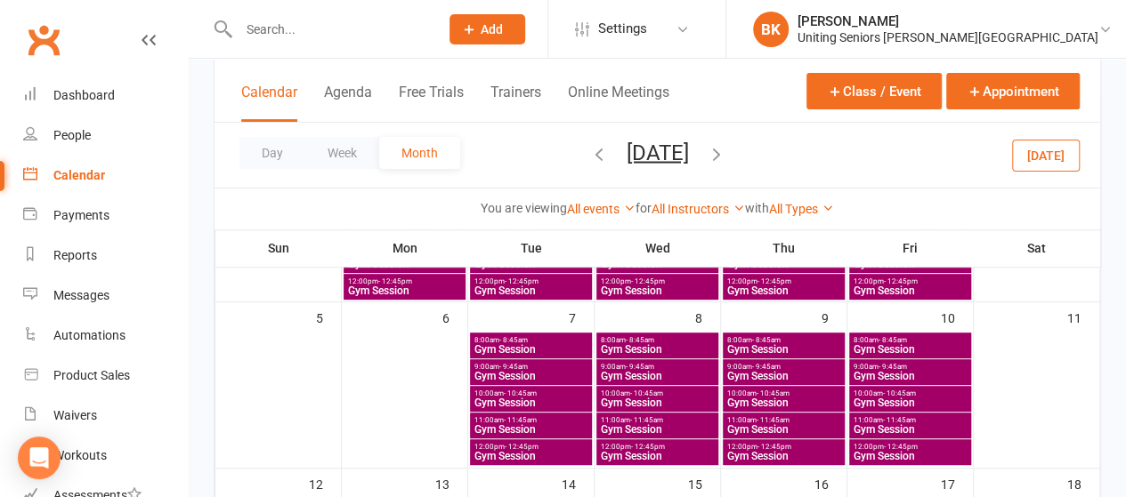
click at [696, 398] on span "Gym Session" at bounding box center [657, 403] width 115 height 11
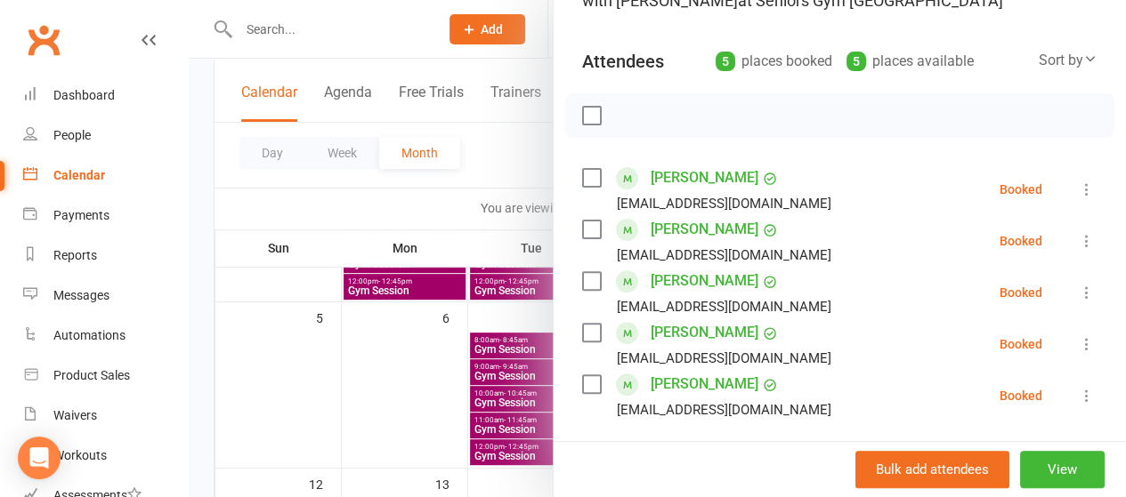
scroll to position [255, 0]
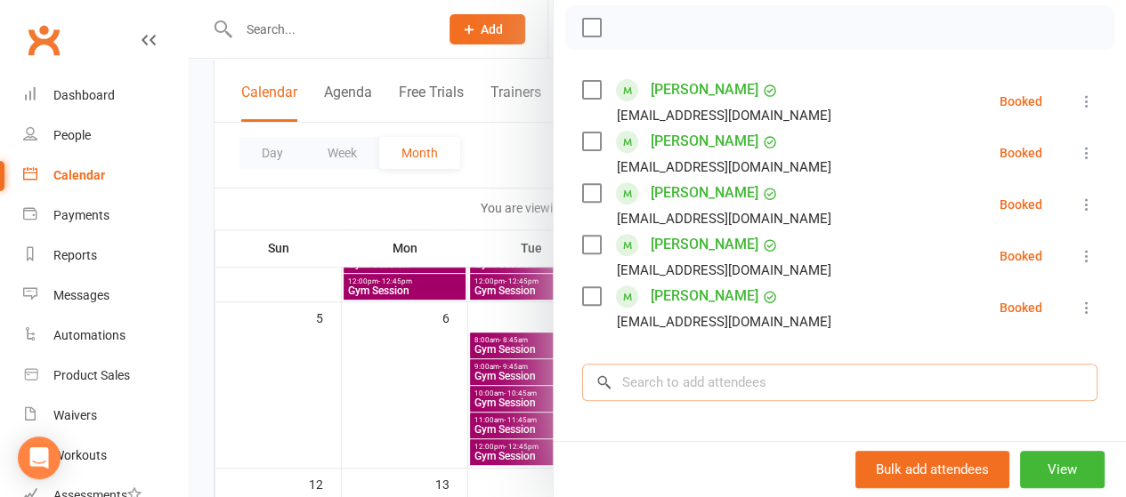
click at [692, 391] on input "search" at bounding box center [839, 382] width 515 height 37
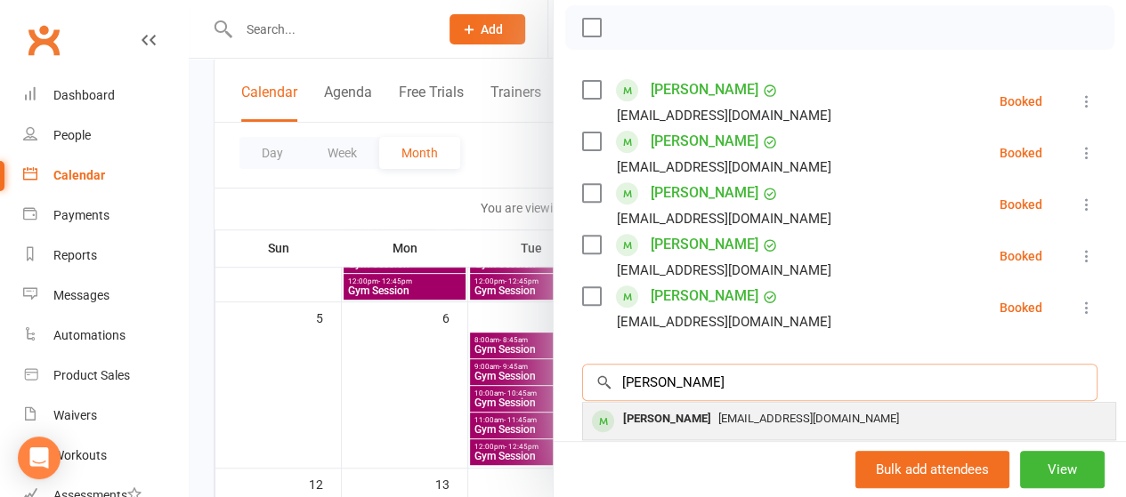
type input "[PERSON_NAME]"
click at [656, 417] on div "[PERSON_NAME]" at bounding box center [667, 420] width 102 height 26
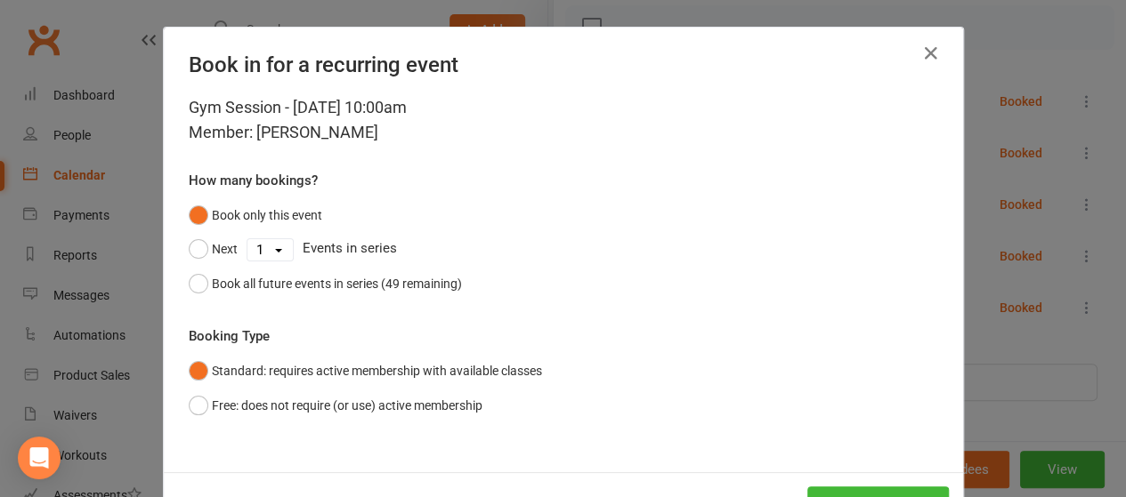
click at [283, 241] on select "1 2 3 4 5 6 7 8 9 10 11 12 13 14 15 16 17 18 19 20 21 22 23 24 25 26 27 28 29 3…" at bounding box center [269, 249] width 45 height 21
select select "3"
click at [247, 239] on select "1 2 3 4 5 6 7 8 9 10 11 12 13 14 15 16 17 18 19 20 21 22 23 24 25 26 27 28 29 3…" at bounding box center [269, 249] width 45 height 21
click at [199, 257] on button "Next" at bounding box center [213, 249] width 49 height 34
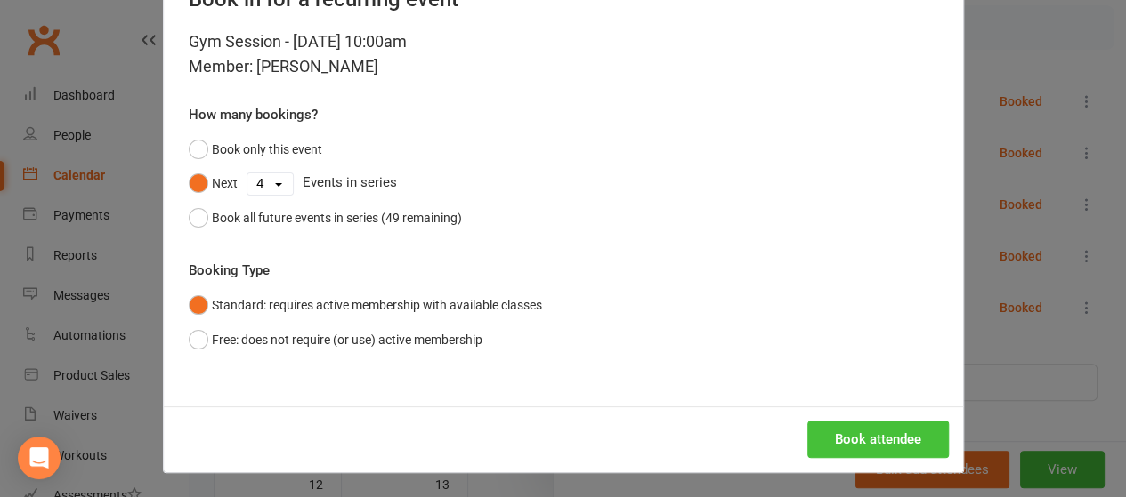
click at [849, 435] on button "Book attendee" at bounding box center [878, 439] width 142 height 37
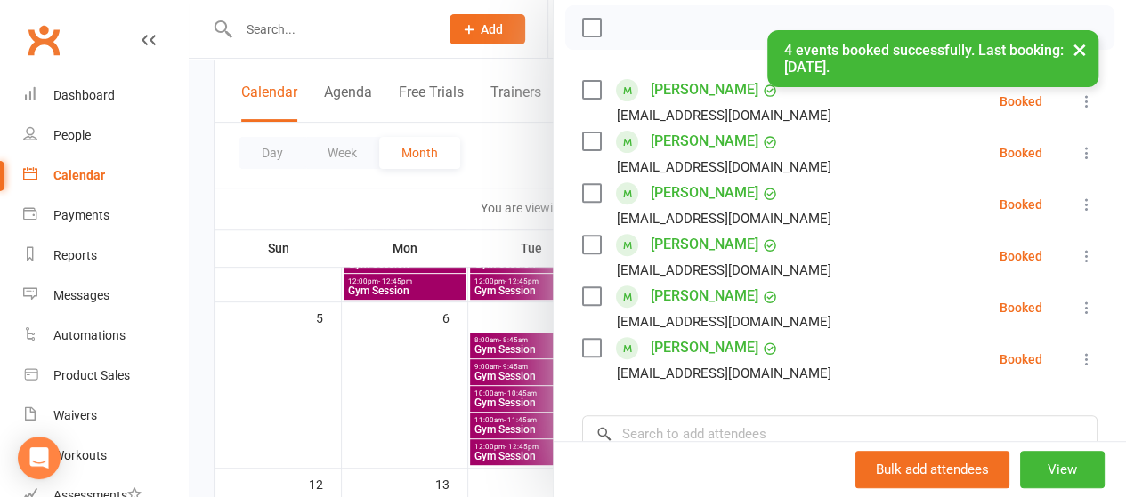
click at [436, 218] on div at bounding box center [657, 248] width 937 height 497
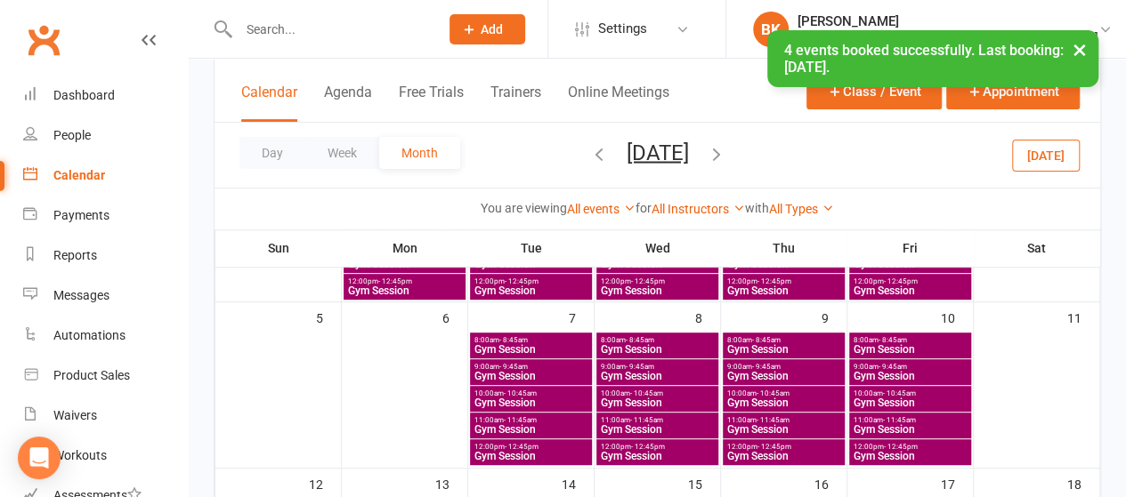
click at [916, 398] on span "Gym Session" at bounding box center [910, 403] width 115 height 11
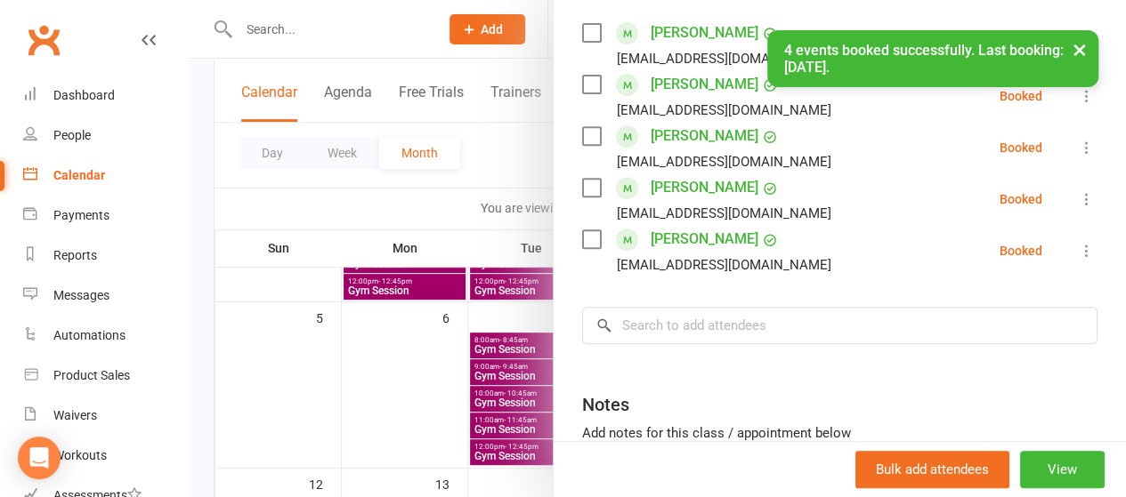
scroll to position [313, 0]
click at [734, 335] on input "search" at bounding box center [839, 324] width 515 height 37
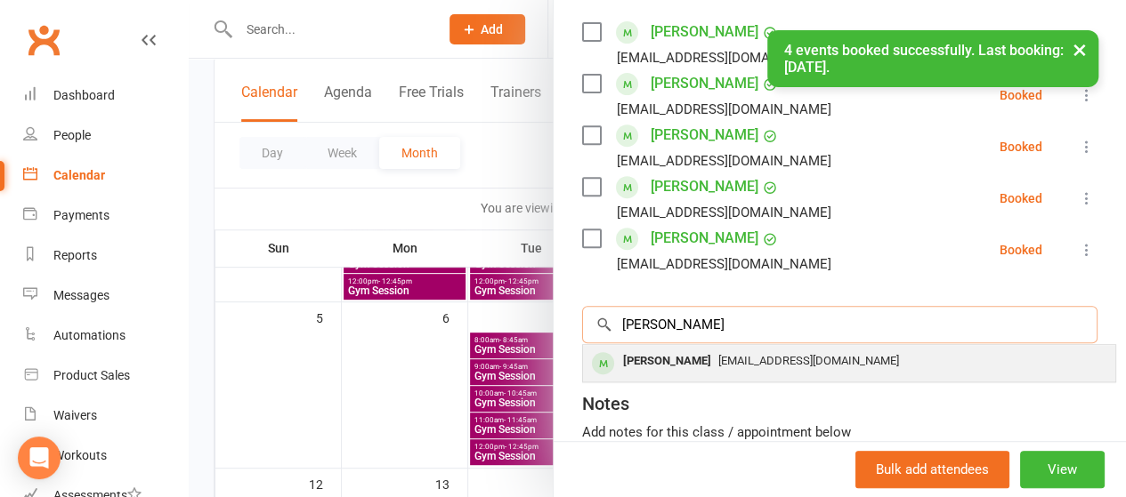
type input "[PERSON_NAME]"
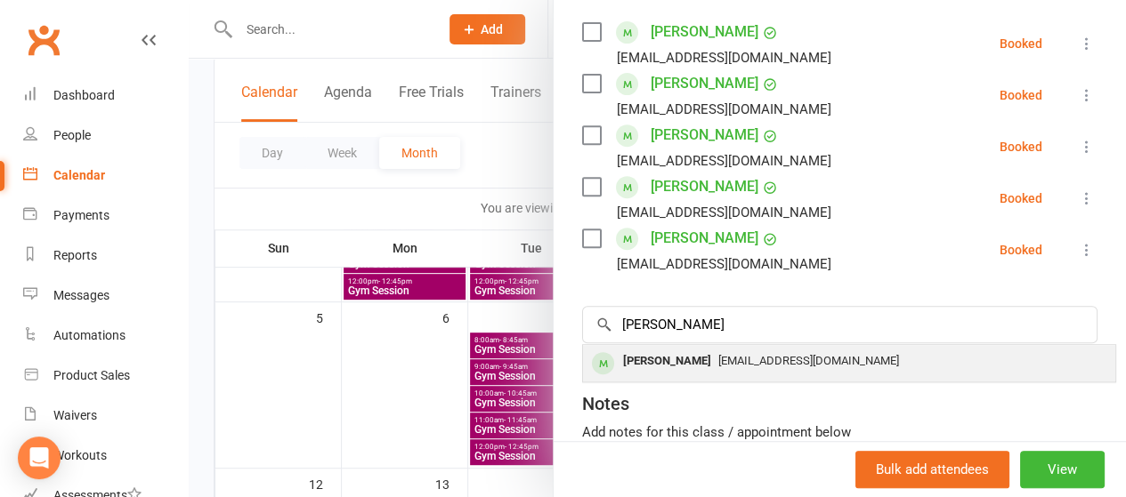
click at [691, 360] on div "[PERSON_NAME]" at bounding box center [667, 362] width 102 height 26
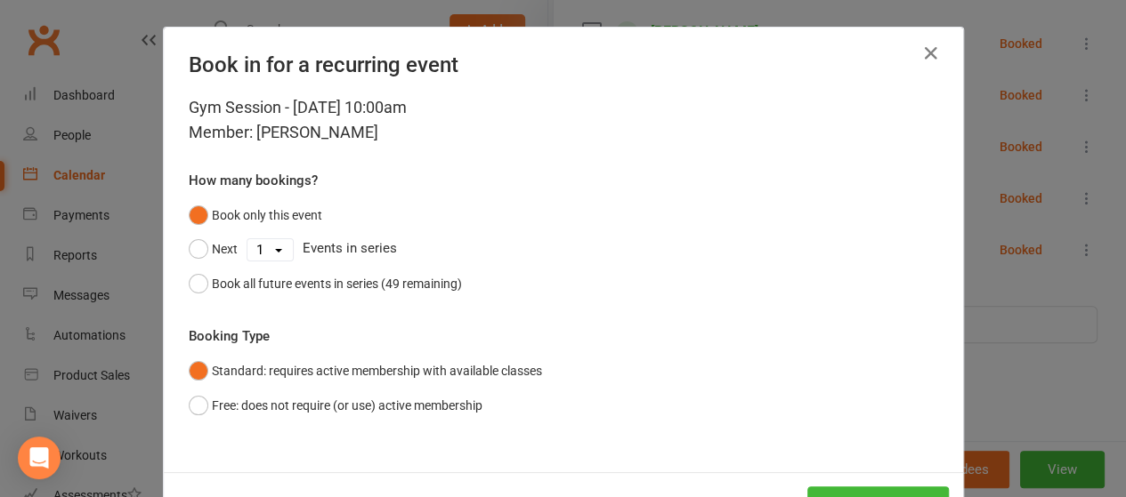
click at [255, 255] on select "1 2 3 4 5 6 7 8 9 10 11 12 13 14 15 16 17 18 19 20 21 22 23 24 25 26 27 28 29 3…" at bounding box center [269, 249] width 45 height 21
select select "3"
click at [247, 239] on select "1 2 3 4 5 6 7 8 9 10 11 12 13 14 15 16 17 18 19 20 21 22 23 24 25 26 27 28 29 3…" at bounding box center [269, 249] width 45 height 21
click at [211, 252] on button "Next" at bounding box center [213, 249] width 49 height 34
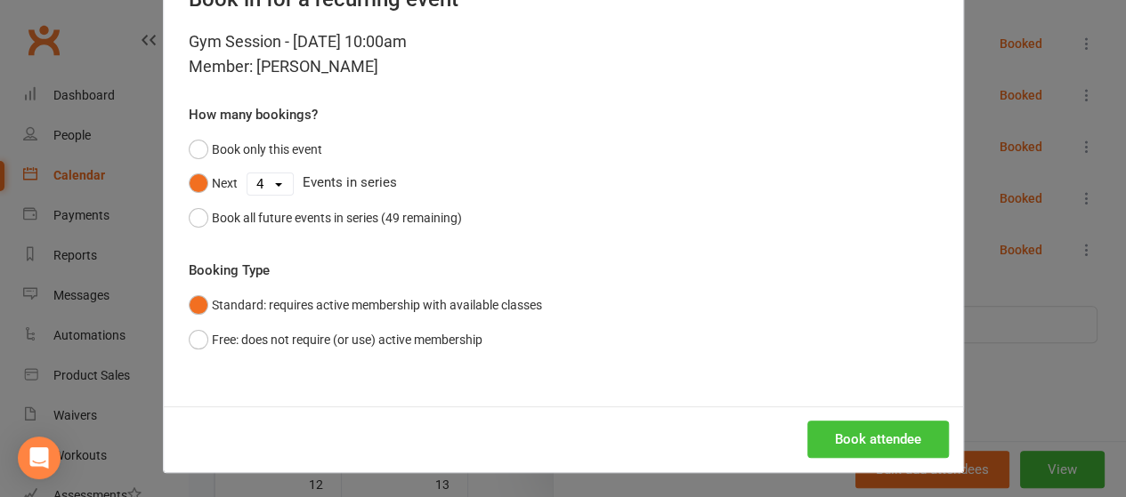
click at [877, 432] on button "Book attendee" at bounding box center [878, 439] width 142 height 37
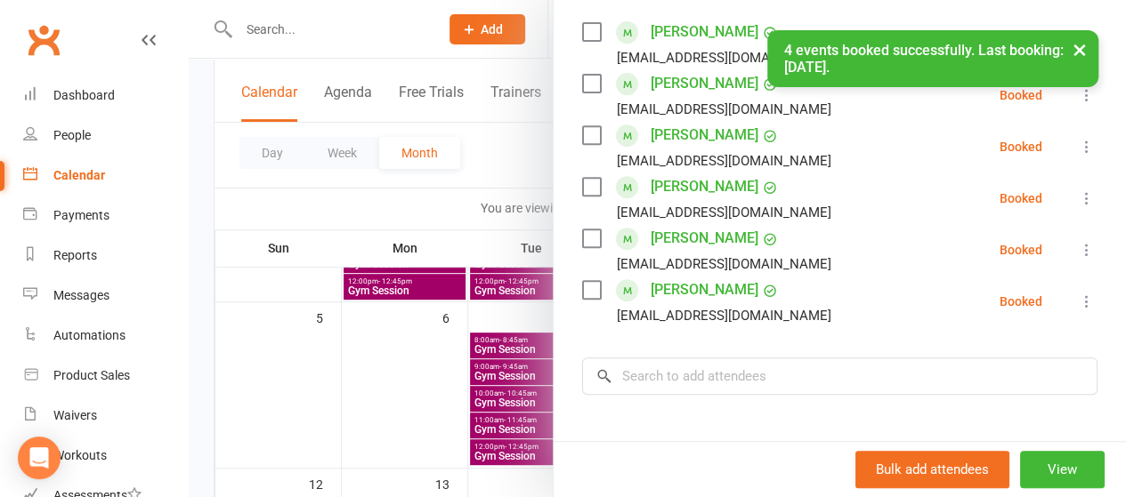
click at [460, 242] on div at bounding box center [657, 248] width 937 height 497
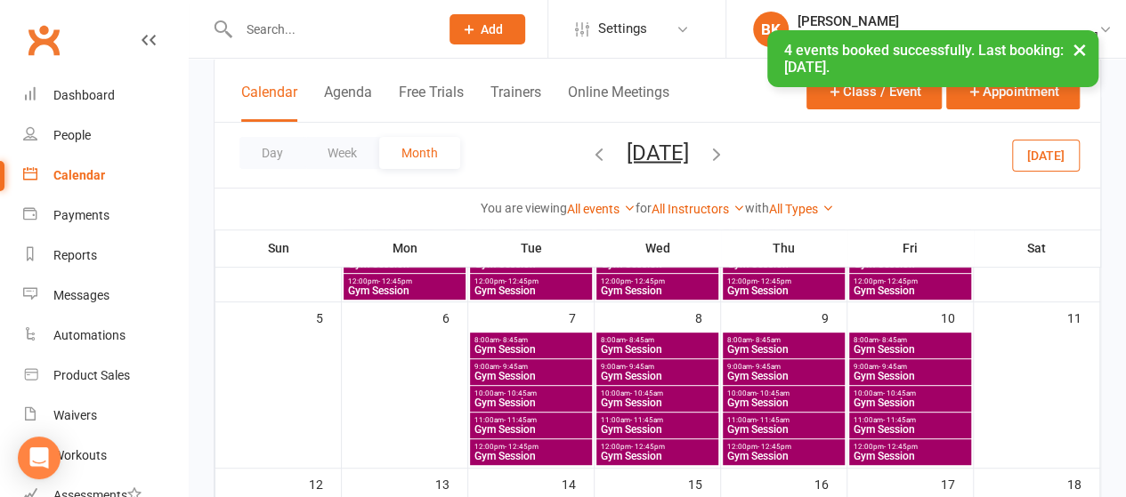
scroll to position [395, 0]
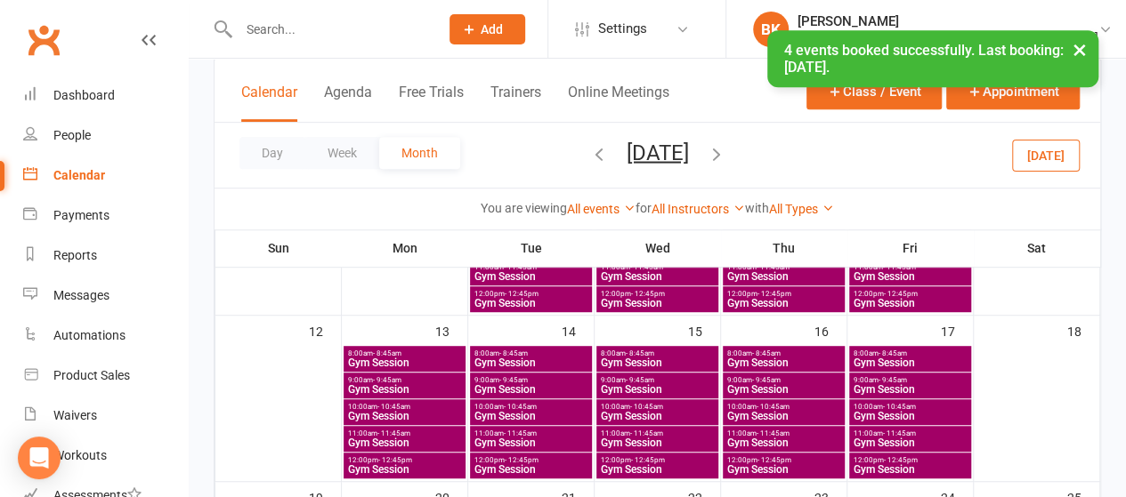
click at [438, 403] on span "10:00am - 10:45am" at bounding box center [404, 407] width 115 height 8
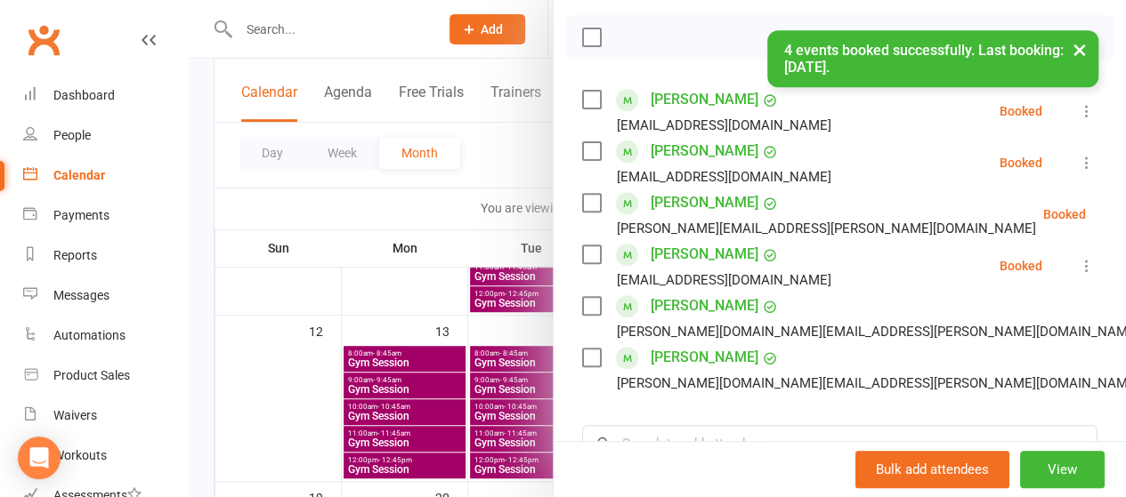
scroll to position [255, 0]
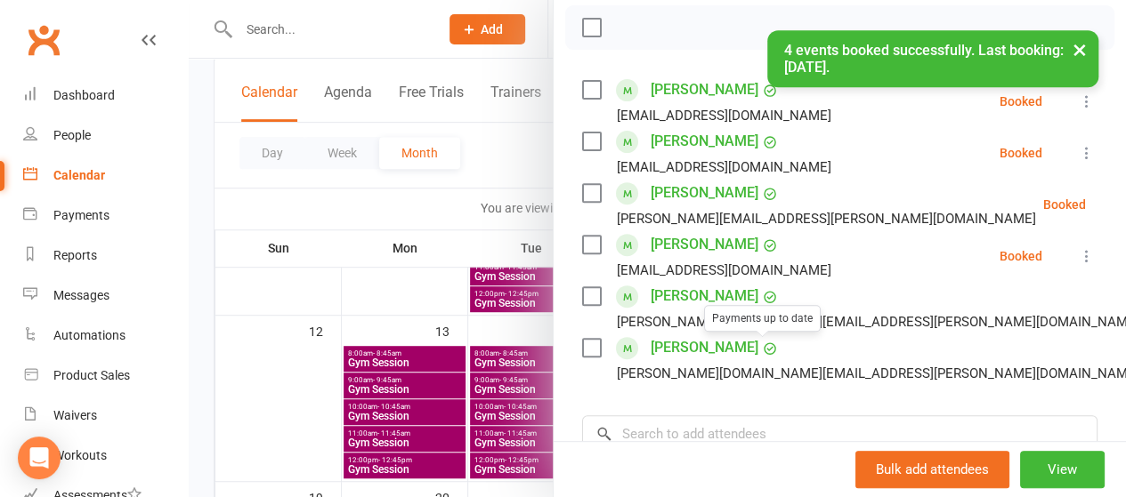
click at [666, 444] on div "Bulk add attendees View" at bounding box center [840, 469] width 572 height 56
click at [661, 433] on input "search" at bounding box center [839, 434] width 515 height 37
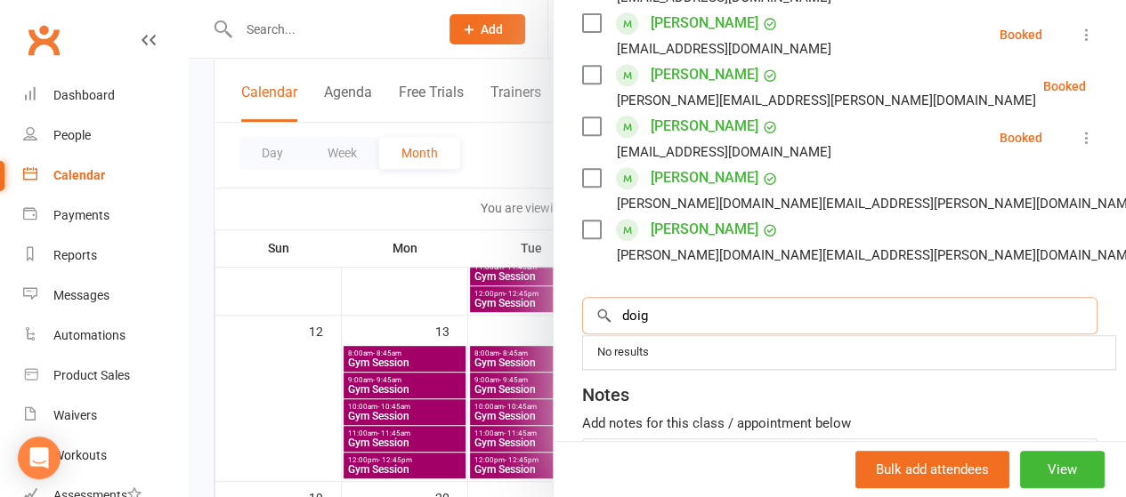
scroll to position [376, 0]
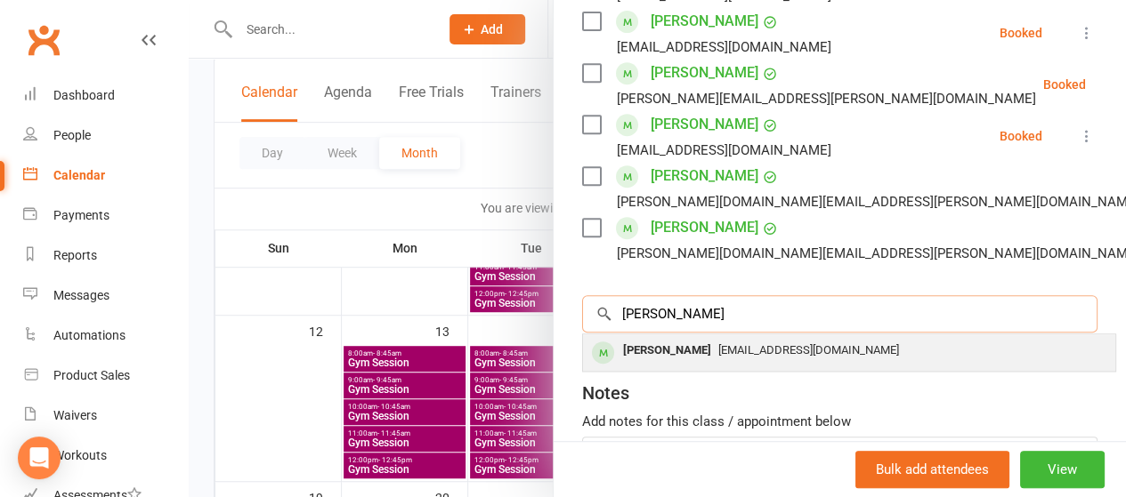
type input "[PERSON_NAME]"
click at [666, 353] on div "[PERSON_NAME]" at bounding box center [667, 351] width 102 height 26
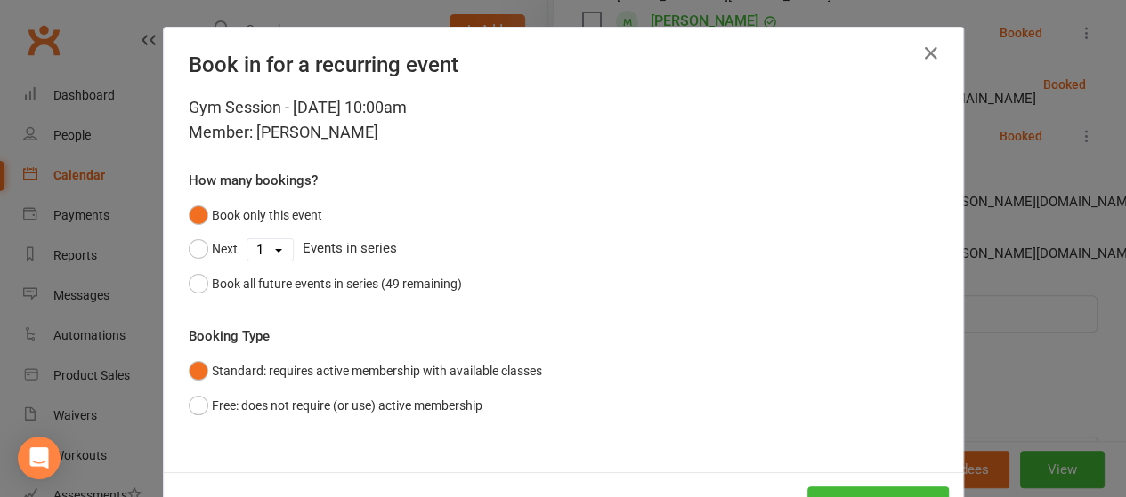
click at [258, 248] on select "1 2 3 4 5 6 7 8 9 10 11 12 13 14 15 16 17 18 19 20 21 22 23 24 25 26 27 28 29 3…" at bounding box center [269, 249] width 45 height 21
select select "2"
click at [247, 239] on select "1 2 3 4 5 6 7 8 9 10 11 12 13 14 15 16 17 18 19 20 21 22 23 24 25 26 27 28 29 3…" at bounding box center [269, 249] width 45 height 21
click at [211, 254] on button "Next" at bounding box center [213, 249] width 49 height 34
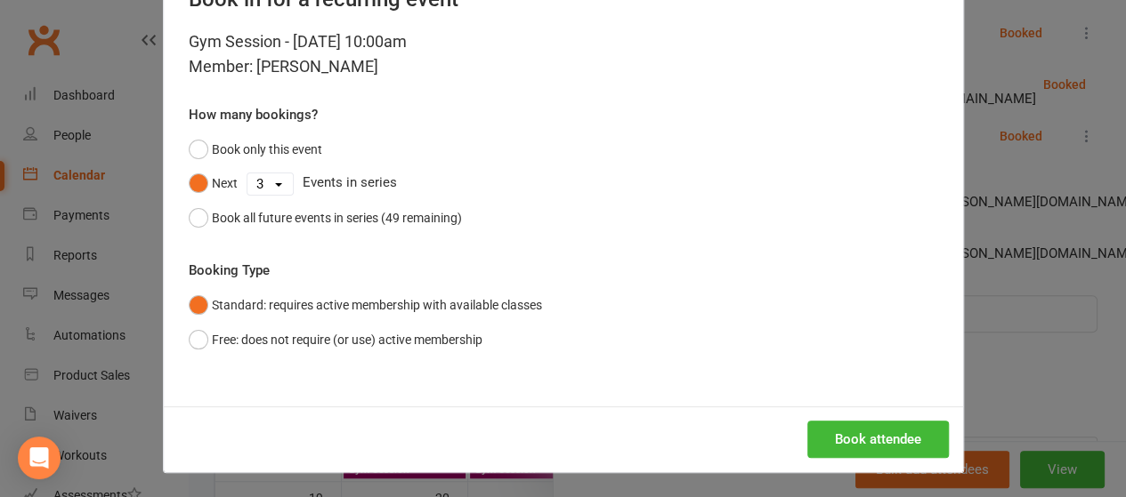
click at [828, 418] on div "Book attendee" at bounding box center [563, 440] width 799 height 66
drag, startPoint x: 821, startPoint y: 431, endPoint x: 833, endPoint y: 433, distance: 12.7
click at [833, 433] on button "Book attendee" at bounding box center [878, 439] width 142 height 37
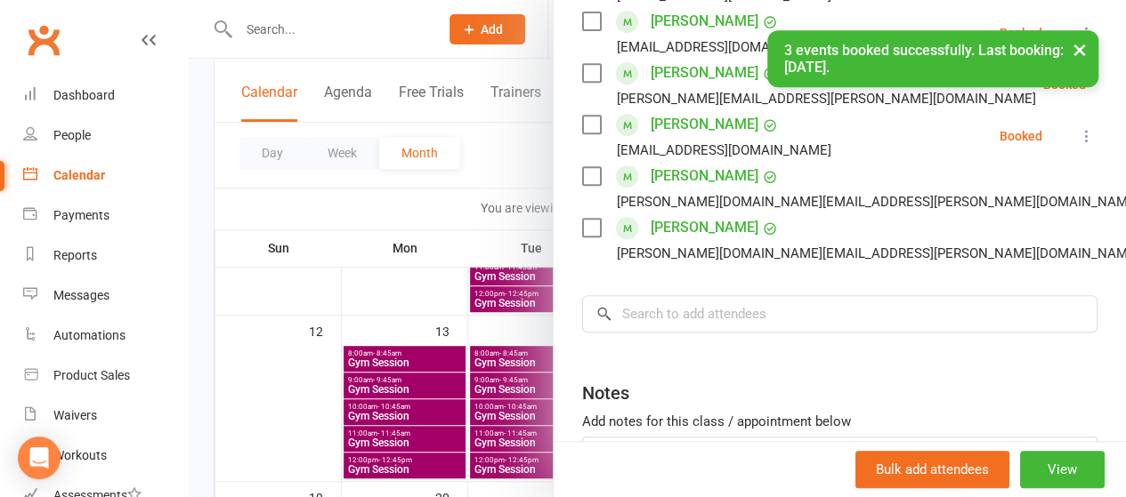
scroll to position [427, 0]
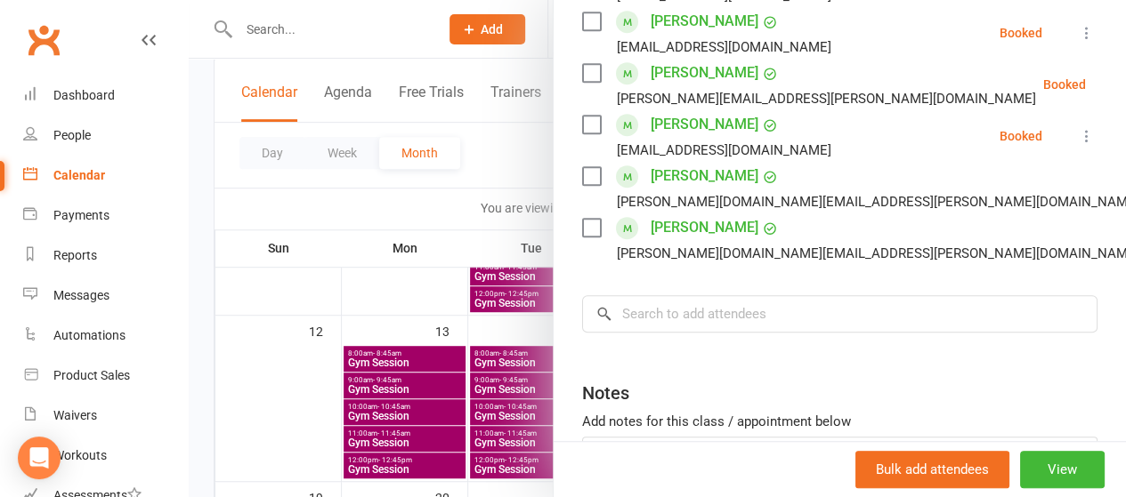
click at [339, 214] on div at bounding box center [657, 248] width 937 height 497
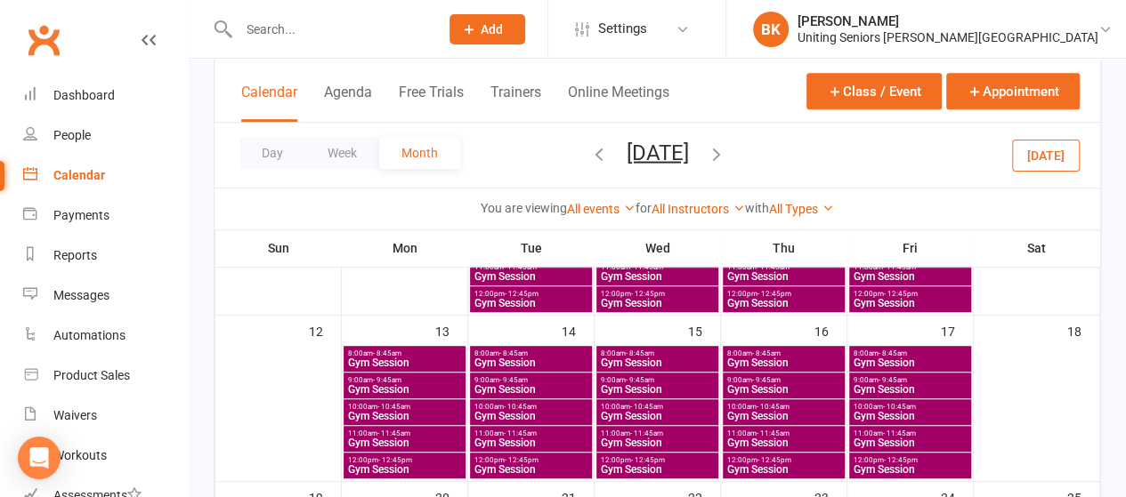
click at [406, 441] on span "Gym Session" at bounding box center [404, 443] width 115 height 11
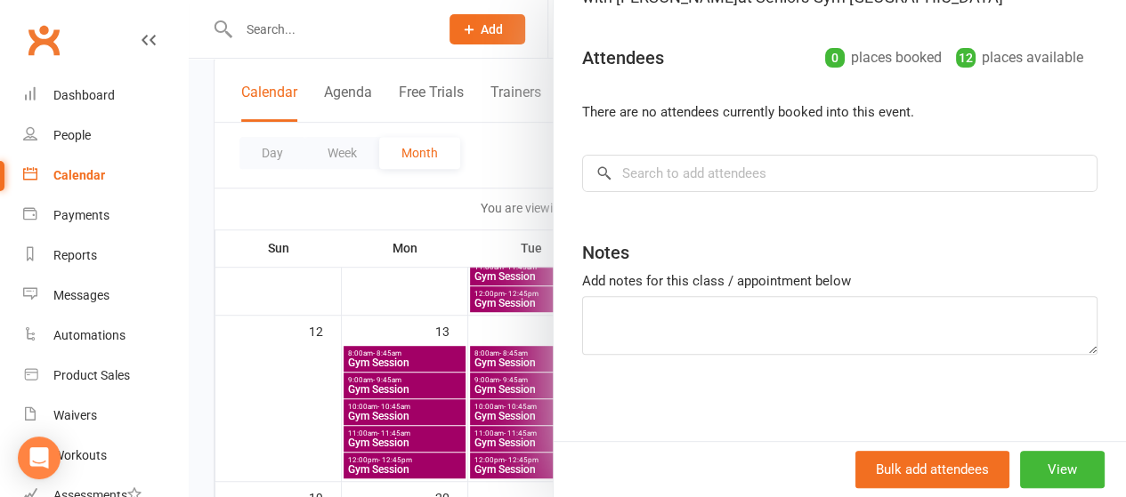
scroll to position [170, 0]
click at [700, 180] on input "search" at bounding box center [839, 174] width 515 height 37
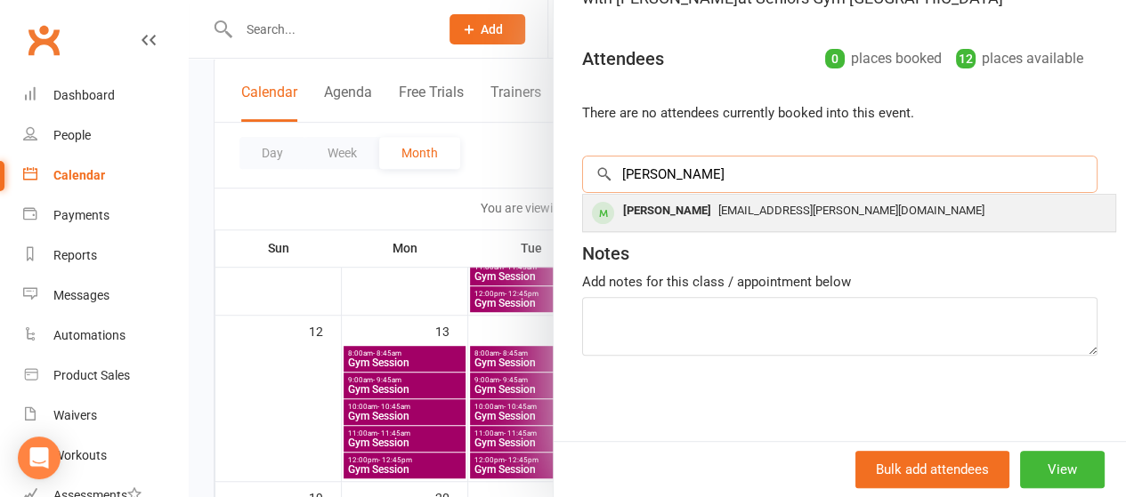
type input "[PERSON_NAME]"
click at [681, 216] on div "[PERSON_NAME]" at bounding box center [667, 211] width 102 height 26
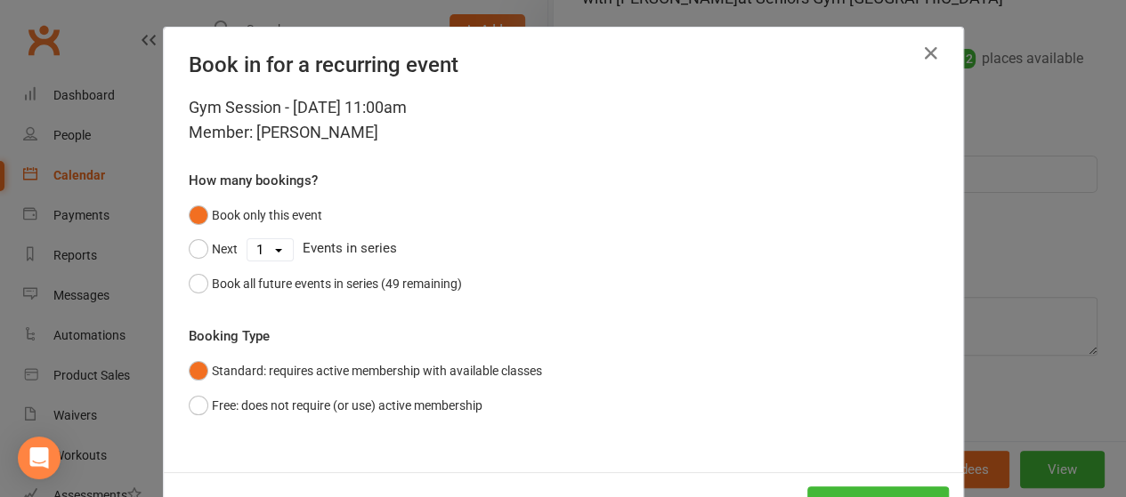
click at [260, 241] on select "1 2 3 4 5 6 7 8 9 10 11 12 13 14 15 16 17 18 19 20 21 22 23 24 25 26 27 28 29 3…" at bounding box center [269, 249] width 45 height 21
select select "2"
click at [247, 239] on select "1 2 3 4 5 6 7 8 9 10 11 12 13 14 15 16 17 18 19 20 21 22 23 24 25 26 27 28 29 3…" at bounding box center [269, 249] width 45 height 21
click at [199, 254] on button "Next" at bounding box center [213, 249] width 49 height 34
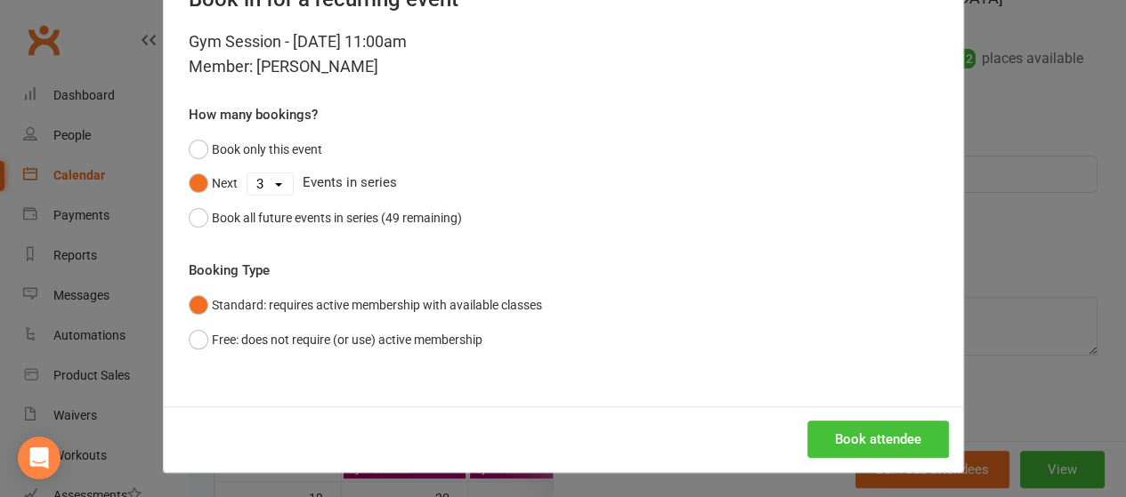
click at [864, 444] on button "Book attendee" at bounding box center [878, 439] width 142 height 37
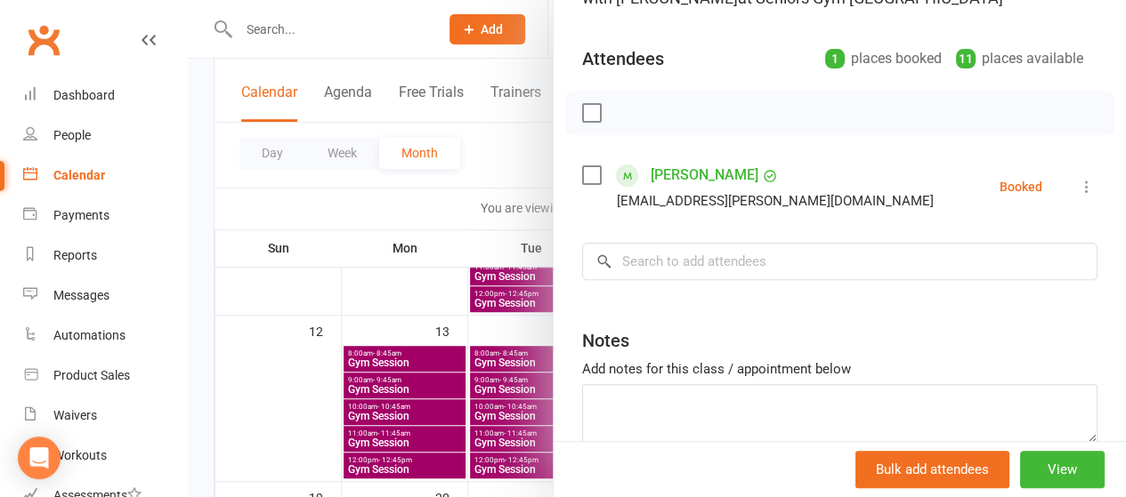
click at [471, 222] on div at bounding box center [657, 248] width 937 height 497
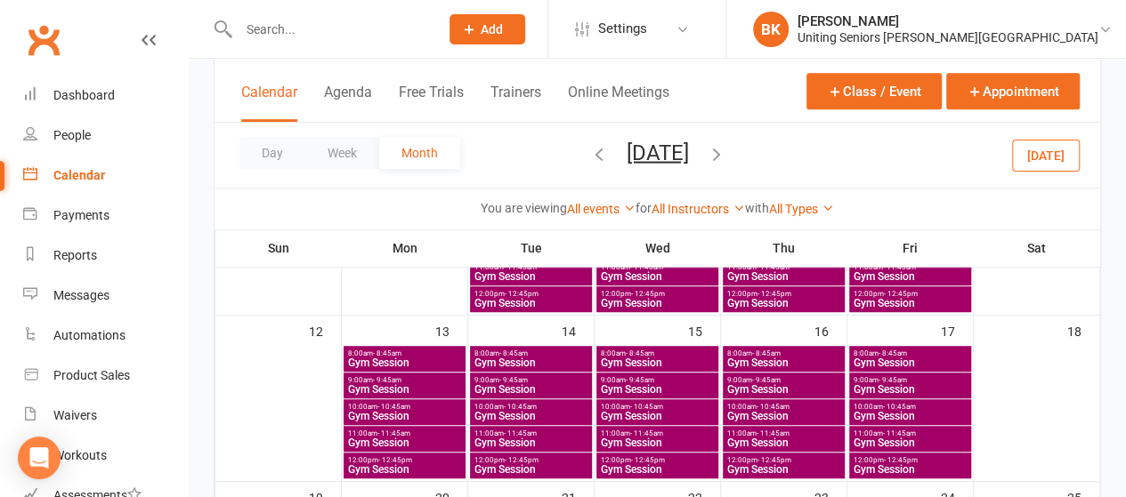
scroll to position [258, 0]
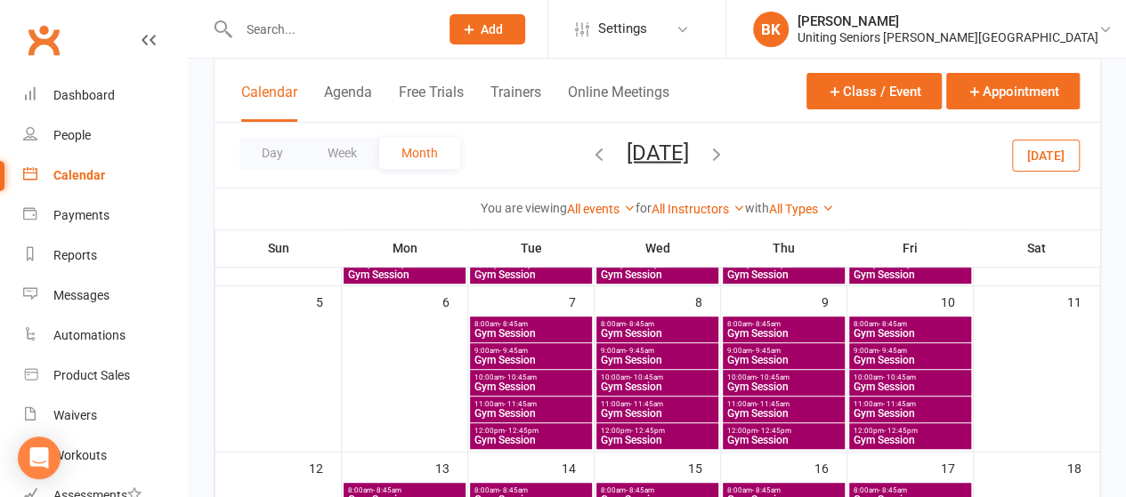
click at [641, 408] on span "Gym Session" at bounding box center [657, 413] width 115 height 11
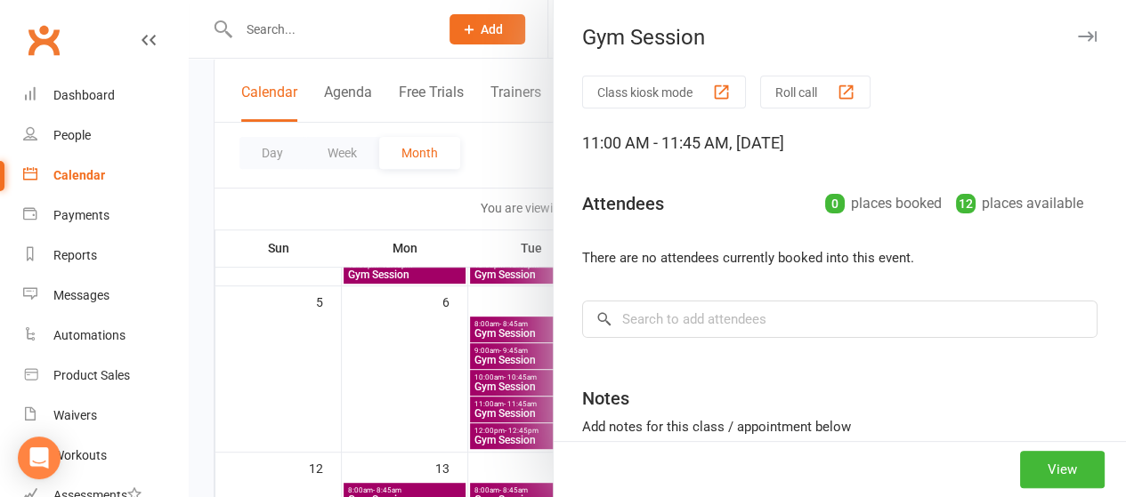
scroll to position [146, 0]
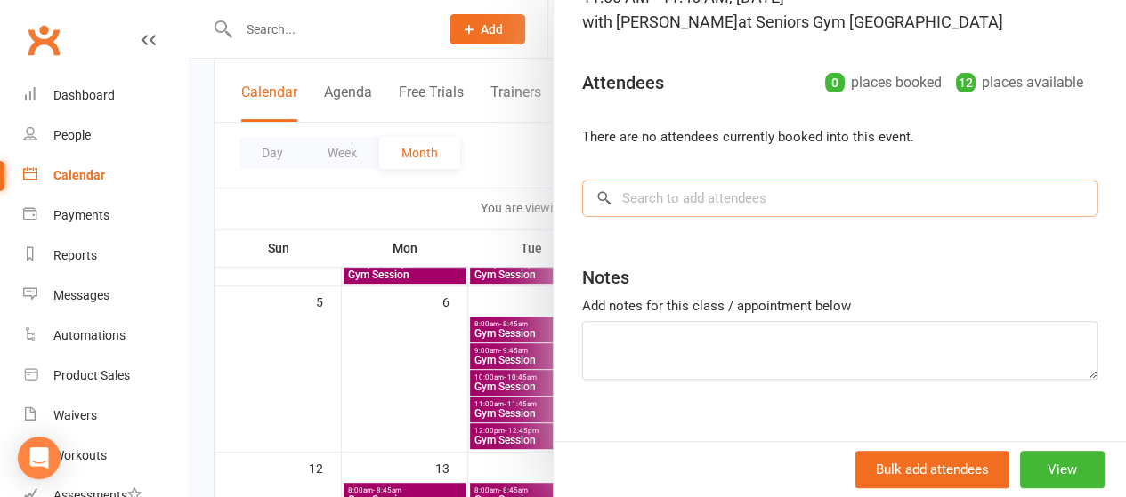
click at [701, 202] on input "search" at bounding box center [839, 198] width 515 height 37
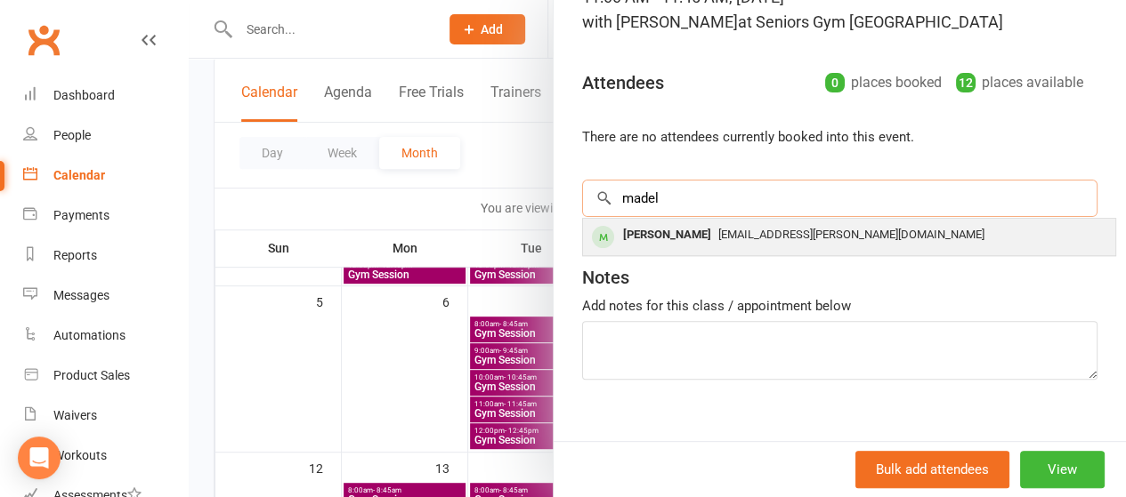
type input "madel"
click at [686, 238] on div "[PERSON_NAME]" at bounding box center [667, 235] width 102 height 26
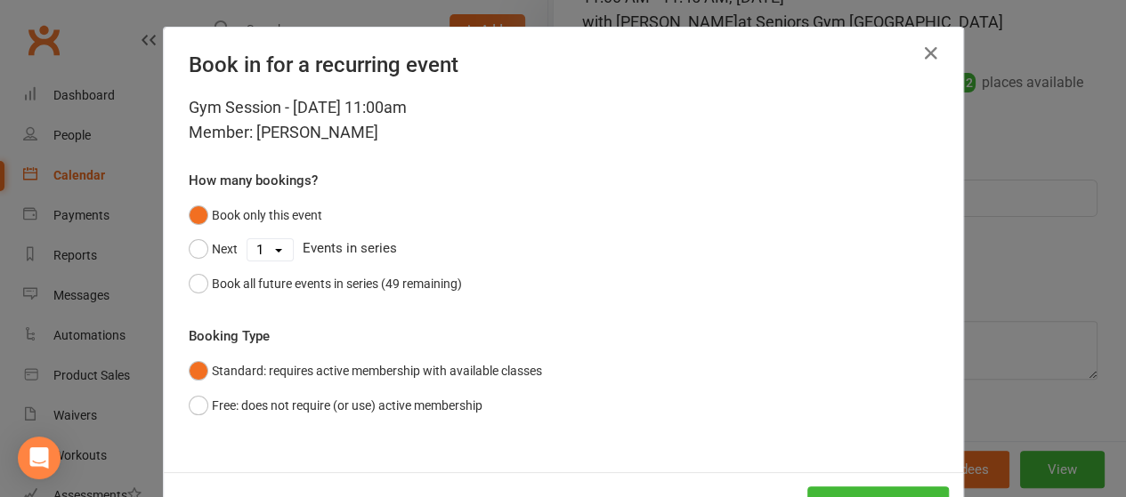
click at [269, 248] on select "1 2 3 4 5 6 7 8 9 10 11 12 13 14 15 16 17 18 19 20 21 22 23 24 25 26 27 28 29 3…" at bounding box center [269, 249] width 45 height 21
select select "3"
click at [247, 239] on select "1 2 3 4 5 6 7 8 9 10 11 12 13 14 15 16 17 18 19 20 21 22 23 24 25 26 27 28 29 3…" at bounding box center [269, 249] width 45 height 21
click at [199, 260] on button "Next" at bounding box center [213, 249] width 49 height 34
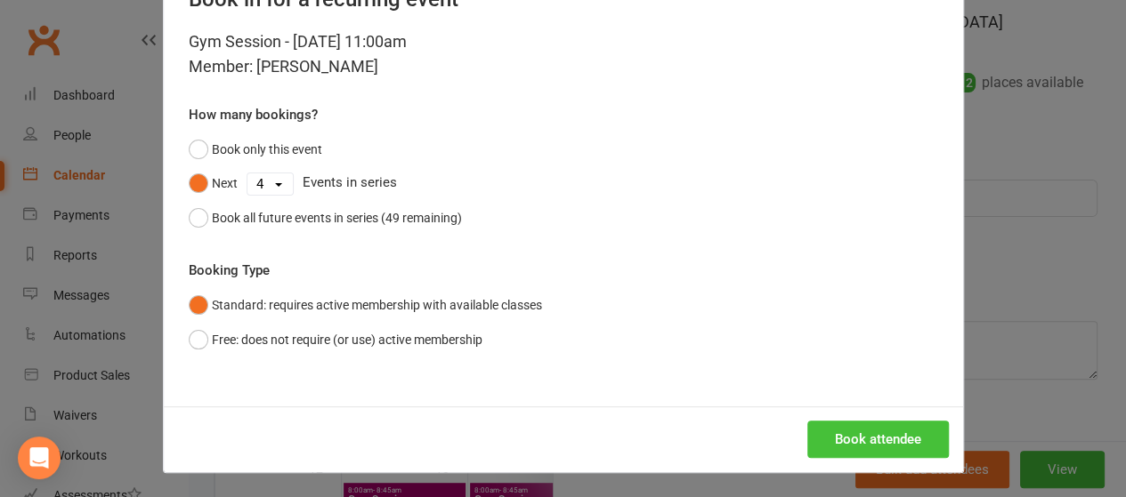
click at [862, 424] on button "Book attendee" at bounding box center [878, 439] width 142 height 37
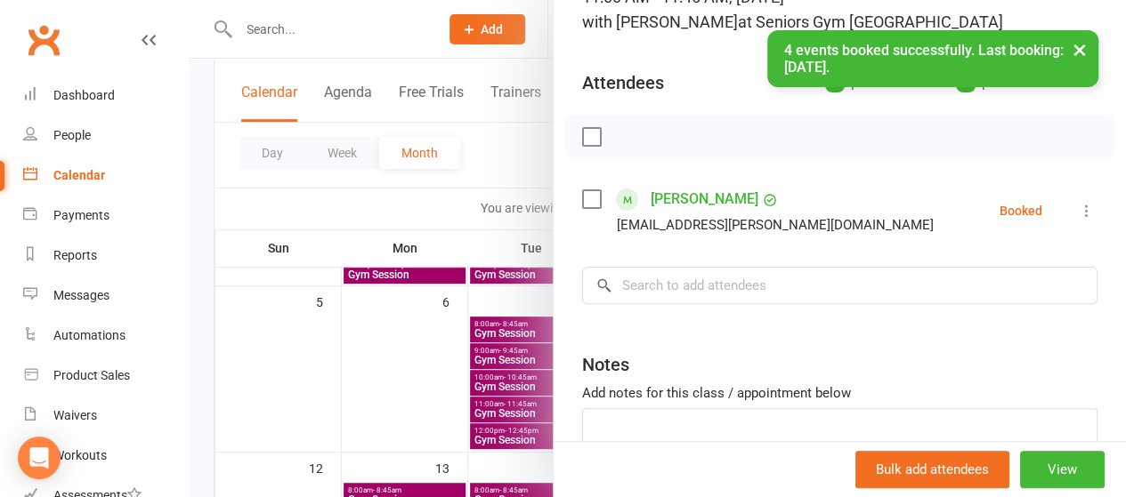
click at [489, 204] on div at bounding box center [657, 248] width 937 height 497
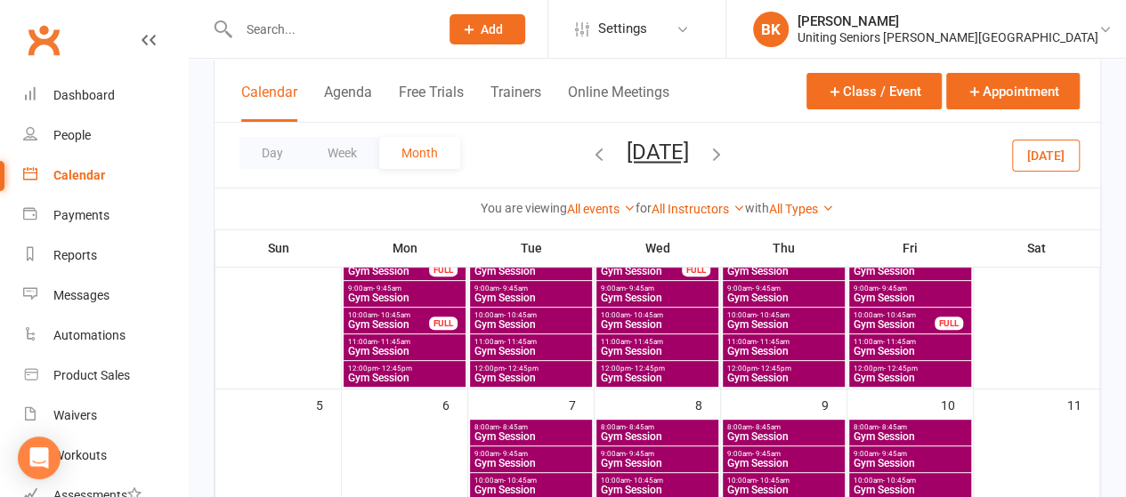
scroll to position [283, 0]
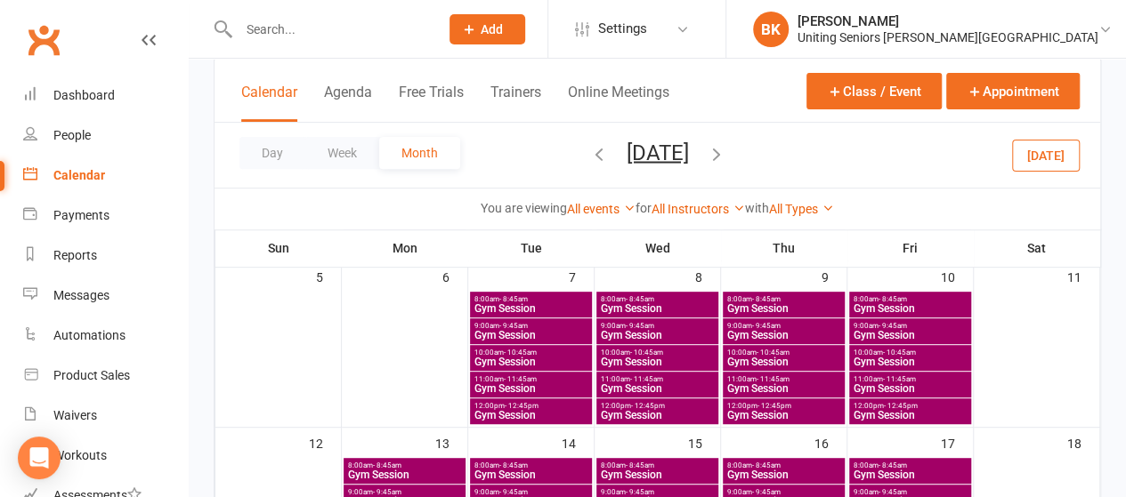
click at [885, 410] on span "Gym Session" at bounding box center [910, 415] width 115 height 11
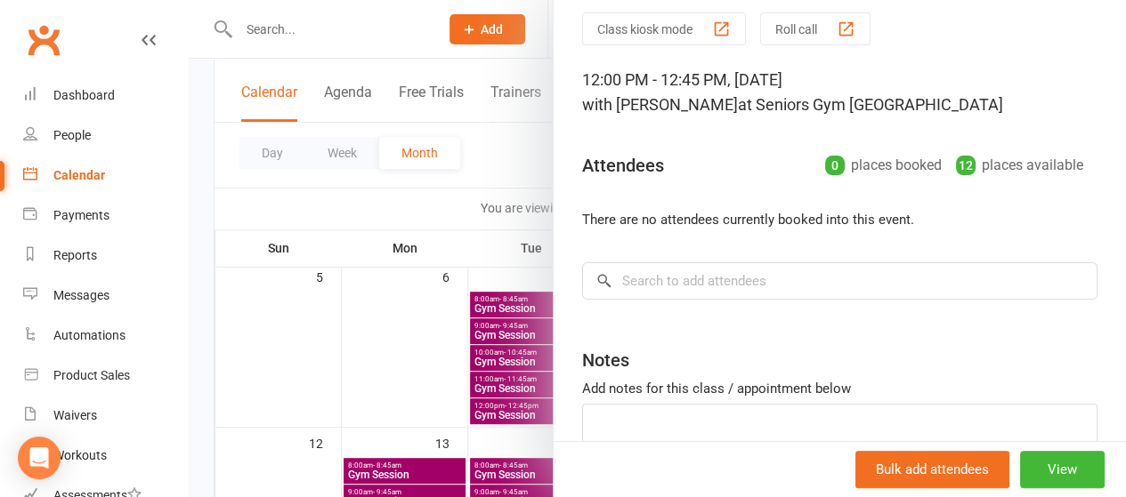
scroll to position [64, 0]
click at [788, 287] on input "search" at bounding box center [839, 280] width 515 height 37
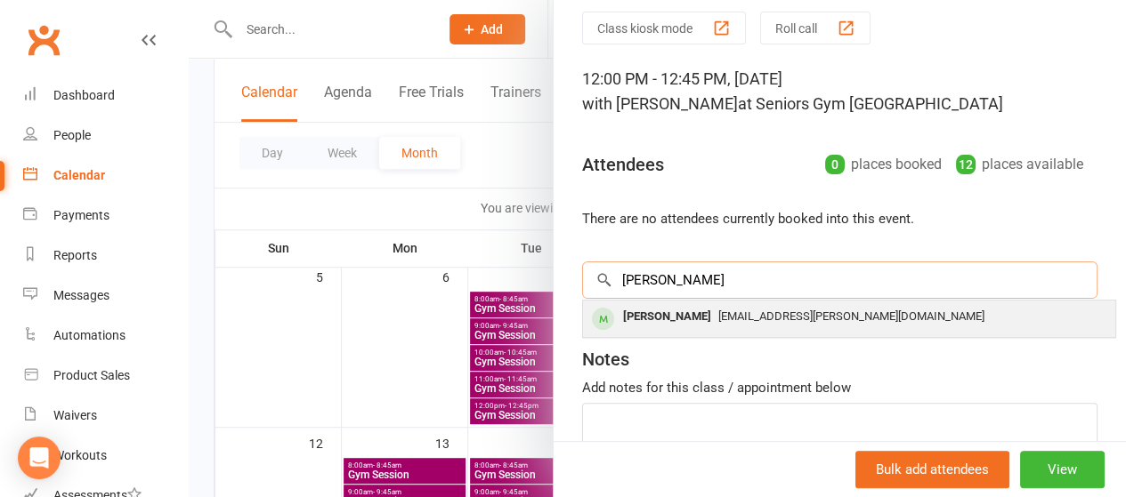
type input "[PERSON_NAME]"
click at [686, 314] on div "[PERSON_NAME]" at bounding box center [667, 317] width 102 height 26
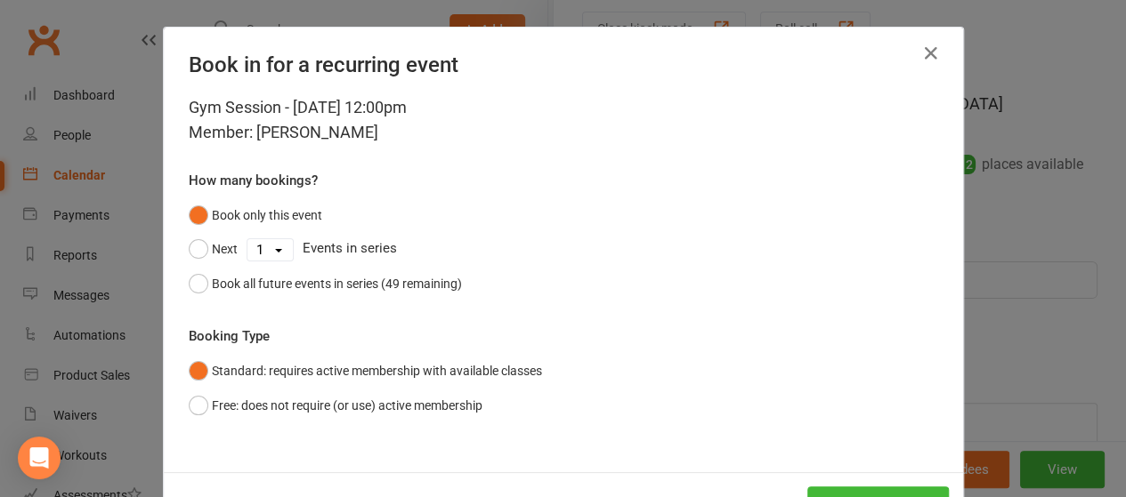
click at [278, 256] on select "1 2 3 4 5 6 7 8 9 10 11 12 13 14 15 16 17 18 19 20 21 22 23 24 25 26 27 28 29 3…" at bounding box center [269, 249] width 45 height 21
select select "3"
click at [247, 239] on select "1 2 3 4 5 6 7 8 9 10 11 12 13 14 15 16 17 18 19 20 21 22 23 24 25 26 27 28 29 3…" at bounding box center [269, 249] width 45 height 21
click at [199, 250] on button "Next" at bounding box center [213, 249] width 49 height 34
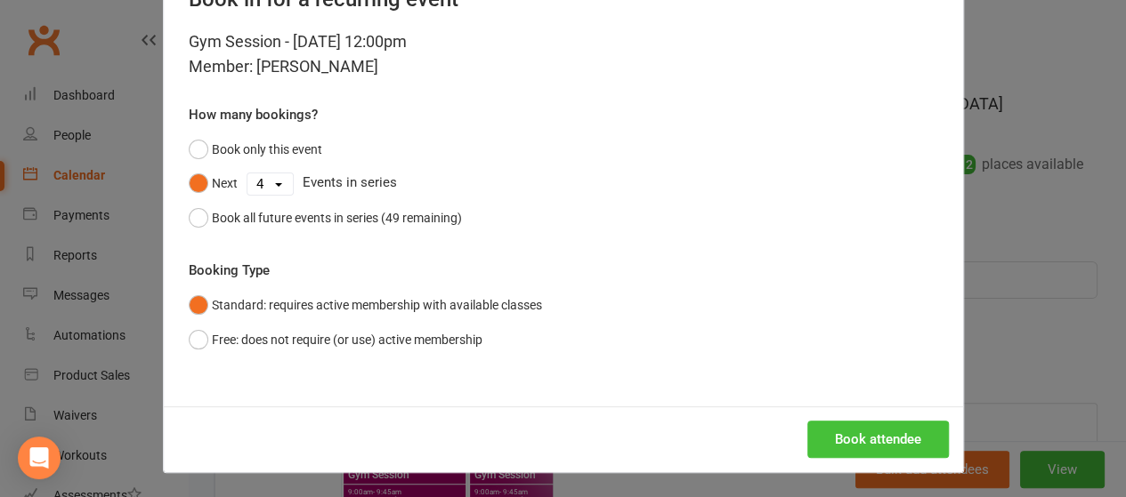
click at [830, 444] on button "Book attendee" at bounding box center [878, 439] width 142 height 37
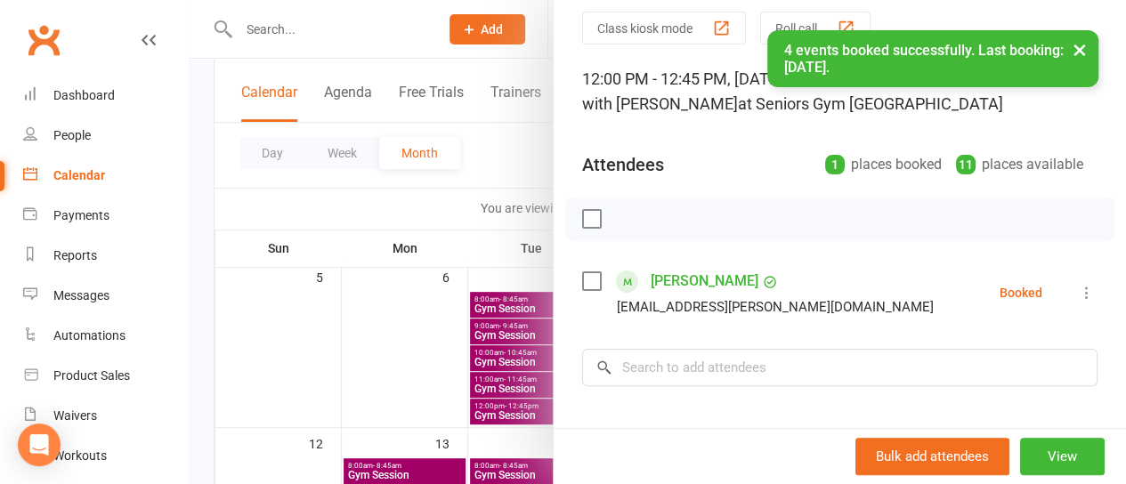
click at [447, 269] on div at bounding box center [657, 242] width 937 height 484
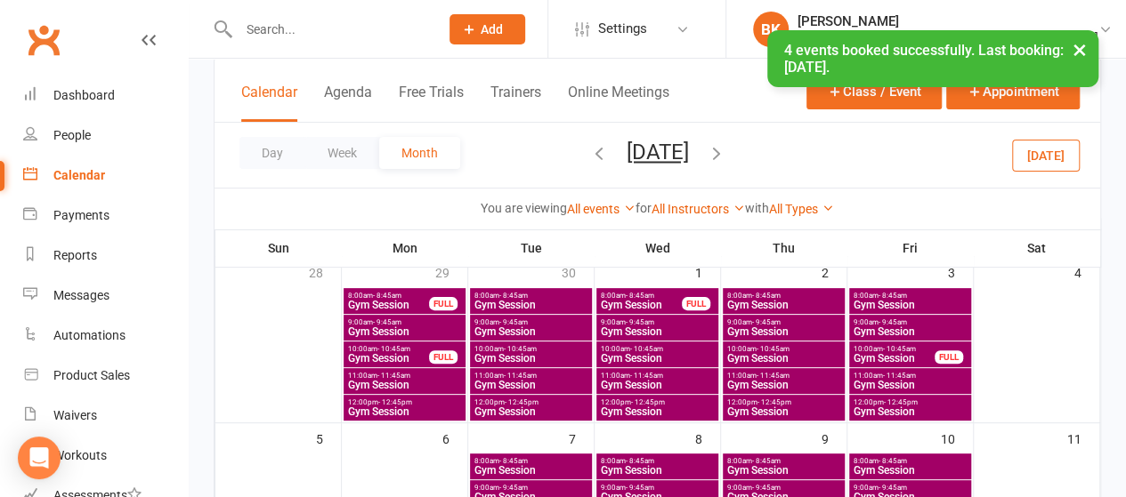
scroll to position [119, 0]
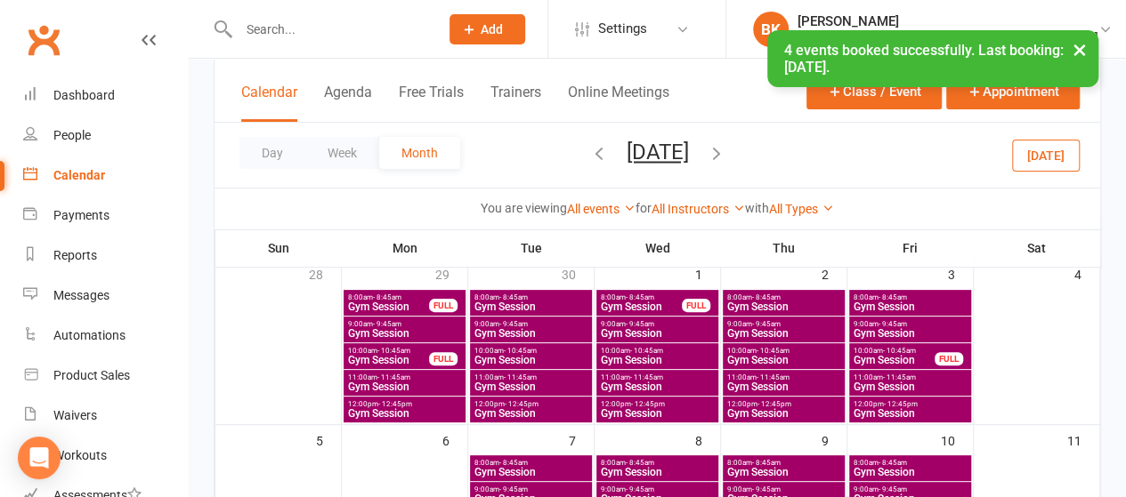
click at [675, 380] on span "11:00am - 11:45am" at bounding box center [657, 378] width 115 height 8
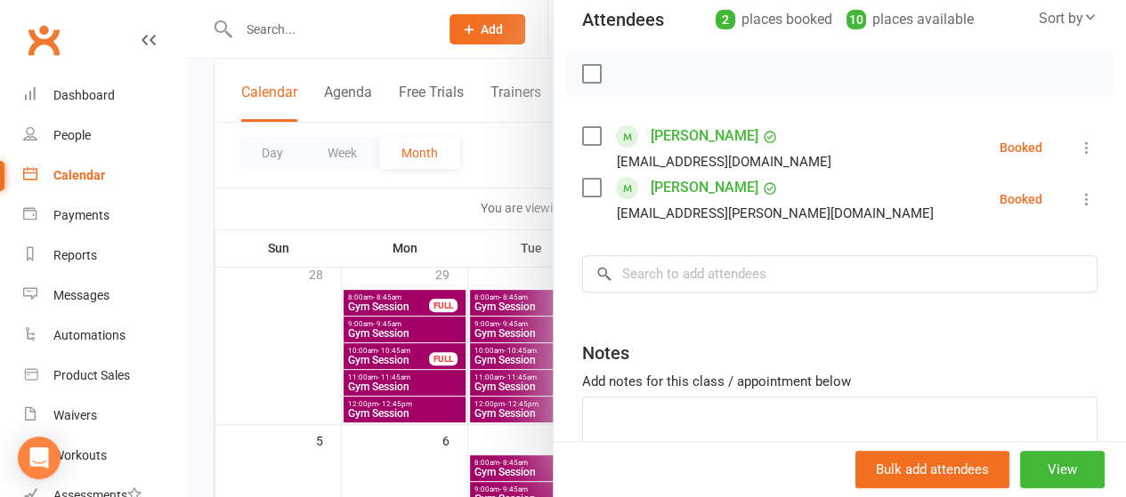
scroll to position [208, 0]
click at [522, 214] on div at bounding box center [657, 248] width 937 height 497
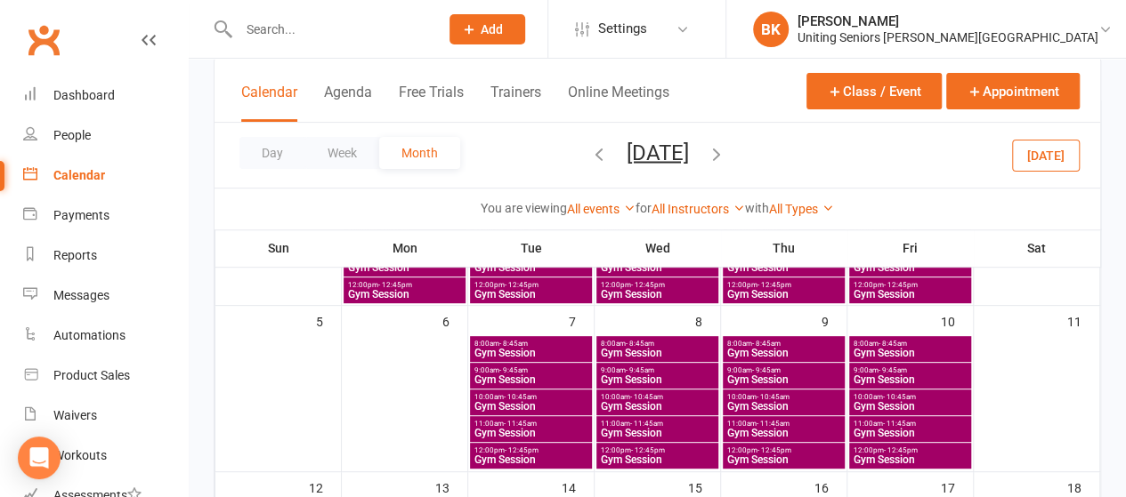
scroll to position [249, 0]
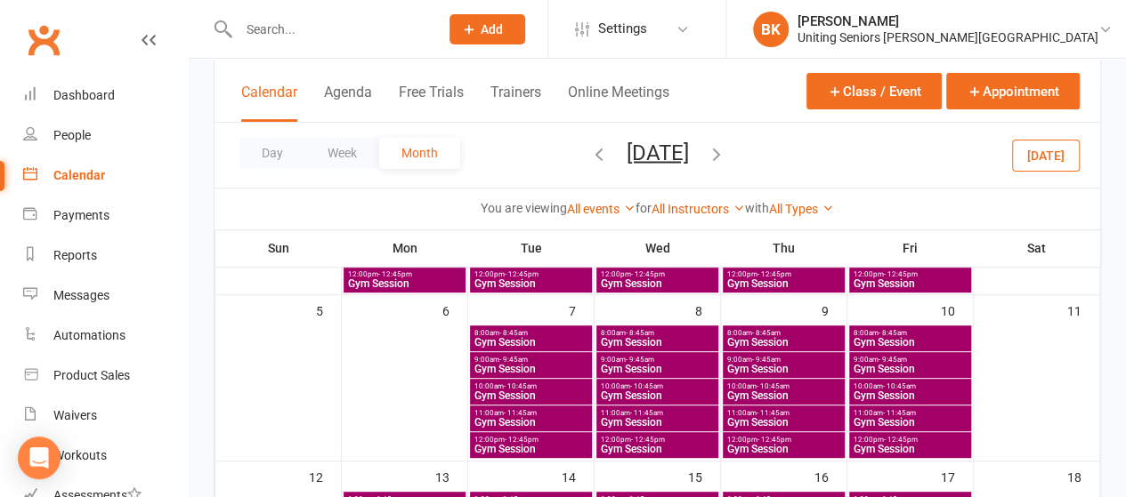
click at [666, 413] on span "11:00am - 11:45am" at bounding box center [657, 413] width 115 height 8
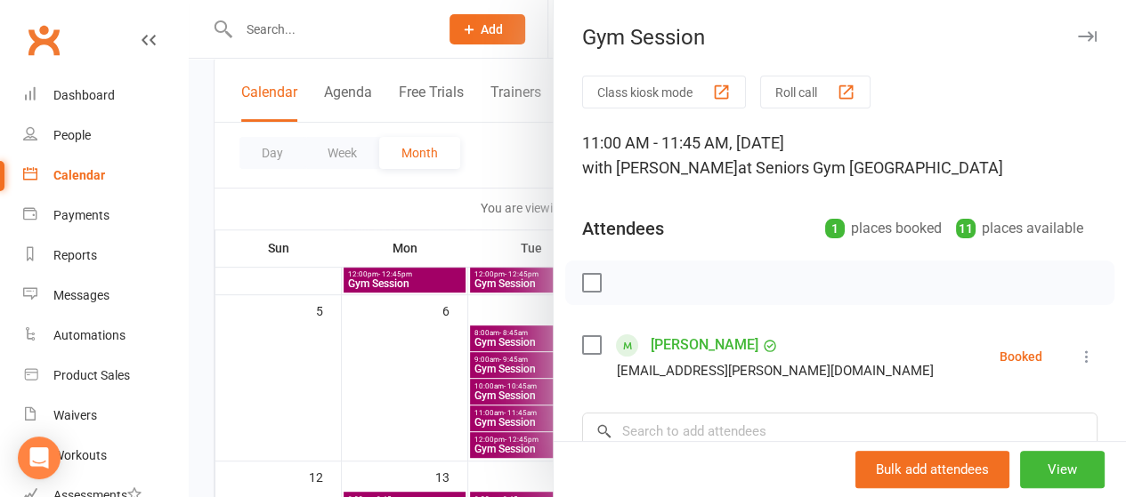
scroll to position [258, 0]
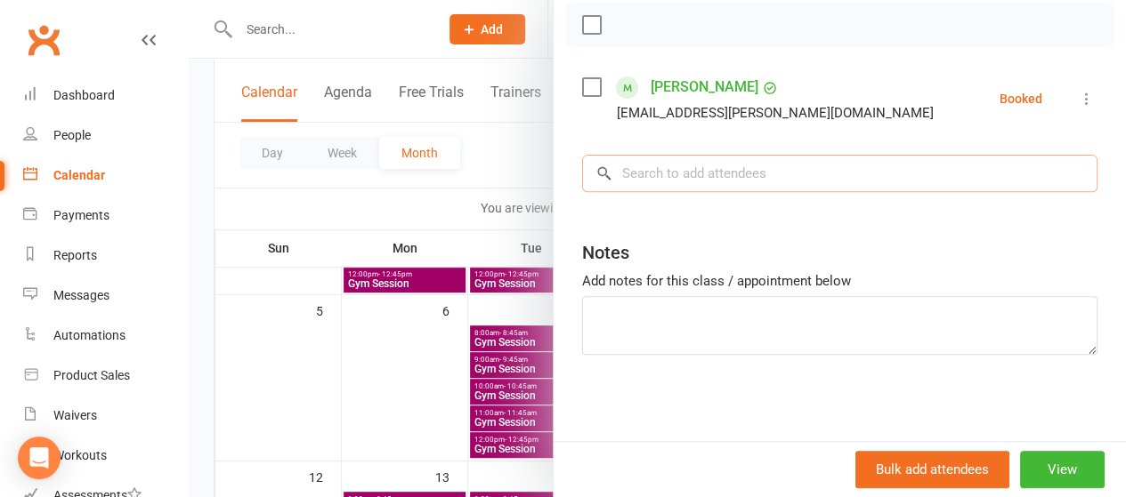
click at [651, 177] on input "search" at bounding box center [839, 173] width 515 height 37
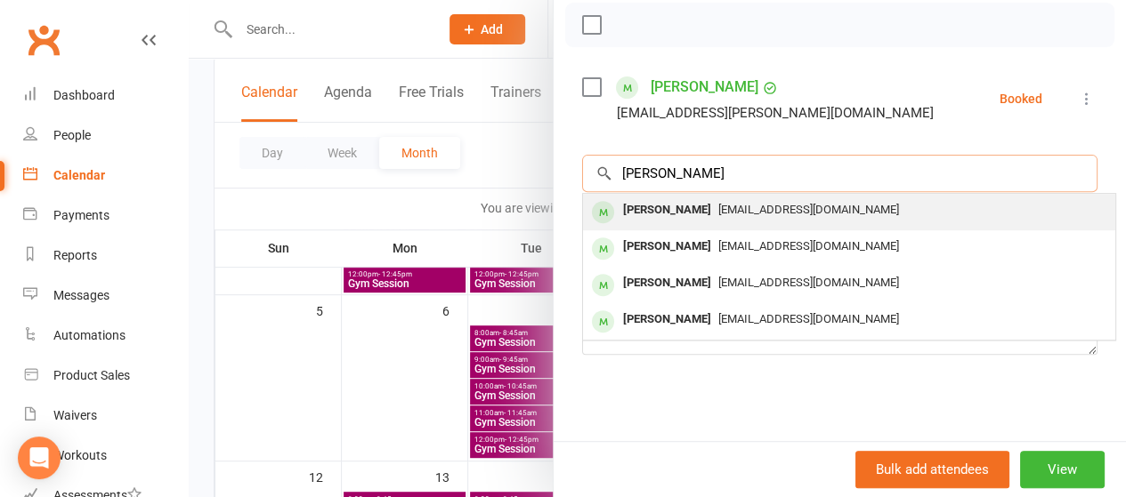
type input "[PERSON_NAME]"
click at [652, 202] on div "[PERSON_NAME]" at bounding box center [667, 211] width 102 height 26
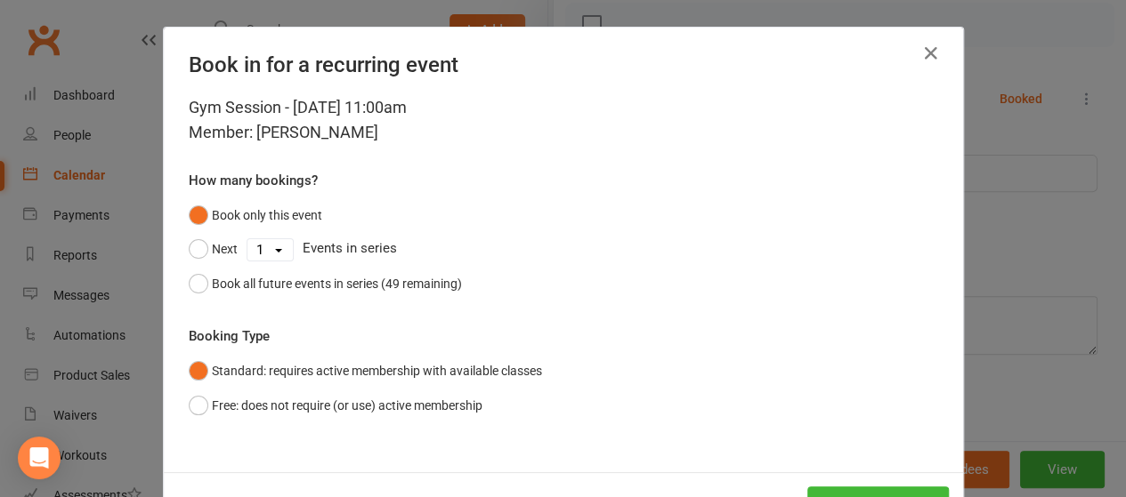
click at [251, 239] on select "1 2 3 4 5 6 7 8 9 10 11 12 13 14 15 16 17 18 19 20 21 22 23 24 25 26 27 28 29 3…" at bounding box center [269, 249] width 45 height 21
select select "3"
click at [247, 239] on select "1 2 3 4 5 6 7 8 9 10 11 12 13 14 15 16 17 18 19 20 21 22 23 24 25 26 27 28 29 3…" at bounding box center [269, 249] width 45 height 21
click at [199, 256] on button "Next" at bounding box center [213, 249] width 49 height 34
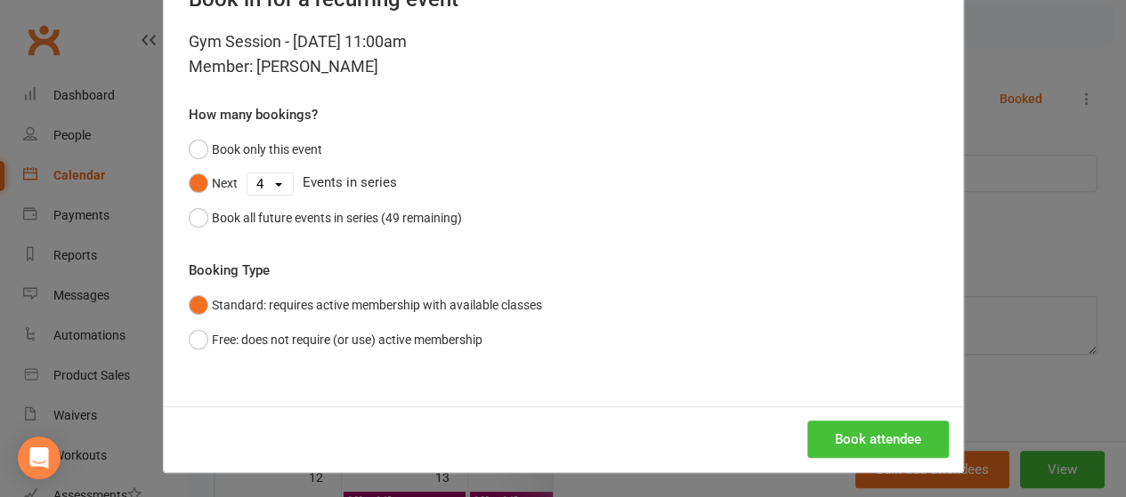
click at [904, 439] on button "Book attendee" at bounding box center [878, 439] width 142 height 37
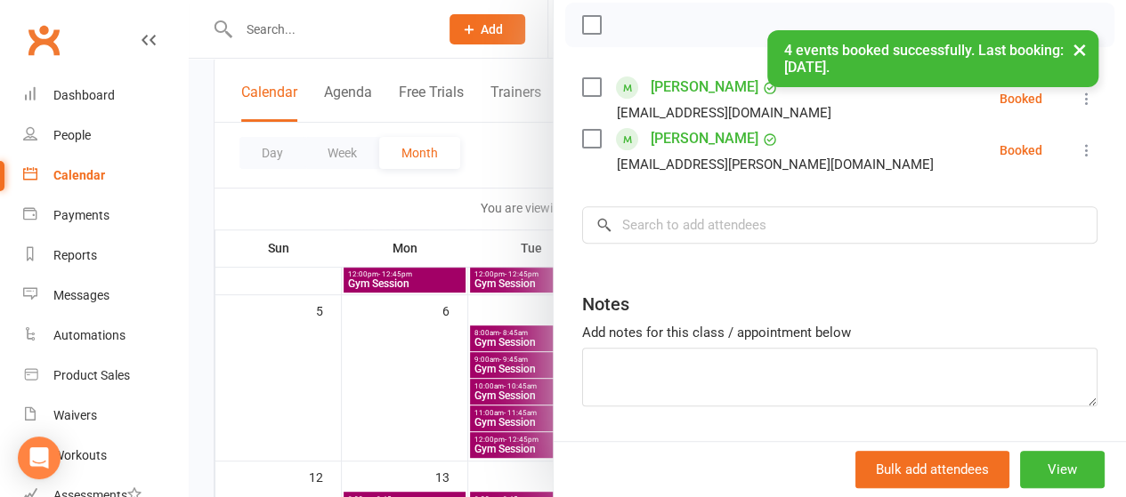
click at [435, 220] on div at bounding box center [657, 248] width 937 height 497
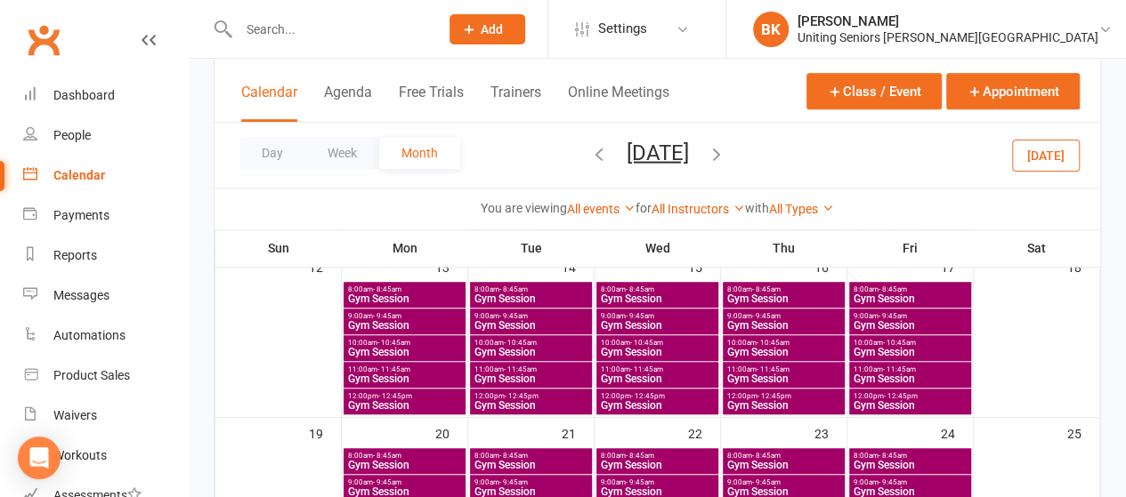
scroll to position [465, 0]
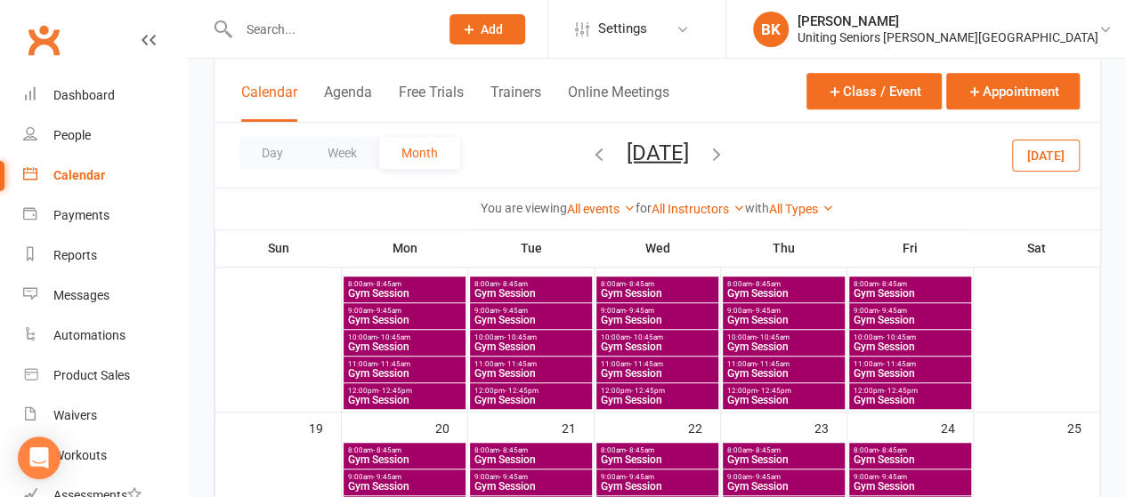
click at [363, 366] on span "11:00am - 11:45am" at bounding box center [404, 364] width 115 height 8
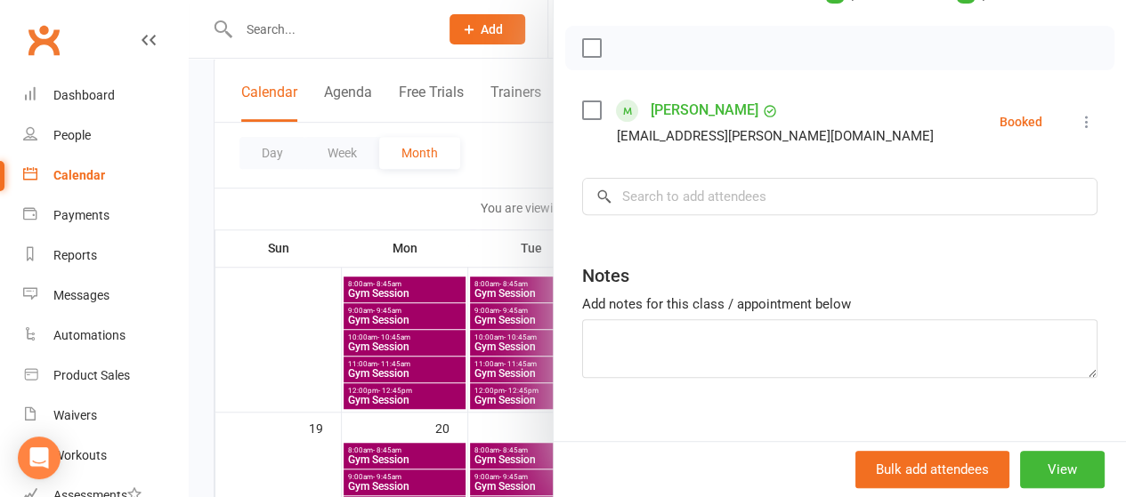
scroll to position [237, 0]
click at [721, 177] on input "search" at bounding box center [839, 194] width 515 height 37
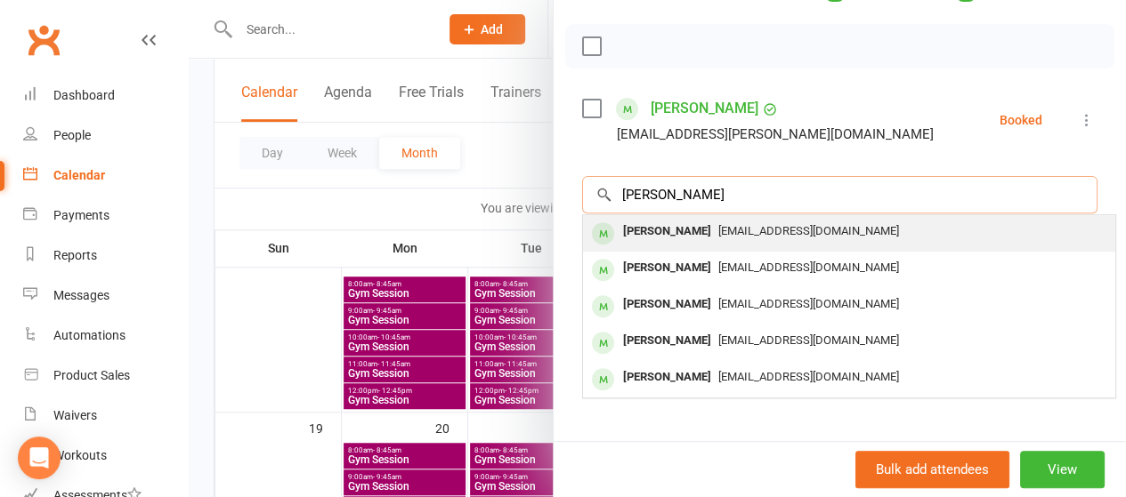
type input "[PERSON_NAME]"
click at [718, 234] on span "[EMAIL_ADDRESS][DOMAIN_NAME]" at bounding box center [808, 230] width 181 height 13
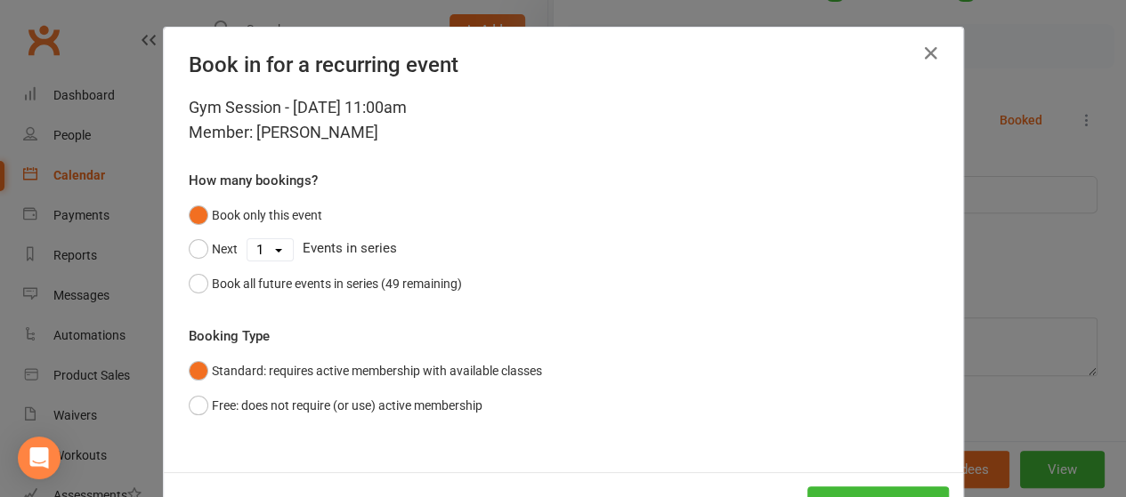
click at [262, 245] on select "1 2 3 4 5 6 7 8 9 10 11 12 13 14 15 16 17 18 19 20 21 22 23 24 25 26 27 28 29 3…" at bounding box center [269, 249] width 45 height 21
select select "2"
click at [247, 239] on select "1 2 3 4 5 6 7 8 9 10 11 12 13 14 15 16 17 18 19 20 21 22 23 24 25 26 27 28 29 3…" at bounding box center [269, 249] width 45 height 21
click at [194, 258] on button "Next" at bounding box center [213, 249] width 49 height 34
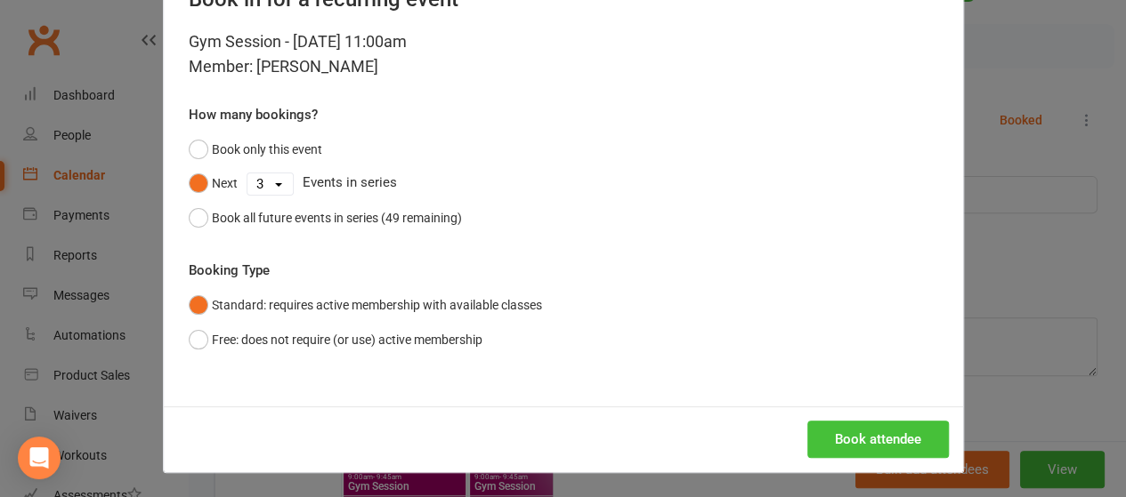
click at [881, 428] on button "Book attendee" at bounding box center [878, 439] width 142 height 37
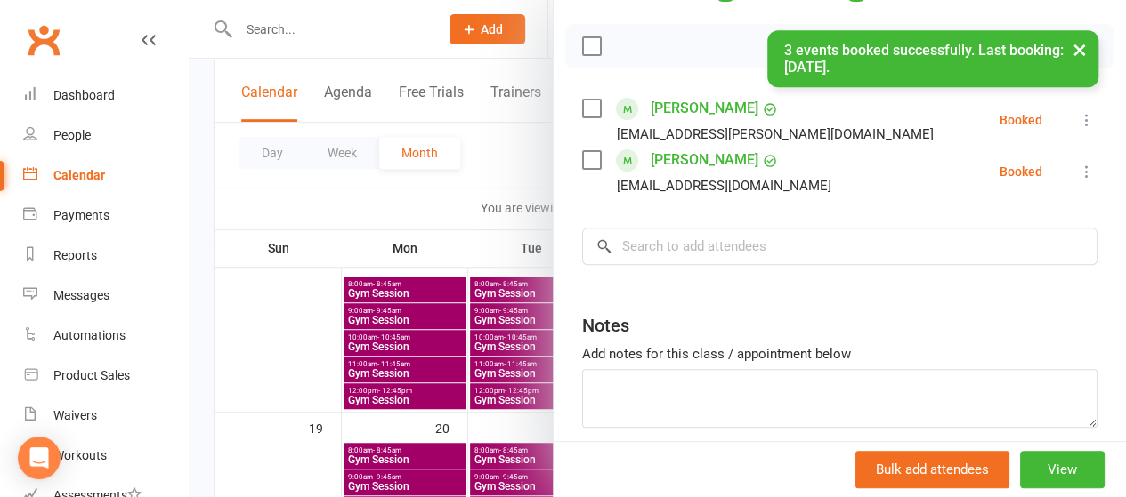
click at [444, 198] on div at bounding box center [657, 248] width 937 height 497
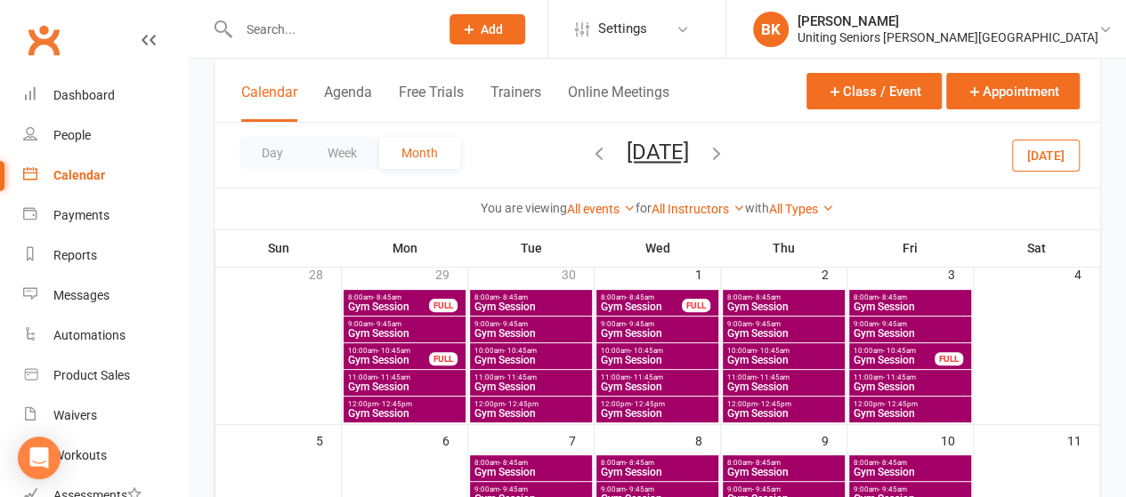
scroll to position [119, 0]
click at [771, 374] on span "- 11:45am" at bounding box center [772, 378] width 33 height 8
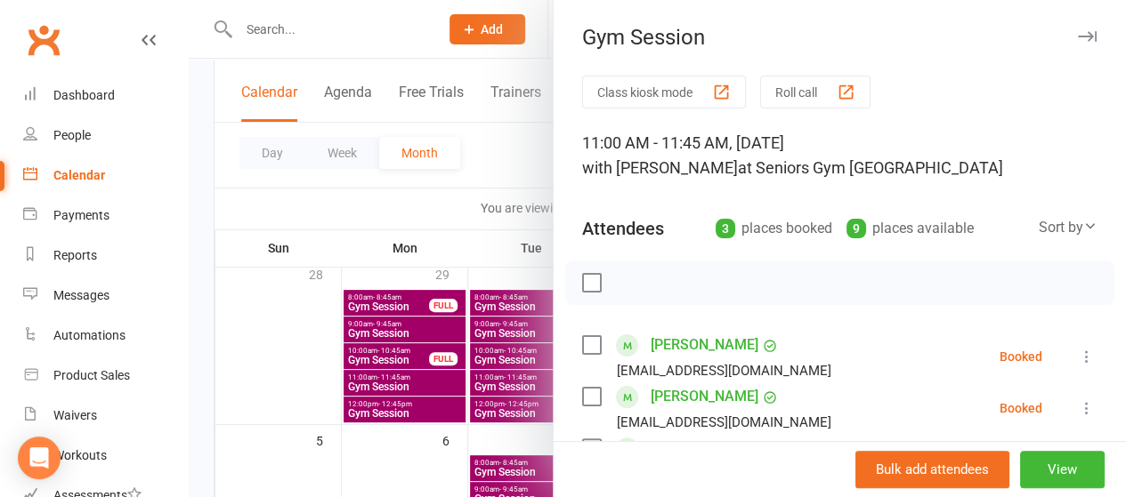
scroll to position [255, 0]
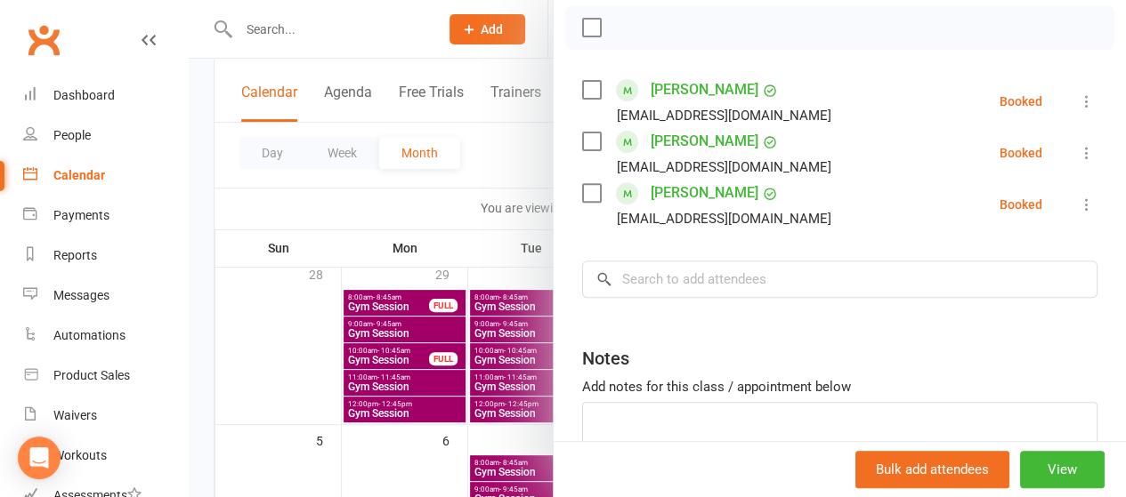
click at [470, 187] on div at bounding box center [657, 248] width 937 height 497
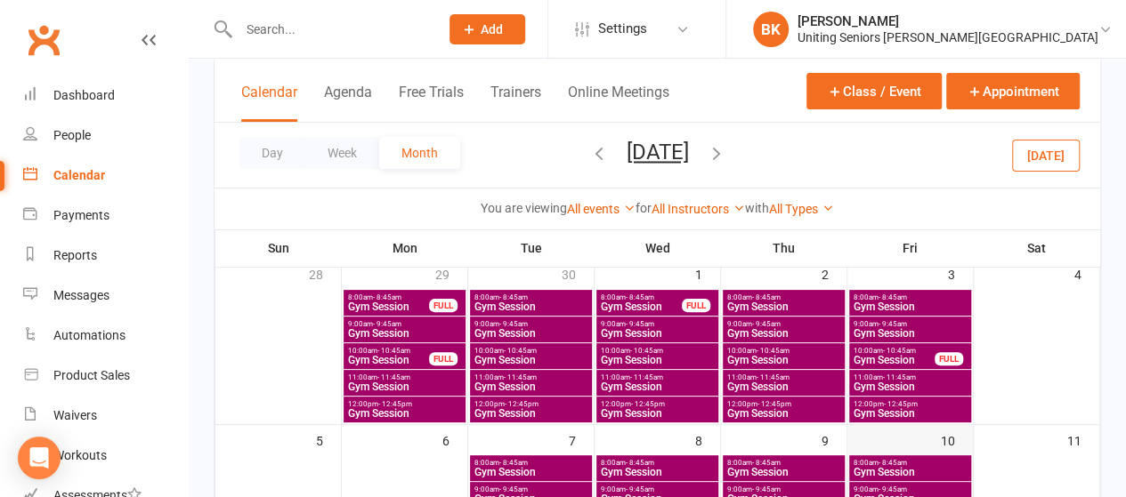
scroll to position [214, 0]
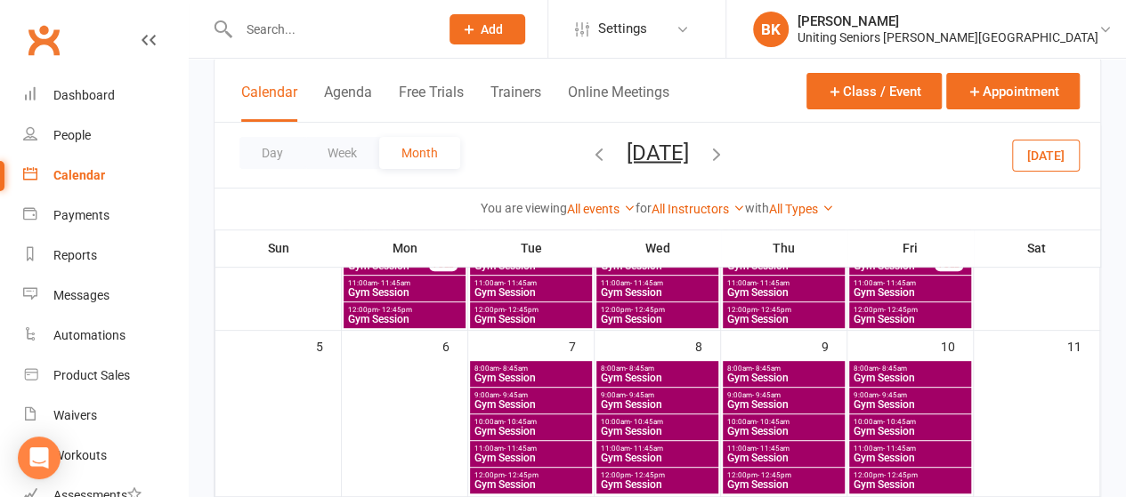
click at [787, 453] on span "Gym Session" at bounding box center [783, 458] width 115 height 11
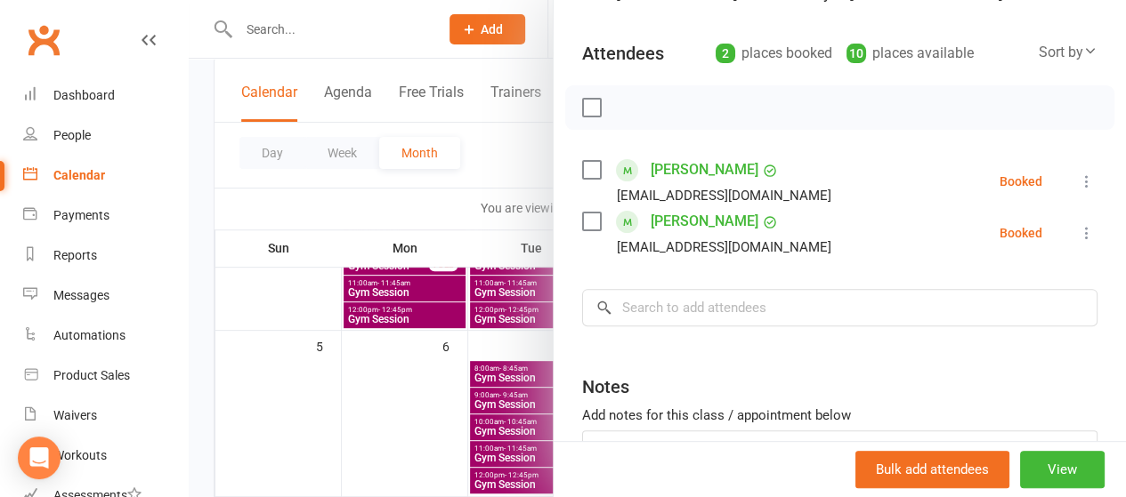
scroll to position [176, 0]
click at [756, 295] on input "search" at bounding box center [839, 306] width 515 height 37
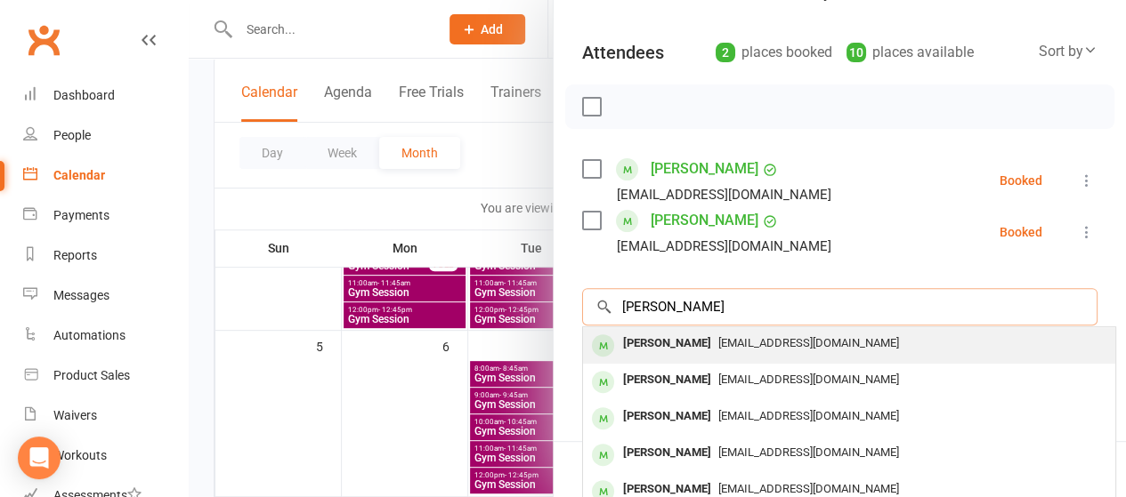
type input "[PERSON_NAME]"
click at [660, 341] on div "[PERSON_NAME]" at bounding box center [667, 344] width 102 height 26
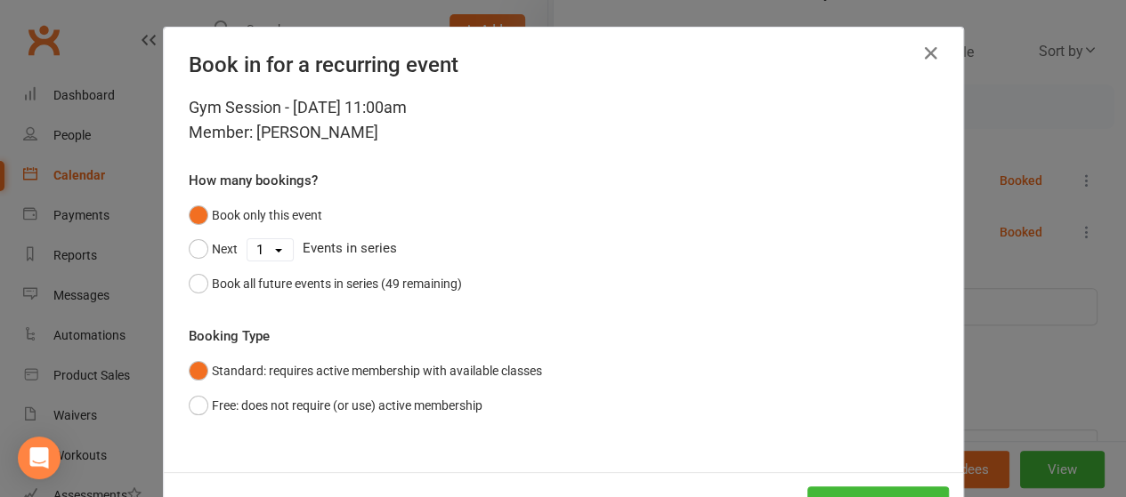
click at [267, 239] on select "1 2 3 4 5 6 7 8 9 10 11 12 13 14 15 16 17 18 19 20 21 22 23 24 25 26 27 28 29 3…" at bounding box center [269, 249] width 45 height 21
select select "3"
click at [247, 239] on select "1 2 3 4 5 6 7 8 9 10 11 12 13 14 15 16 17 18 19 20 21 22 23 24 25 26 27 28 29 3…" at bounding box center [269, 249] width 45 height 21
click at [211, 250] on button "Next" at bounding box center [213, 249] width 49 height 34
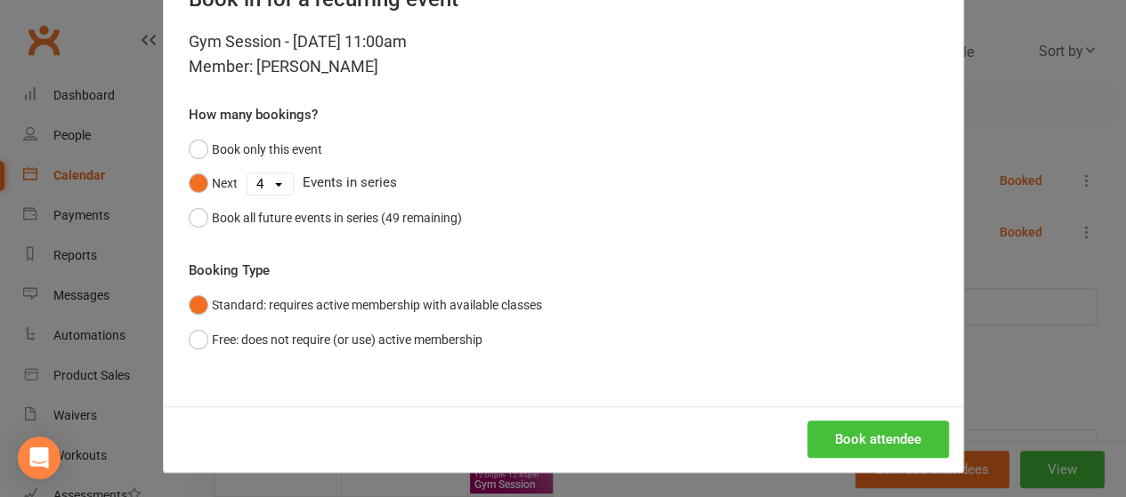
click at [913, 439] on button "Book attendee" at bounding box center [878, 439] width 142 height 37
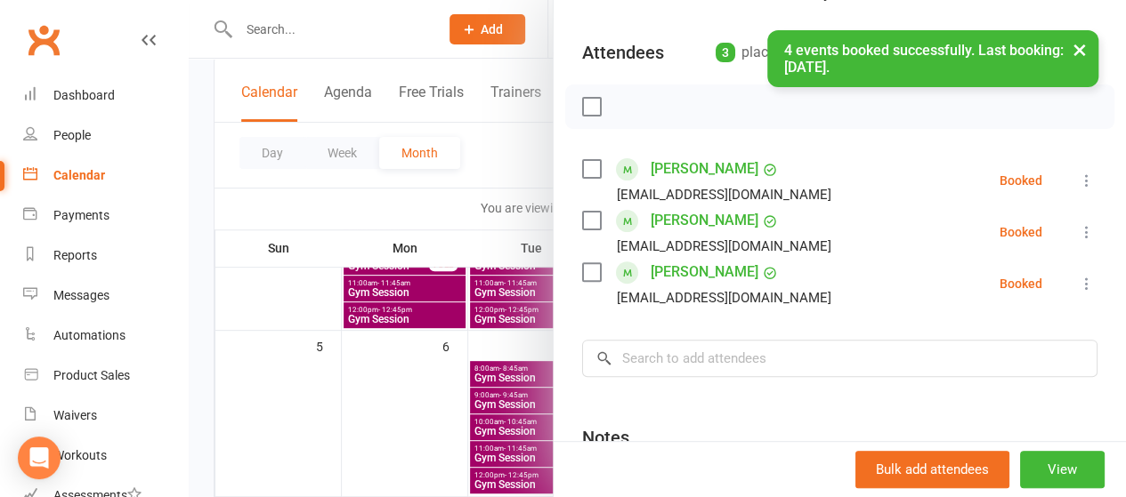
click at [431, 202] on div at bounding box center [657, 248] width 937 height 497
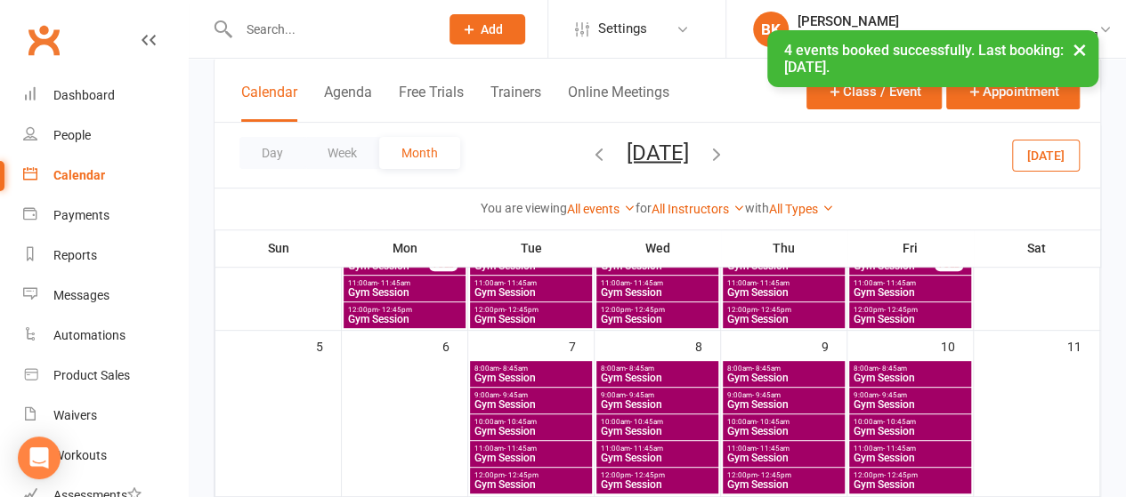
click at [912, 454] on span "Gym Session" at bounding box center [910, 458] width 115 height 11
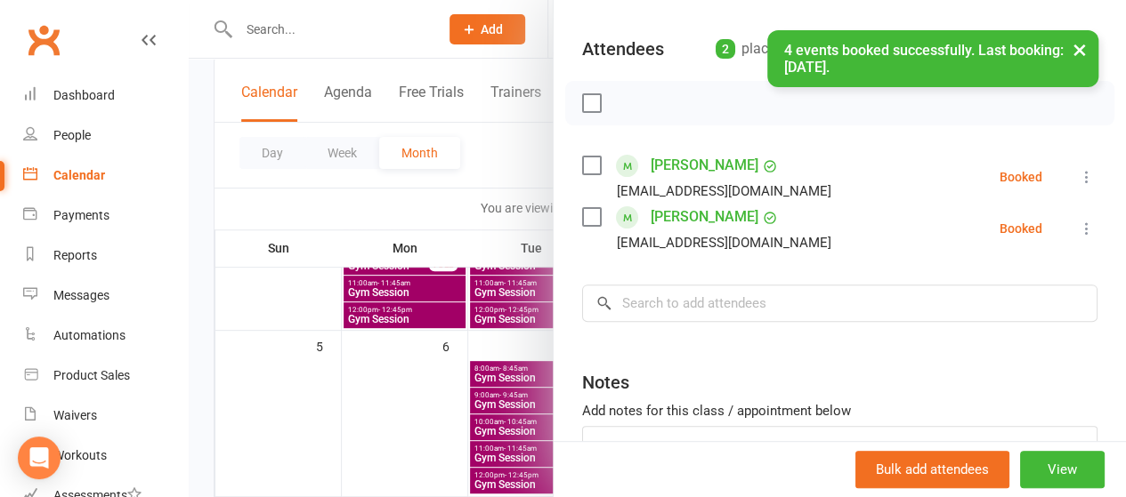
scroll to position [182, 0]
click at [685, 307] on input "search" at bounding box center [839, 301] width 515 height 37
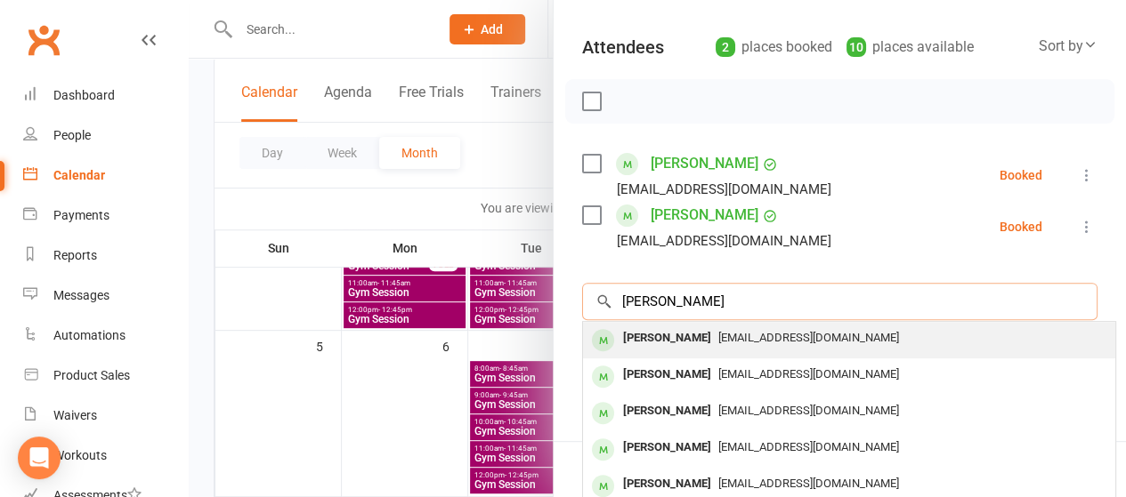
type input "[PERSON_NAME]"
click at [718, 337] on span "[EMAIL_ADDRESS][DOMAIN_NAME]" at bounding box center [808, 337] width 181 height 13
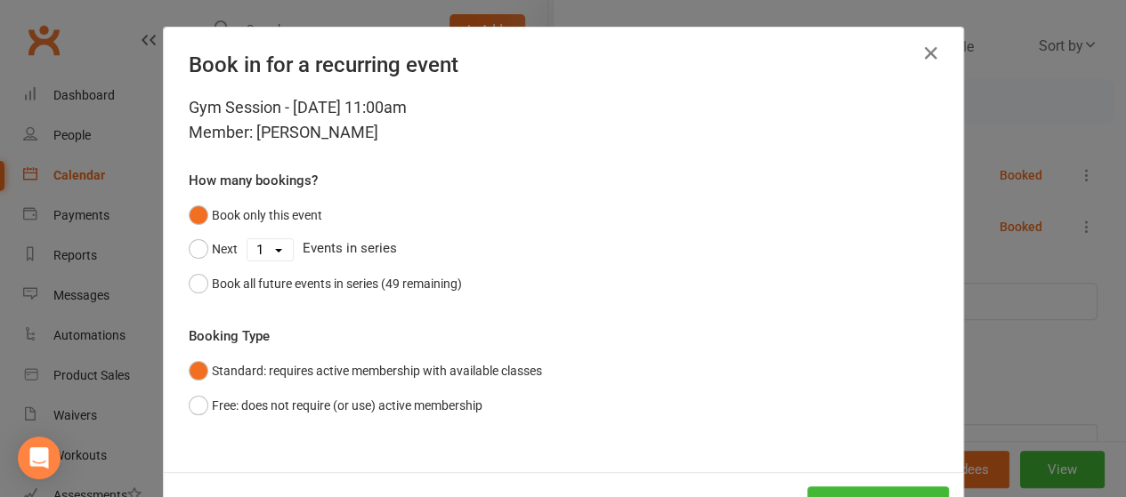
scroll to position [66, 0]
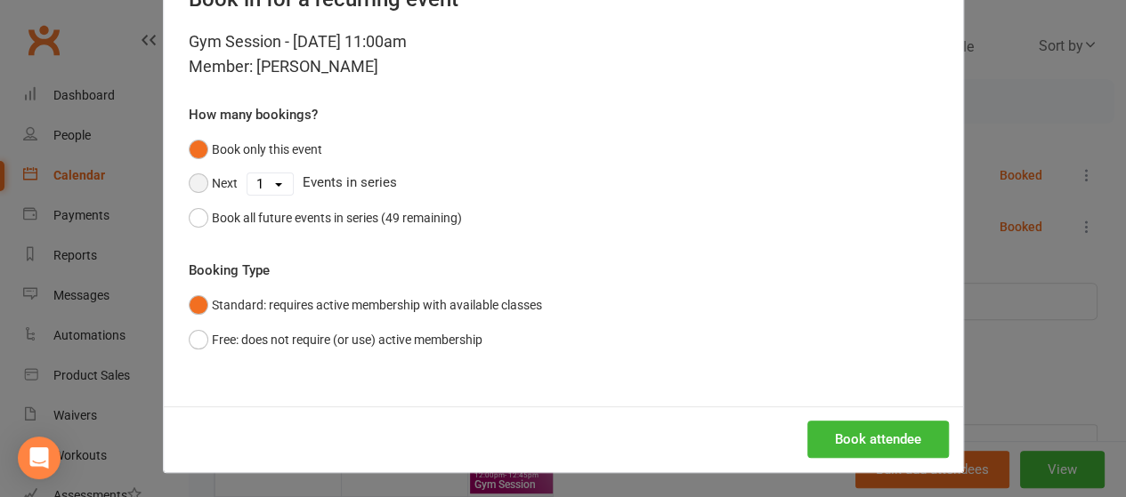
click at [198, 188] on button "Next" at bounding box center [213, 183] width 49 height 34
click at [262, 186] on select "1 2 3 4 5 6 7 8 9 10 11 12 13 14 15 16 17 18 19 20 21 22 23 24 25 26 27 28 29 3…" at bounding box center [269, 184] width 45 height 21
select select "3"
click at [247, 174] on select "1 2 3 4 5 6 7 8 9 10 11 12 13 14 15 16 17 18 19 20 21 22 23 24 25 26 27 28 29 3…" at bounding box center [269, 184] width 45 height 21
click at [866, 439] on button "Book attendee" at bounding box center [878, 439] width 142 height 37
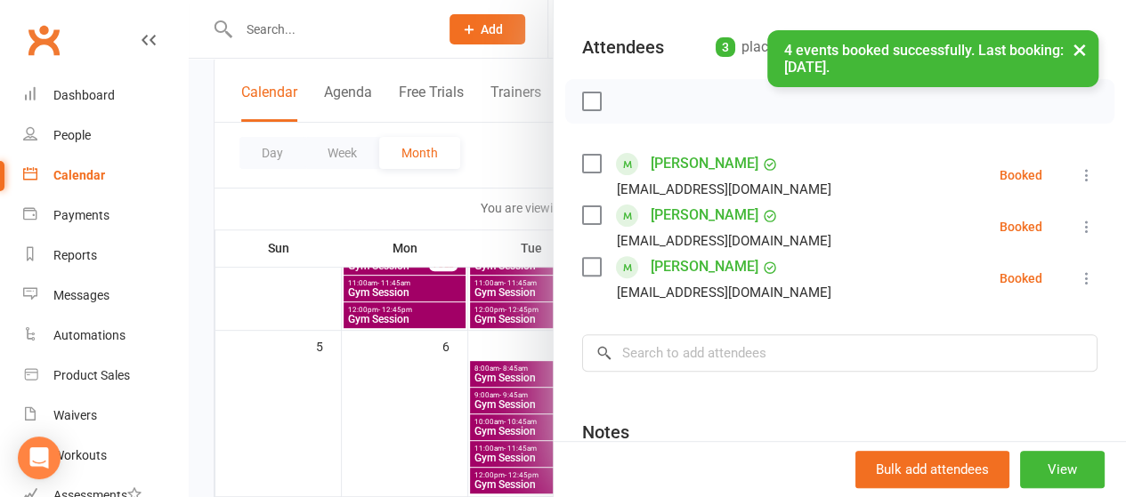
click at [511, 206] on div at bounding box center [657, 248] width 937 height 497
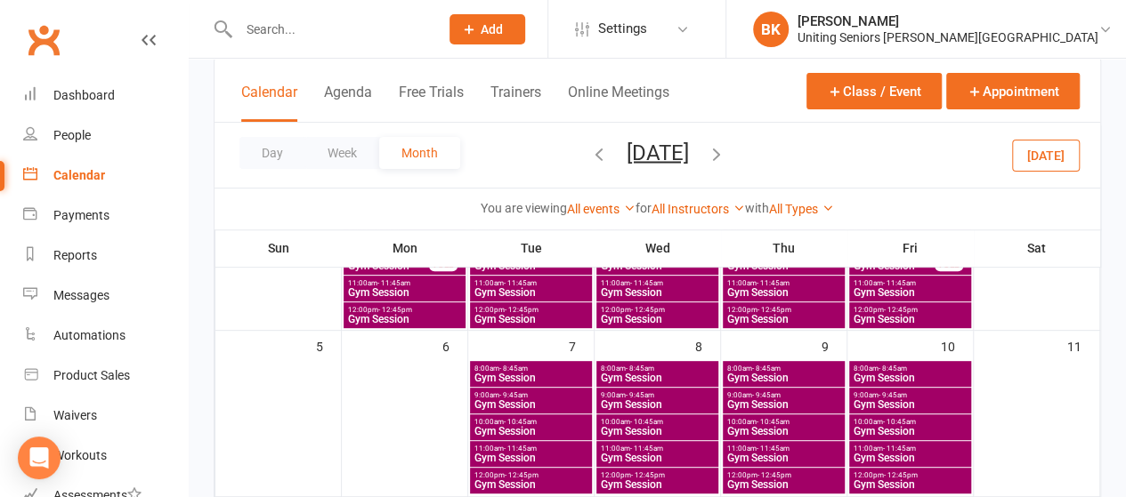
click at [525, 423] on span "- 10:45am" at bounding box center [520, 422] width 33 height 8
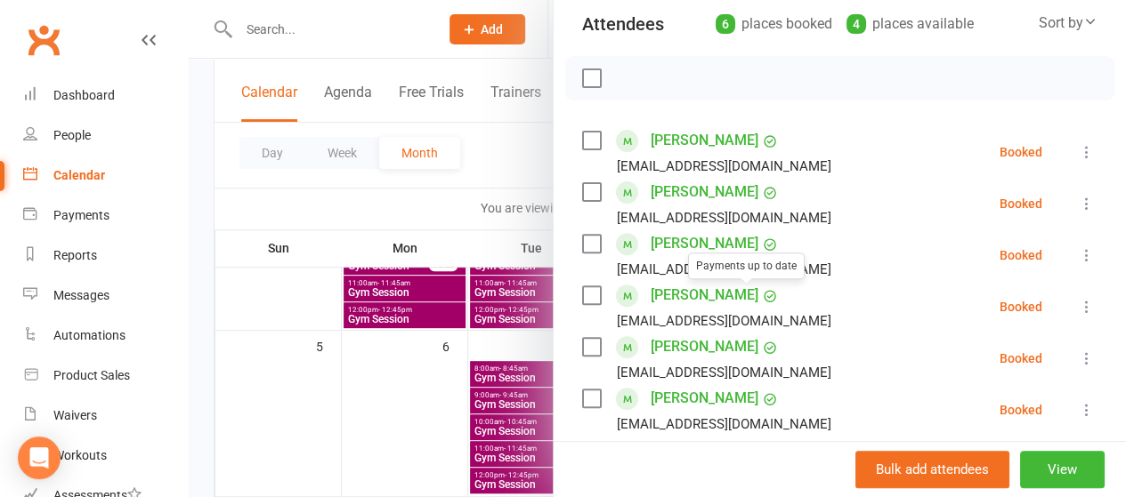
scroll to position [445, 0]
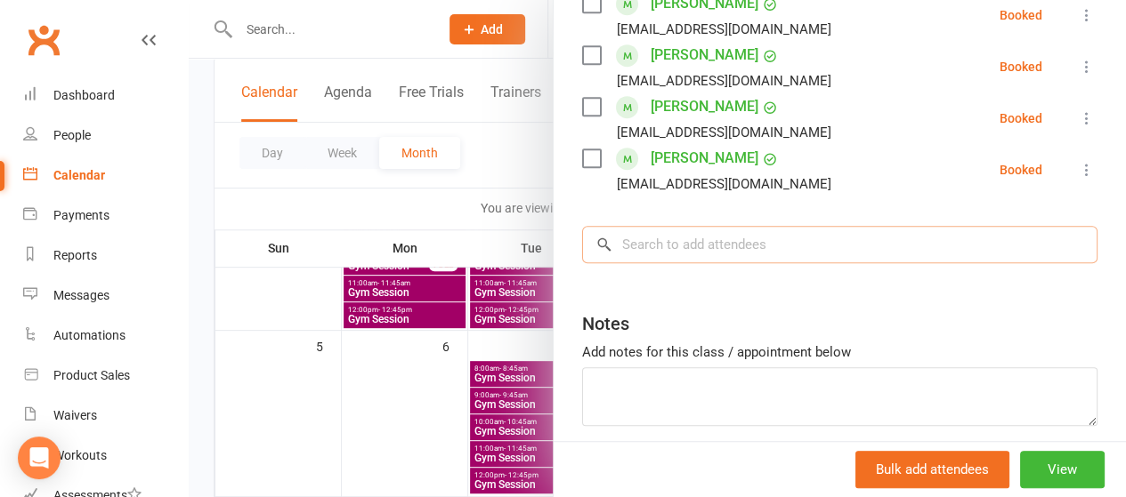
click at [644, 244] on input "search" at bounding box center [839, 244] width 515 height 37
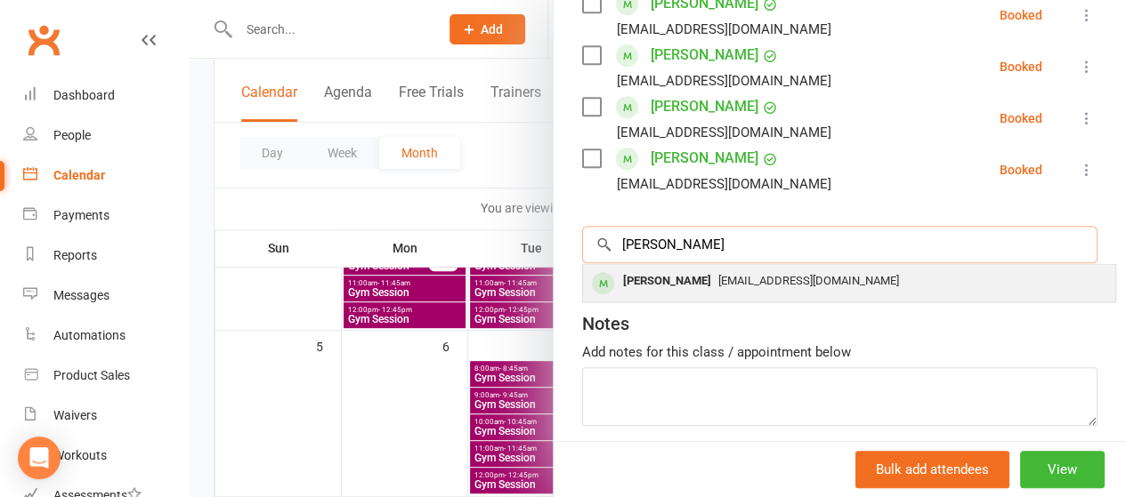
type input "[PERSON_NAME]"
click at [644, 284] on div "[PERSON_NAME]" at bounding box center [667, 282] width 102 height 26
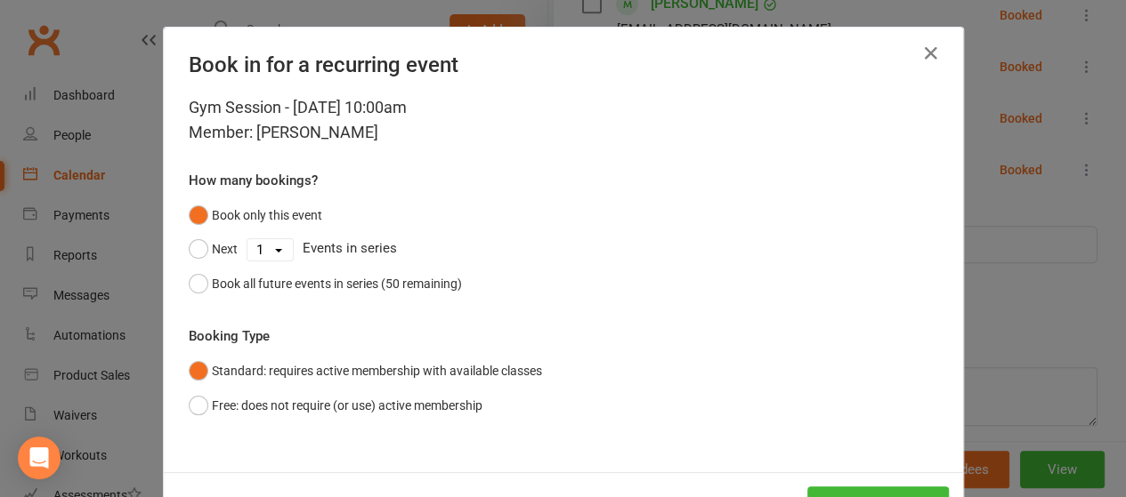
click at [247, 256] on select "1 2 3 4 5 6 7 8 9 10 11 12 13 14 15 16 17 18 19 20 21 22 23 24 25 26 27 28 29 3…" at bounding box center [269, 249] width 45 height 21
select select "3"
click at [247, 239] on select "1 2 3 4 5 6 7 8 9 10 11 12 13 14 15 16 17 18 19 20 21 22 23 24 25 26 27 28 29 3…" at bounding box center [269, 249] width 45 height 21
click at [205, 258] on button "Next" at bounding box center [213, 249] width 49 height 34
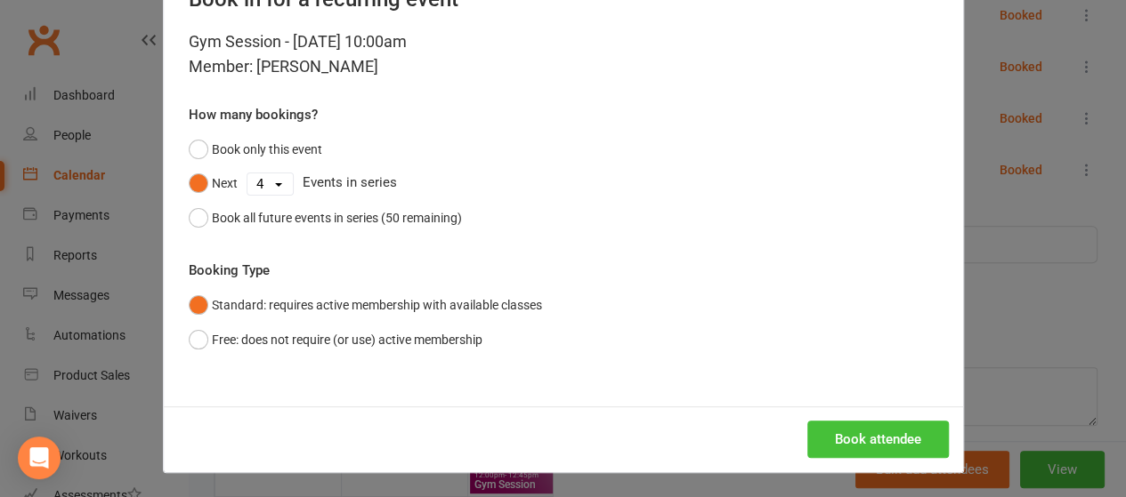
click at [885, 435] on button "Book attendee" at bounding box center [878, 439] width 142 height 37
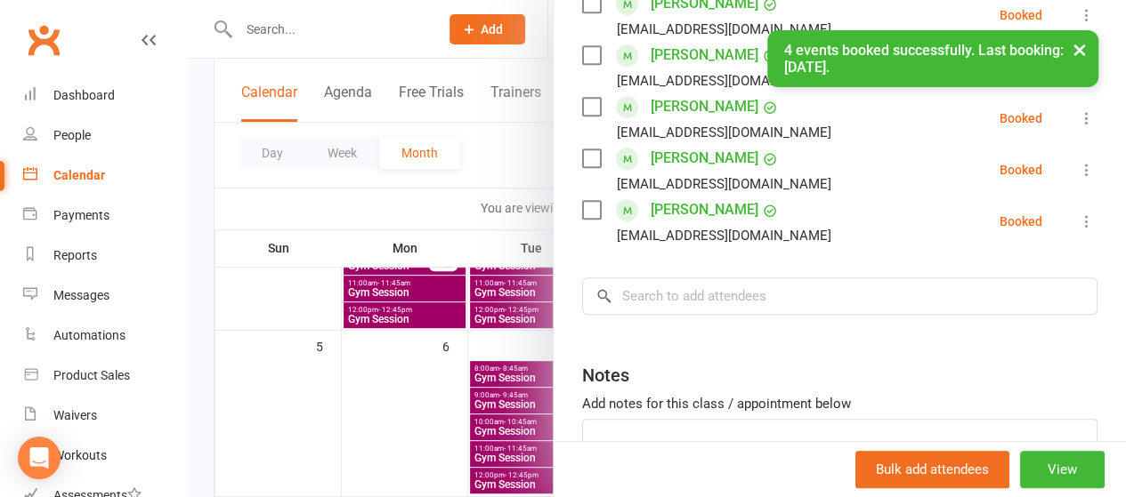
scroll to position [497, 0]
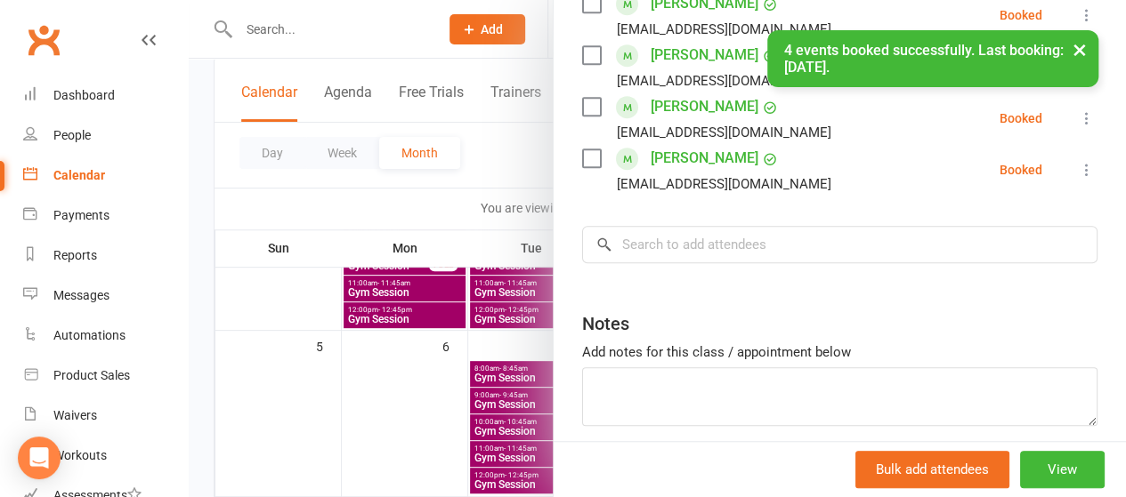
click at [507, 202] on div at bounding box center [657, 248] width 937 height 497
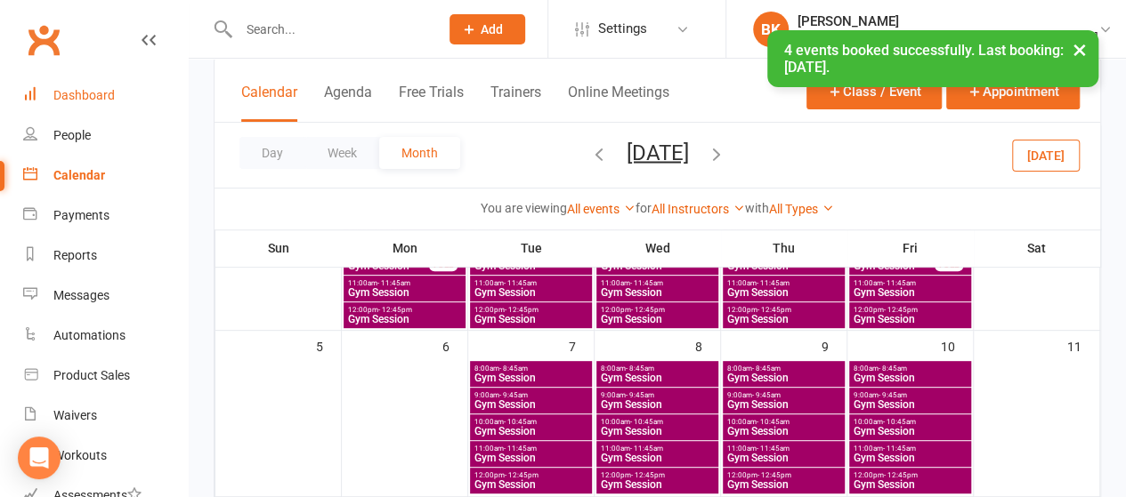
click at [77, 104] on link "Dashboard" at bounding box center [105, 96] width 165 height 40
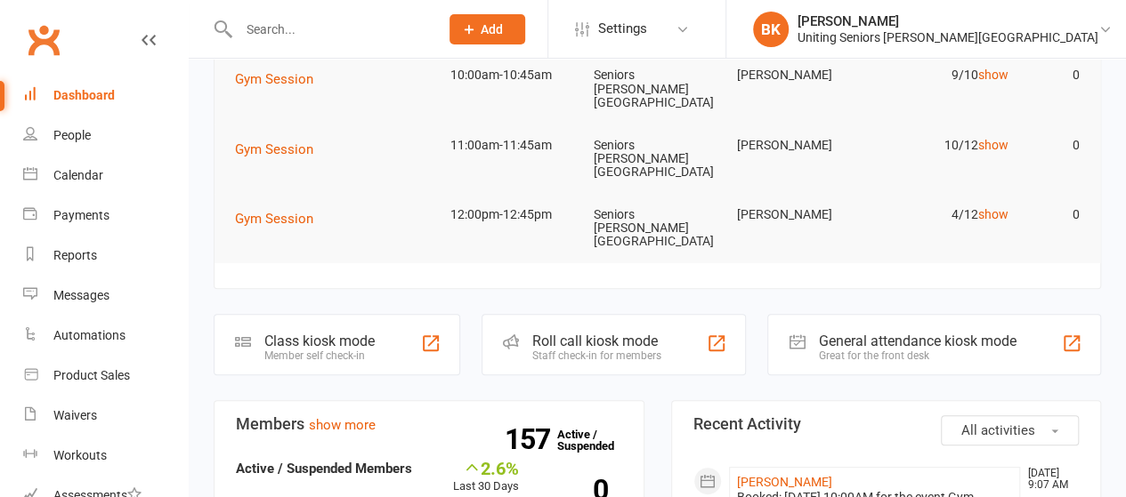
scroll to position [202, 0]
